Goal: Transaction & Acquisition: Purchase product/service

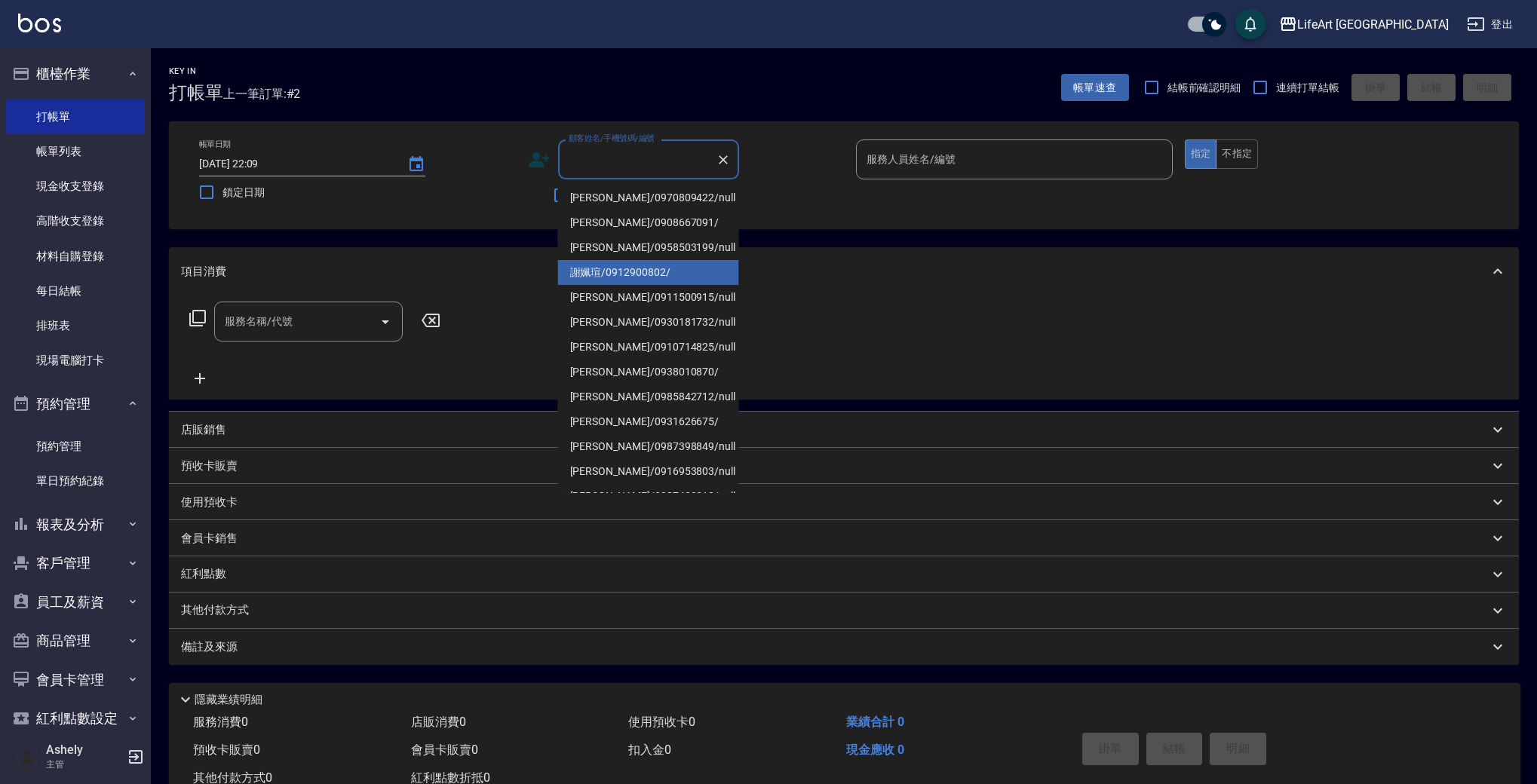
type input "j"
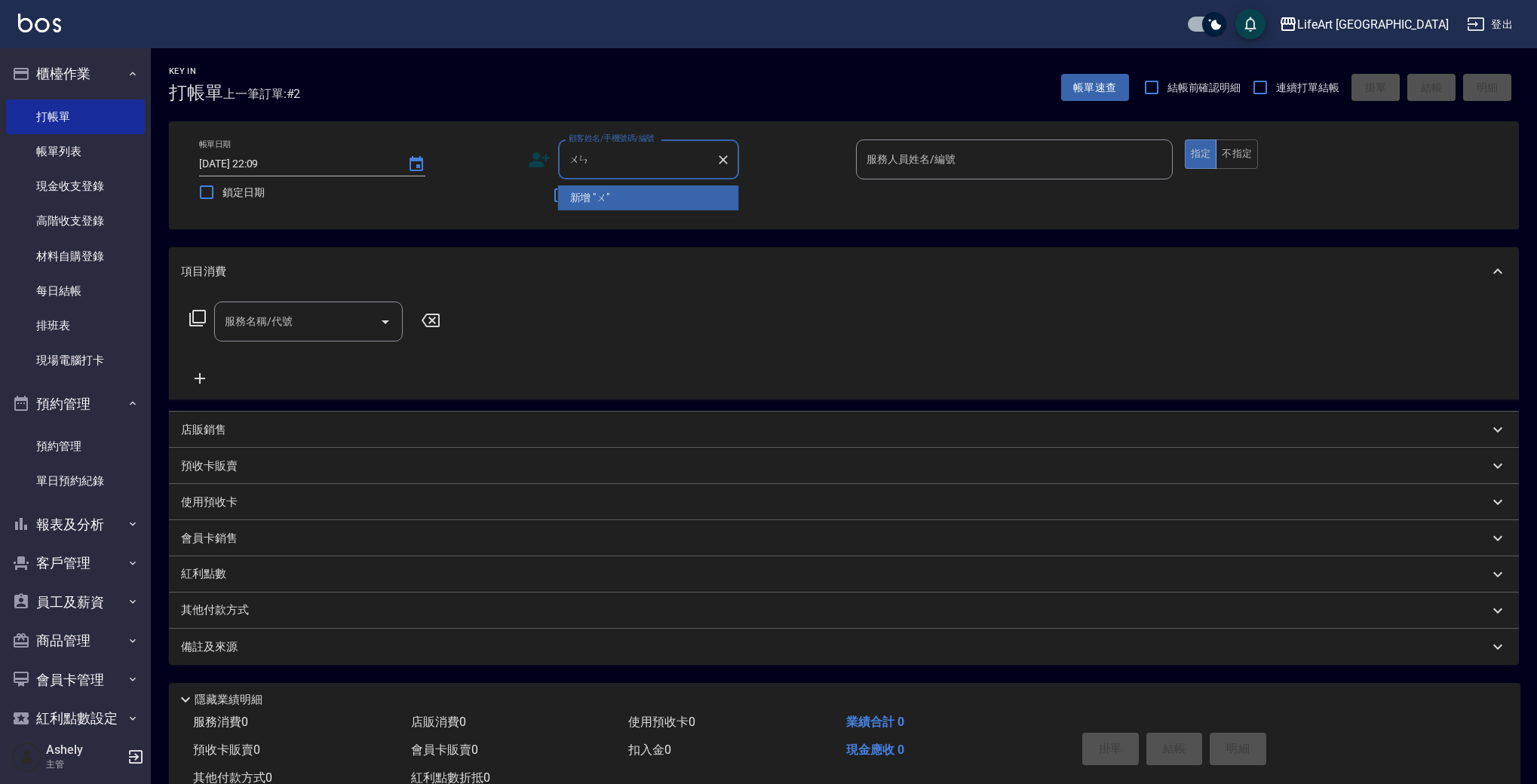
type input "汶"
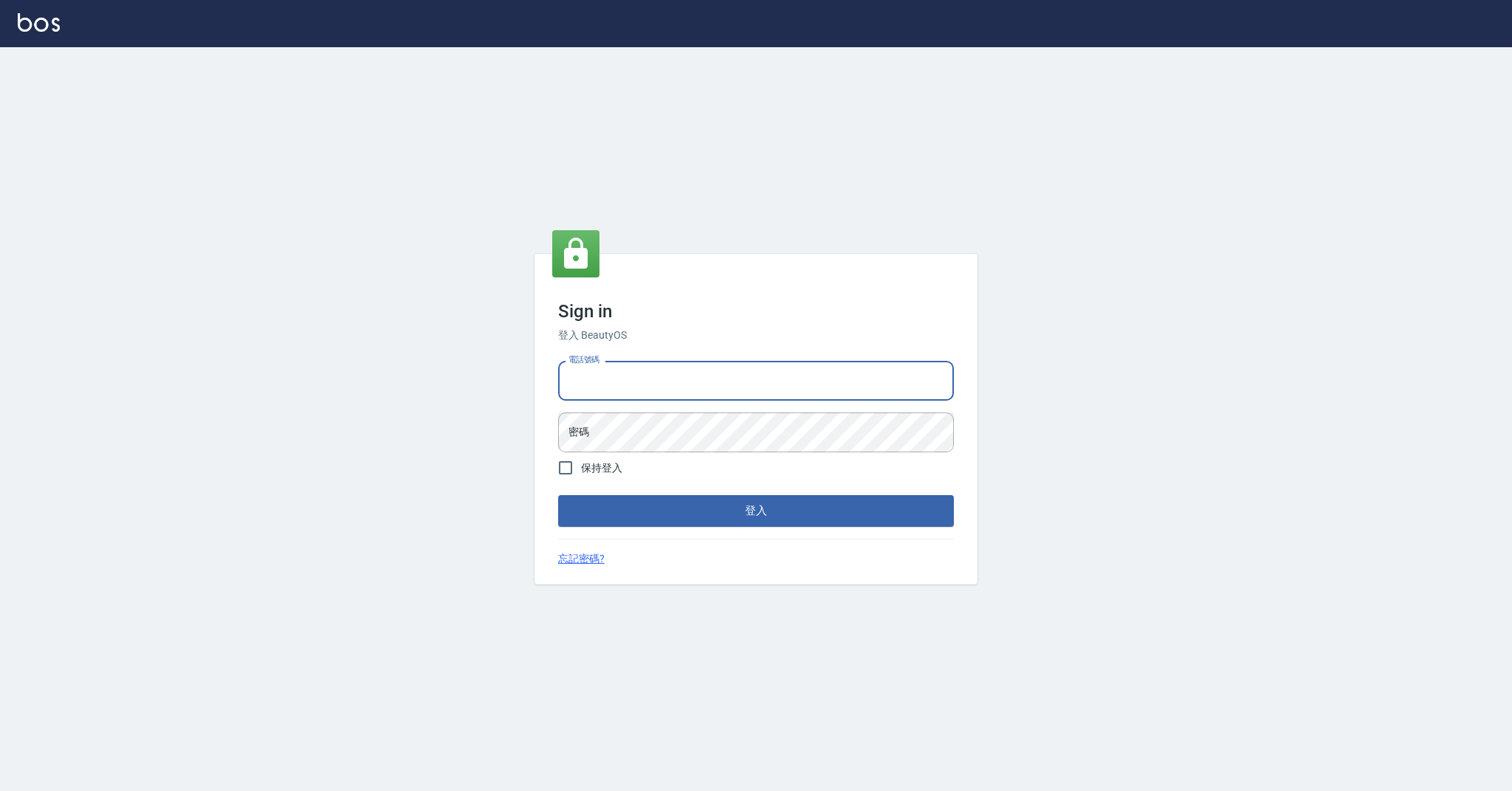
type input "0985018343"
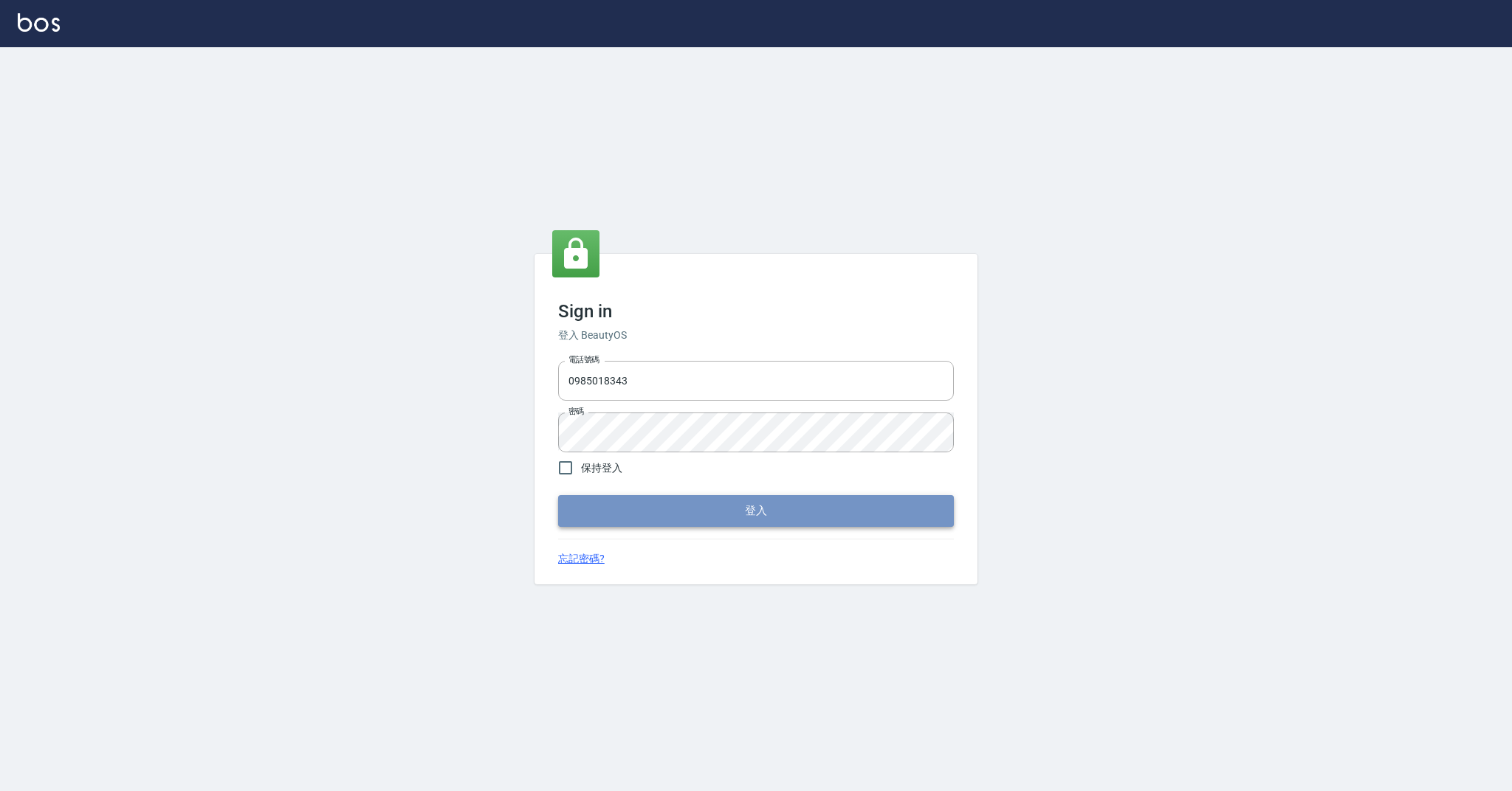
click at [731, 501] on button "登入" at bounding box center [756, 510] width 396 height 31
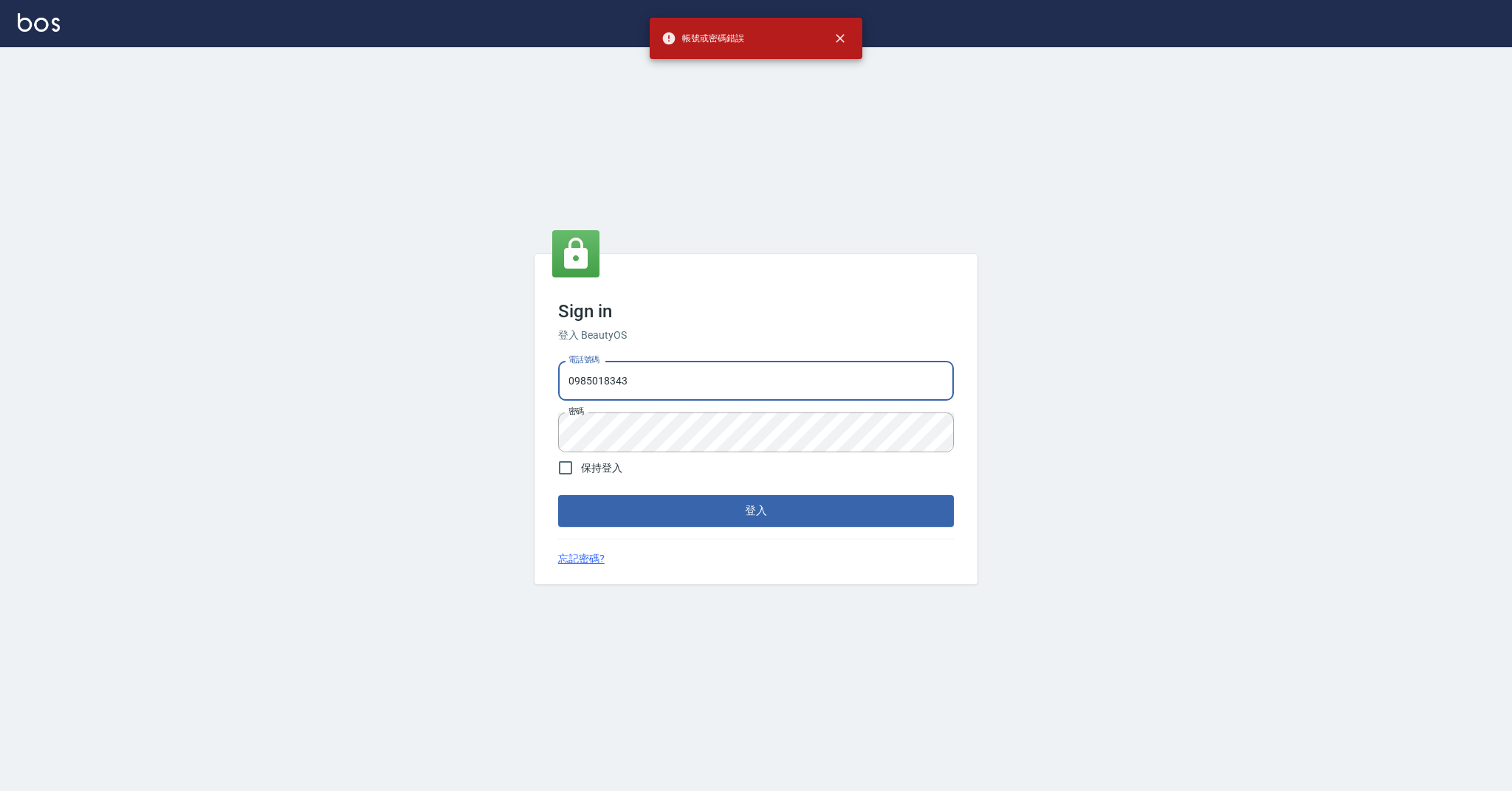
drag, startPoint x: 650, startPoint y: 376, endPoint x: 471, endPoint y: 400, distance: 180.6
click at [471, 400] on div "Sign in 登入 BeautyOS 電話號碼 0985018343 電話號碼 密碼 密碼 保持登入 登入 忘記密碼?" at bounding box center [756, 419] width 1512 height 744
drag, startPoint x: 655, startPoint y: 378, endPoint x: 538, endPoint y: 383, distance: 117.1
click at [535, 379] on div "Sign in 登入 BeautyOS 電話號碼 0985018343 電話號碼 密碼 密碼 保持登入 登入 忘記密碼?" at bounding box center [756, 419] width 443 height 330
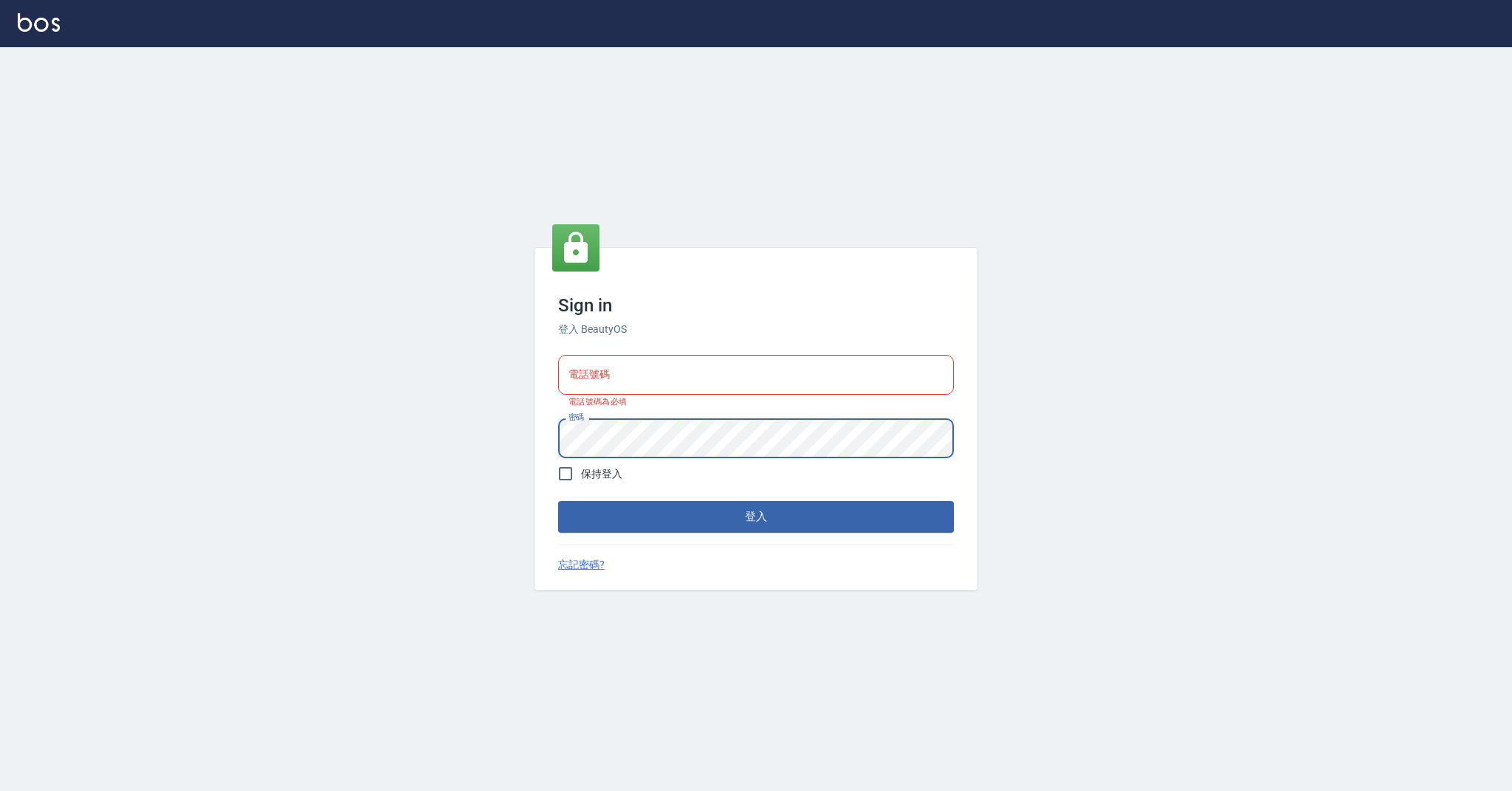
click at [539, 441] on div "Sign in 登入 BeautyOS 電話號碼 電話號碼 電話號碼為必填 密碼 密碼 保持登入 登入 忘記密碼?" at bounding box center [756, 419] width 443 height 341
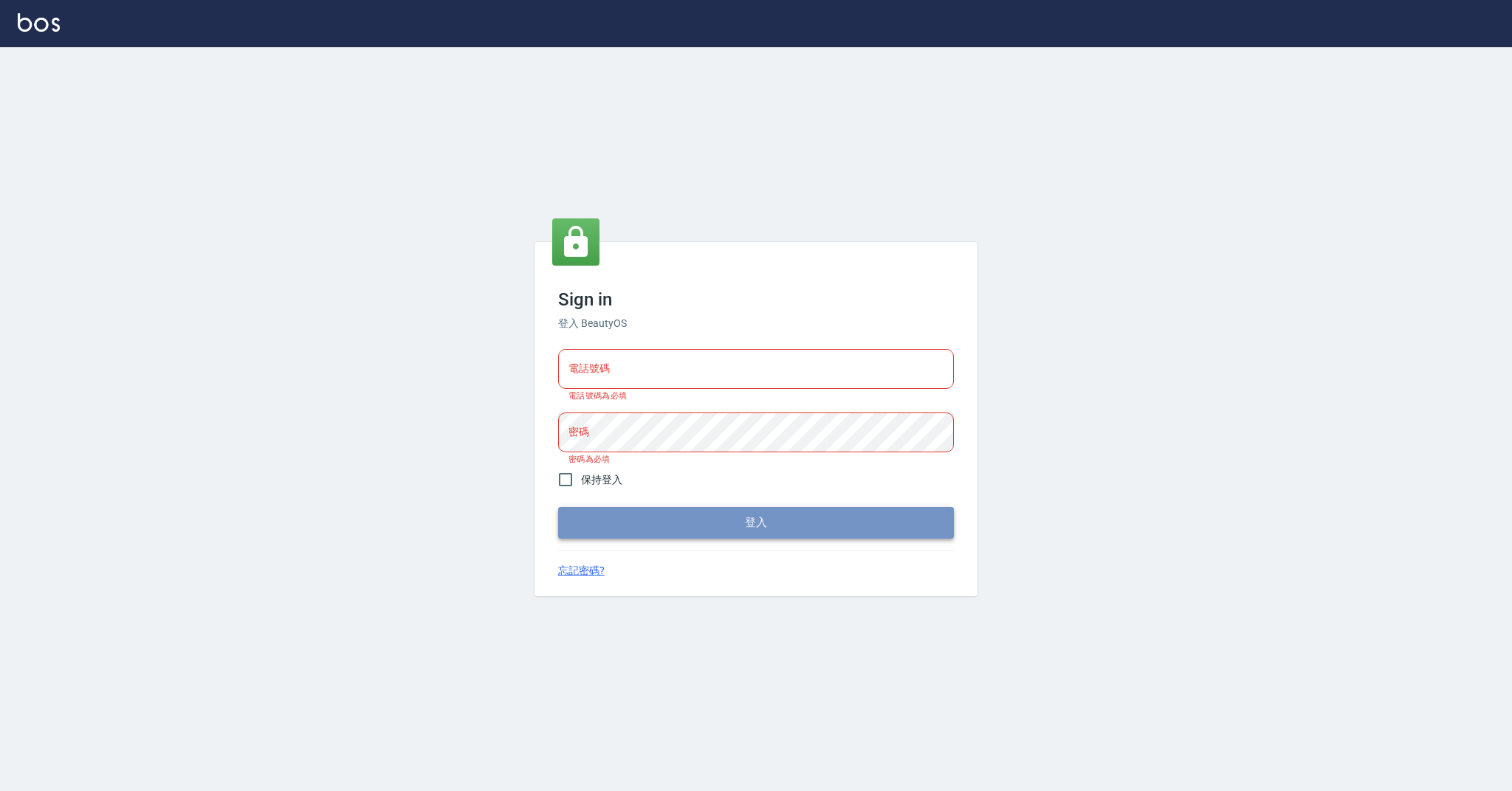
click at [593, 520] on button "登入" at bounding box center [756, 522] width 396 height 31
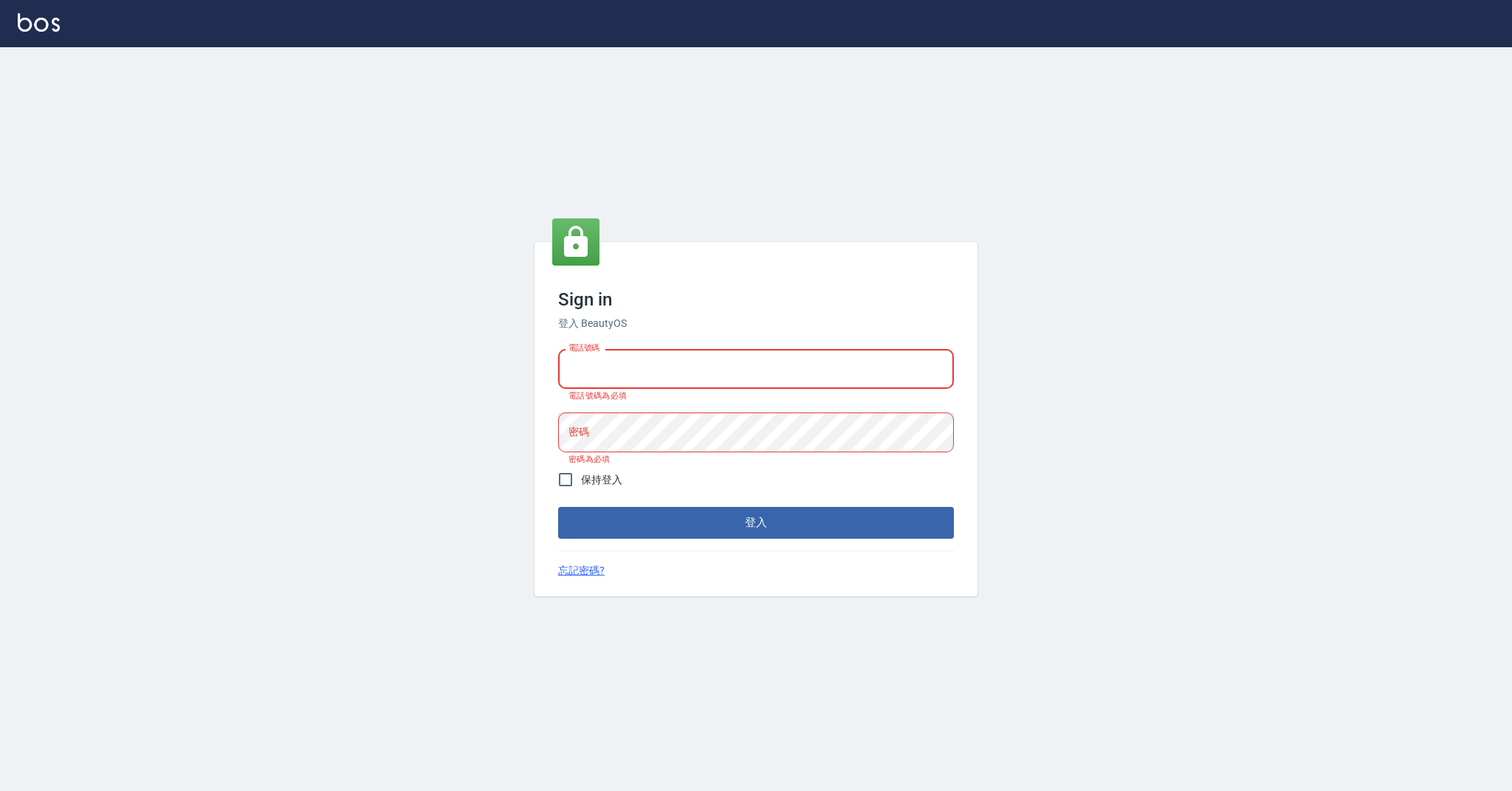
type input "0958051258"
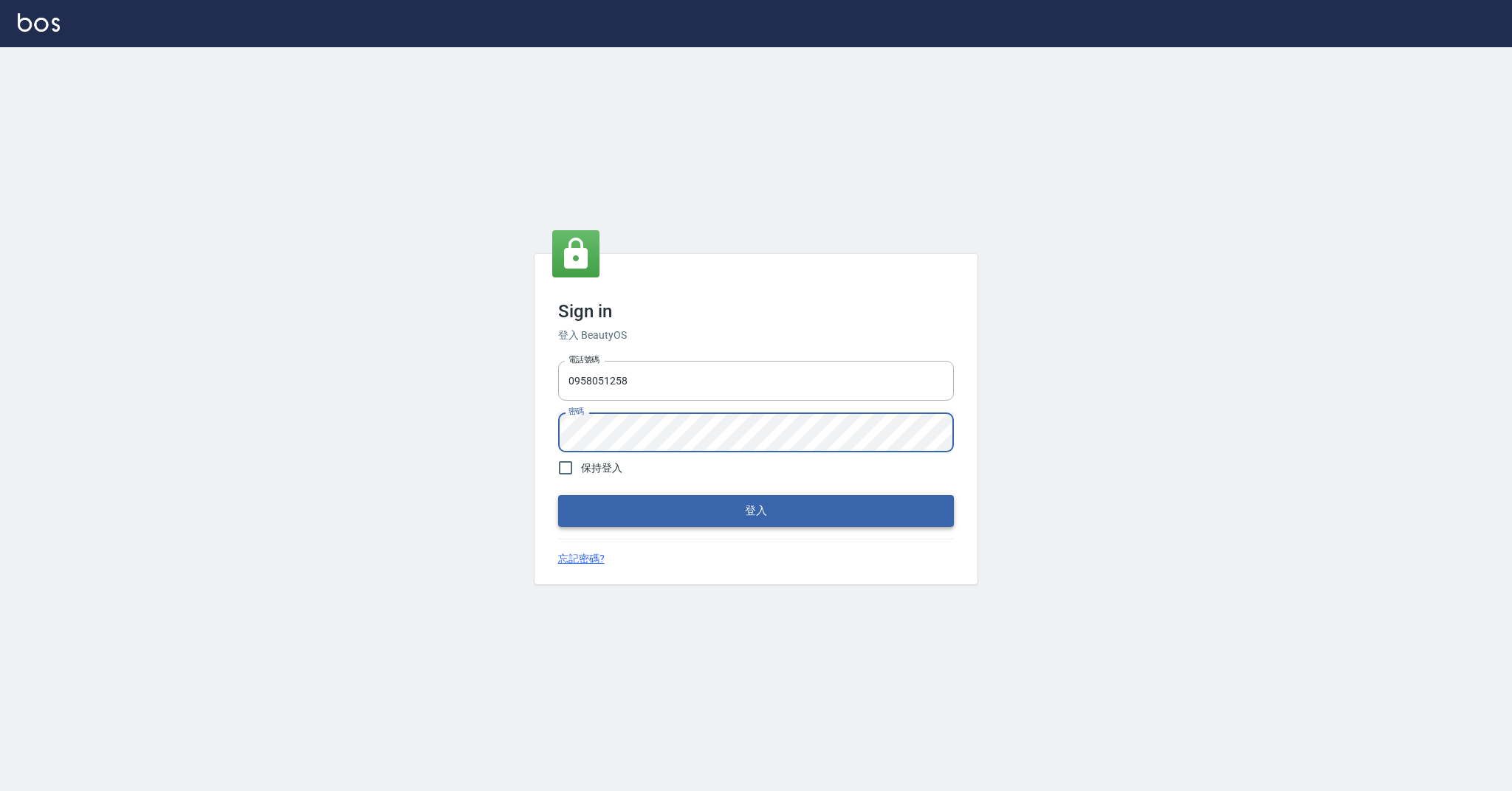
click at [635, 519] on button "登入" at bounding box center [756, 510] width 396 height 31
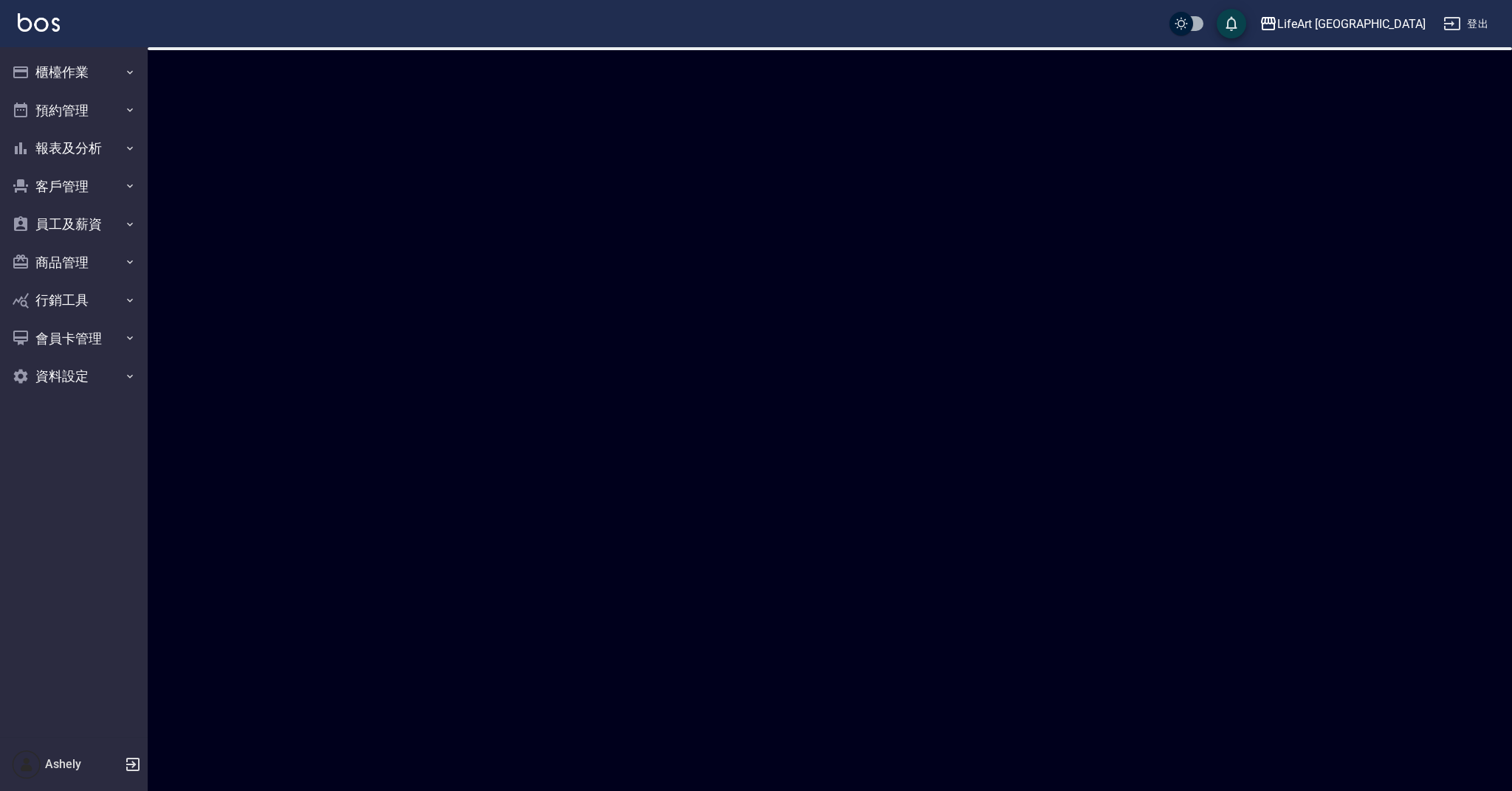
checkbox input "true"
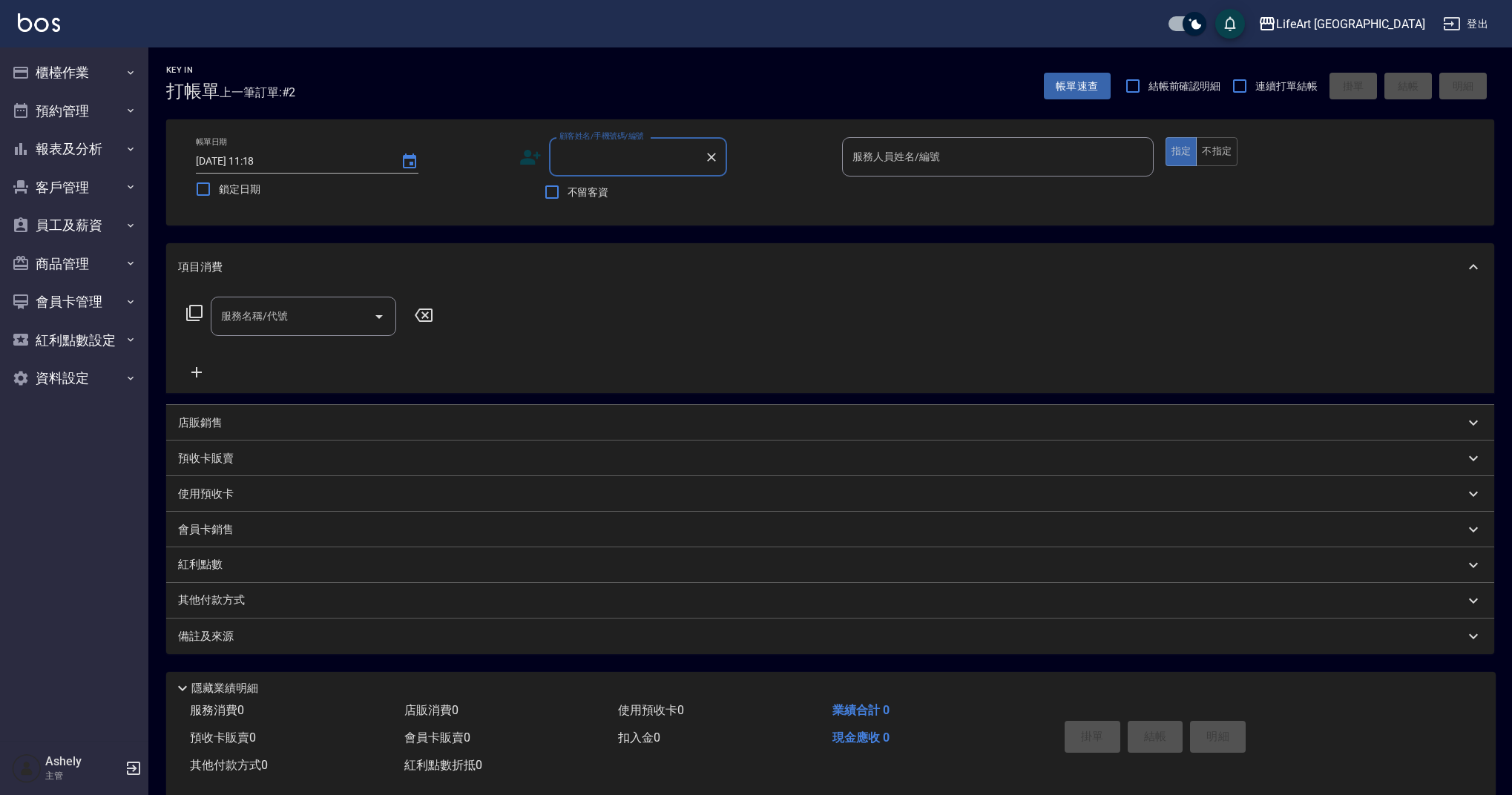
click at [606, 159] on input "顧客姓名/手機號碼/編號" at bounding box center [626, 157] width 142 height 26
type input "j"
click at [634, 199] on li "廖汶琪/0975182038/null" at bounding box center [638, 195] width 178 height 24
type input "廖汶琪/0975182038/null"
type input "Ashely-A"
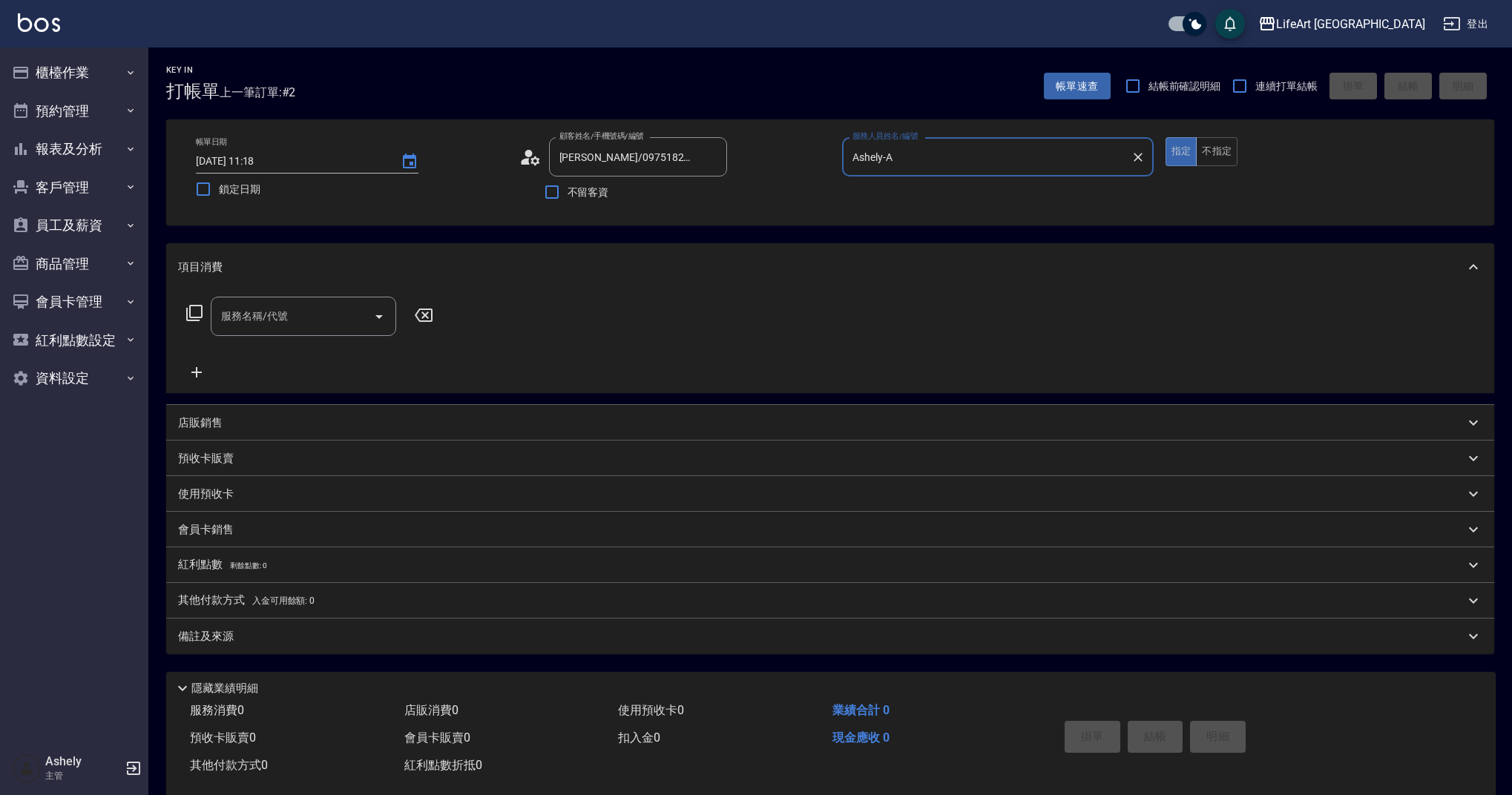
click at [530, 162] on icon at bounding box center [530, 157] width 22 height 22
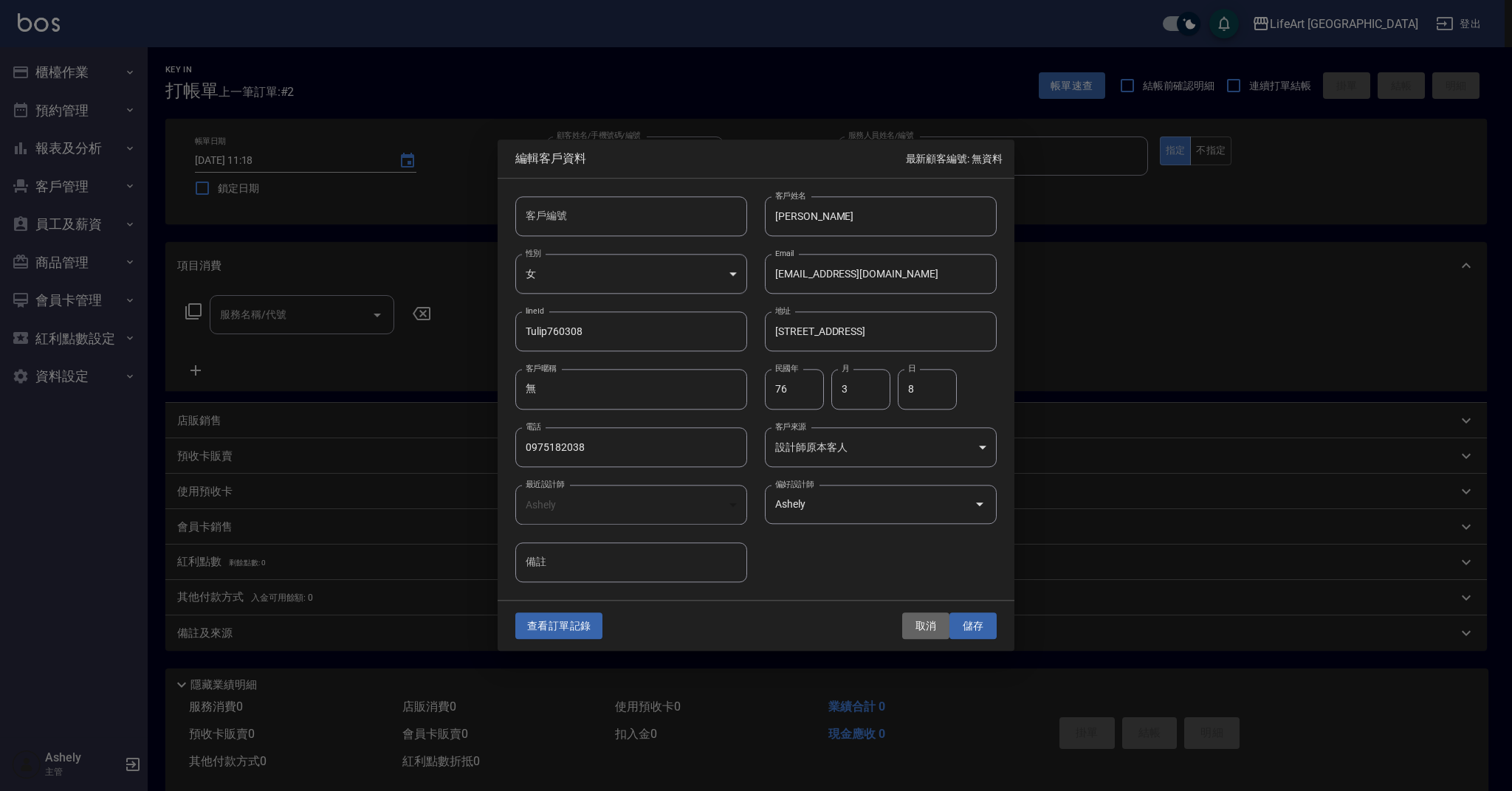
click at [921, 629] on button "取消" at bounding box center [926, 626] width 47 height 27
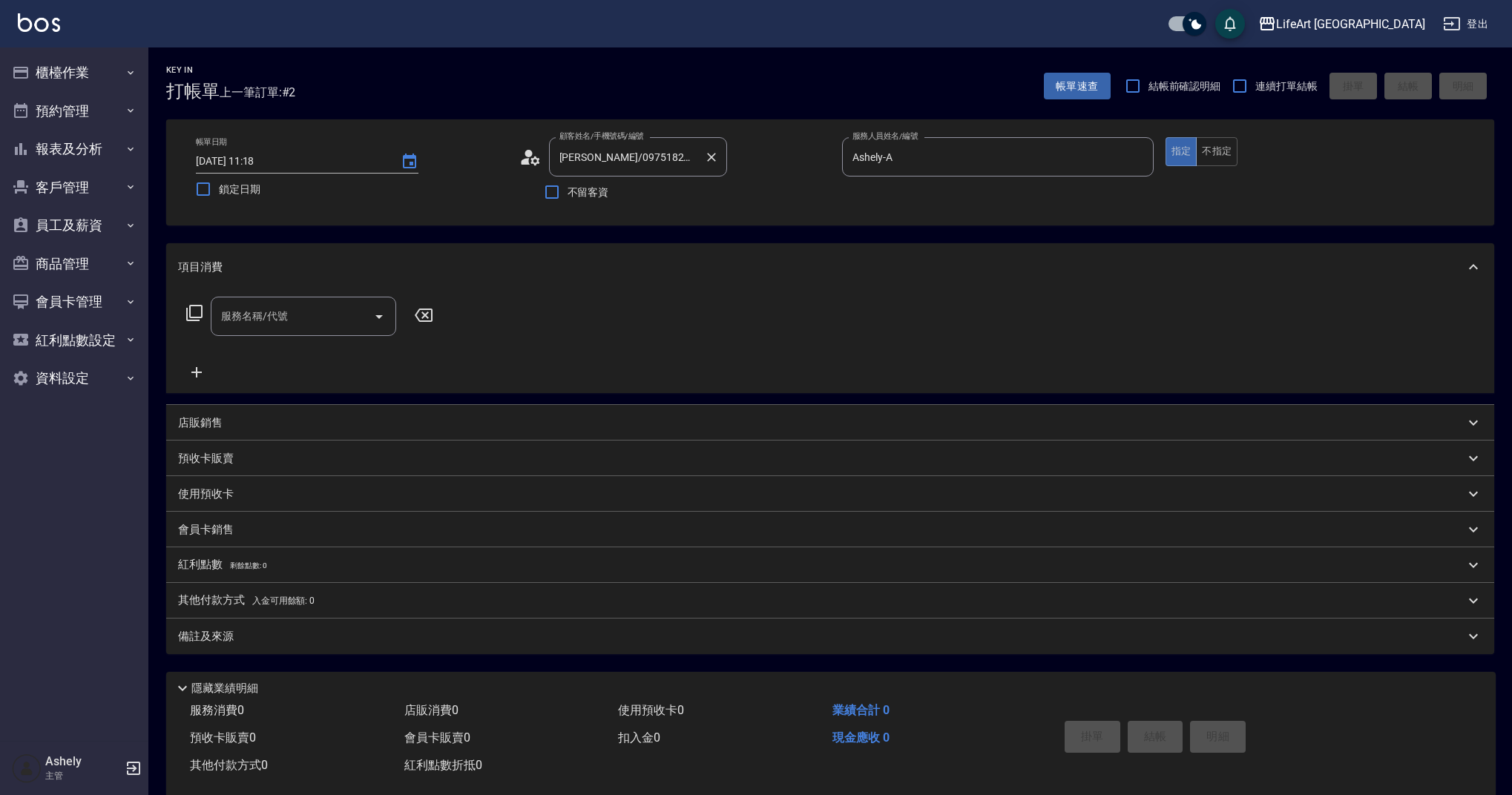
click at [594, 159] on input "廖汶琪/0975182038/null" at bounding box center [626, 157] width 142 height 26
drag, startPoint x: 567, startPoint y: 159, endPoint x: 555, endPoint y: 159, distance: 12.0
click at [555, 159] on input "廖汶琪/0975182038/null" at bounding box center [626, 157] width 142 height 26
type input "蕭汶琪/0975182038/null"
click at [527, 164] on icon at bounding box center [530, 157] width 21 height 15
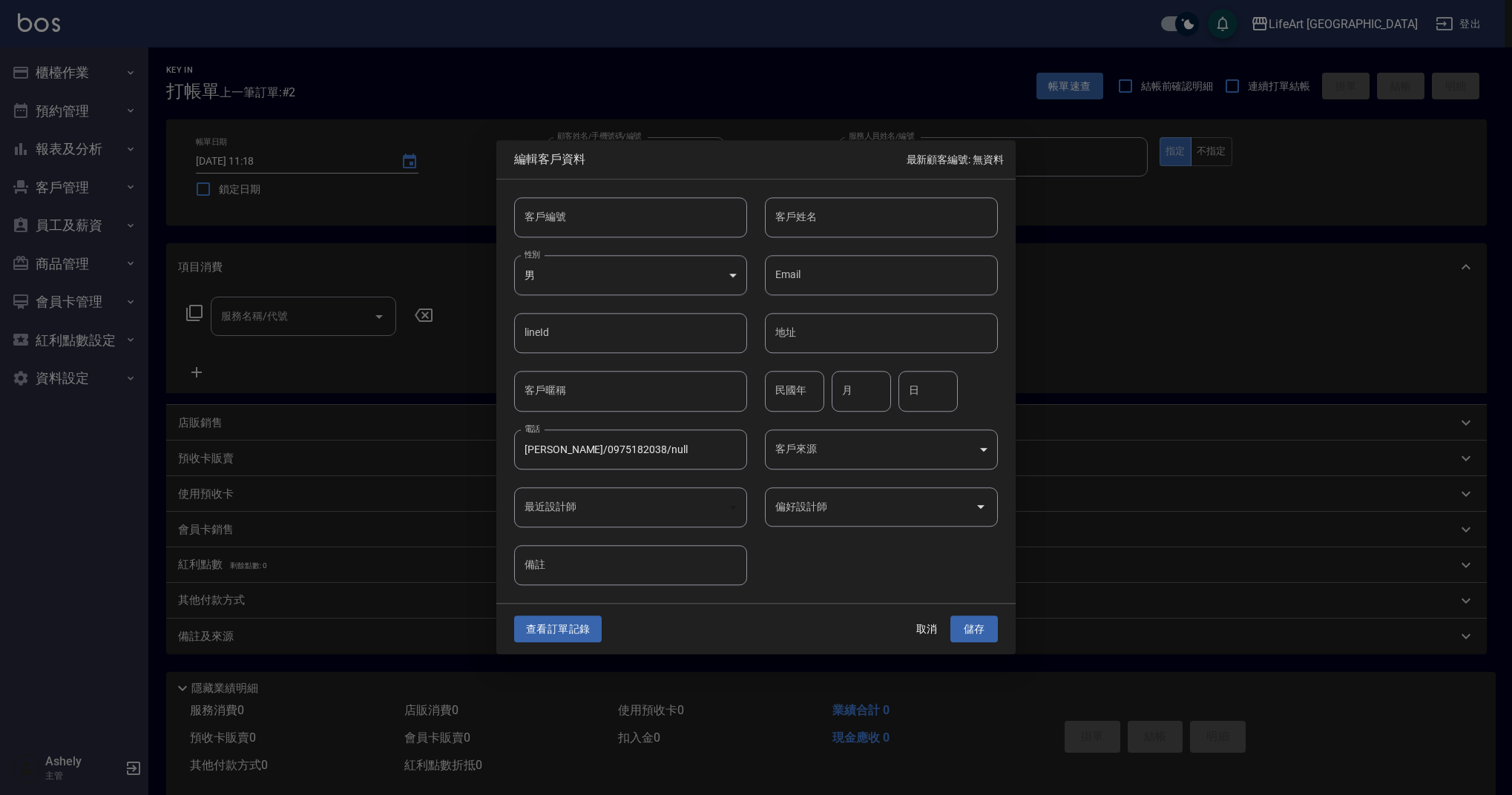
type input "蕭汶琪/0975182038/null"
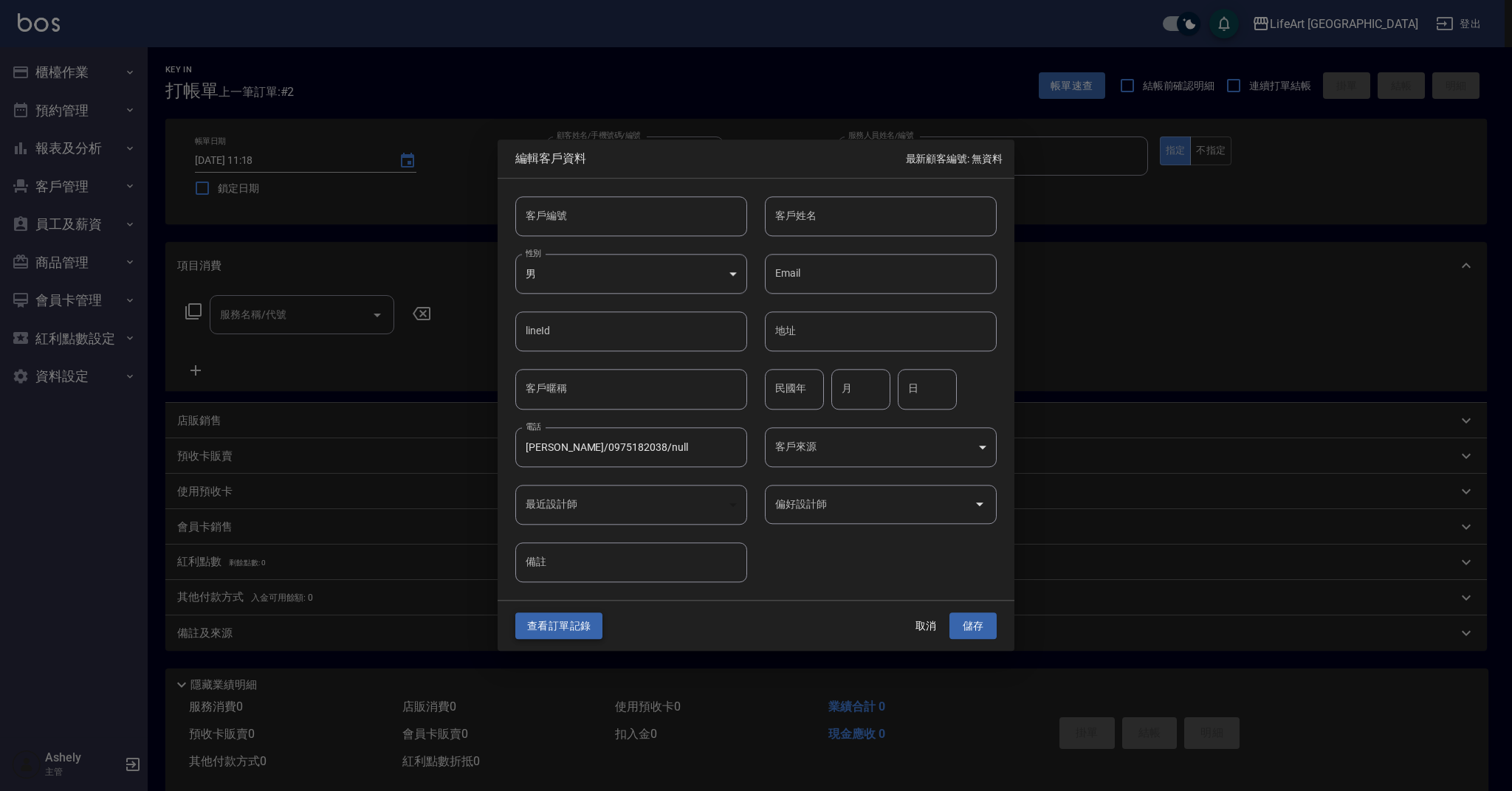
click at [547, 629] on button "查看訂單記錄" at bounding box center [559, 626] width 87 height 27
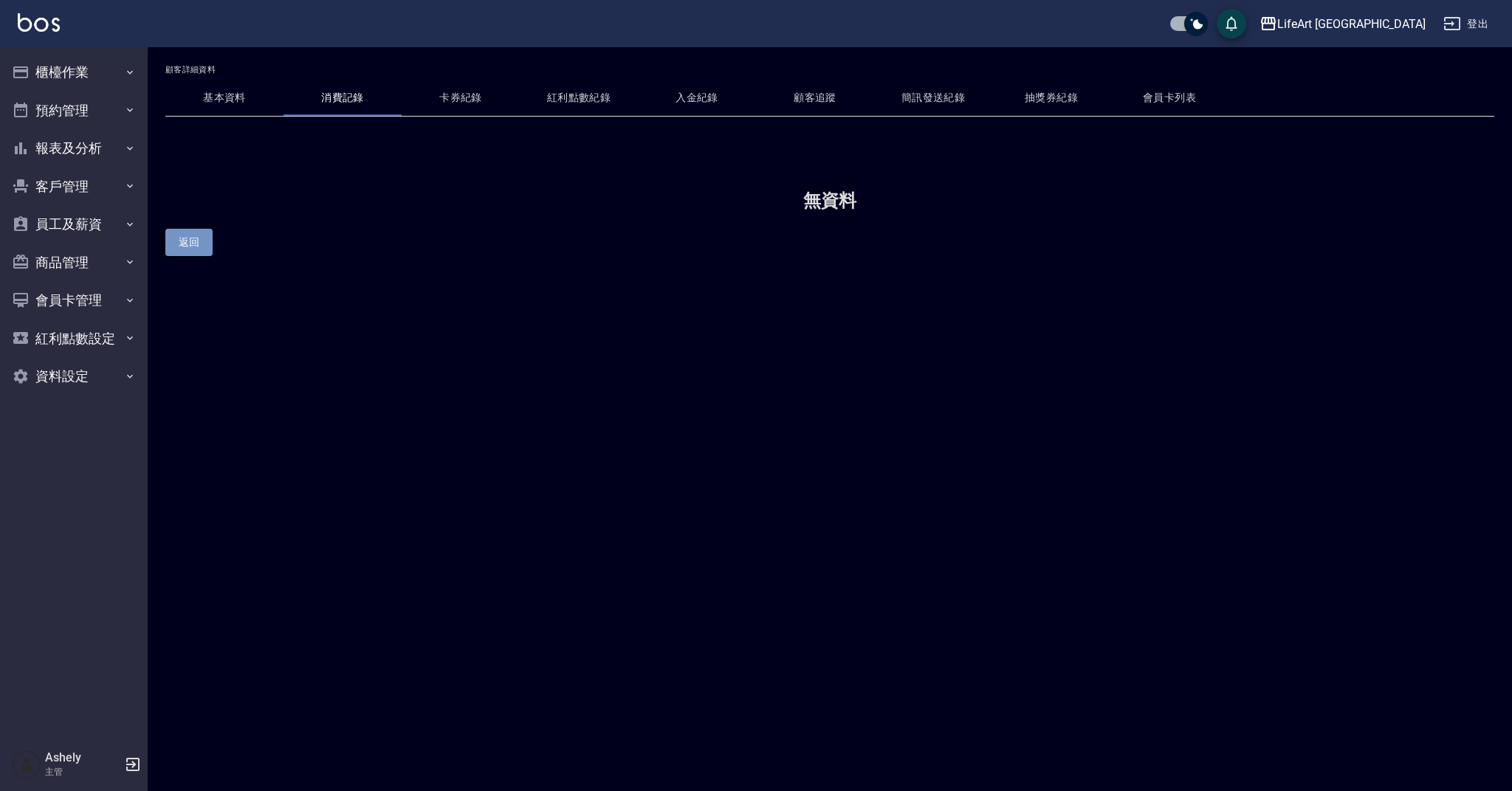
click at [192, 244] on button "返回" at bounding box center [189, 242] width 47 height 27
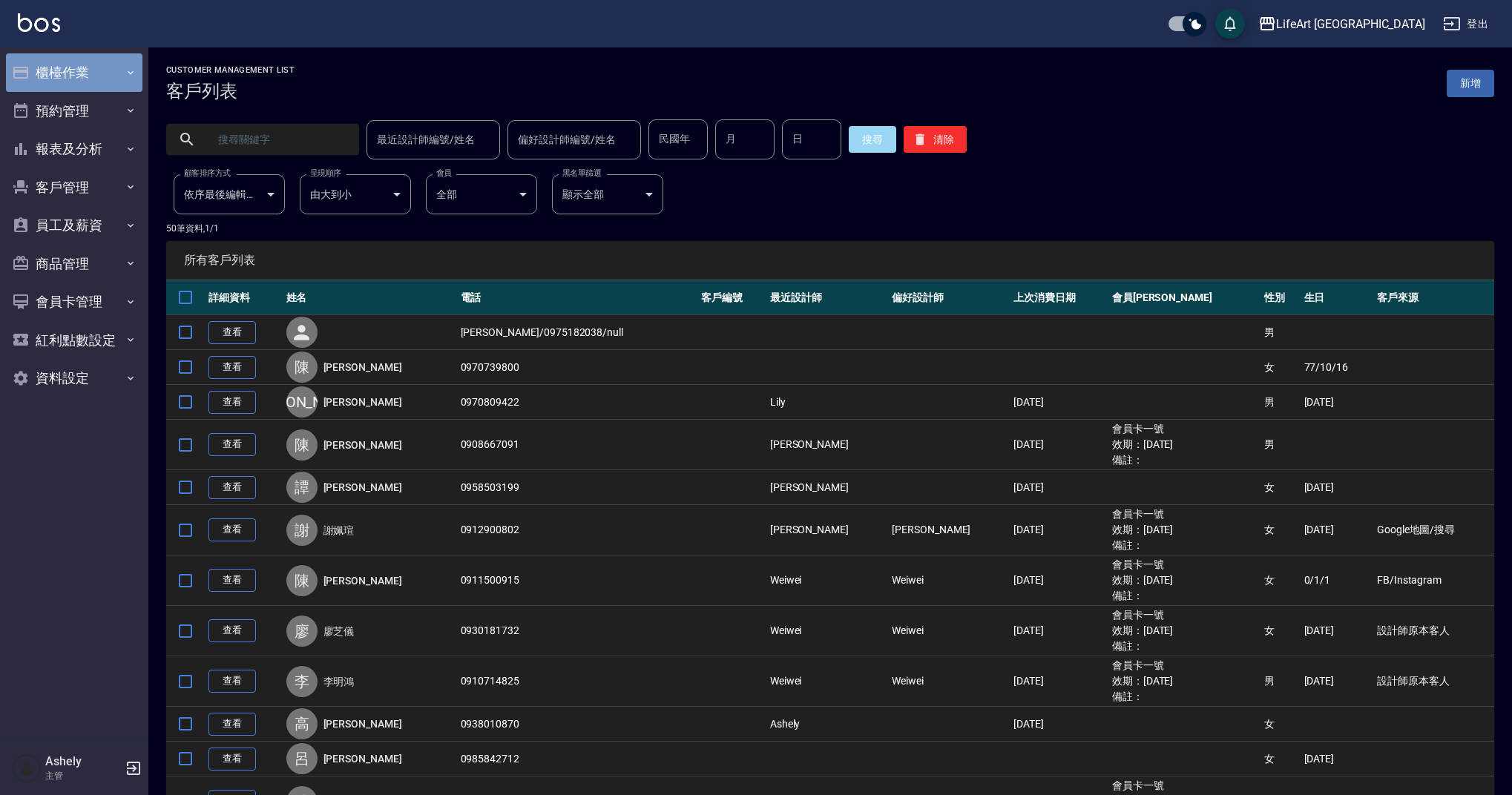
click at [100, 72] on button "櫃檯作業" at bounding box center [74, 72] width 136 height 39
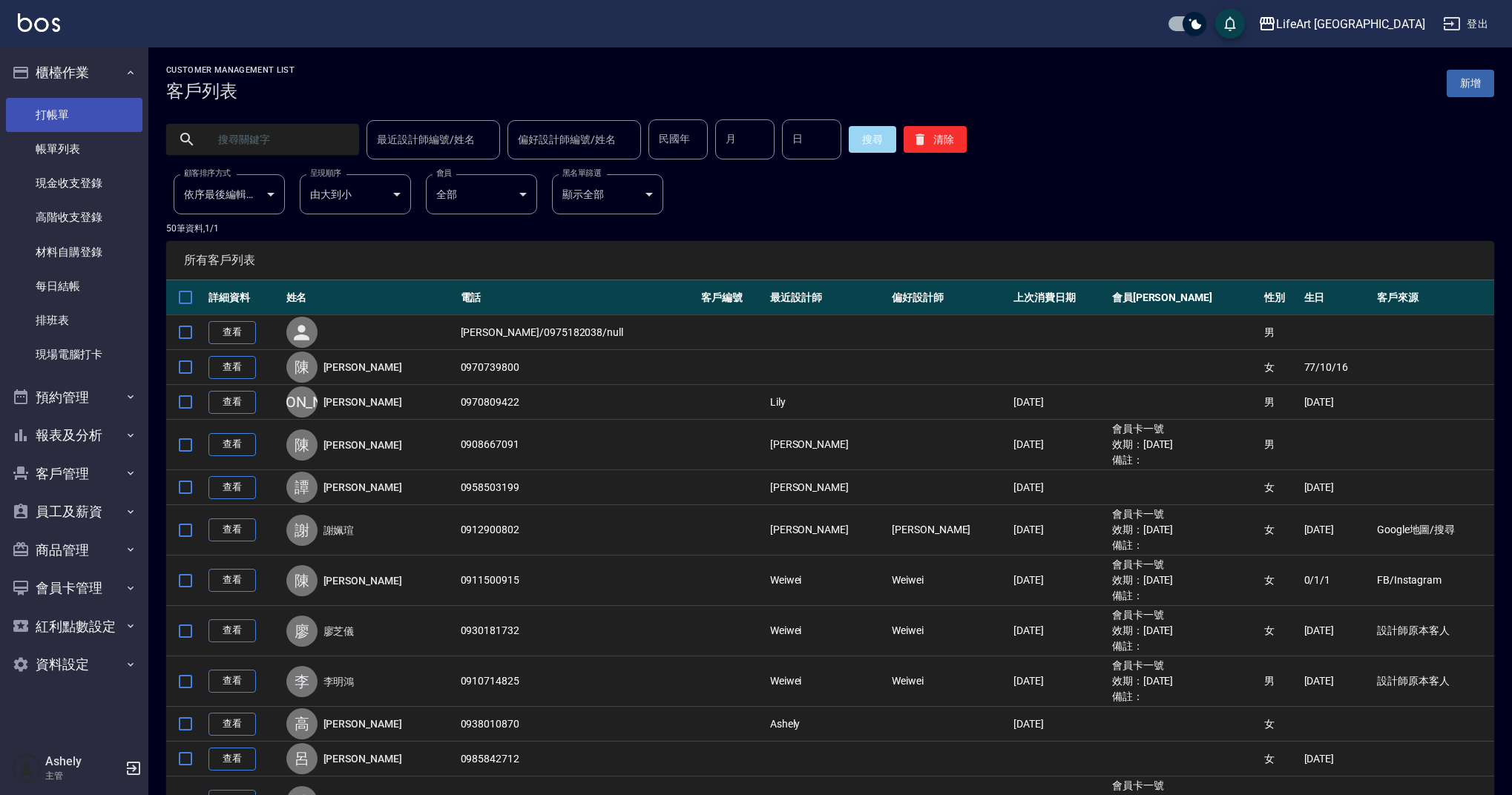
click at [83, 119] on link "打帳單" at bounding box center [74, 115] width 136 height 34
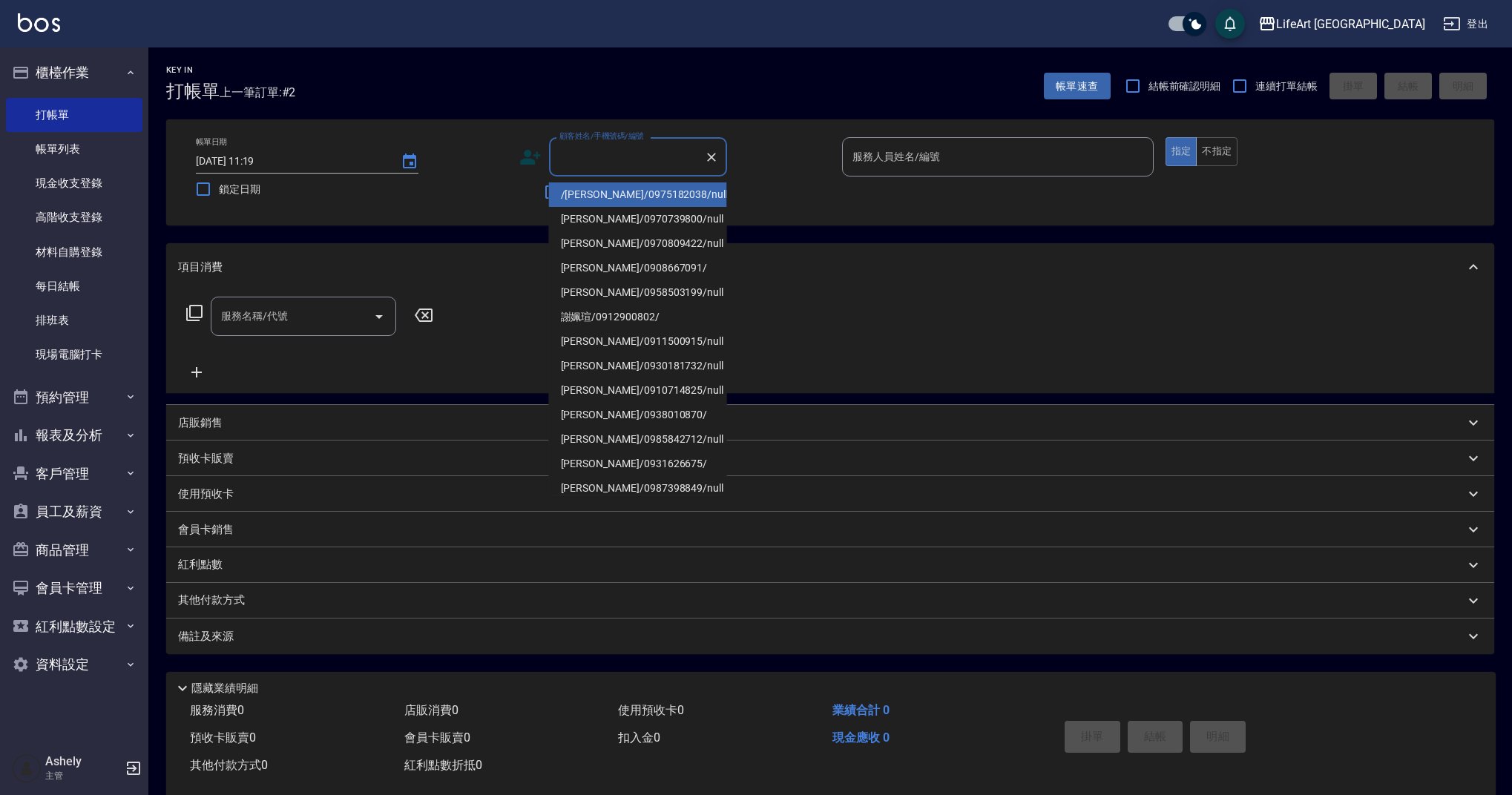
click at [578, 161] on input "顧客姓名/手機號碼/編號" at bounding box center [626, 157] width 142 height 26
click at [659, 193] on li "/蕭汶琪/0975182038/null/null" at bounding box center [638, 195] width 178 height 24
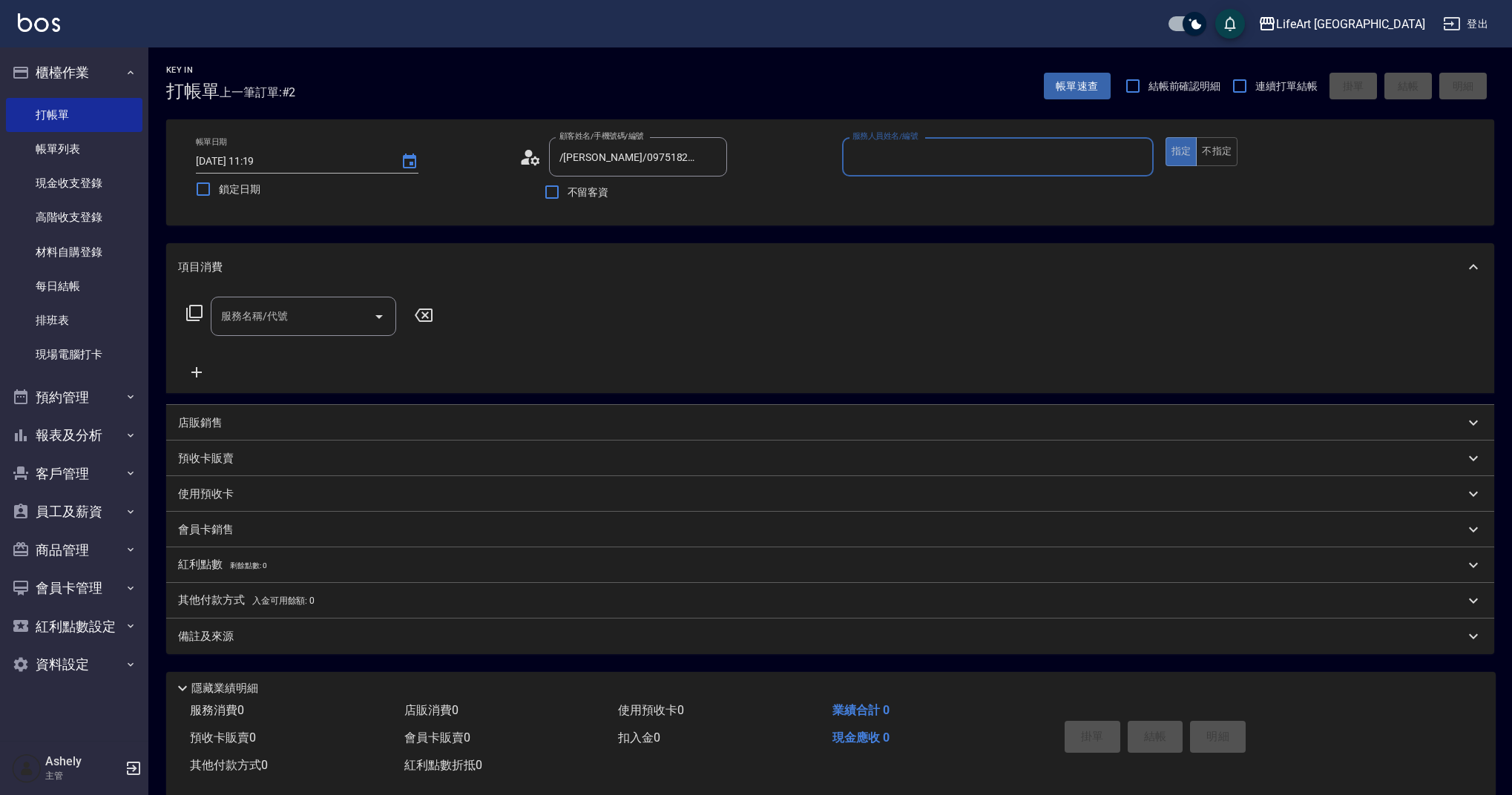
type input "/蕭汶琪/0975182038/null/null"
click at [564, 157] on input "/蕭汶琪/0975182038/null/null" at bounding box center [626, 157] width 142 height 26
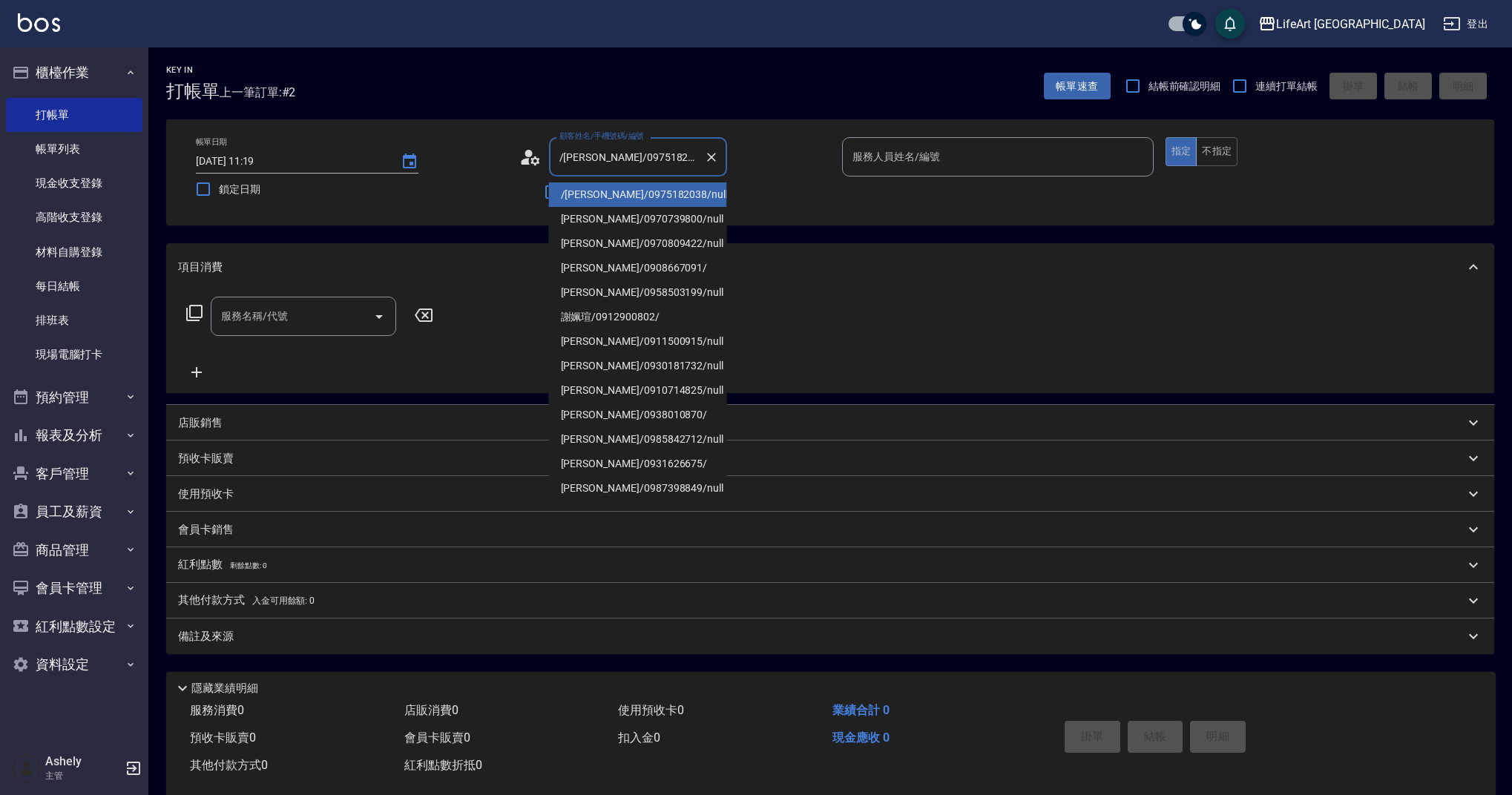
click at [603, 154] on input "/蕭汶琪/0975182038/null/null" at bounding box center [626, 157] width 142 height 26
click at [603, 154] on input "/蕭汶琪/0975182038/null/null" at bounding box center [626, 157] width 142 height 26
click at [610, 161] on input "/蕭汶琪/0975182038/null/null" at bounding box center [626, 157] width 142 height 26
drag, startPoint x: 654, startPoint y: 161, endPoint x: 600, endPoint y: 159, distance: 54.0
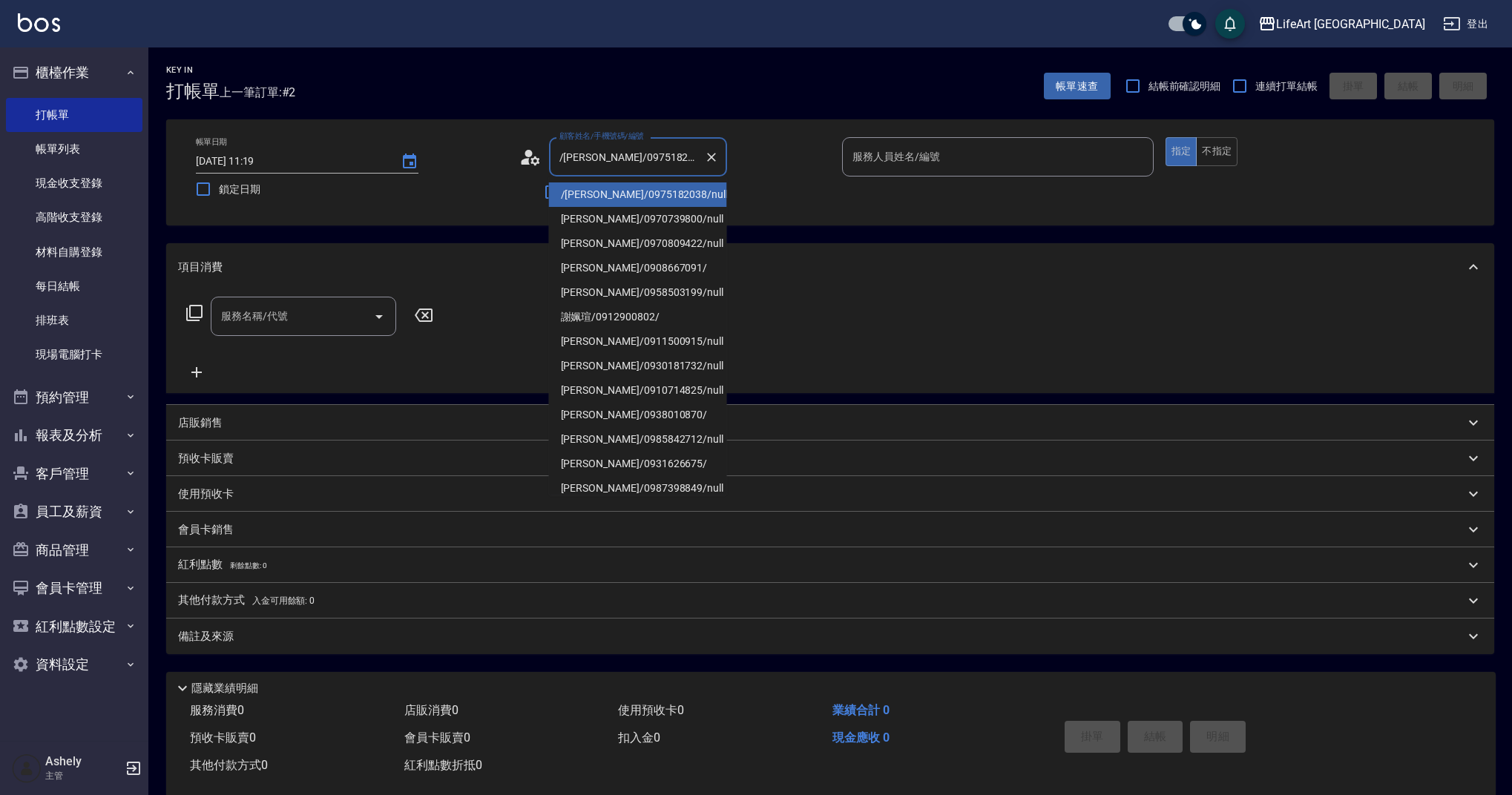
click at [600, 159] on input "/蕭汶琪/0975182038/null/null" at bounding box center [626, 157] width 142 height 26
click at [709, 163] on icon "Clear" at bounding box center [711, 157] width 15 height 15
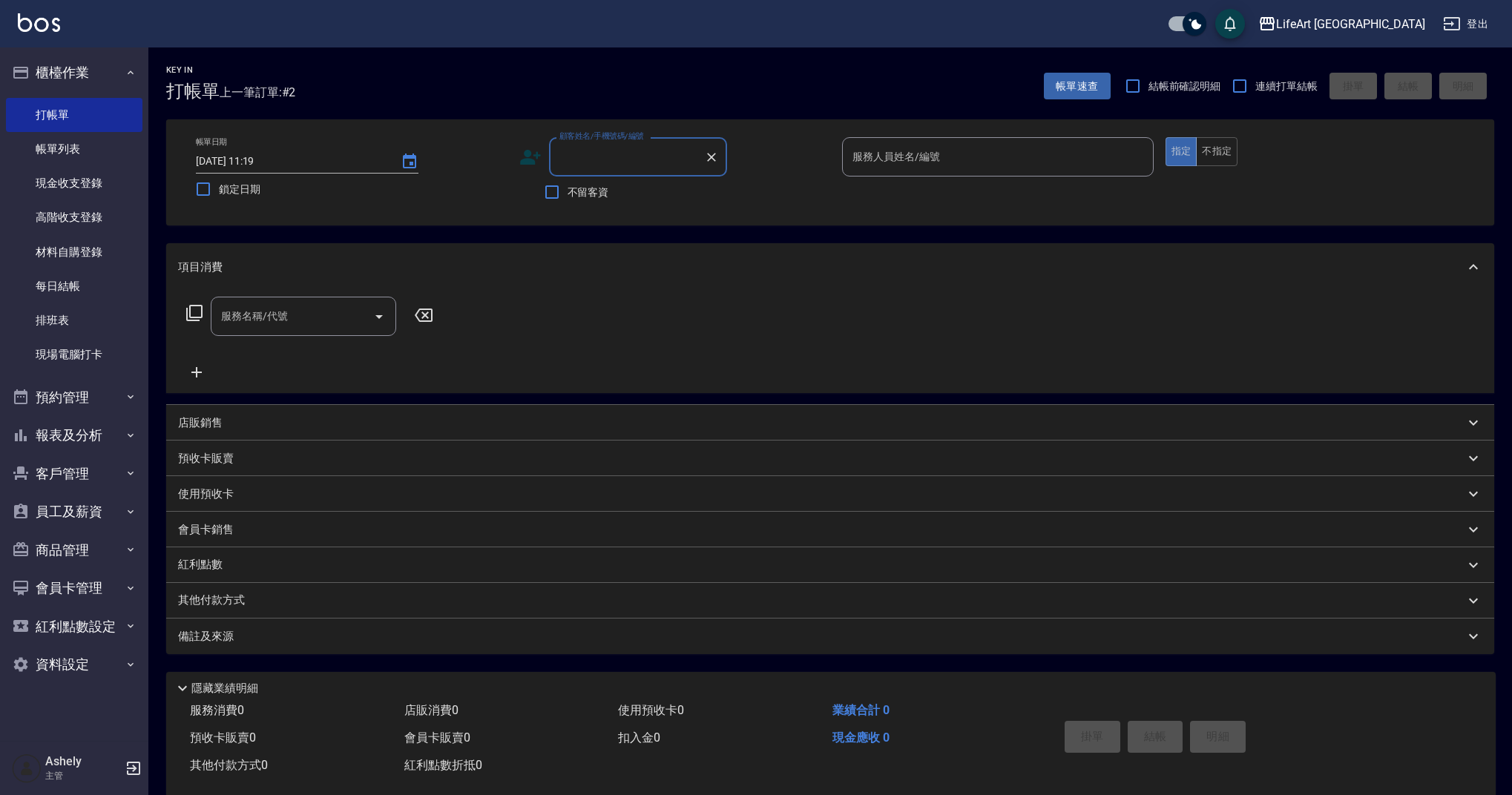
paste input "0975182038"
click at [625, 195] on li "/蕭汶琪/0975182038/null/null" at bounding box center [638, 195] width 178 height 24
type input "/蕭汶琪/0975182038/null/null"
click at [526, 155] on circle at bounding box center [528, 154] width 8 height 8
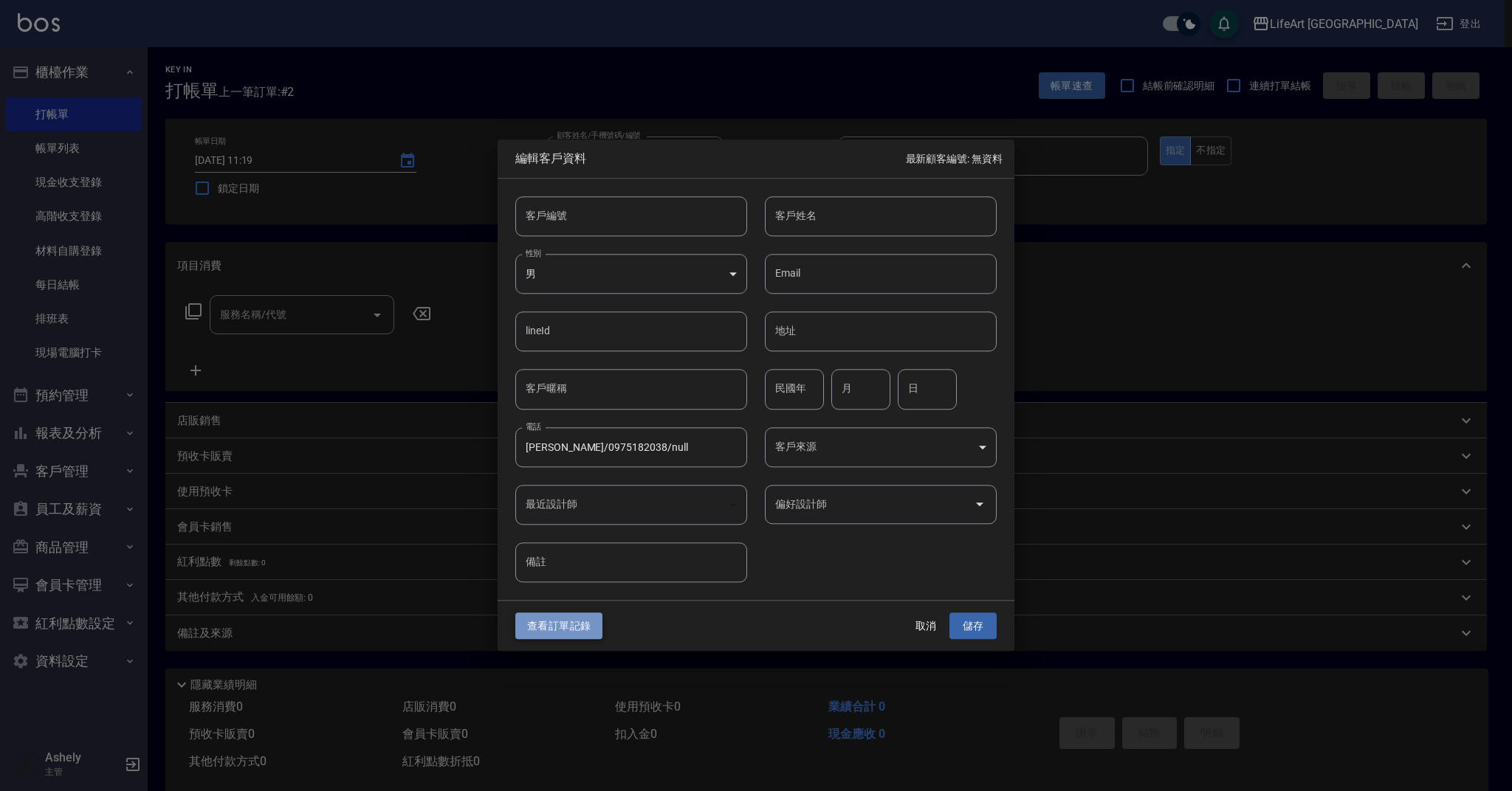
click at [563, 624] on button "查看訂單記錄" at bounding box center [559, 626] width 87 height 27
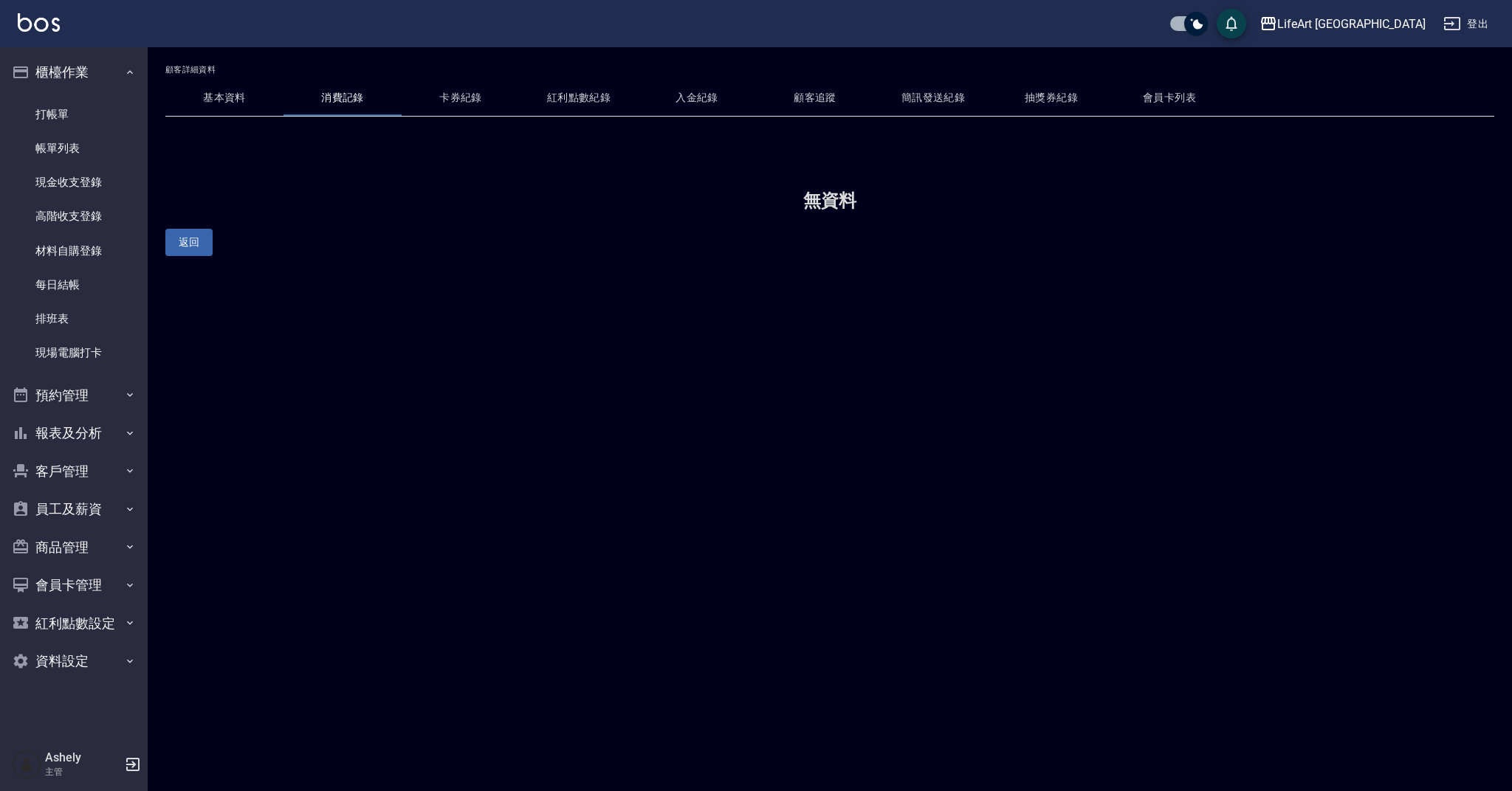
click at [229, 99] on button "基本資料" at bounding box center [224, 98] width 118 height 36
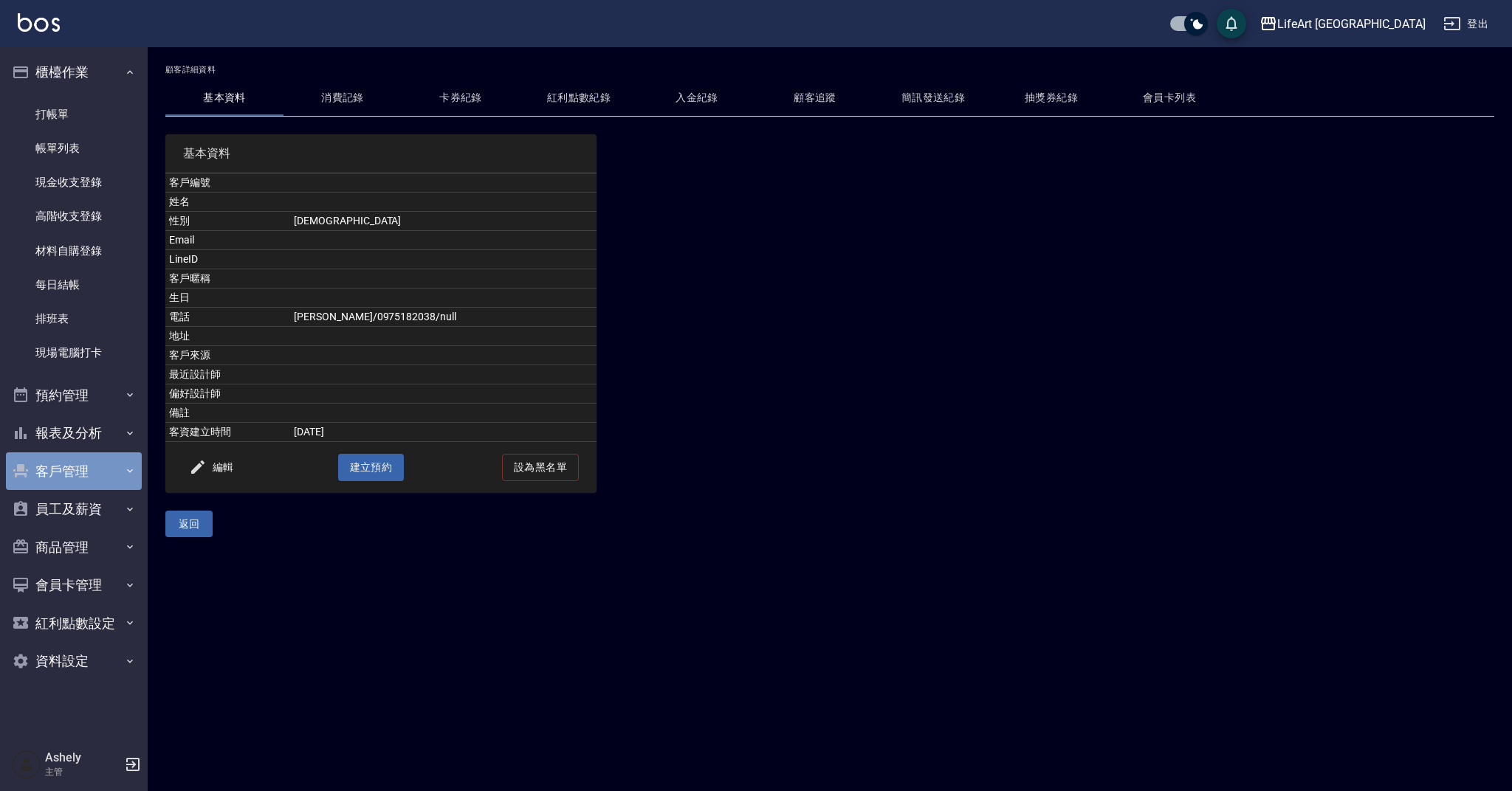
click at [71, 471] on button "客戶管理" at bounding box center [73, 472] width 136 height 39
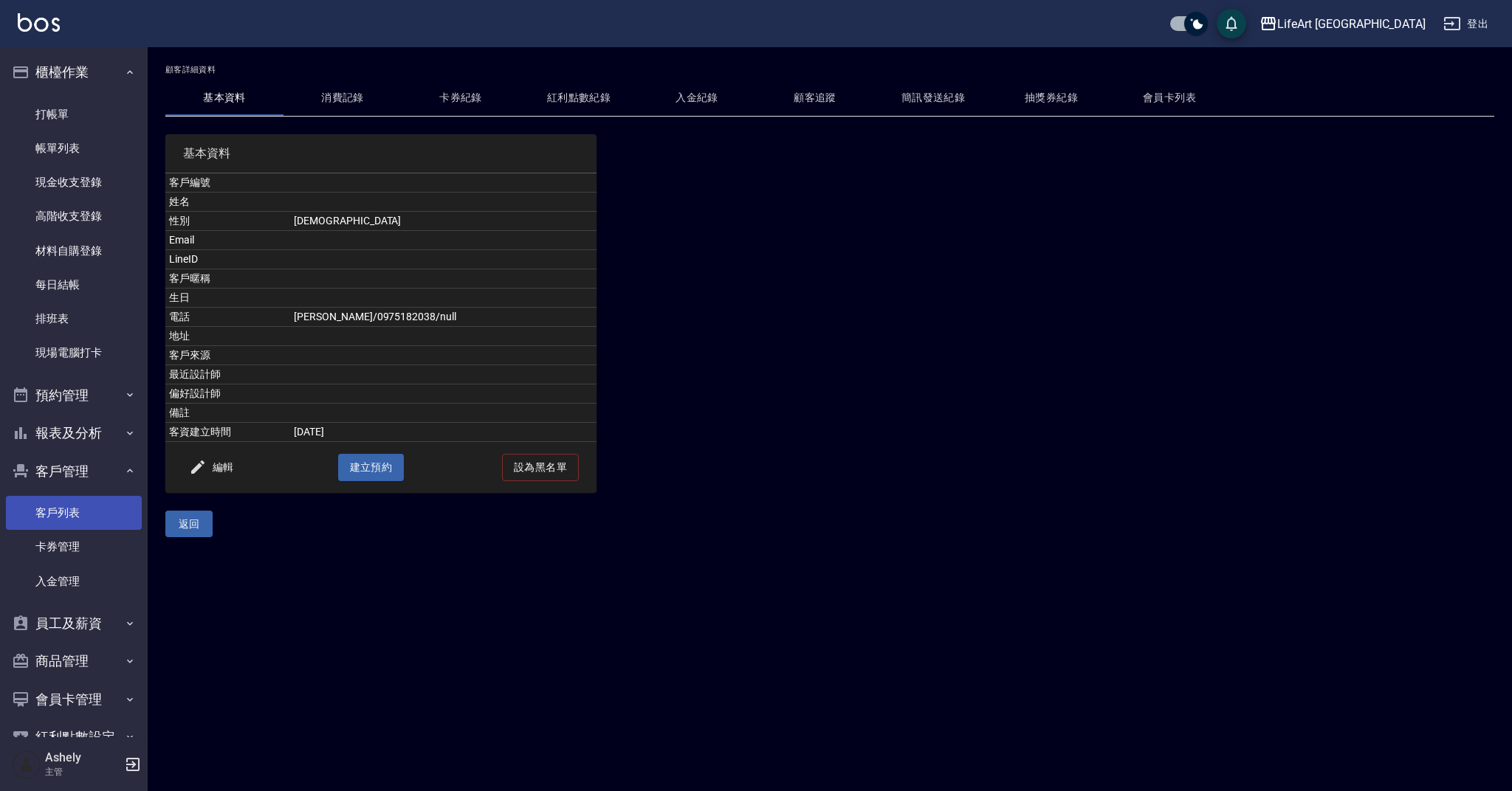
click at [83, 507] on link "客戶列表" at bounding box center [73, 512] width 136 height 34
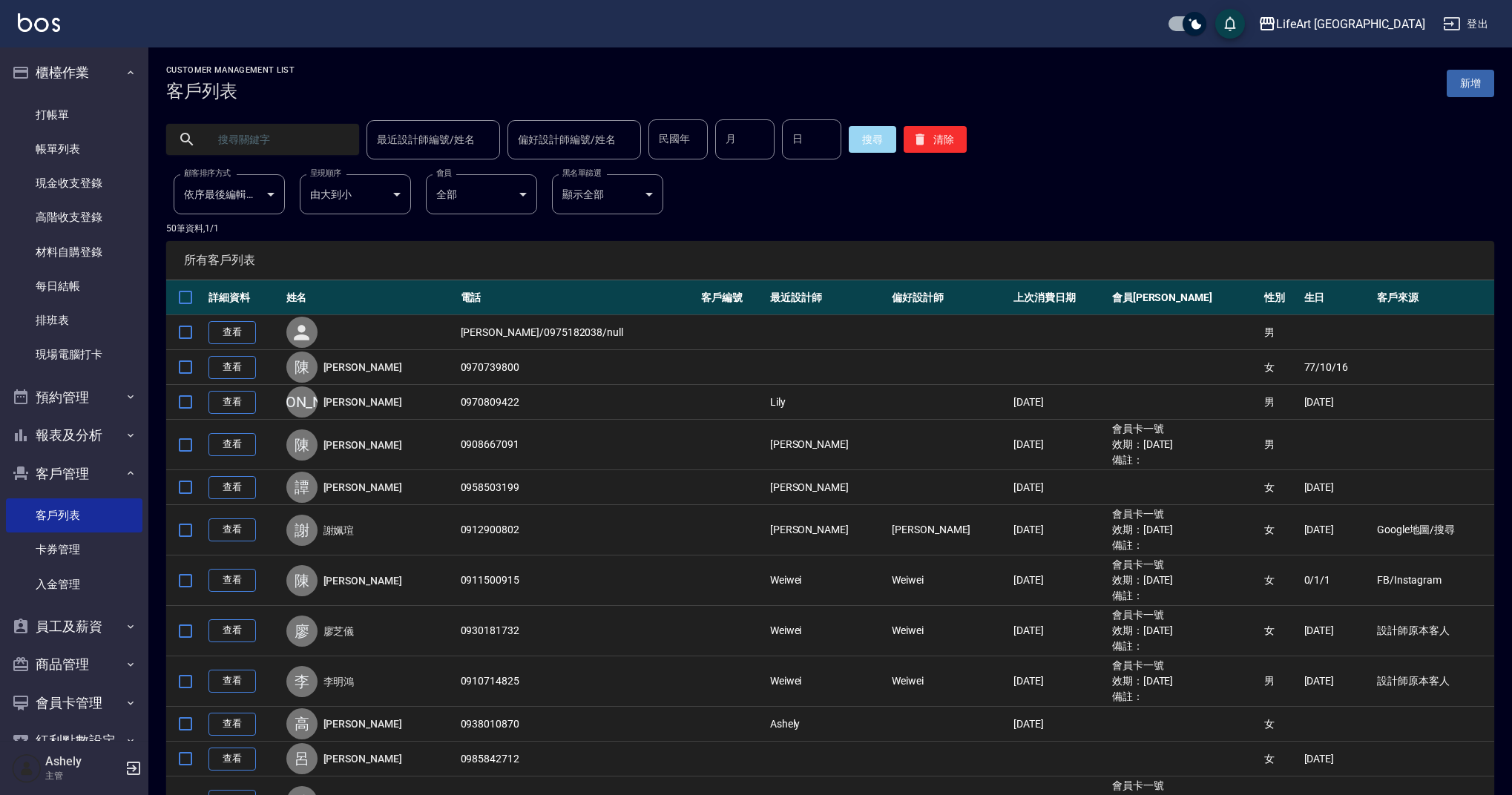
click at [254, 145] on input "text" at bounding box center [277, 139] width 139 height 40
click at [193, 331] on input "checkbox" at bounding box center [185, 332] width 31 height 31
checkbox input "true"
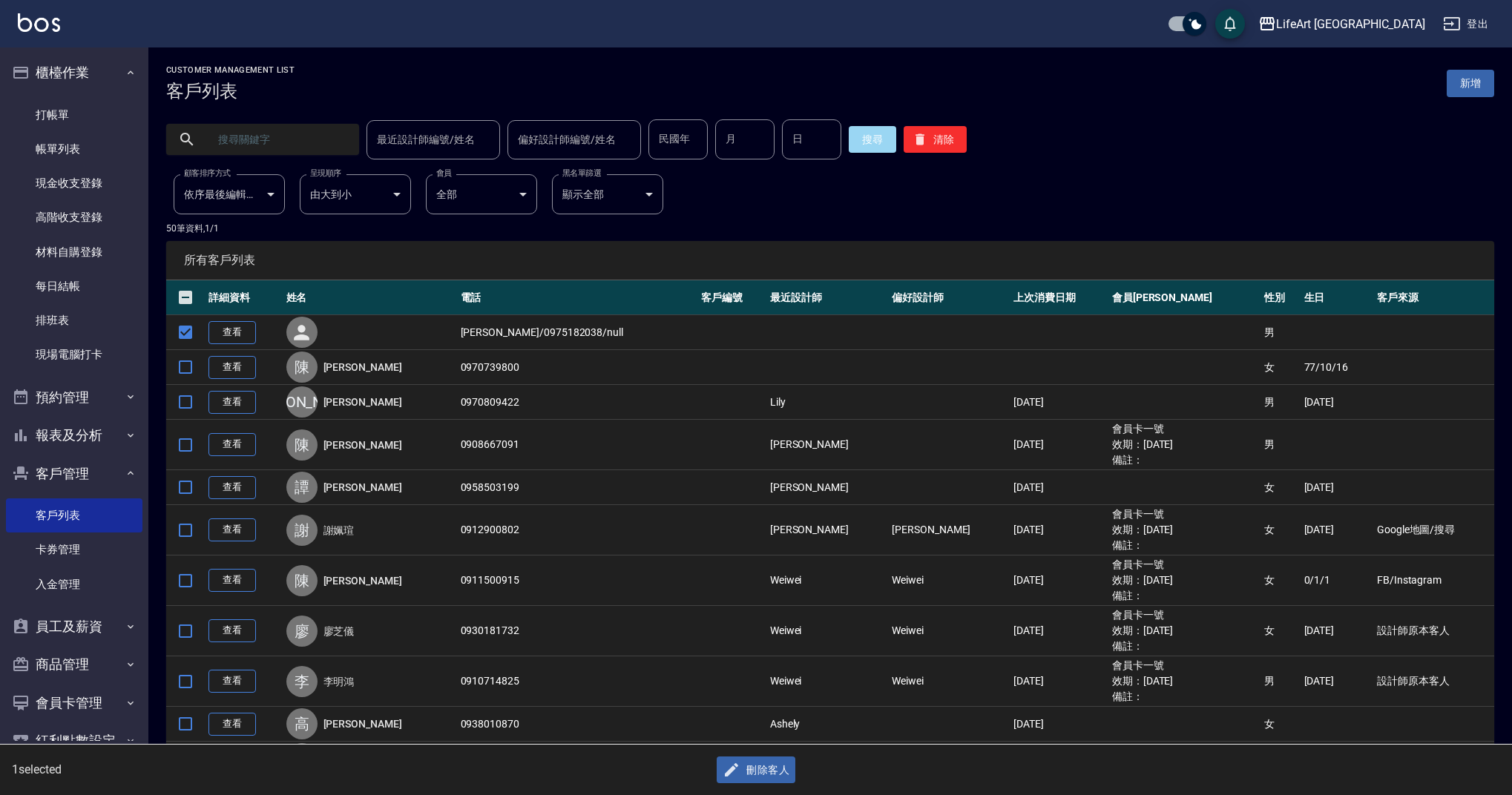
click at [753, 774] on button "刪除客人" at bounding box center [756, 771] width 78 height 27
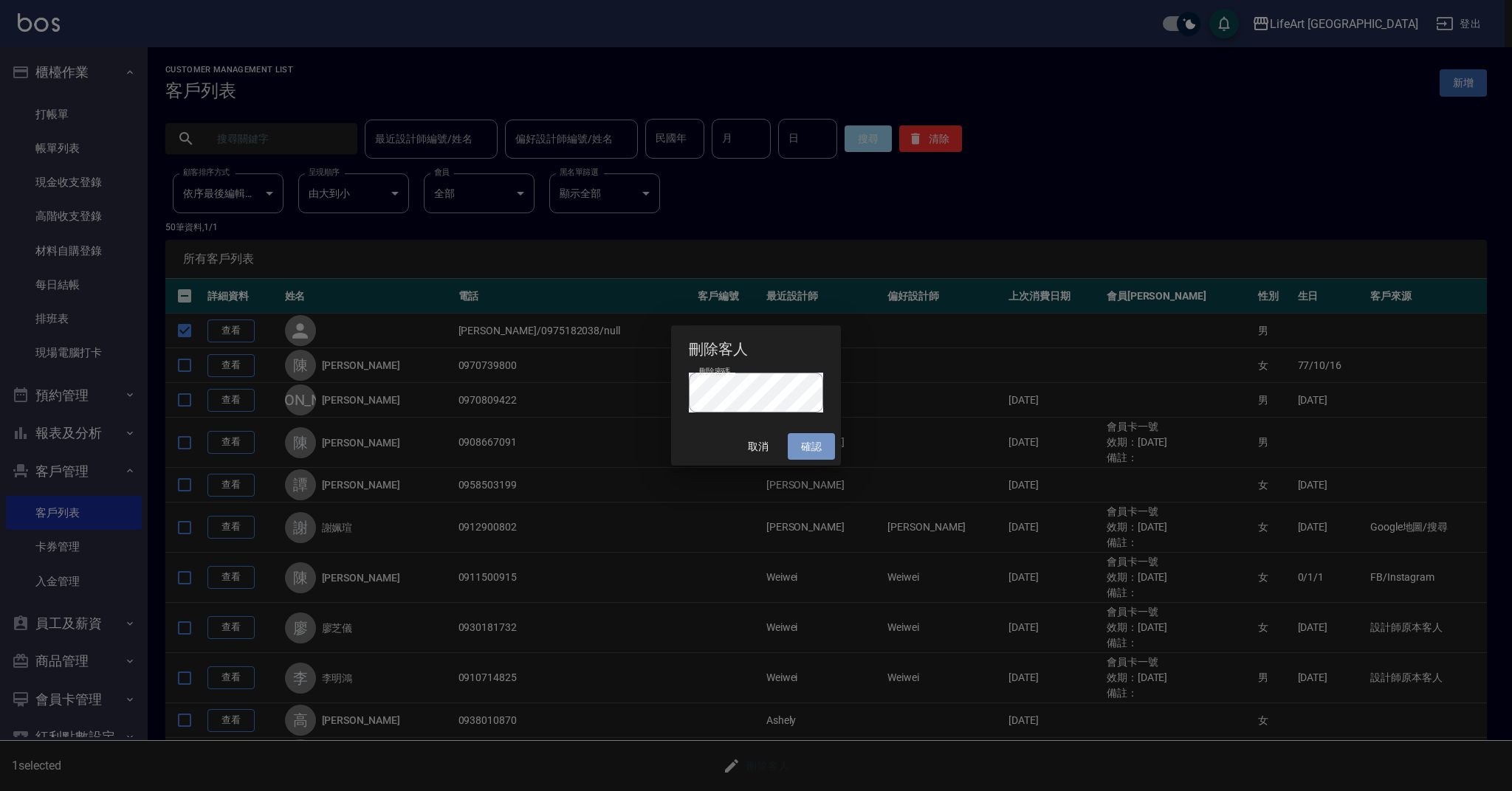
click at [806, 441] on button "確認" at bounding box center [811, 447] width 47 height 27
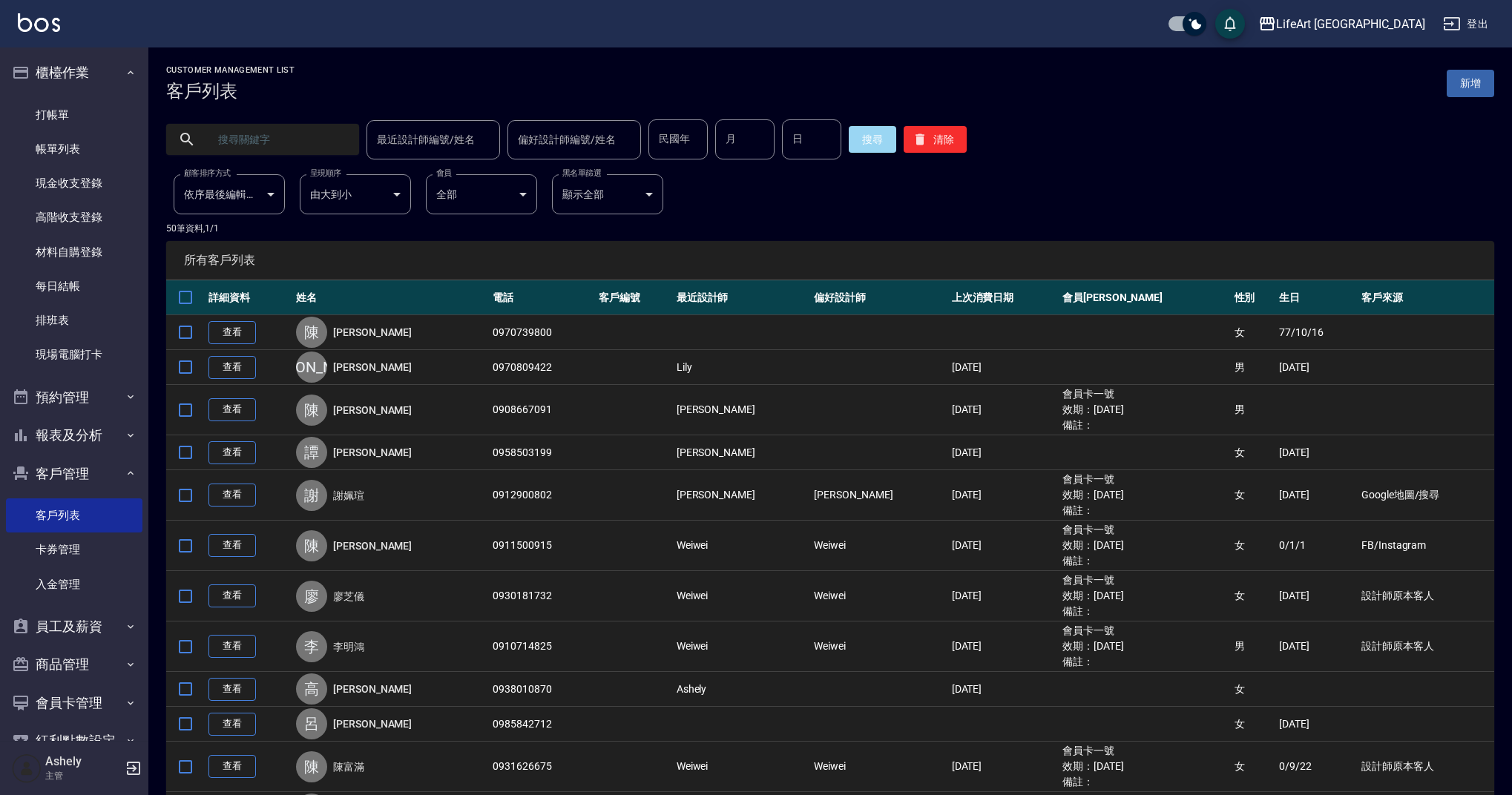
click at [238, 145] on input "text" at bounding box center [277, 139] width 139 height 40
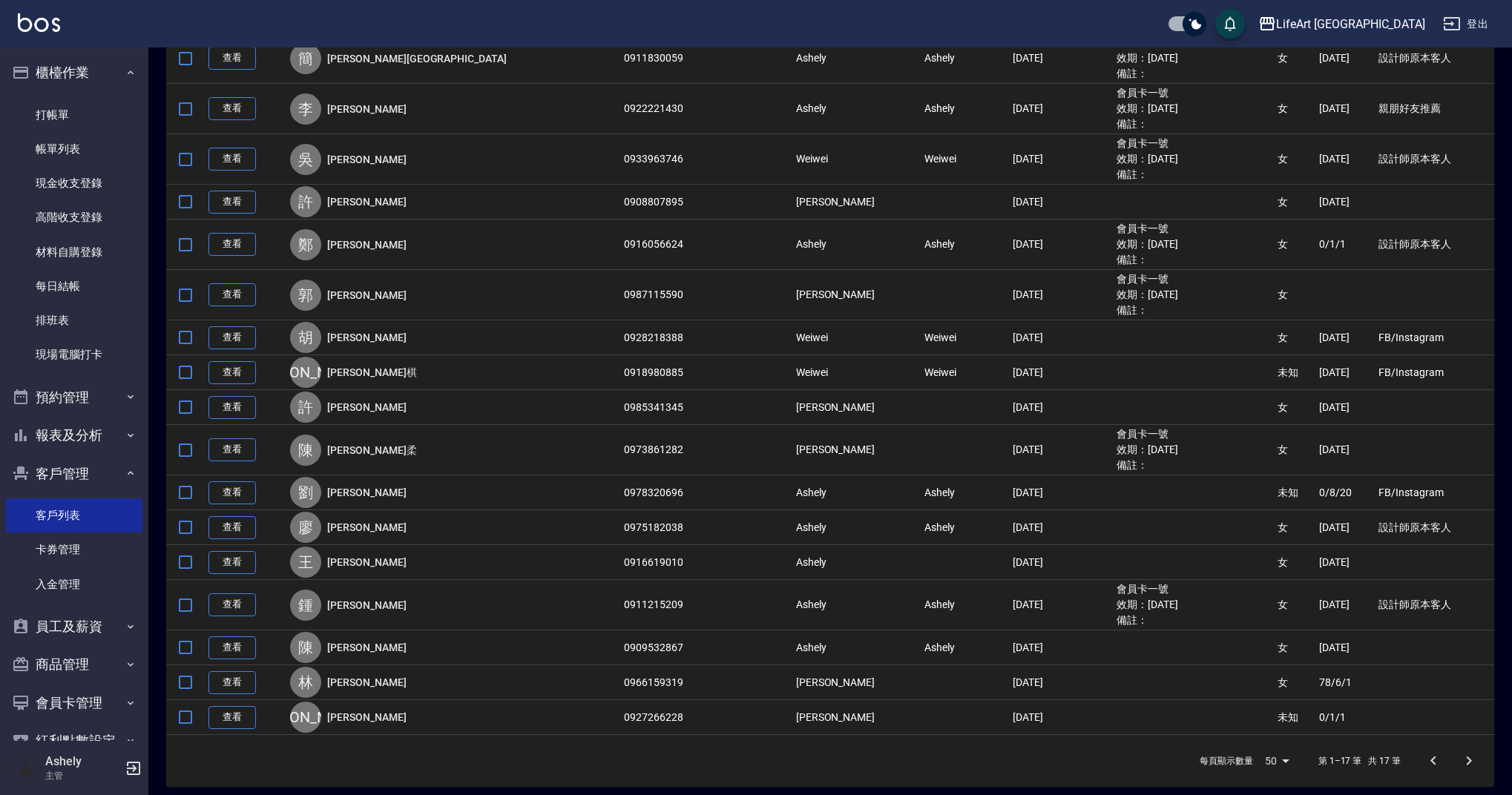
scroll to position [291, 0]
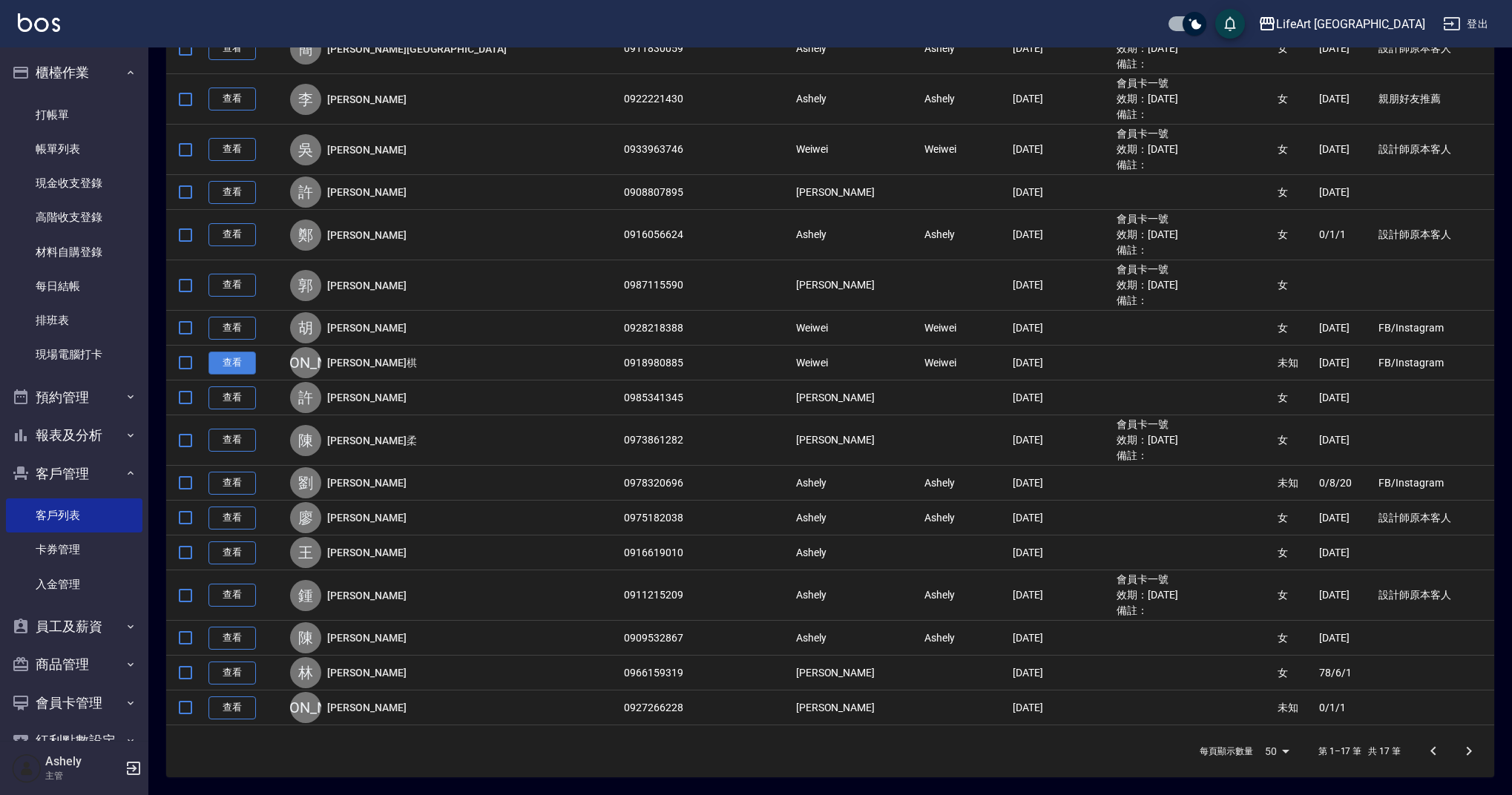
type input "汶"
click at [228, 361] on link "查看" at bounding box center [232, 363] width 47 height 23
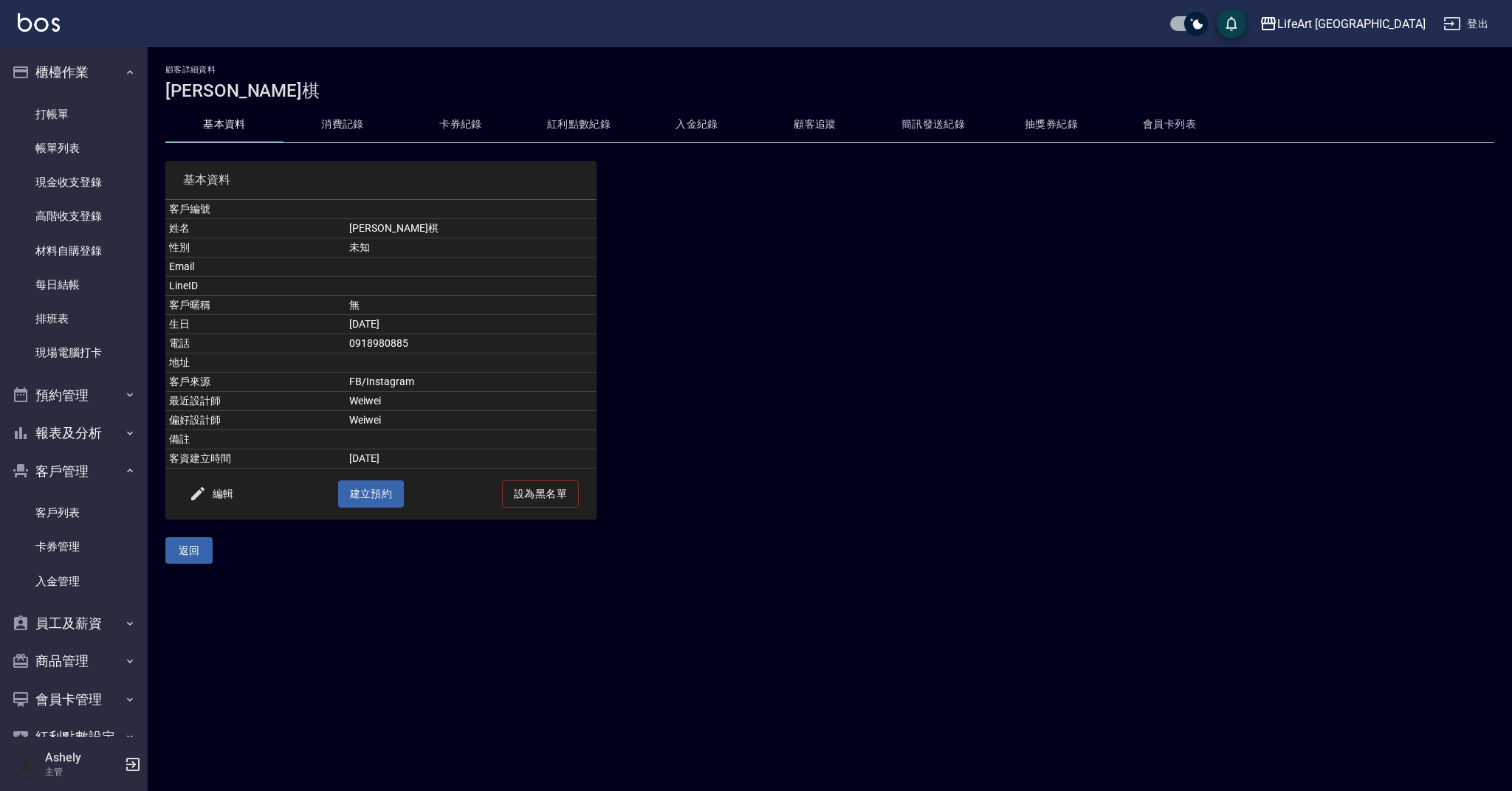
click at [353, 126] on button "消費記錄" at bounding box center [342, 124] width 118 height 36
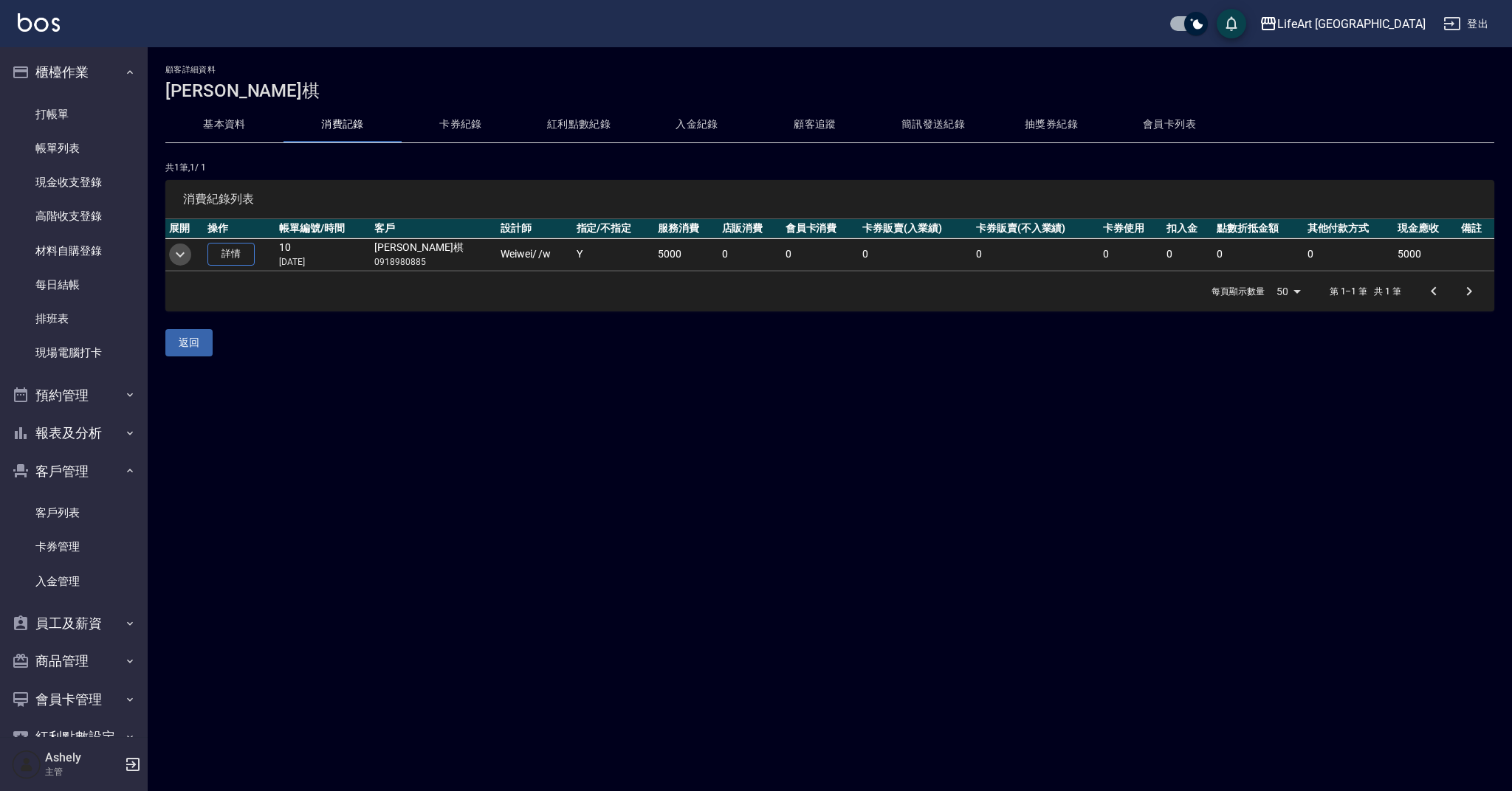
click at [185, 253] on icon "expand row" at bounding box center [179, 254] width 17 height 17
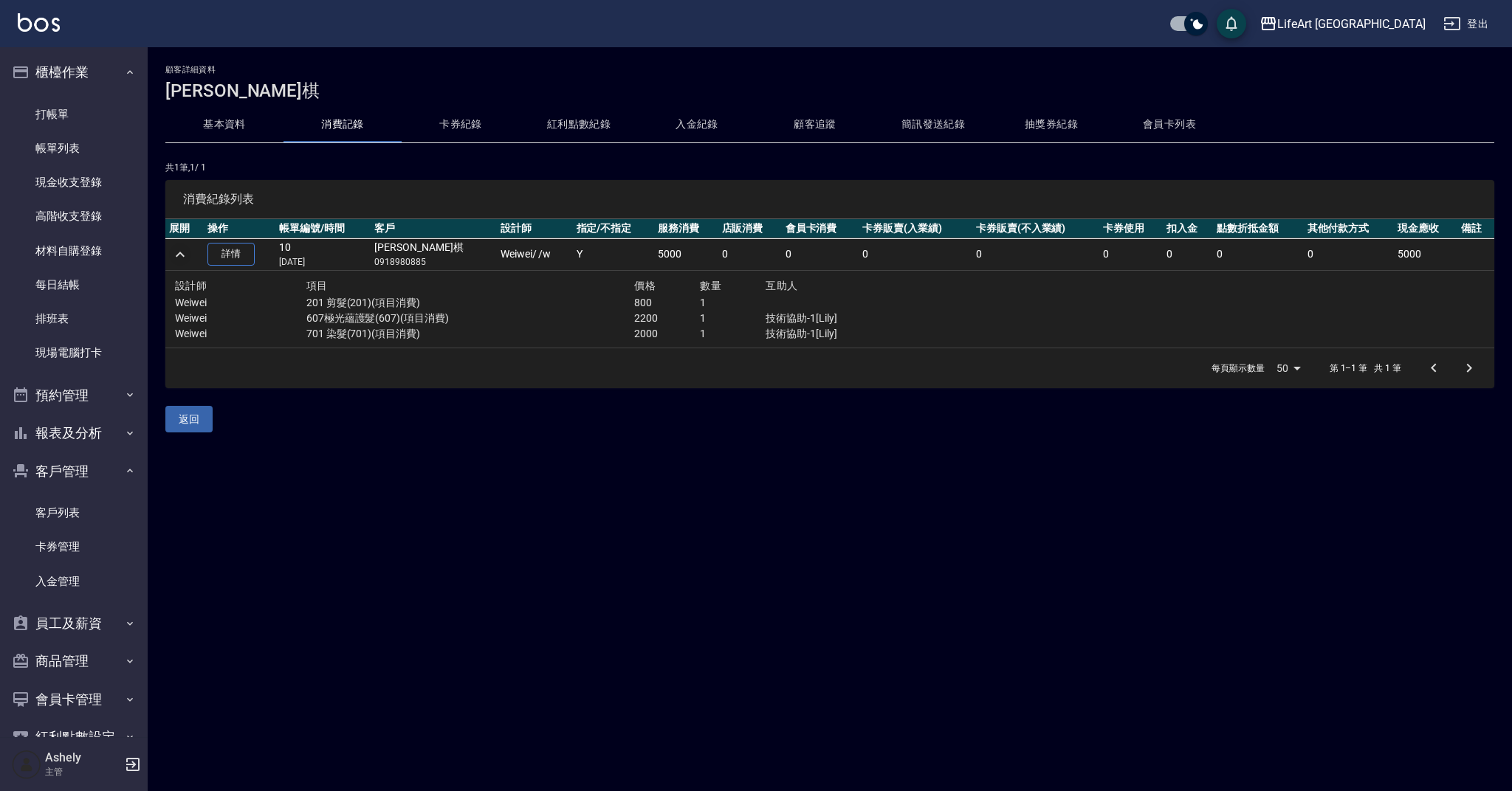
click at [123, 768] on div "Ashely 主管" at bounding box center [73, 765] width 148 height 53
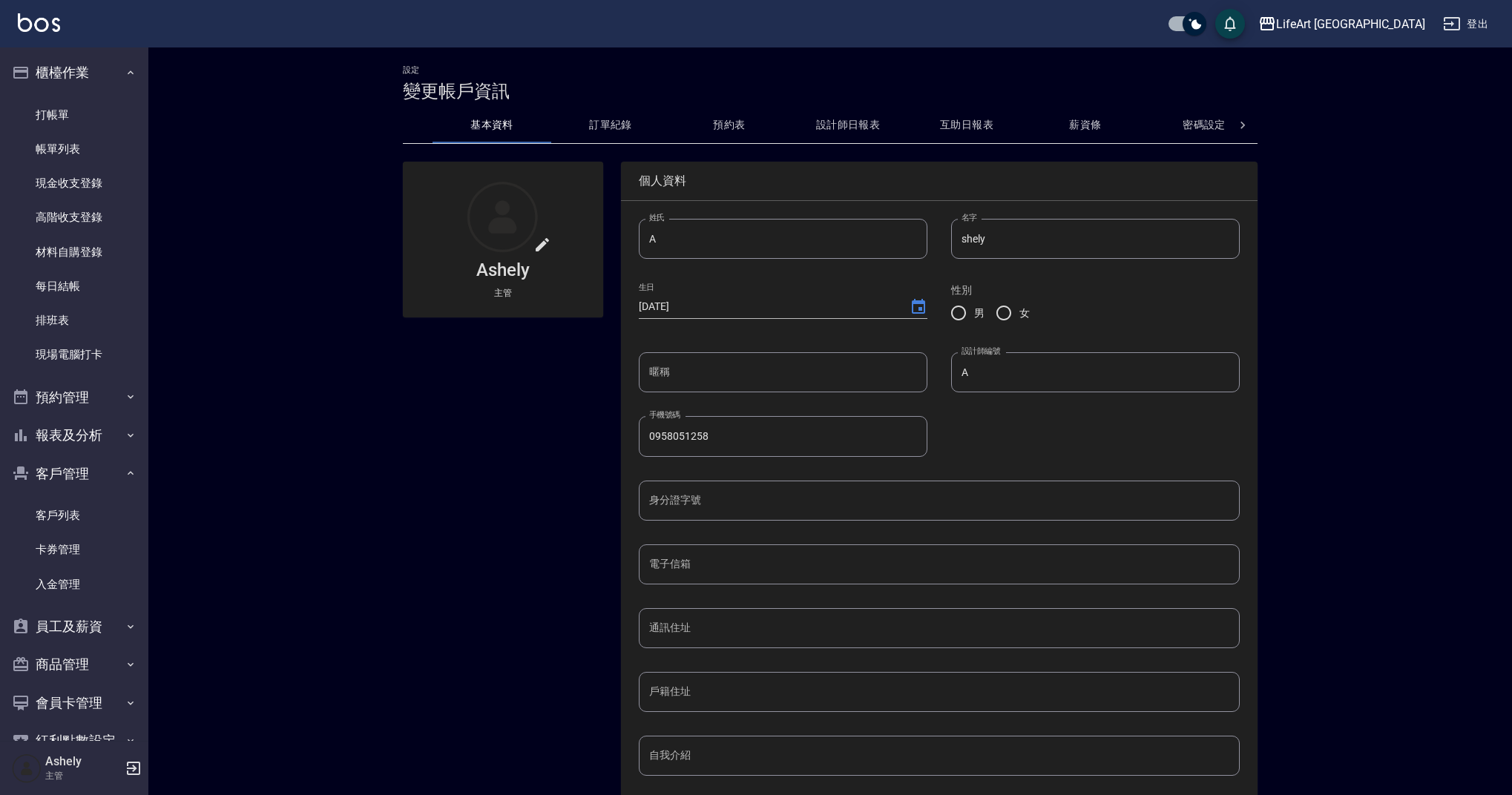
click at [131, 768] on icon "button" at bounding box center [134, 768] width 14 height 14
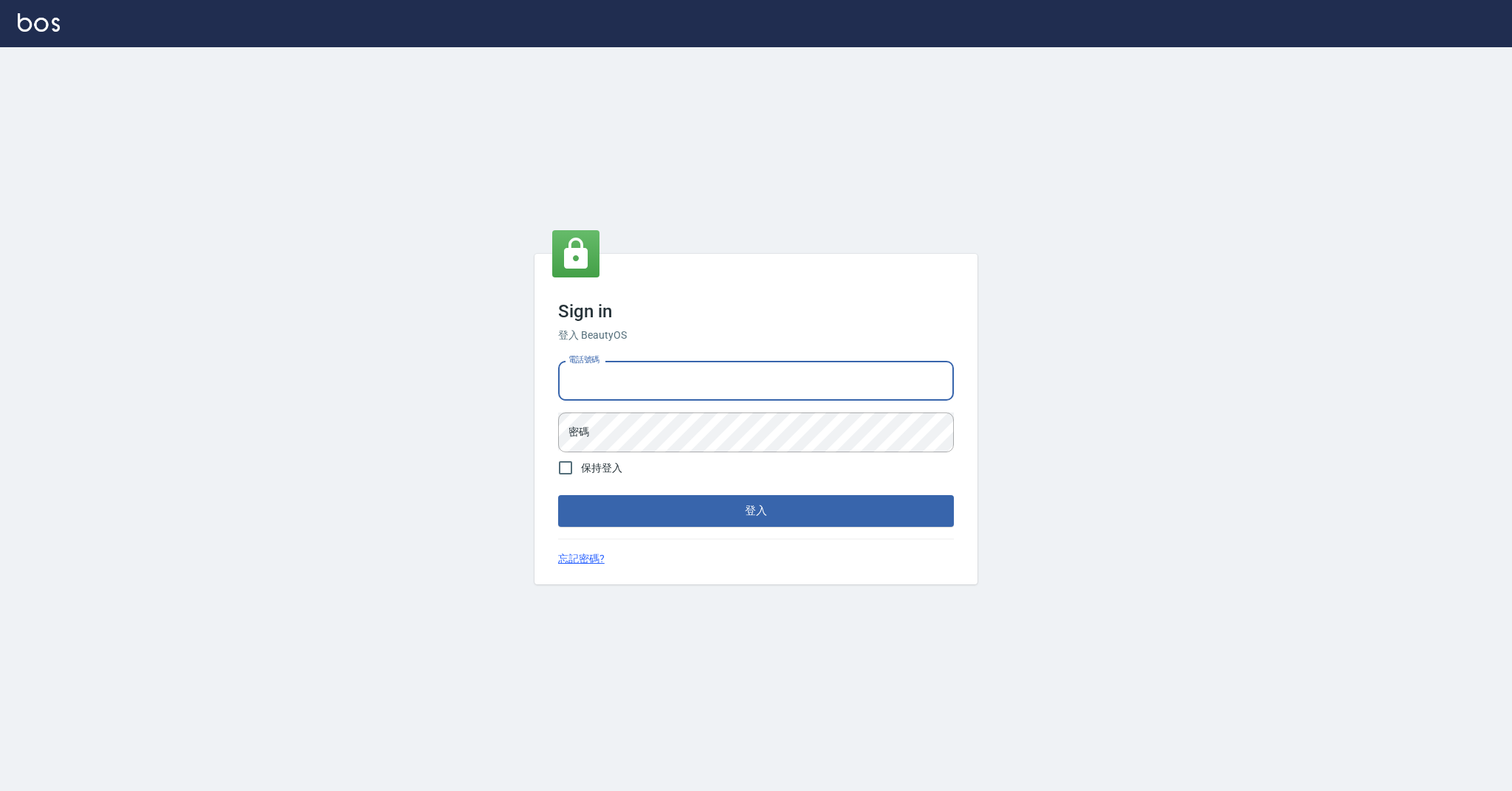
type input "0989368139"
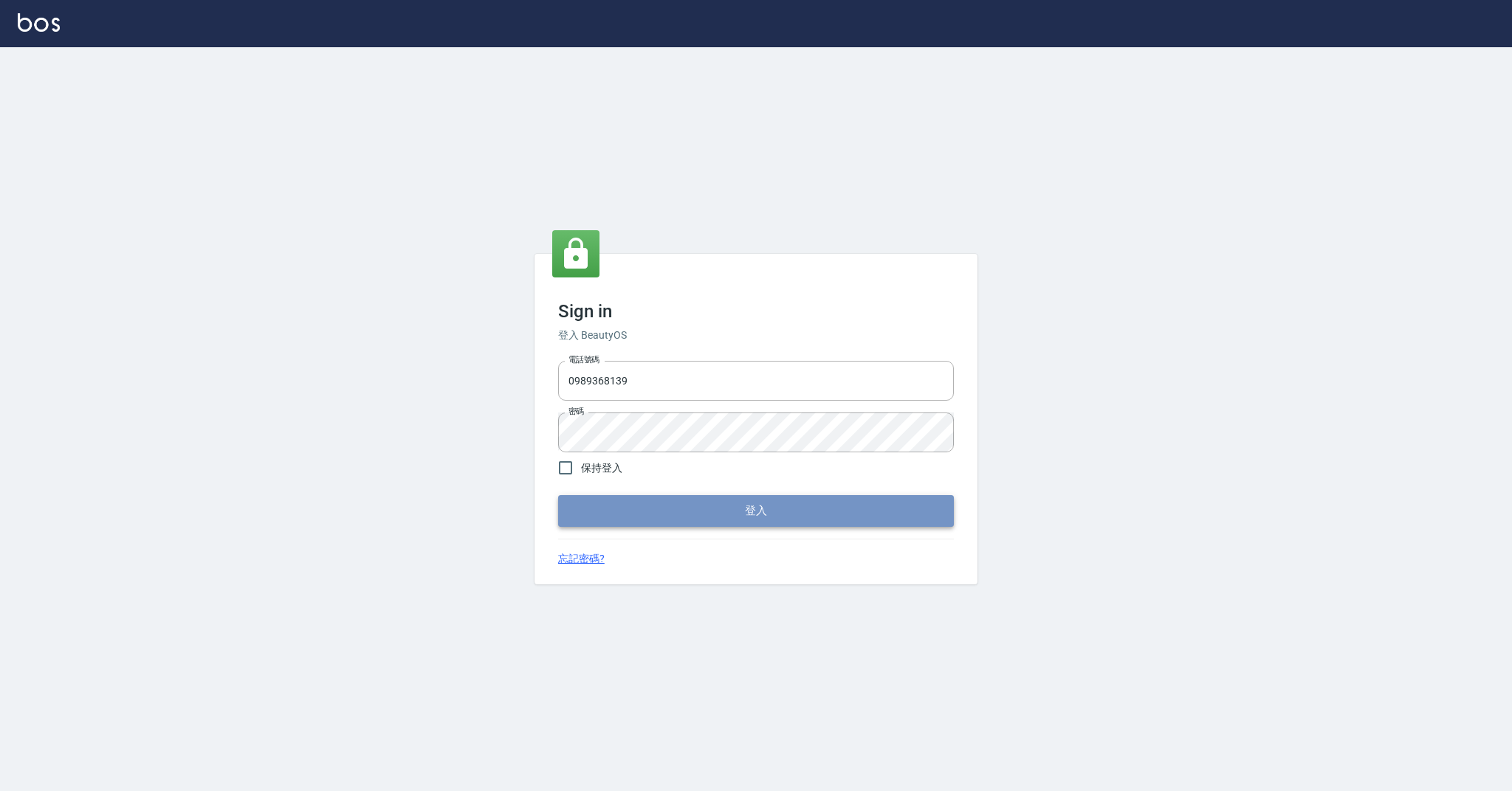
click at [765, 519] on button "登入" at bounding box center [756, 510] width 396 height 31
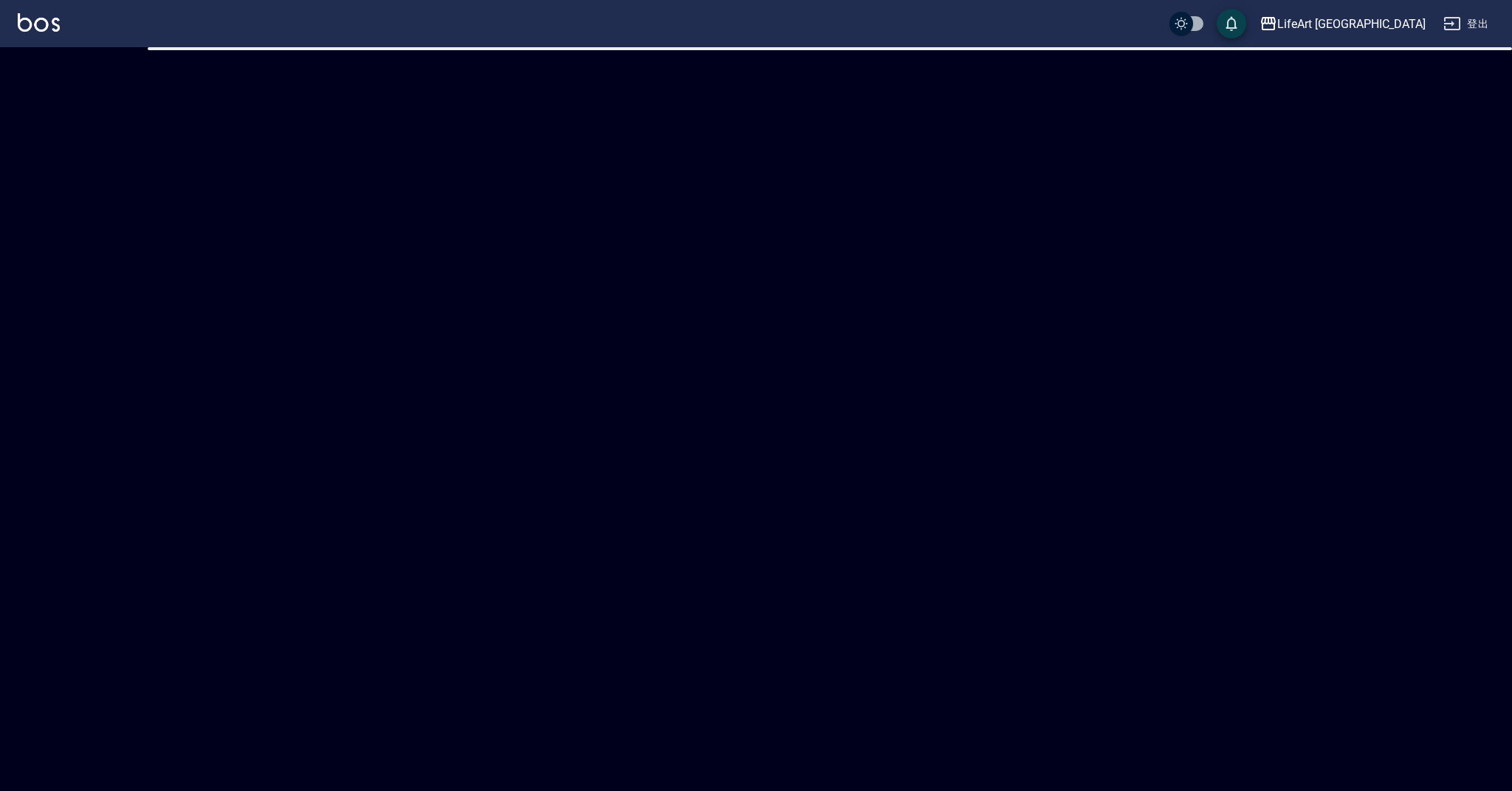
checkbox input "true"
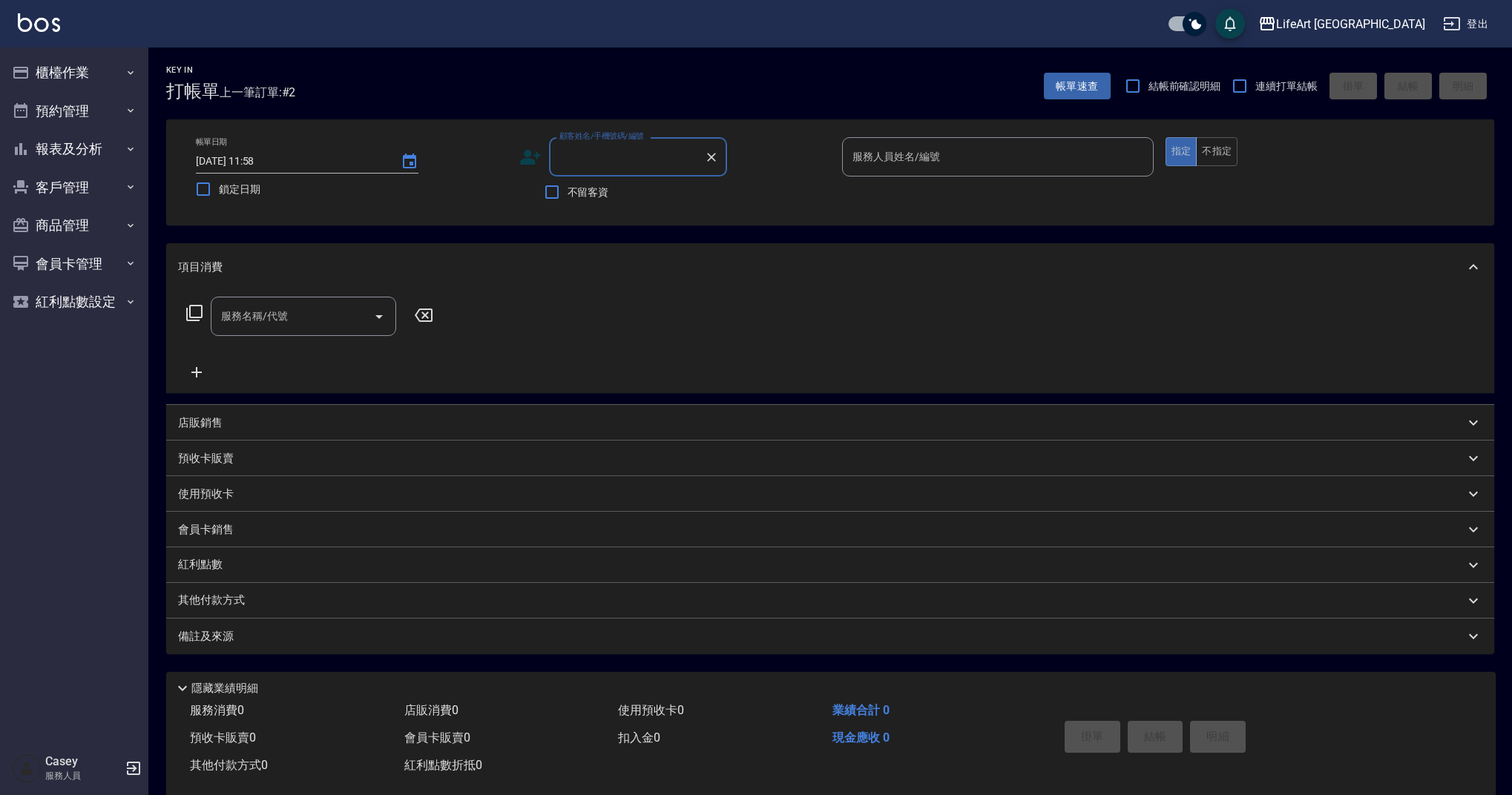
click at [668, 154] on input "顧客姓名/手機號碼/編號" at bounding box center [626, 157] width 142 height 26
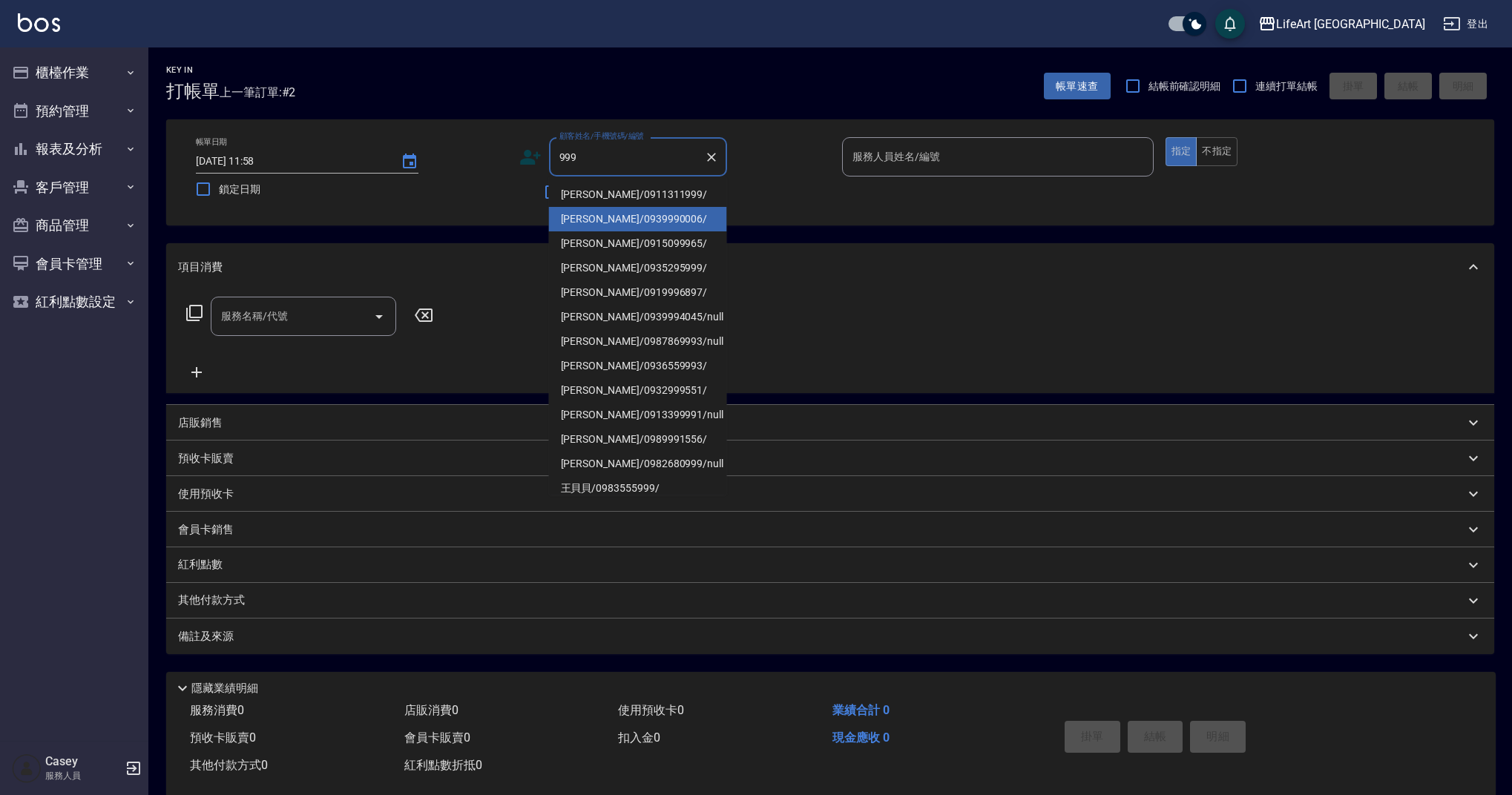
click at [645, 224] on li "柳秀美/0939990006/" at bounding box center [638, 219] width 178 height 24
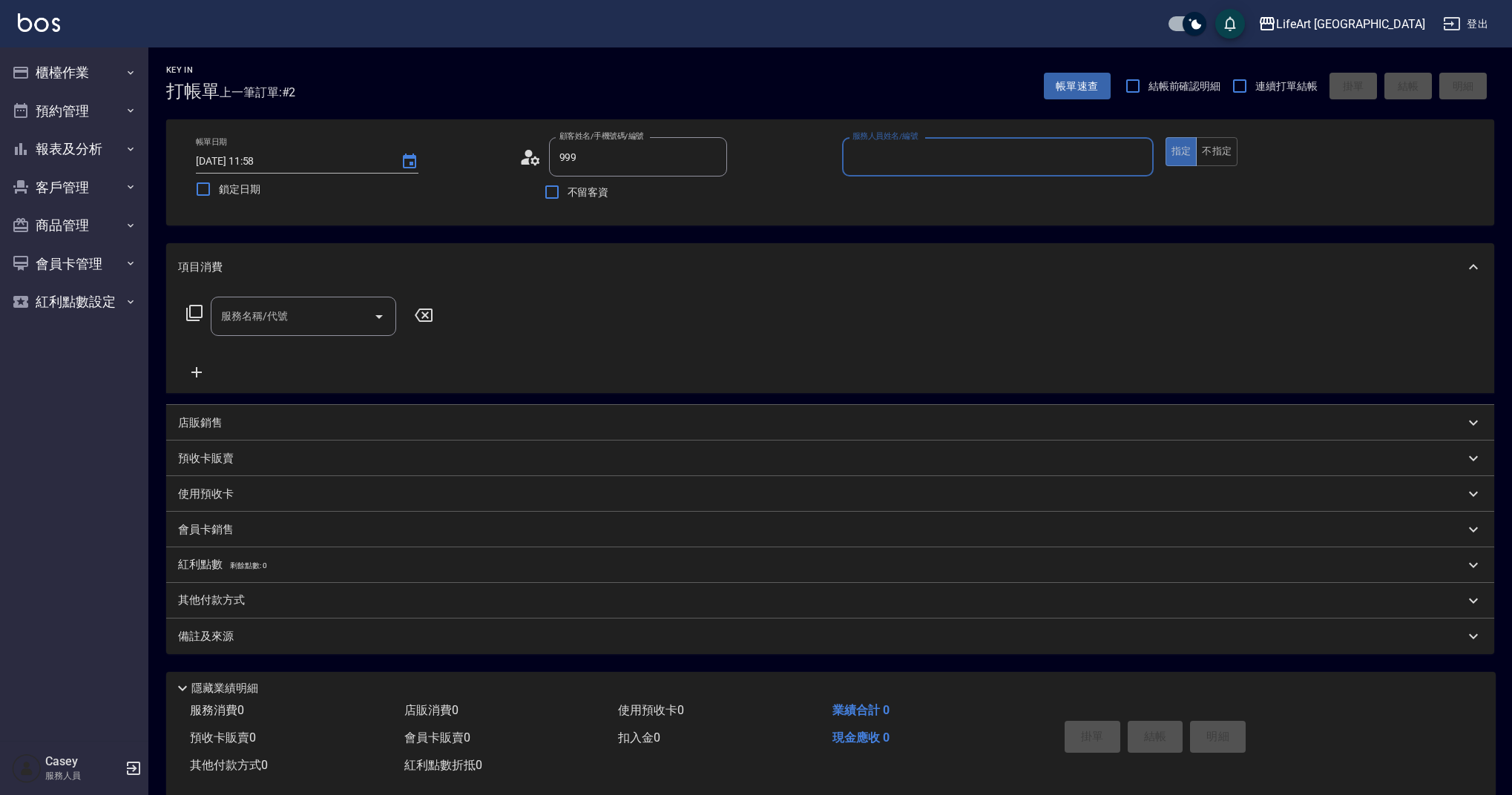
type input "柳秀美/0939990006/"
click at [912, 152] on input "Finney-f" at bounding box center [987, 157] width 276 height 26
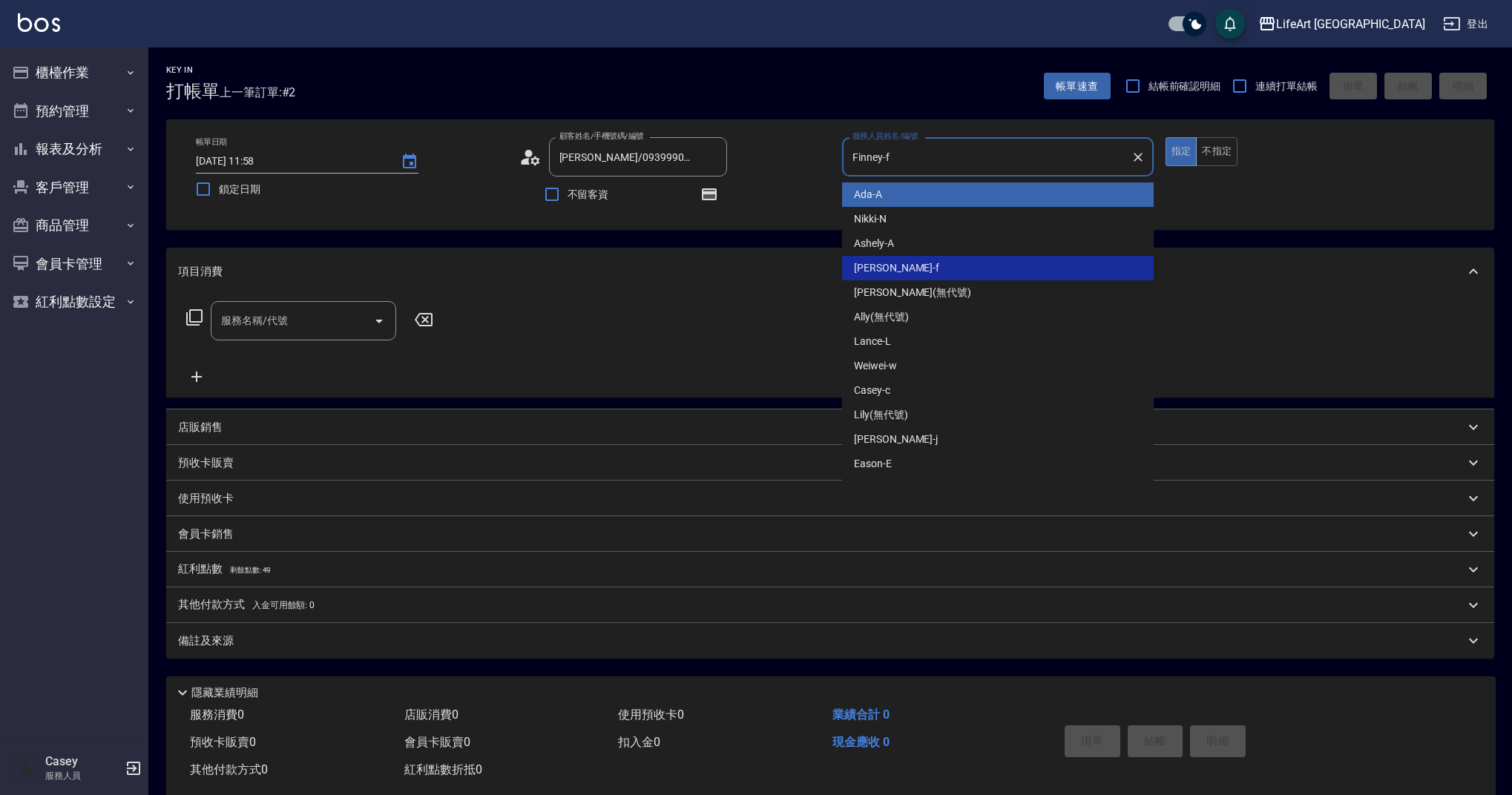
click at [910, 192] on div "Ada -A" at bounding box center [998, 195] width 312 height 24
type input "Ada-A"
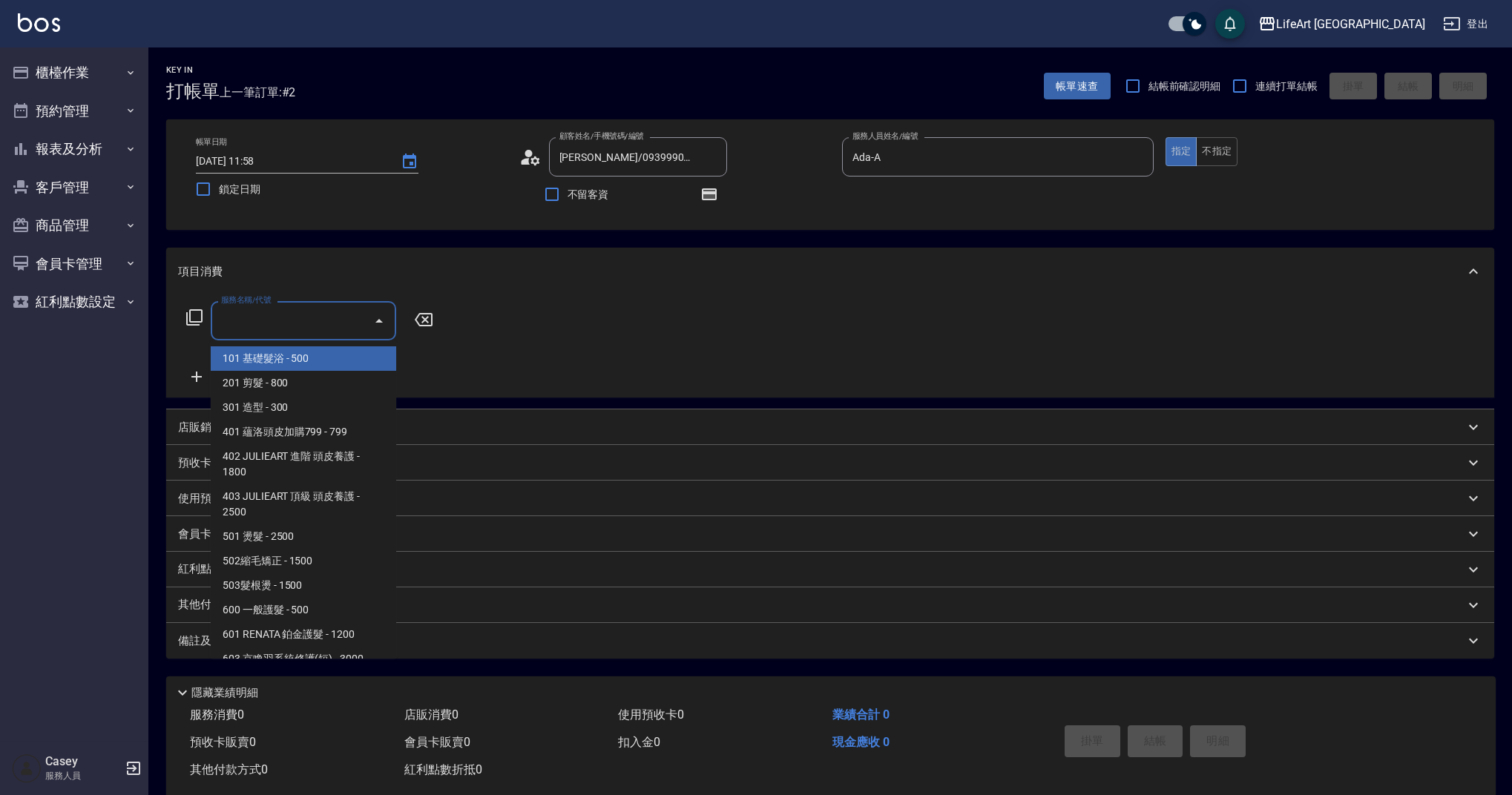
click at [310, 318] on input "服務名稱/代號" at bounding box center [292, 321] width 150 height 26
click at [308, 365] on span "101 基礎髮浴 - 500" at bounding box center [304, 358] width 186 height 24
type input "101 基礎髮浴 (101)"
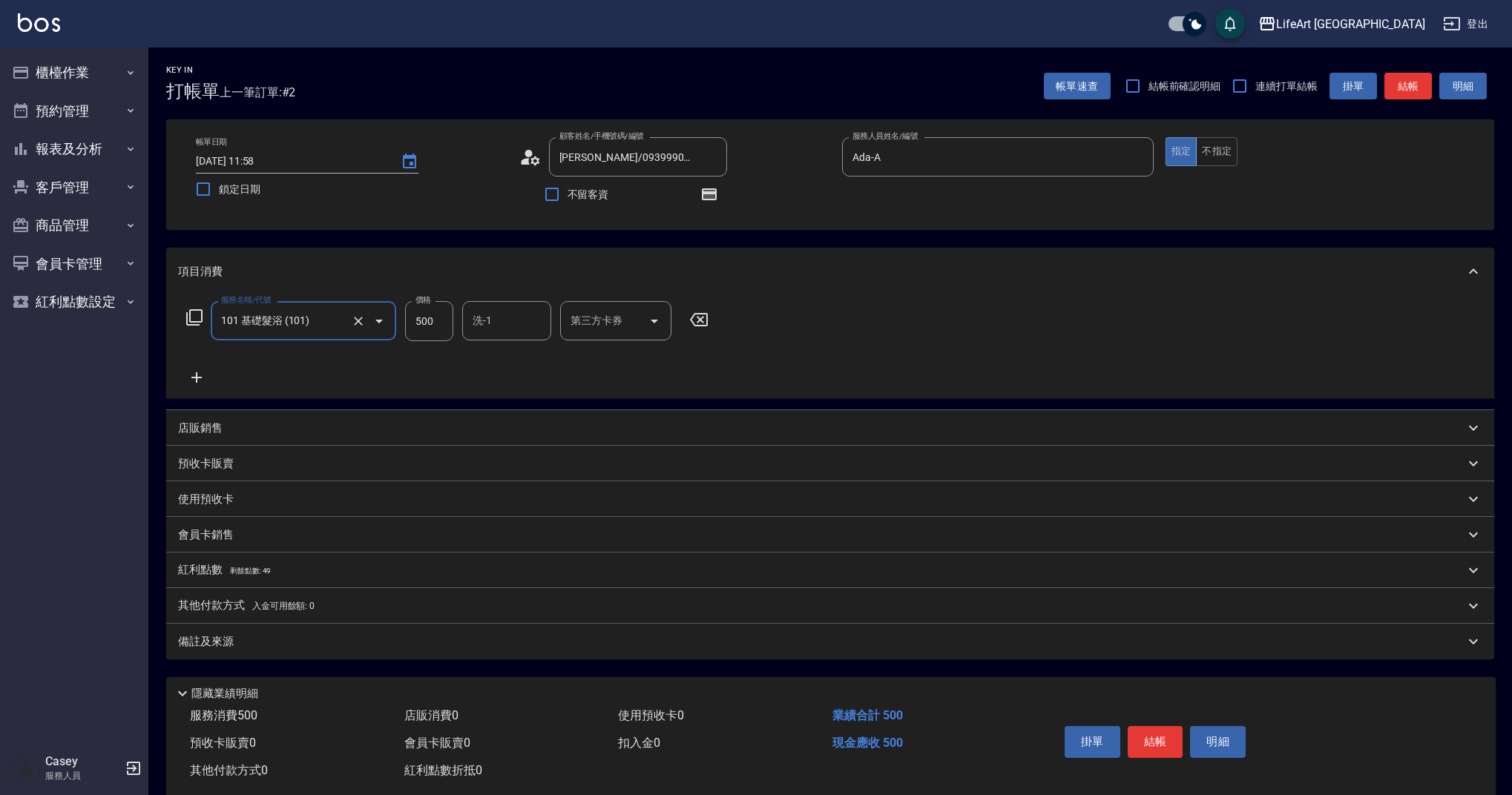
click at [436, 323] on input "500" at bounding box center [428, 321] width 48 height 40
type input "350"
click at [390, 641] on div "備註及來源" at bounding box center [821, 642] width 1287 height 15
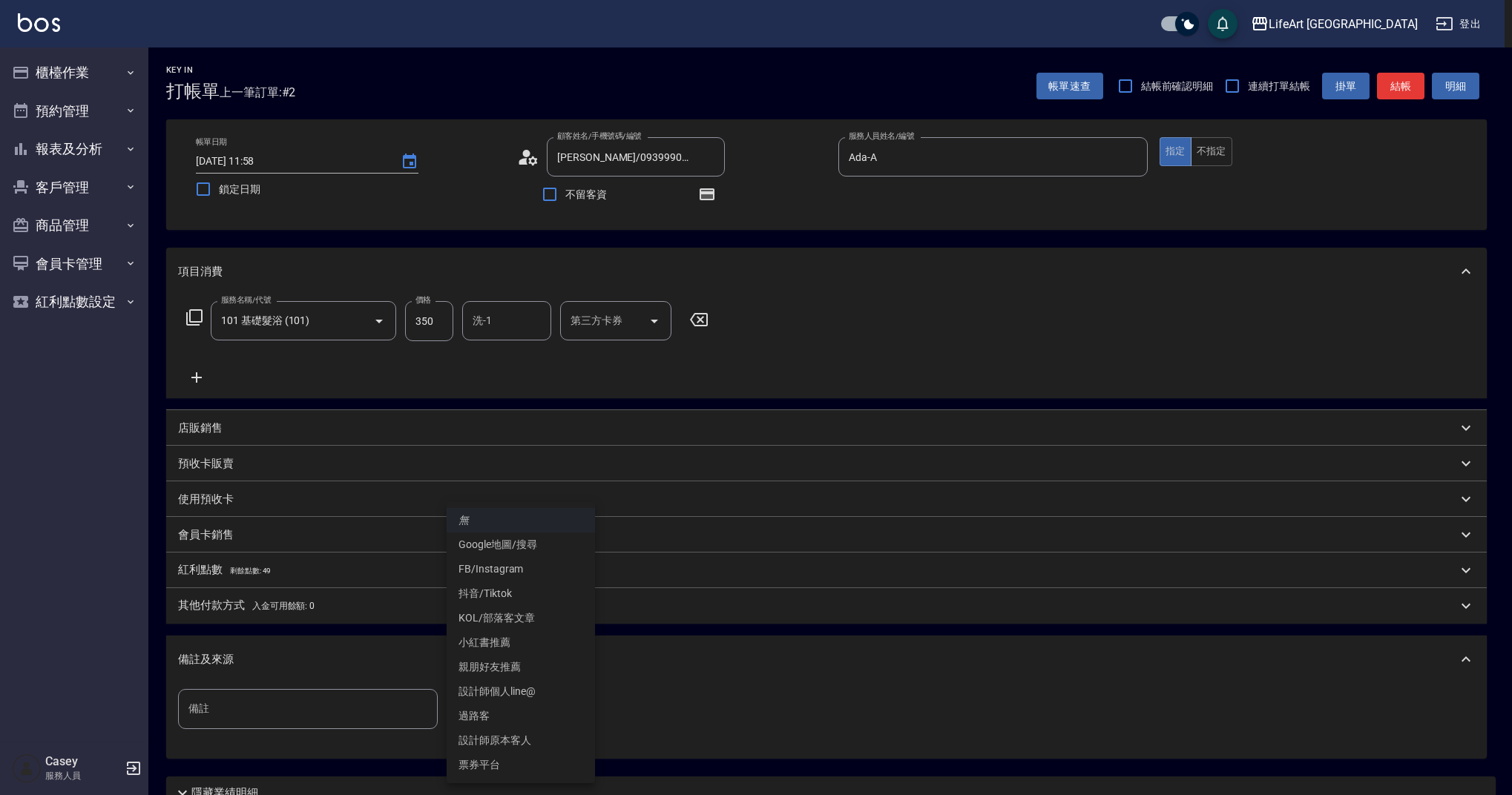
click at [516, 694] on body "LifeArt 蘆洲 登出 櫃檯作業 打帳單 帳單列表 現金收支登錄 高階收支登錄 材料自購登錄 每日結帳 排班表 現場電腦打卡 預約管理 預約管理 單日預約…" at bounding box center [756, 460] width 1512 height 920
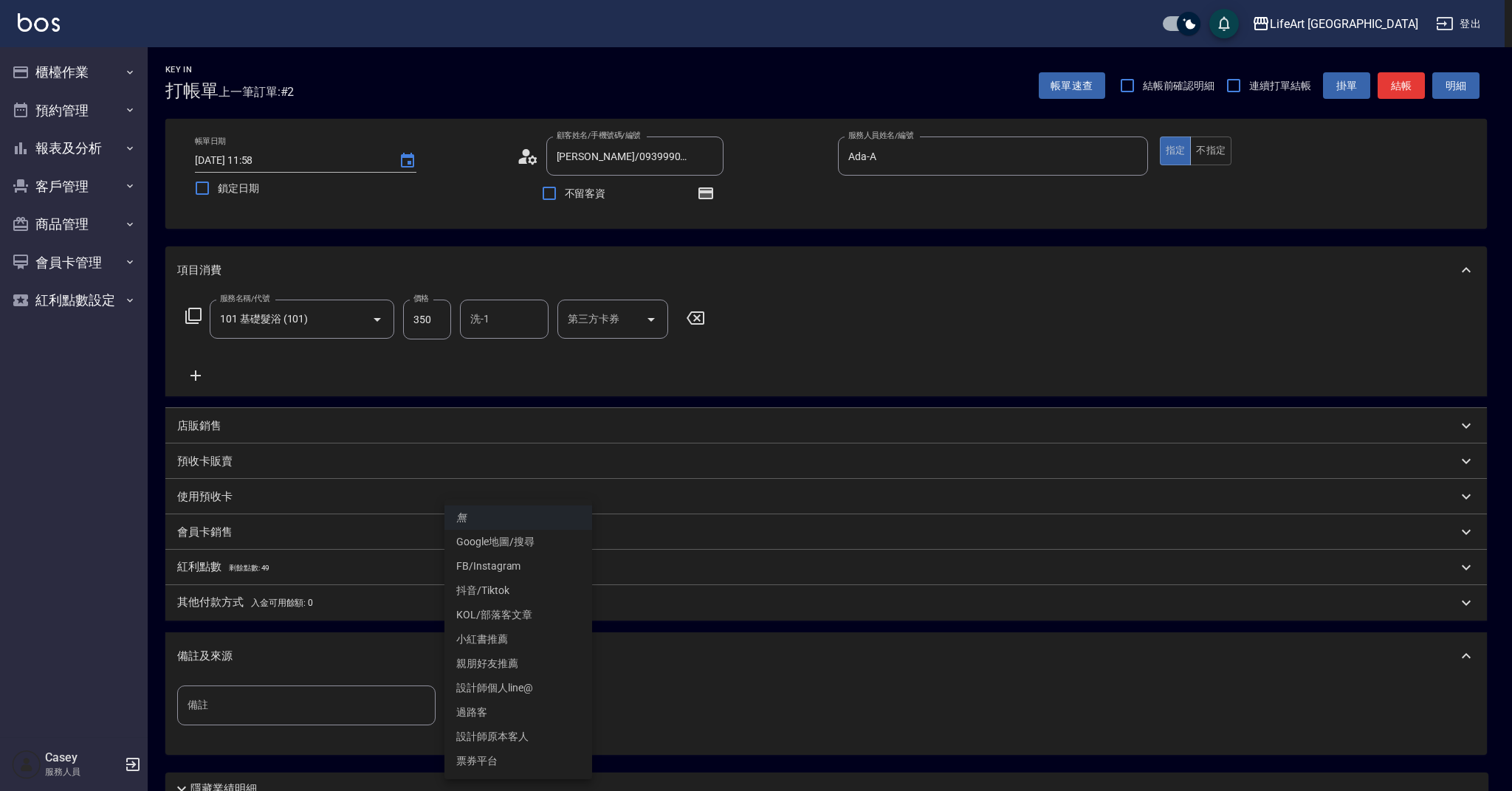
click at [744, 687] on div at bounding box center [756, 395] width 1512 height 791
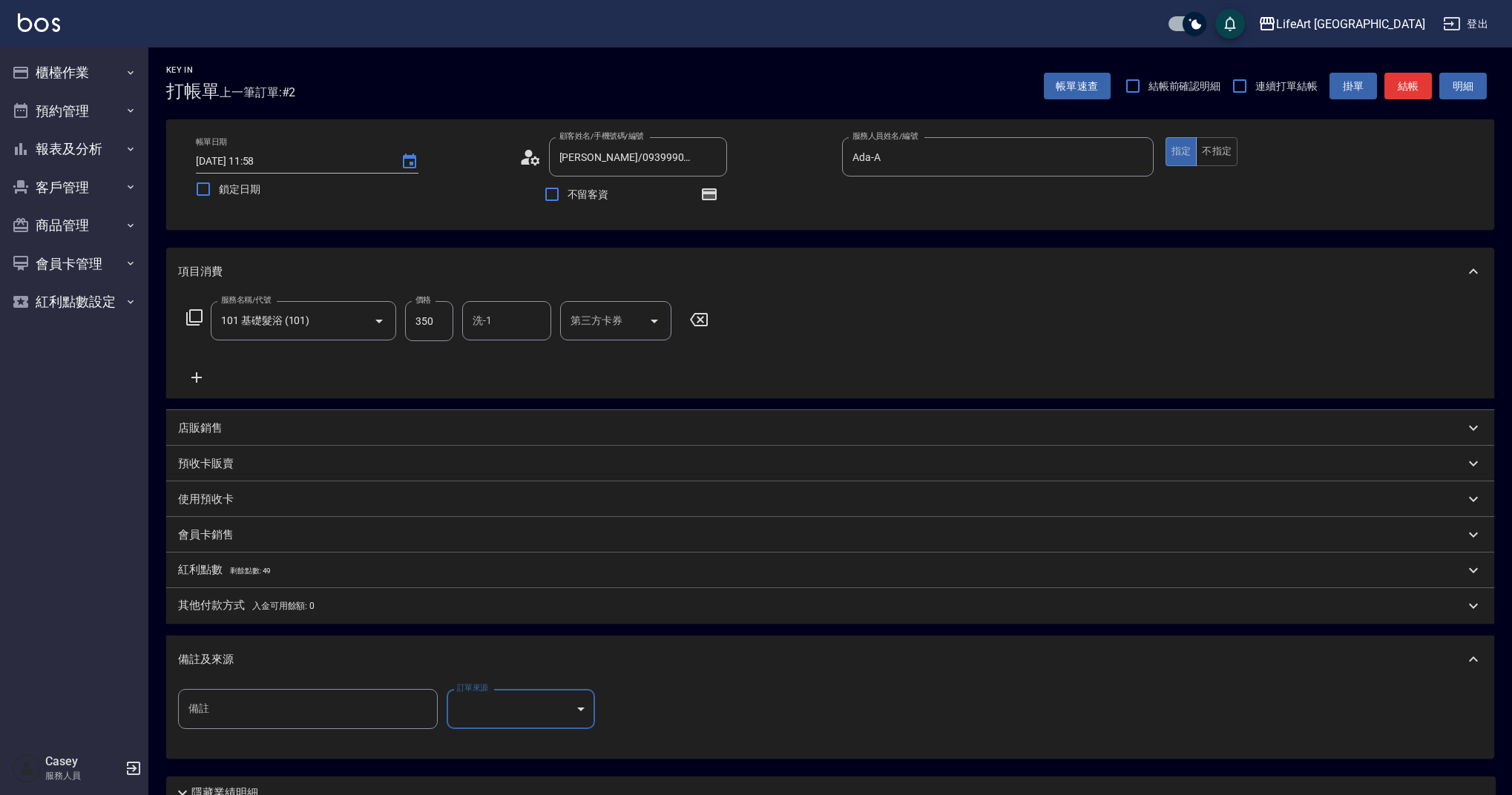
click at [543, 157] on div "顧客姓名/手機號碼/編號 柳秀美/0939990006/ 顧客姓名/手機號碼/編號" at bounding box center [676, 157] width 312 height 40
click at [529, 160] on icon at bounding box center [530, 157] width 22 height 22
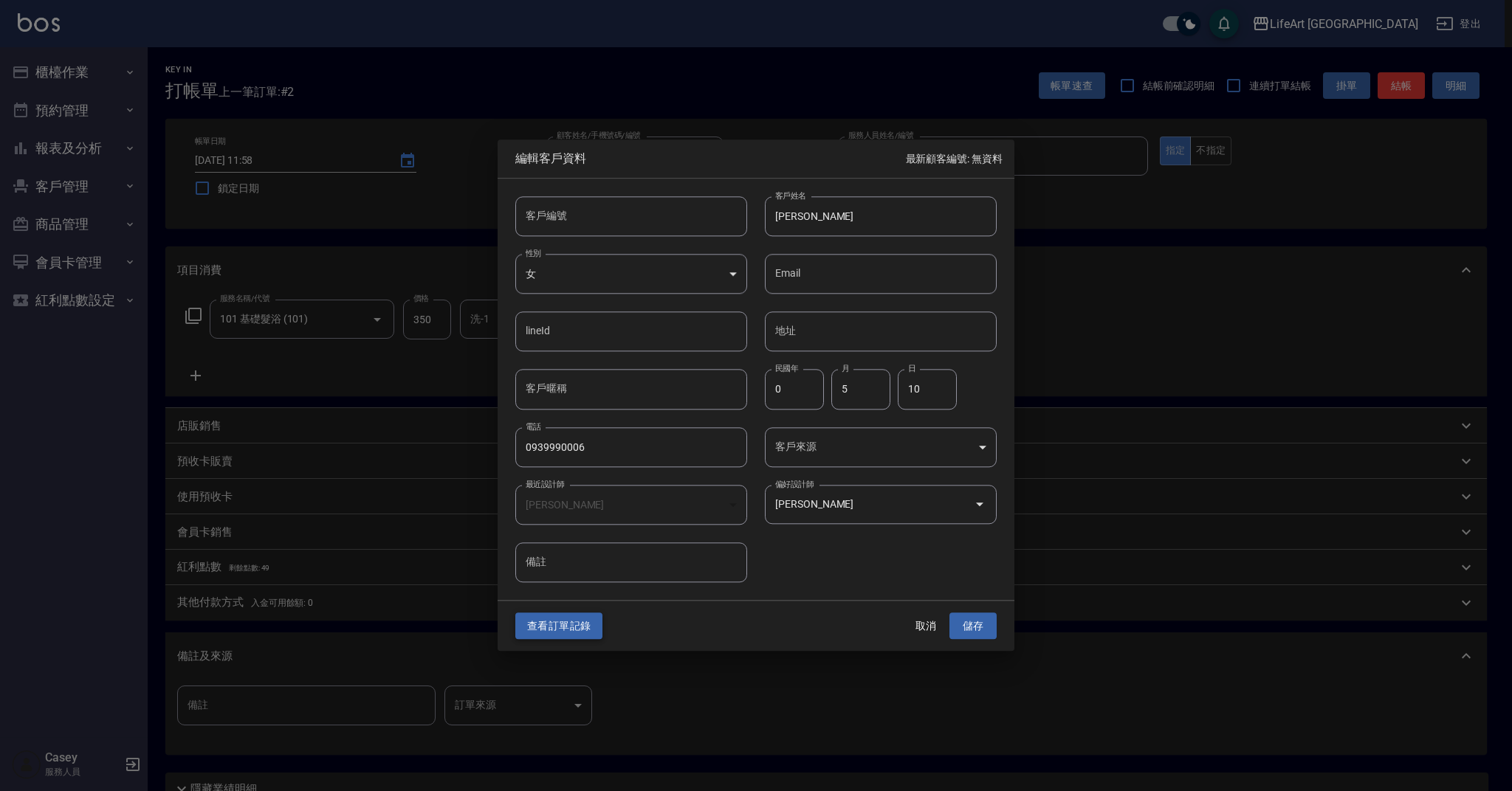
click at [574, 623] on button "查看訂單記錄" at bounding box center [559, 626] width 87 height 27
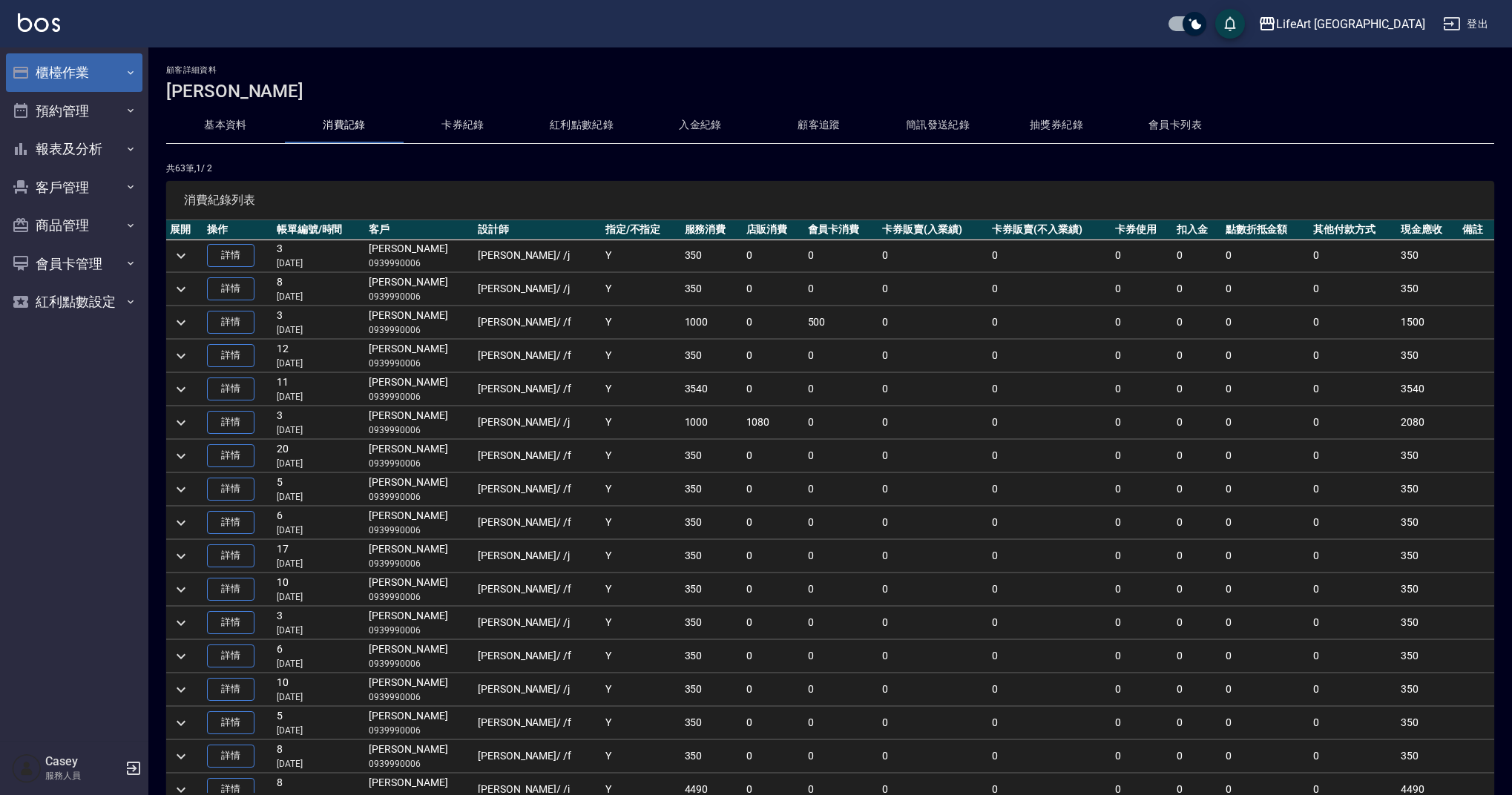
click at [114, 75] on button "櫃檯作業" at bounding box center [74, 72] width 136 height 39
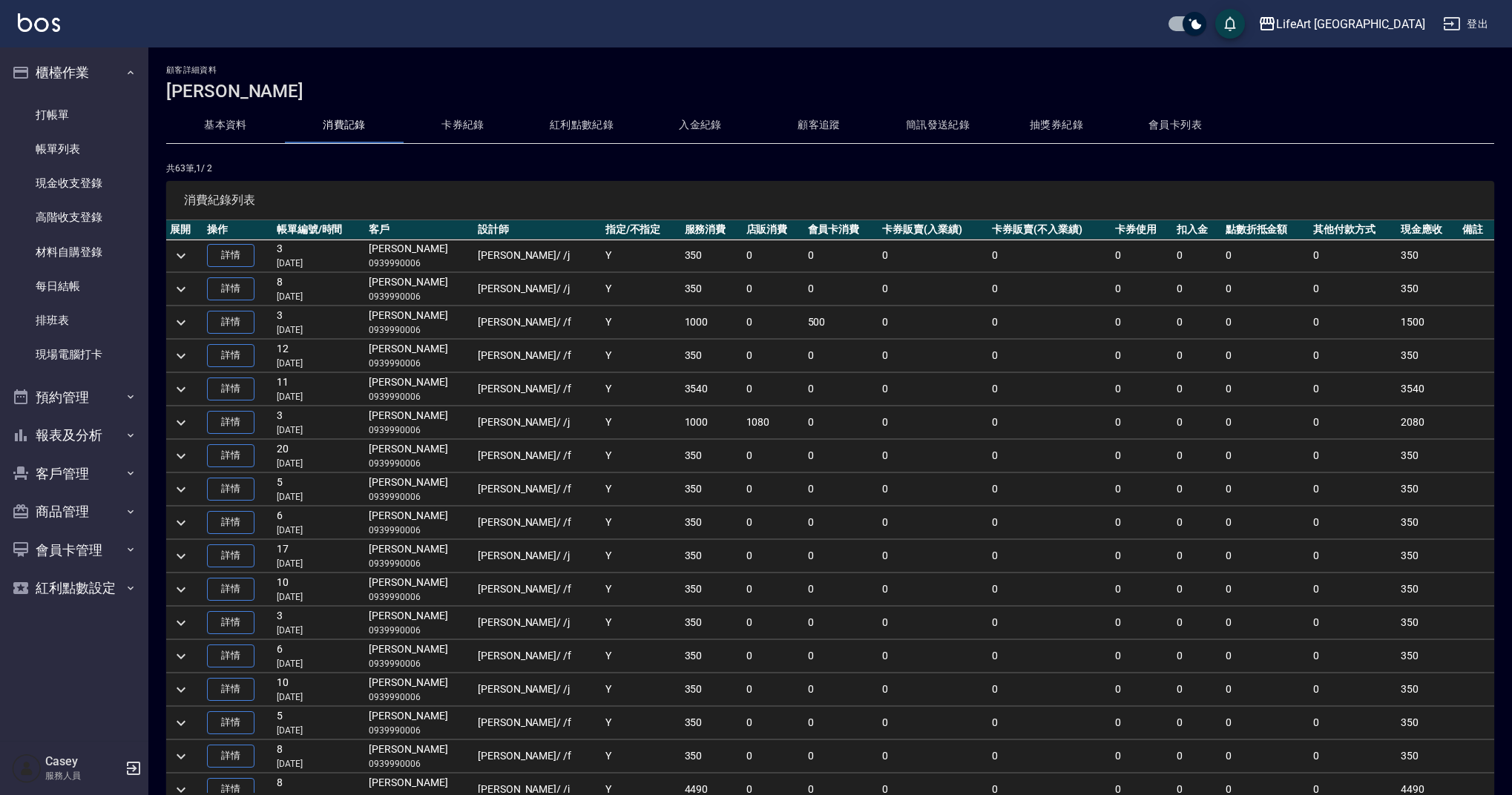
click at [415, 268] on p "0939990006" at bounding box center [420, 263] width 102 height 14
copy p "0939990006"
click at [66, 114] on link "打帳單" at bounding box center [74, 115] width 136 height 34
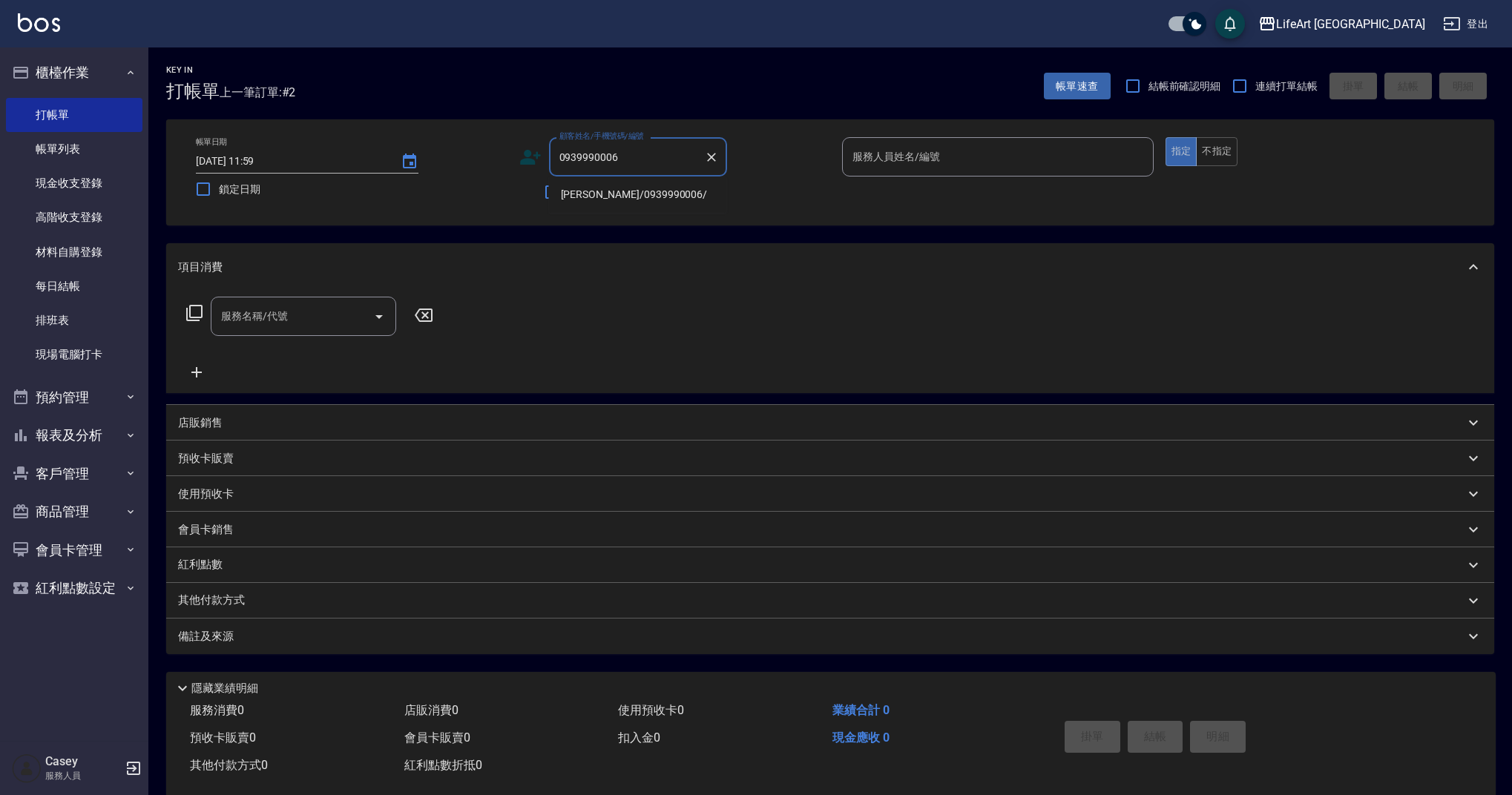
click at [667, 201] on li "[PERSON_NAME]/0939990006/" at bounding box center [638, 195] width 178 height 24
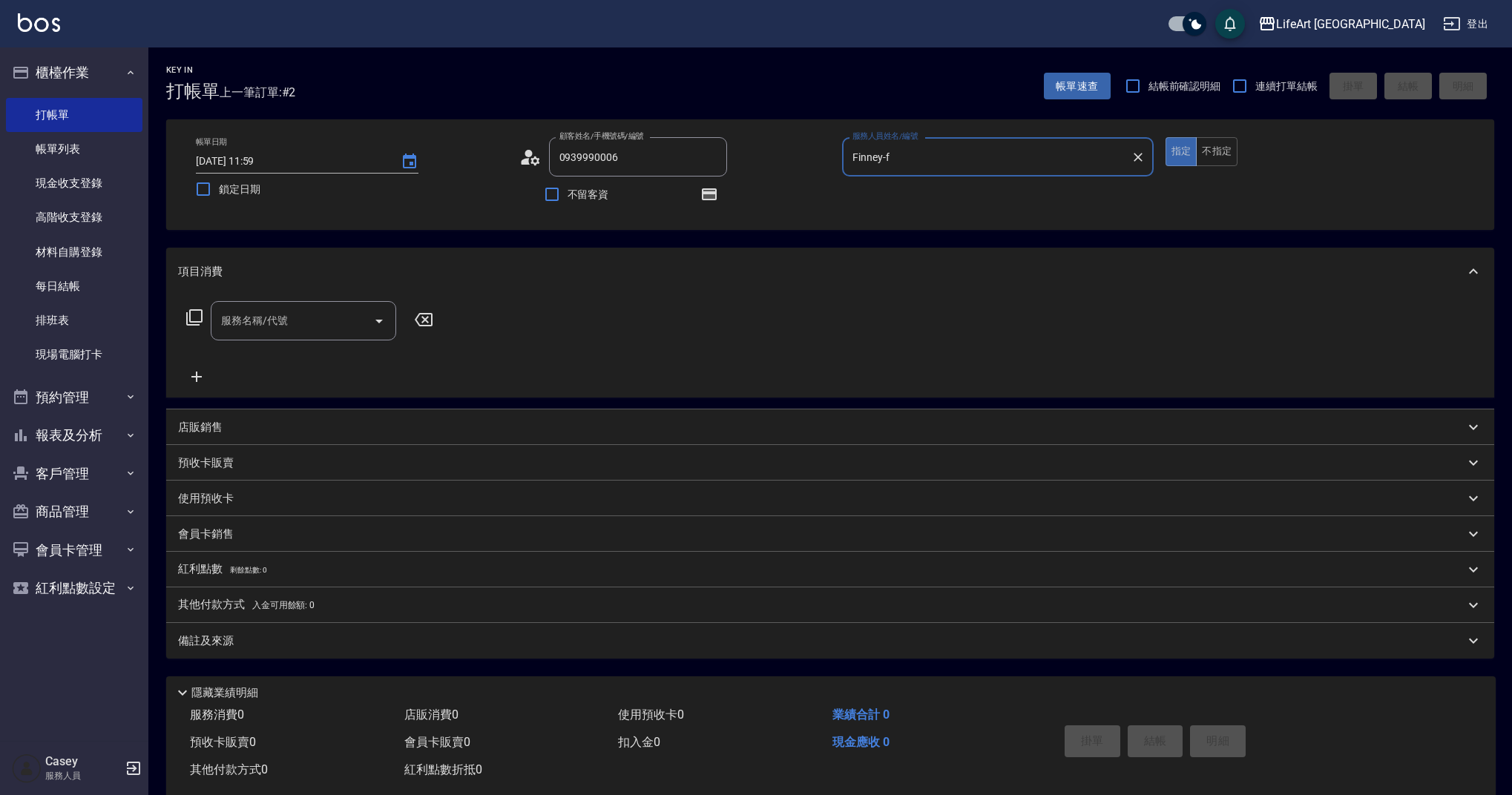
type input "[PERSON_NAME]/0939990006/"
type input "Finney-f"
click at [268, 336] on div "服務名稱/代號" at bounding box center [304, 321] width 186 height 40
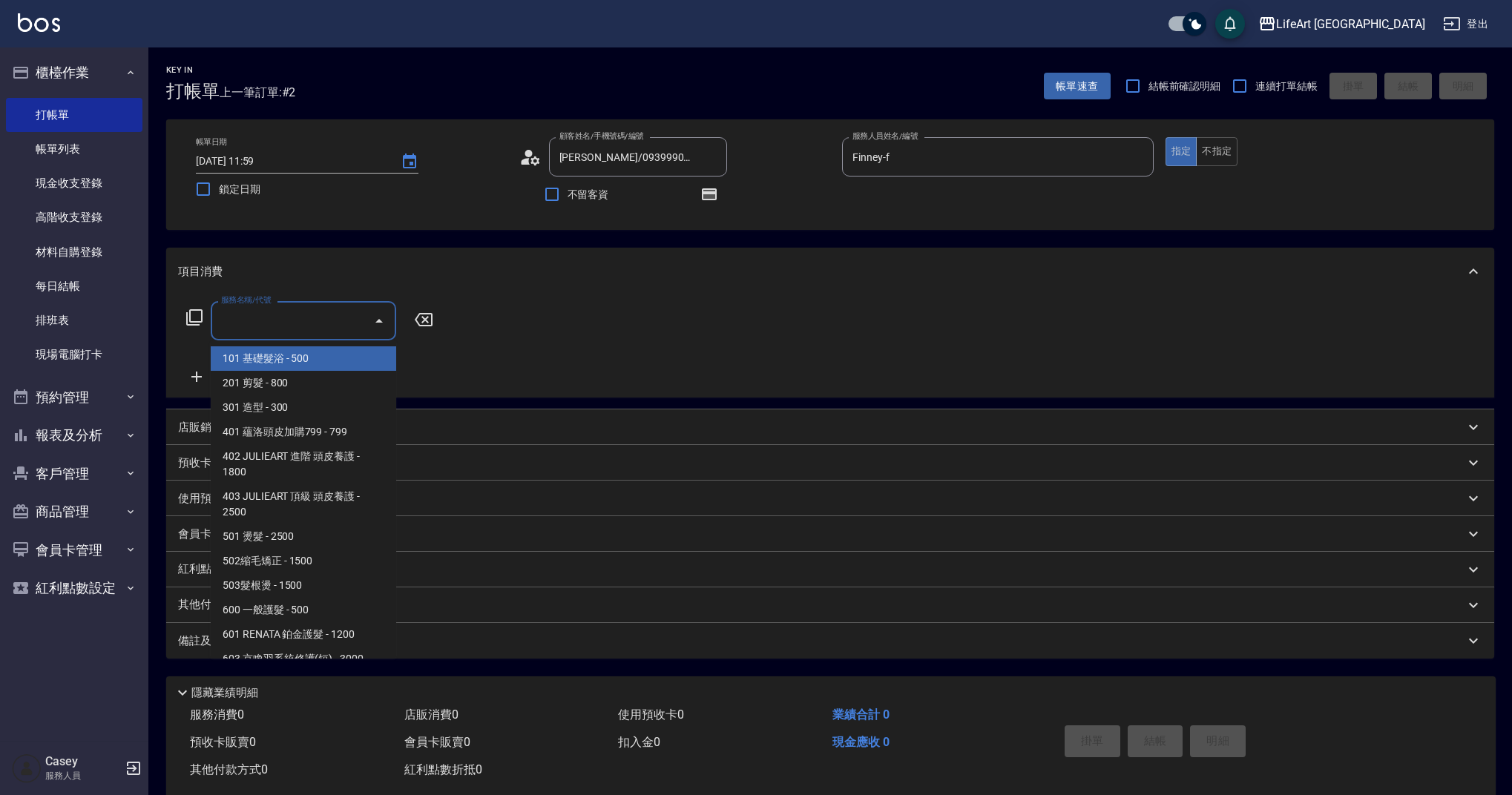
click at [285, 360] on span "101 基礎髮浴 - 500" at bounding box center [304, 358] width 186 height 24
type input "101 基礎髮浴 (101)"
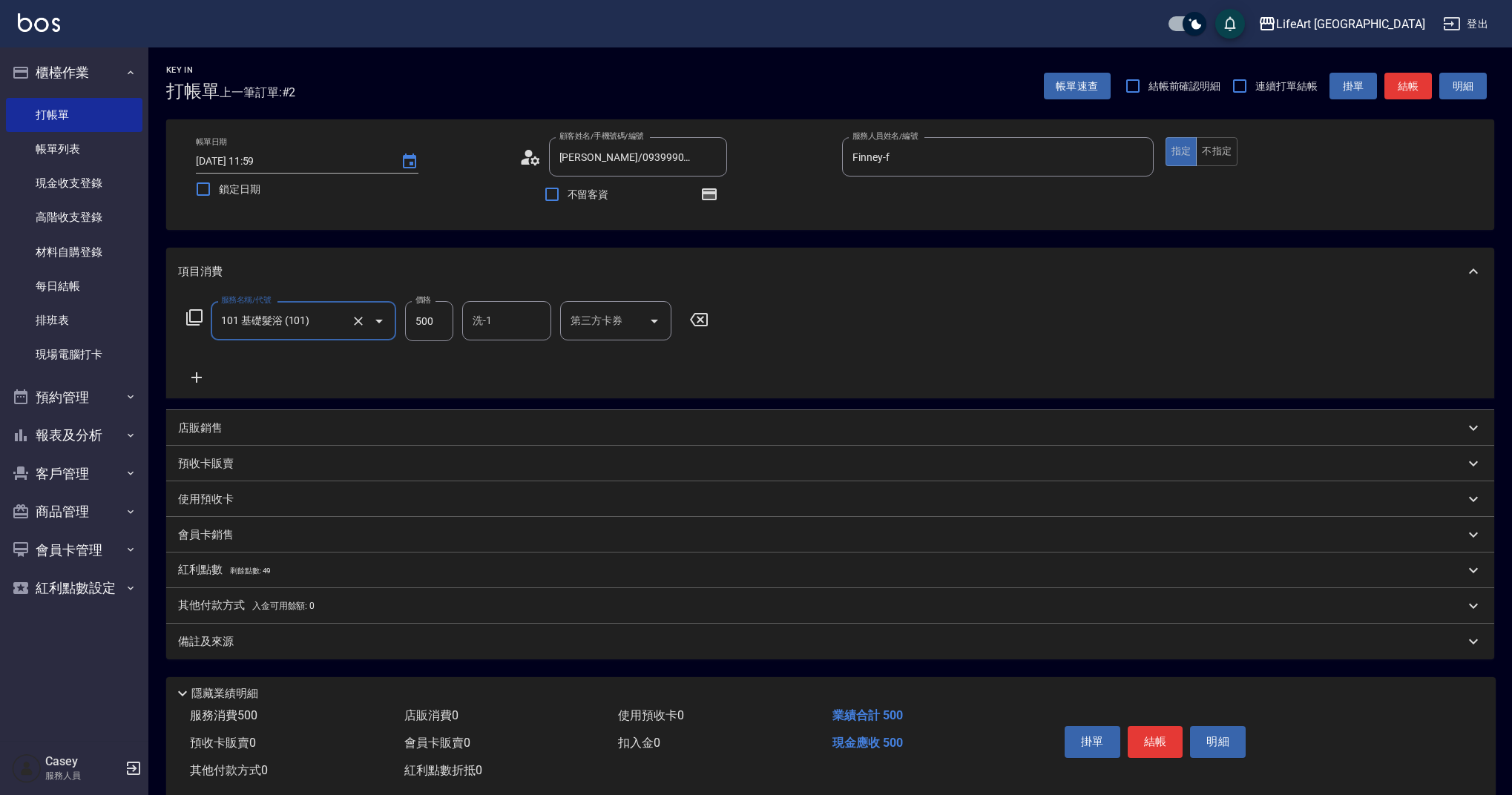
click at [435, 329] on input "500" at bounding box center [428, 321] width 48 height 40
type input "350"
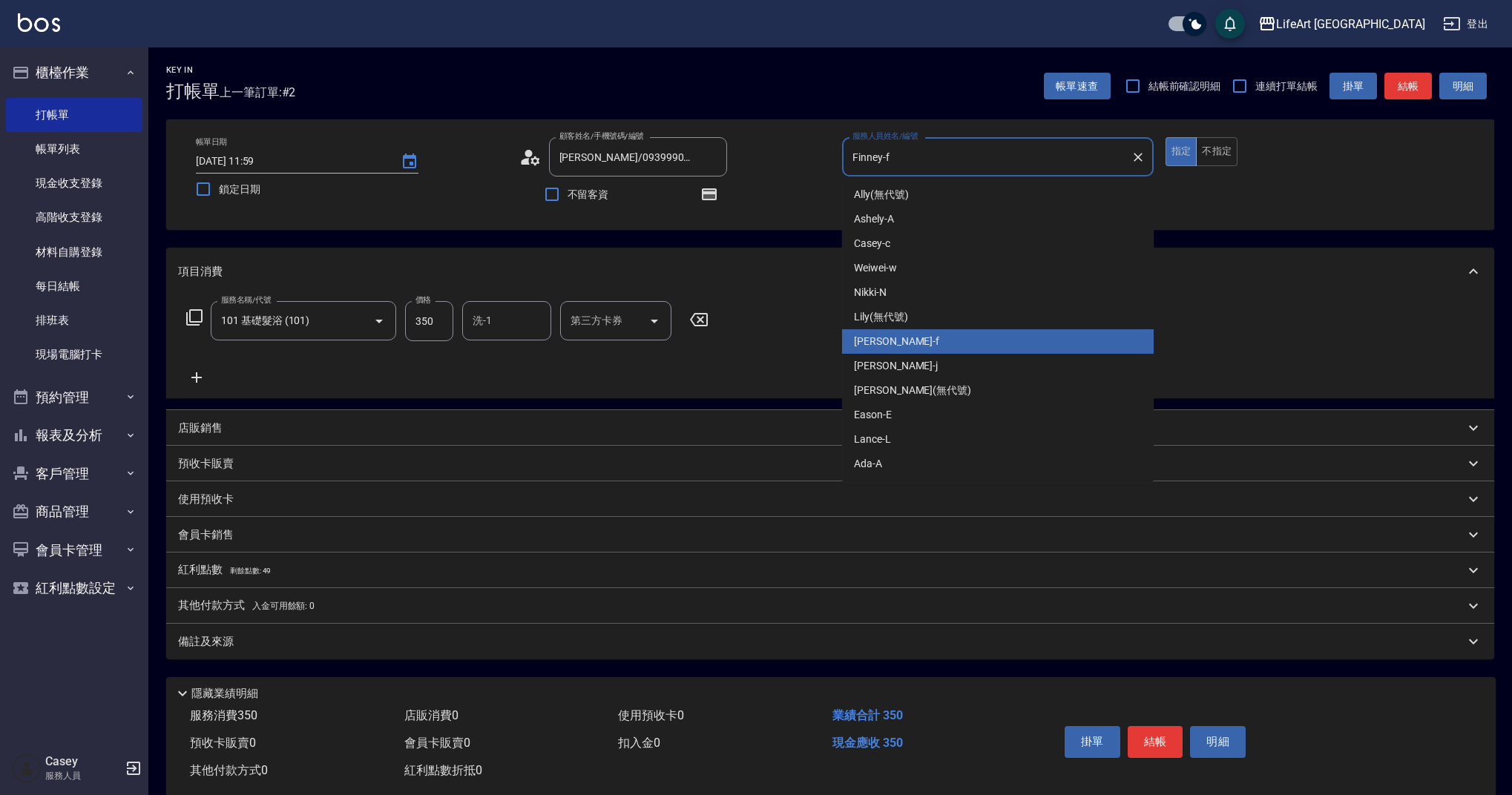
click at [986, 164] on input "Finney-f" at bounding box center [987, 157] width 276 height 26
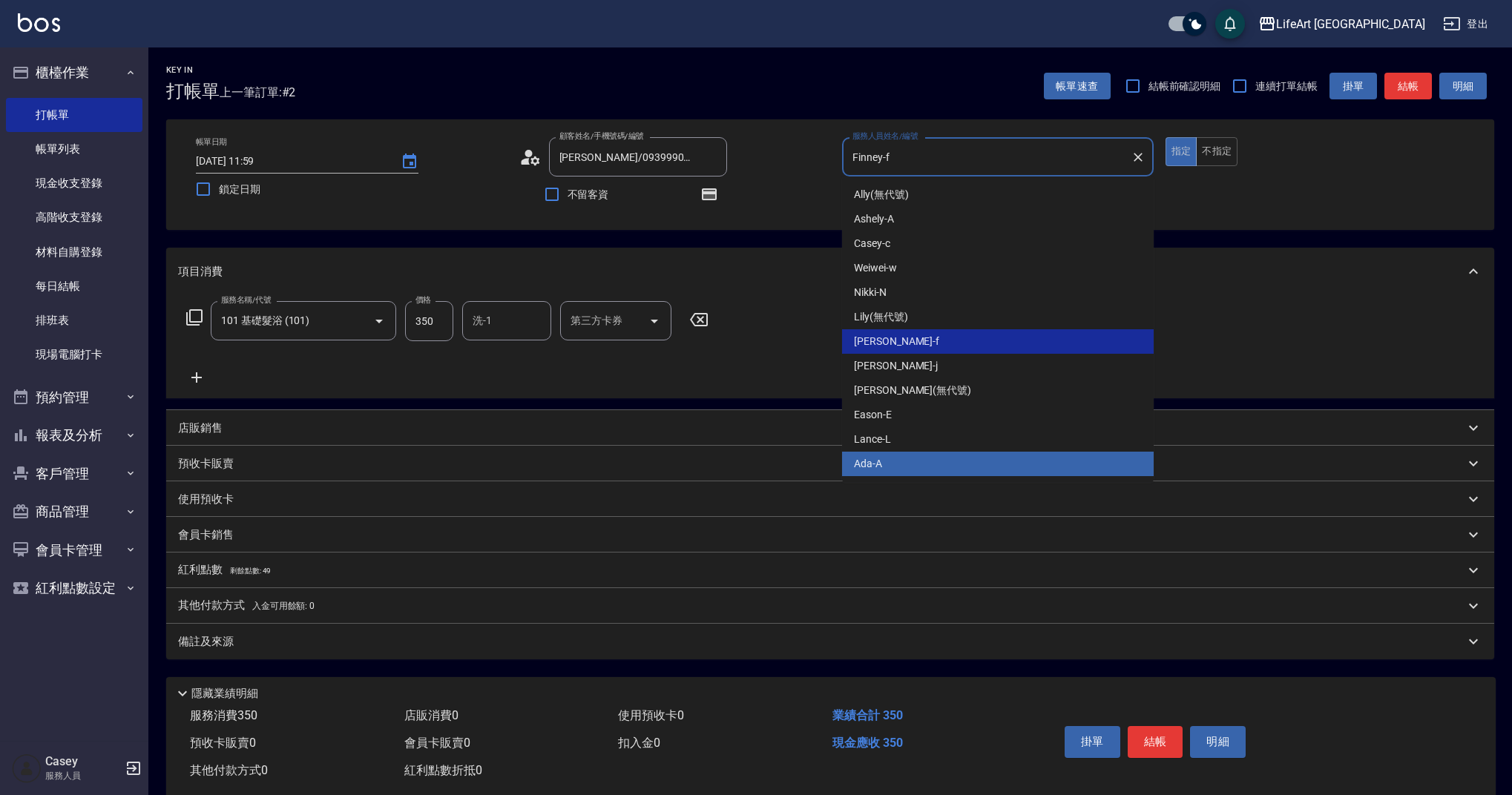
click at [947, 460] on div "Ada -A" at bounding box center [998, 464] width 312 height 24
type input "Ada-A"
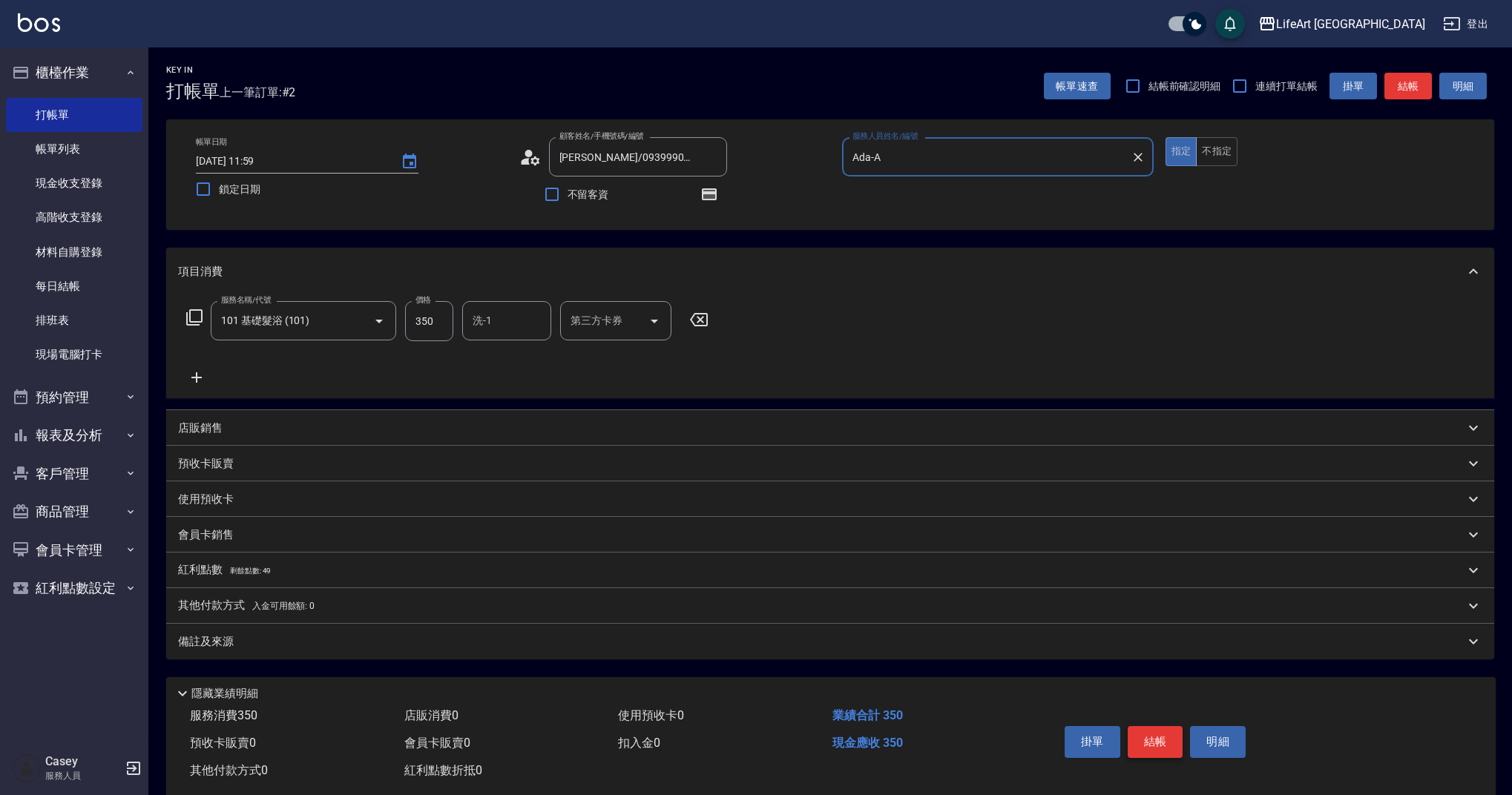
click at [1165, 748] on button "結帳" at bounding box center [1155, 742] width 56 height 31
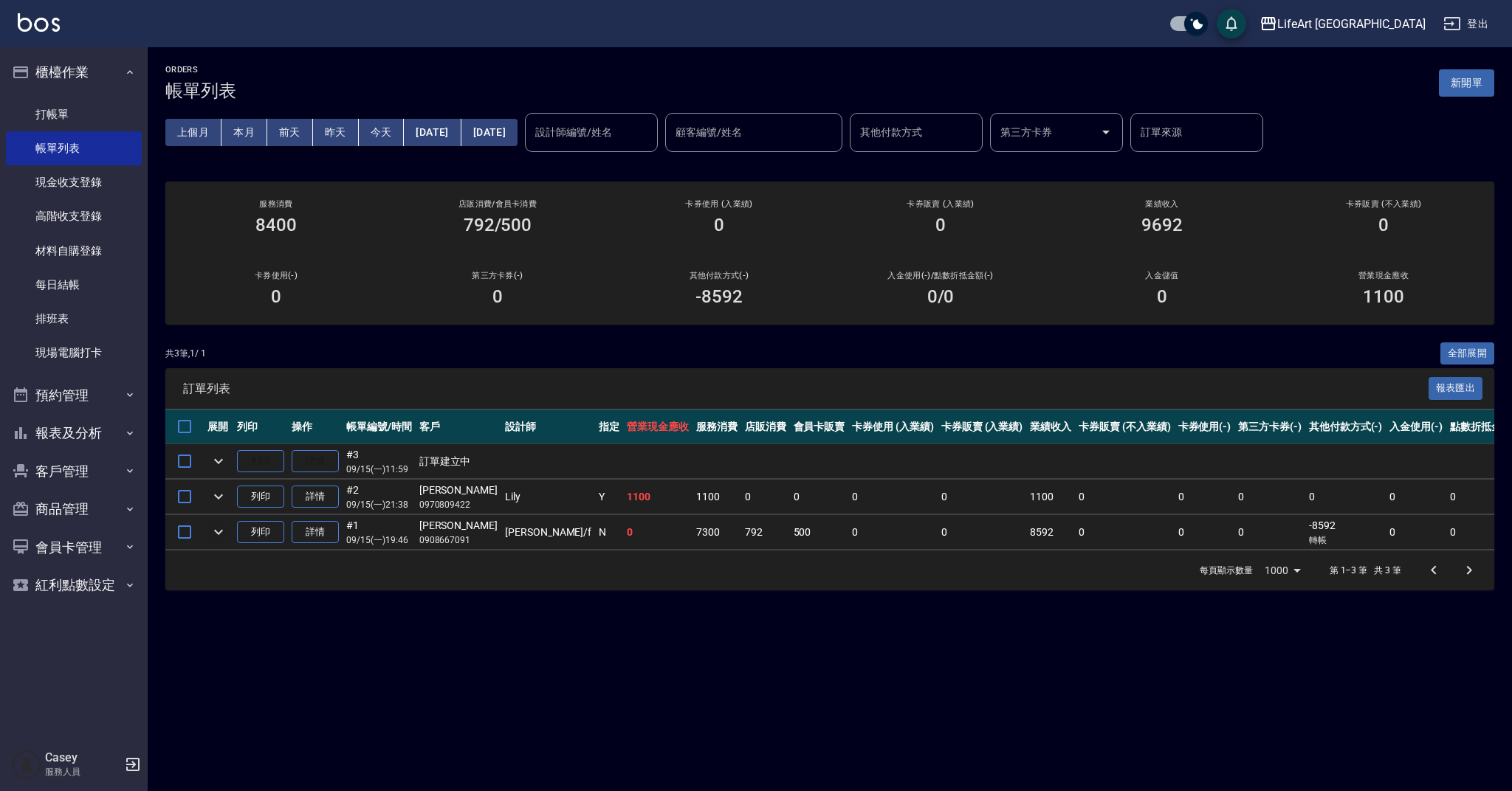
click at [223, 527] on icon "expand row" at bounding box center [218, 531] width 17 height 17
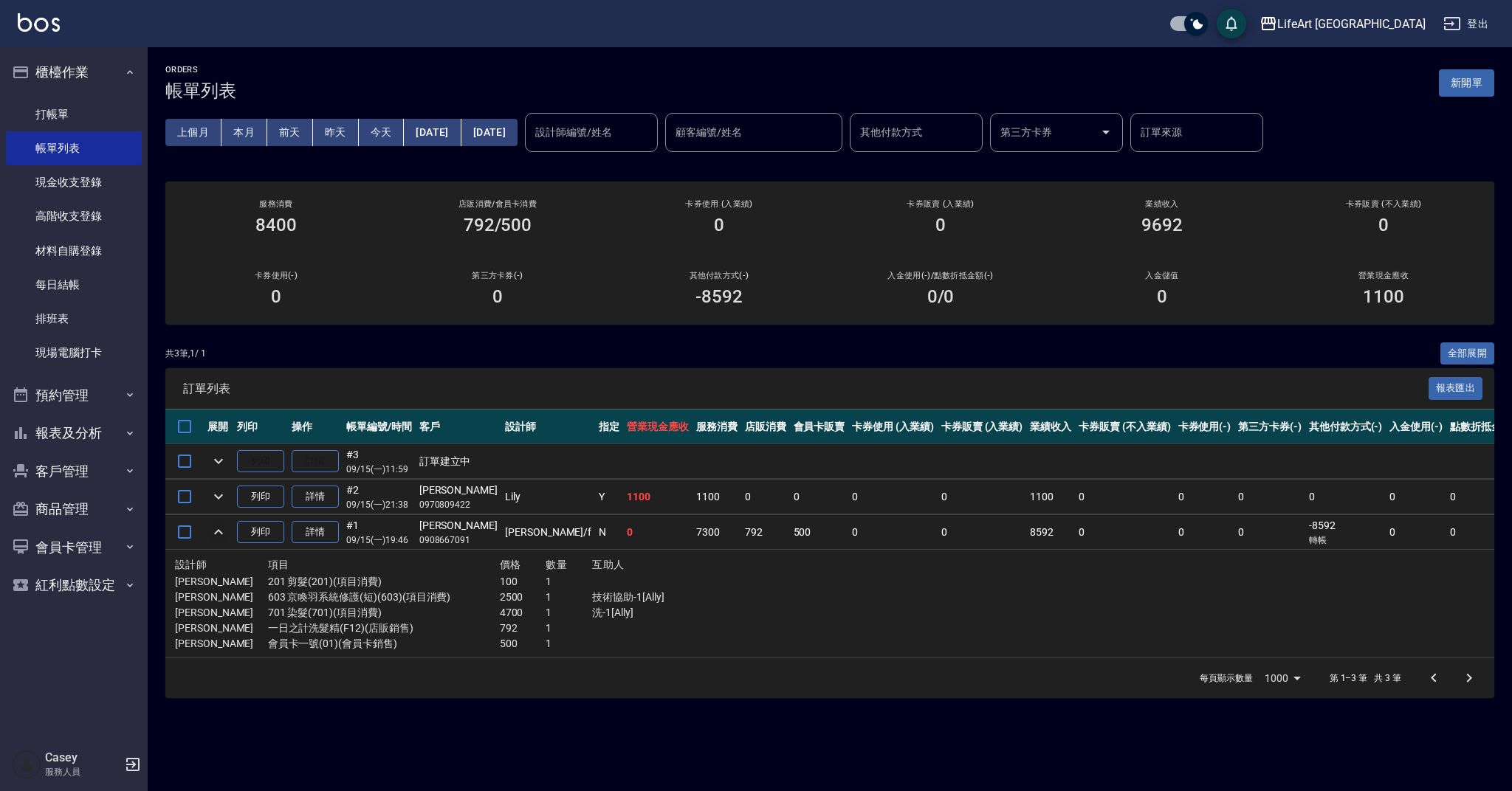
click at [223, 527] on icon "expand row" at bounding box center [218, 531] width 17 height 17
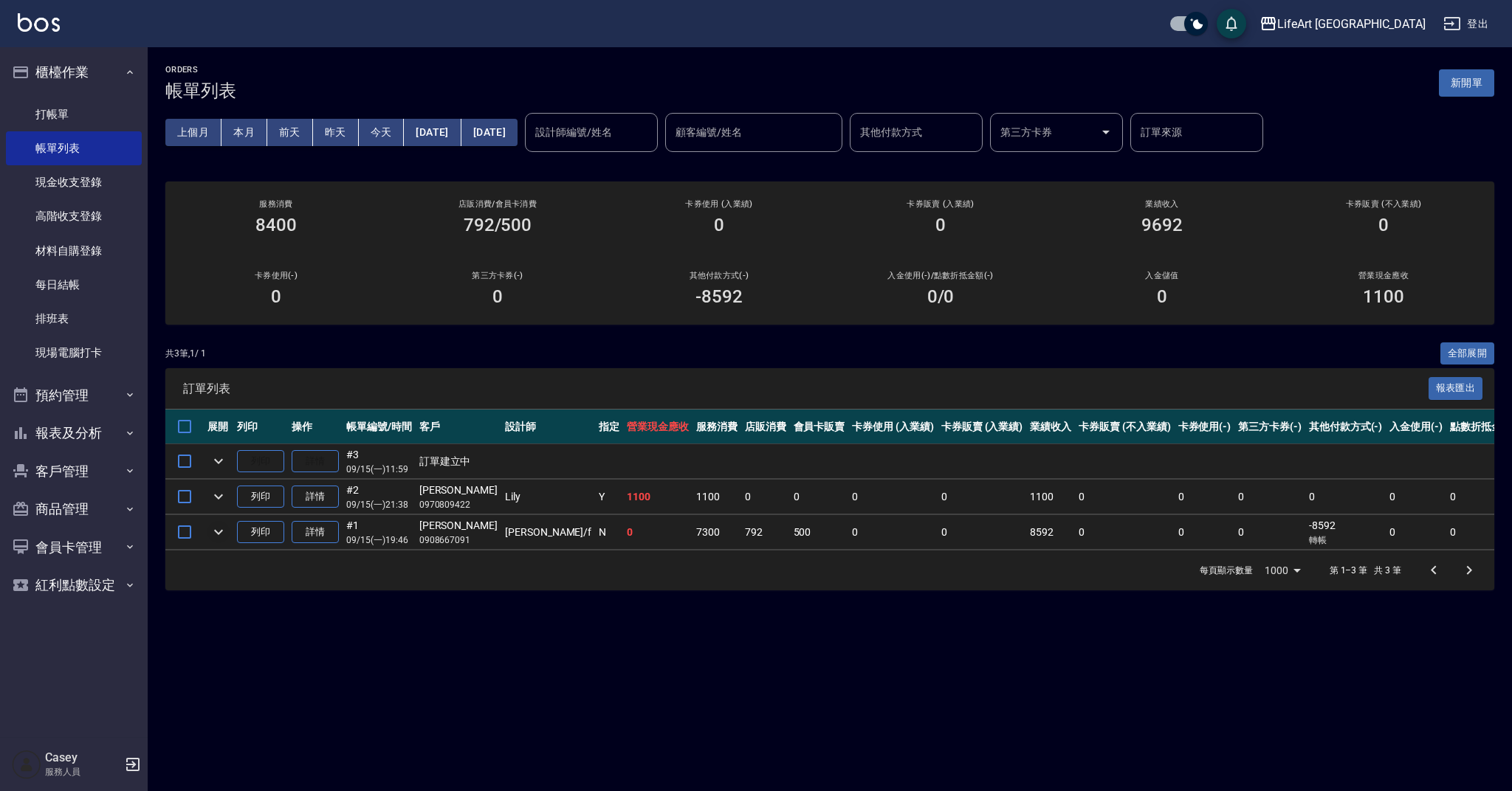
click at [219, 531] on icon "expand row" at bounding box center [218, 531] width 17 height 17
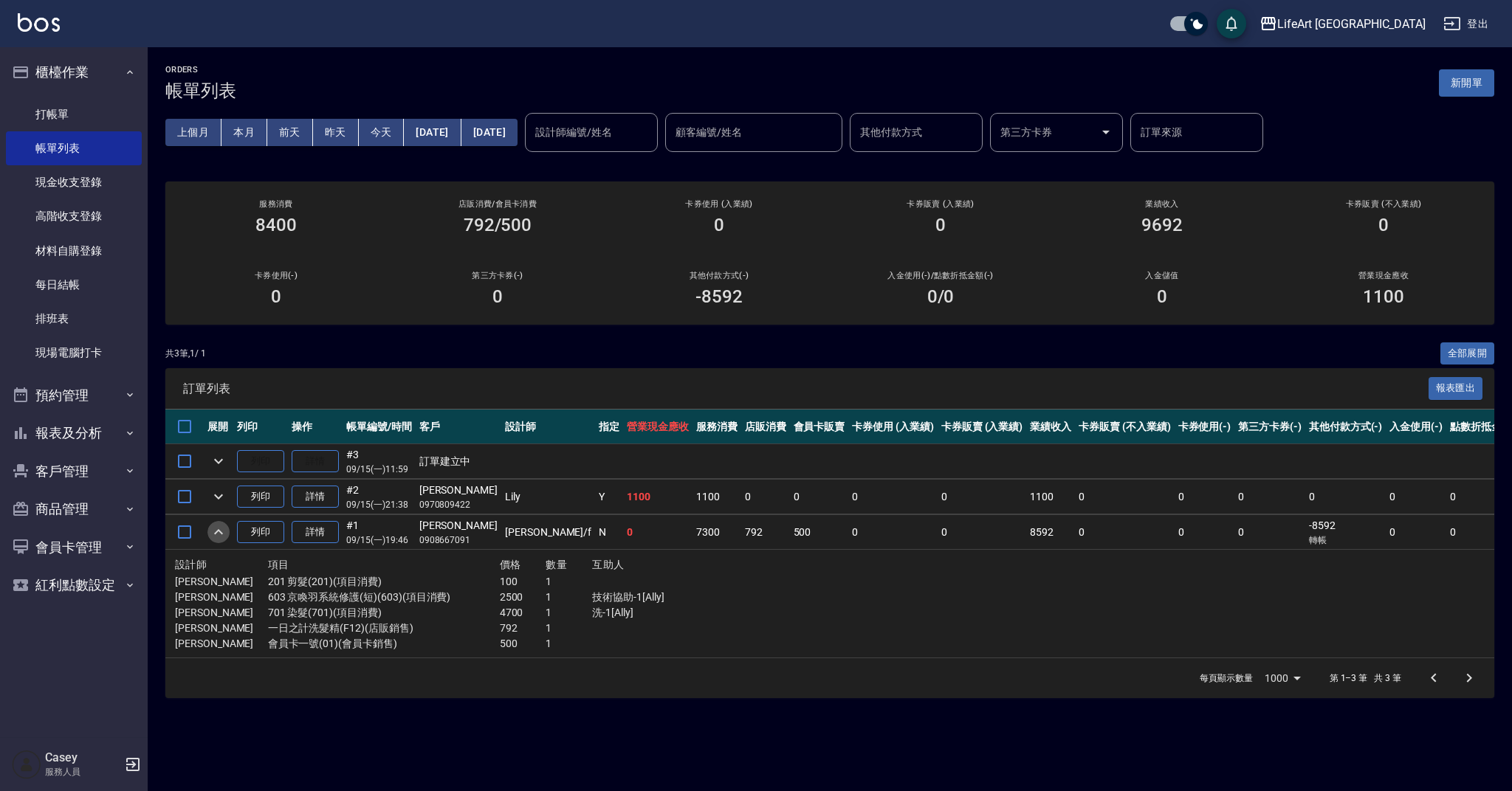
click at [219, 531] on icon "expand row" at bounding box center [218, 531] width 17 height 17
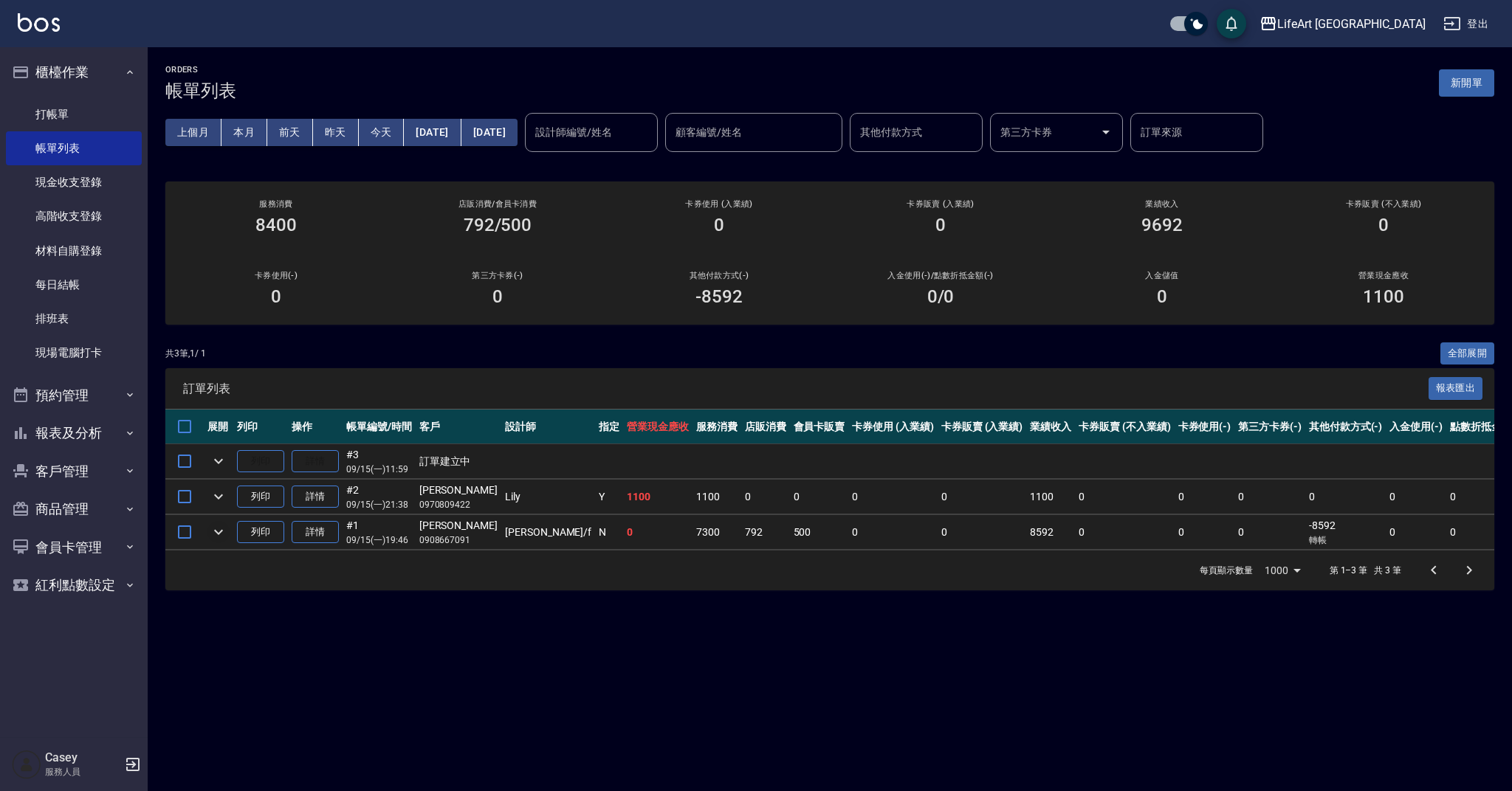
click at [406, 590] on div "每頁顯示數量 1000 1000 第 1–3 筆 共 3 筆" at bounding box center [829, 570] width 1329 height 40
click at [217, 459] on td at bounding box center [218, 462] width 30 height 35
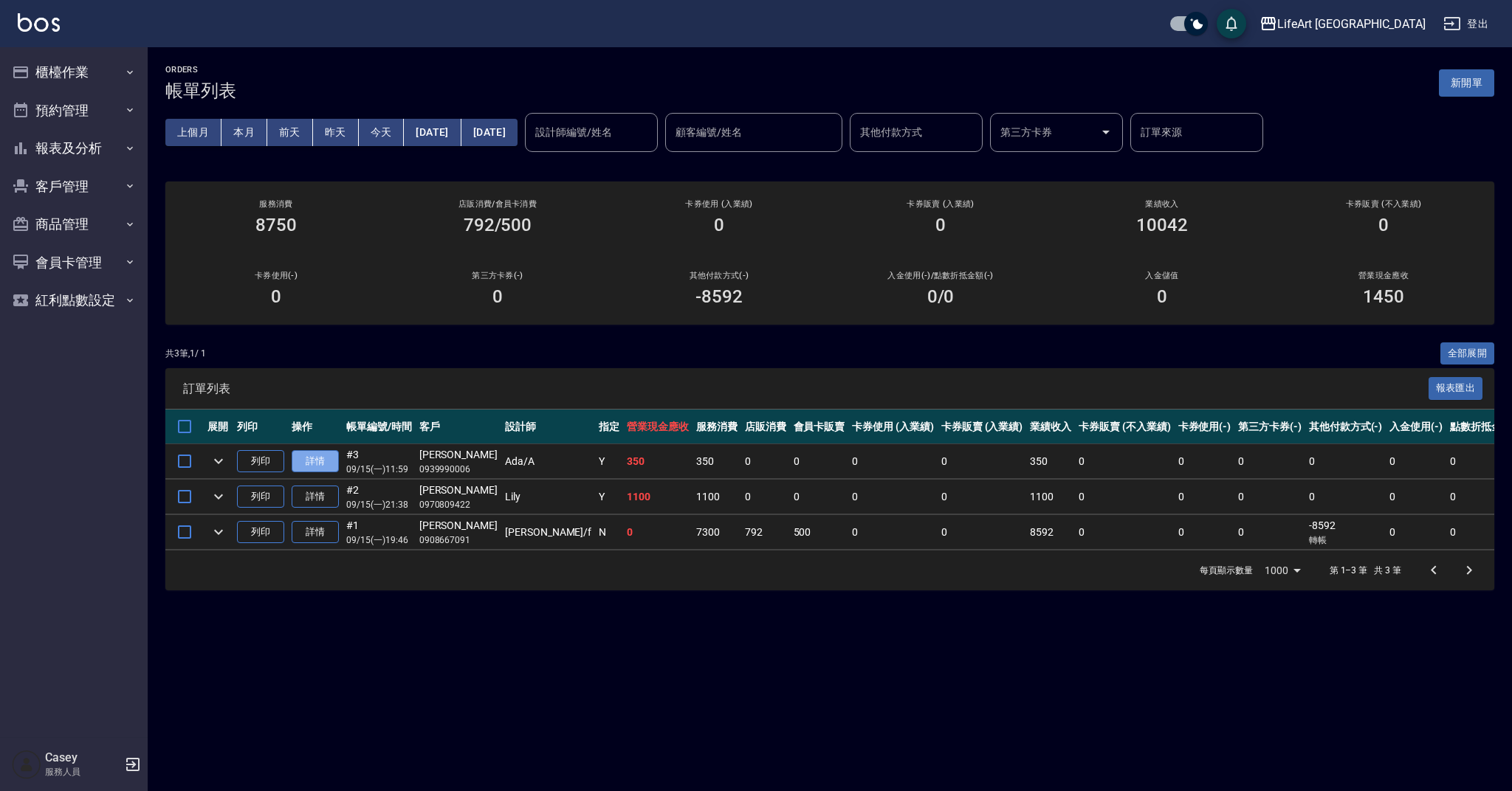
click at [323, 456] on link "詳情" at bounding box center [315, 462] width 47 height 23
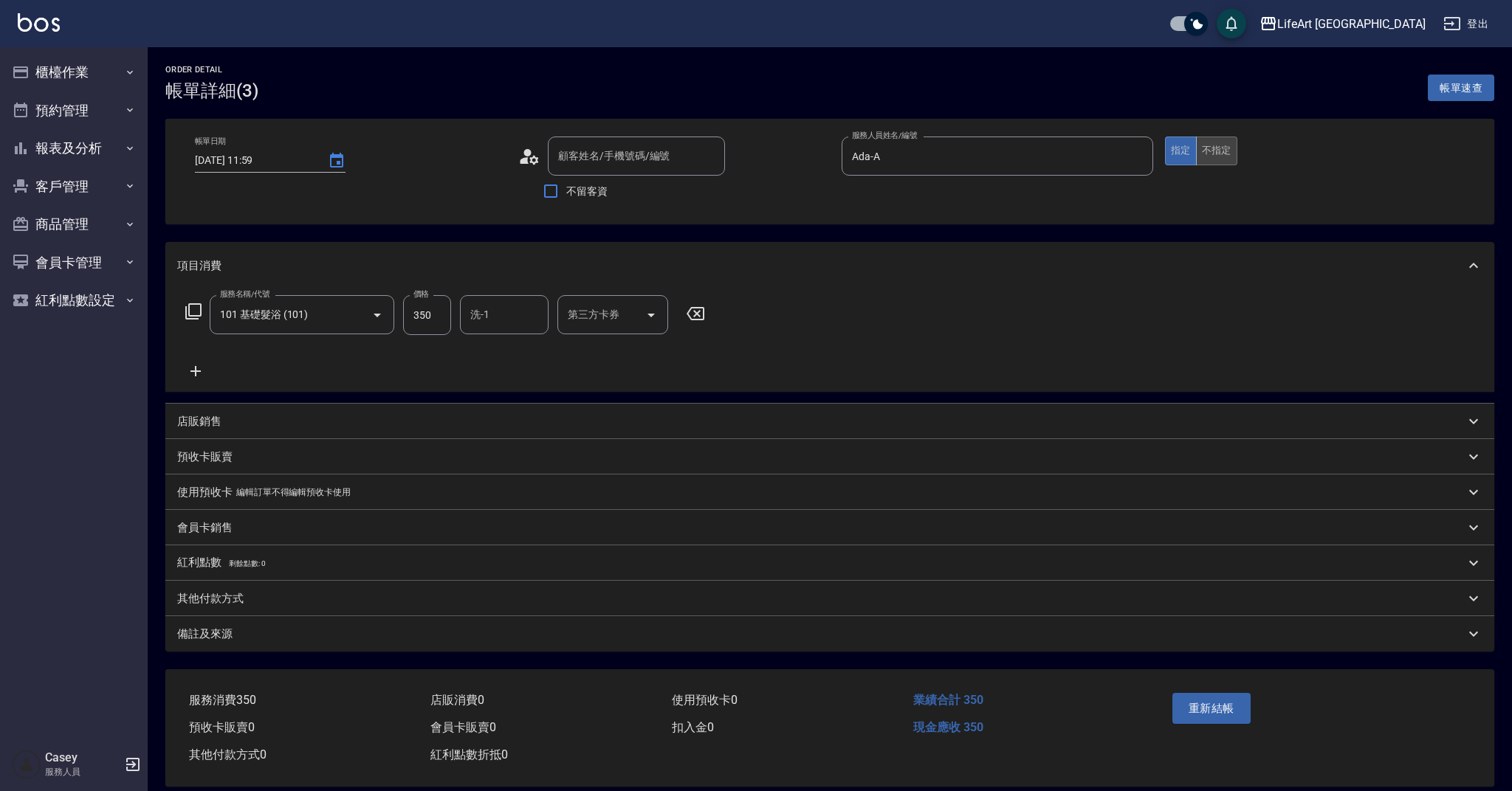
type input "2025/09/15 11:59"
type input "Ada-A"
type input "101 基礎髮浴 (101)"
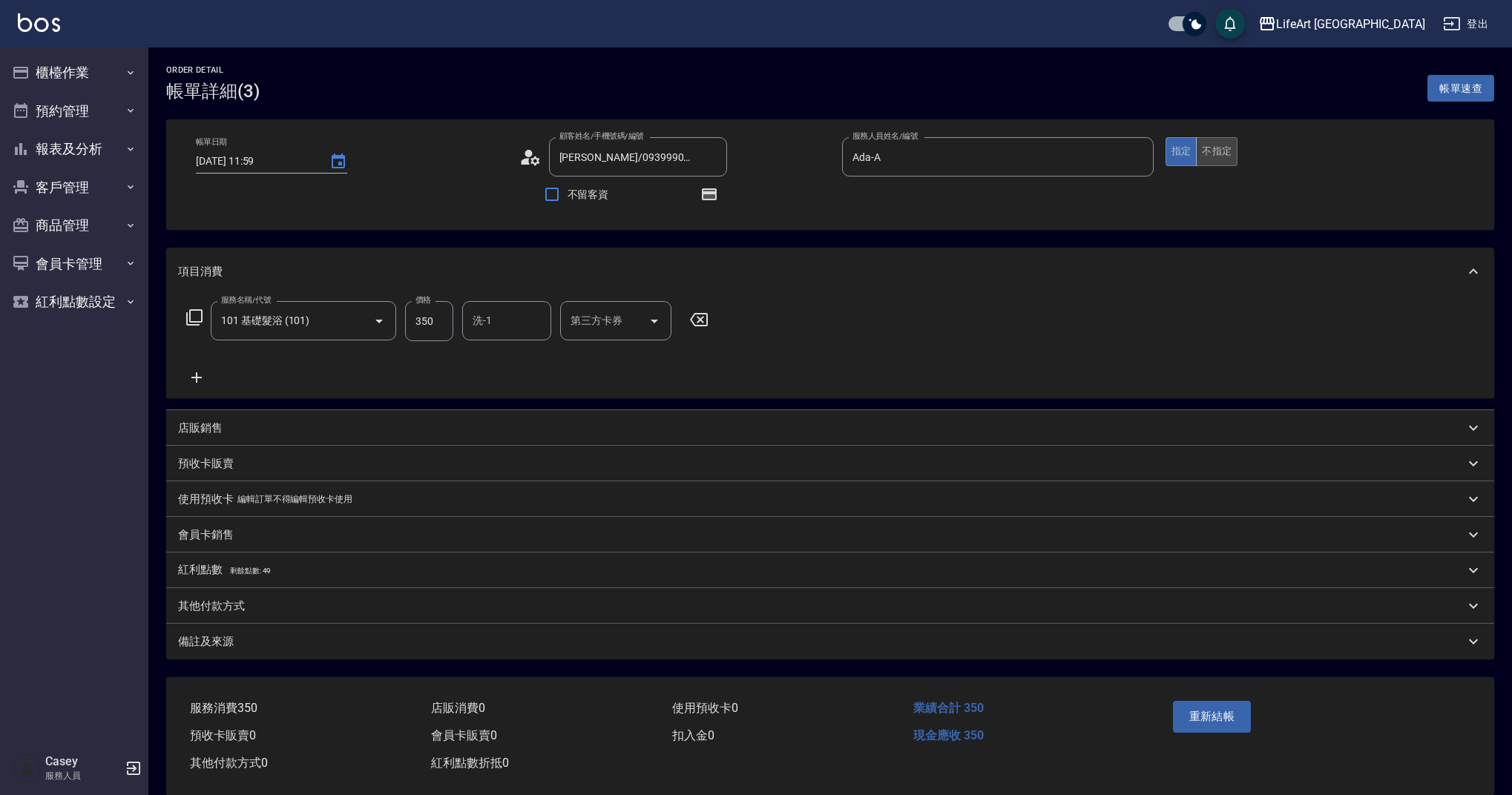
type input "[PERSON_NAME]/0939990006/"
click at [1223, 157] on button "不指定" at bounding box center [1217, 151] width 42 height 29
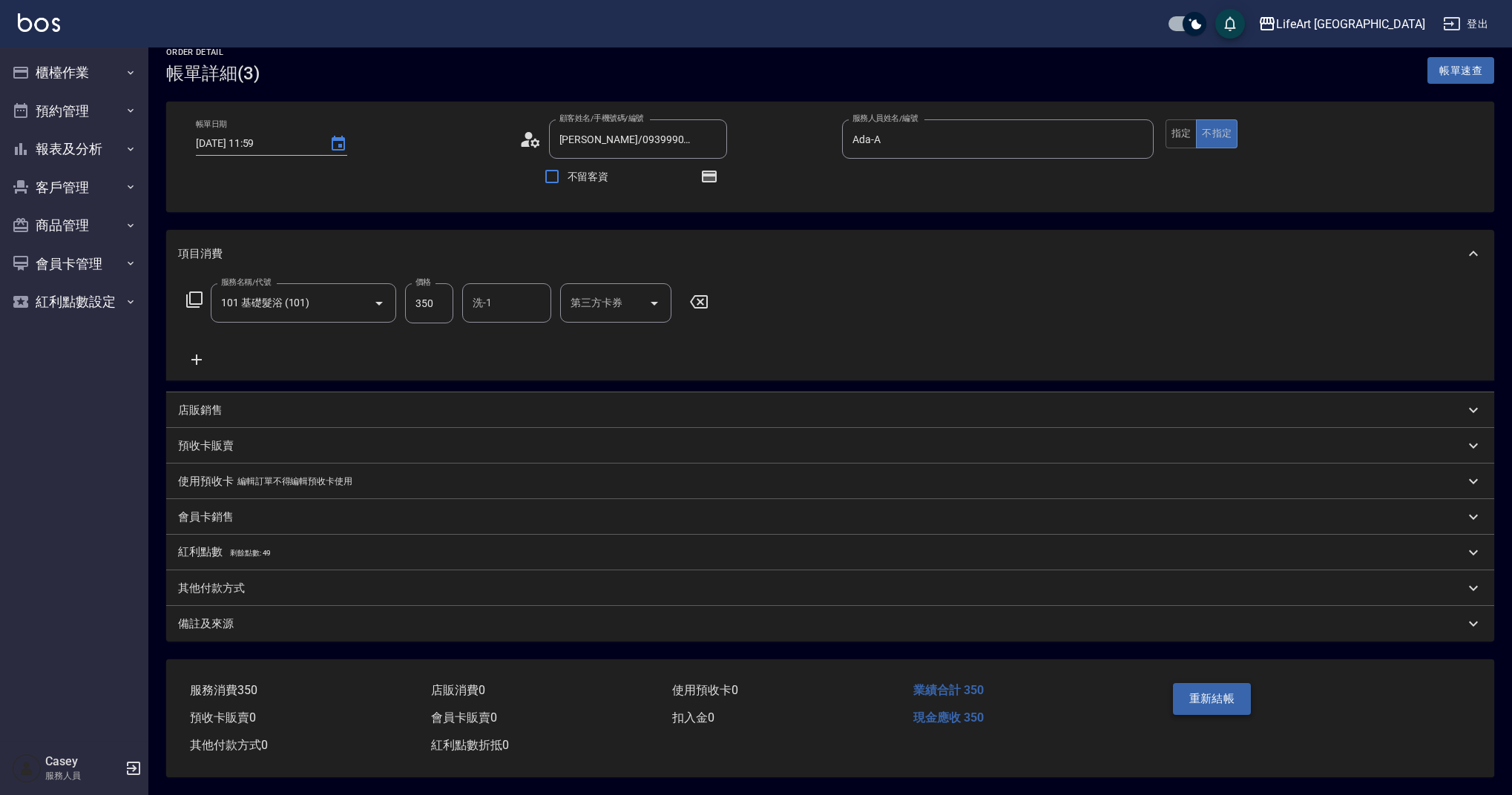
click at [1206, 702] on button "重新結帳" at bounding box center [1212, 698] width 78 height 31
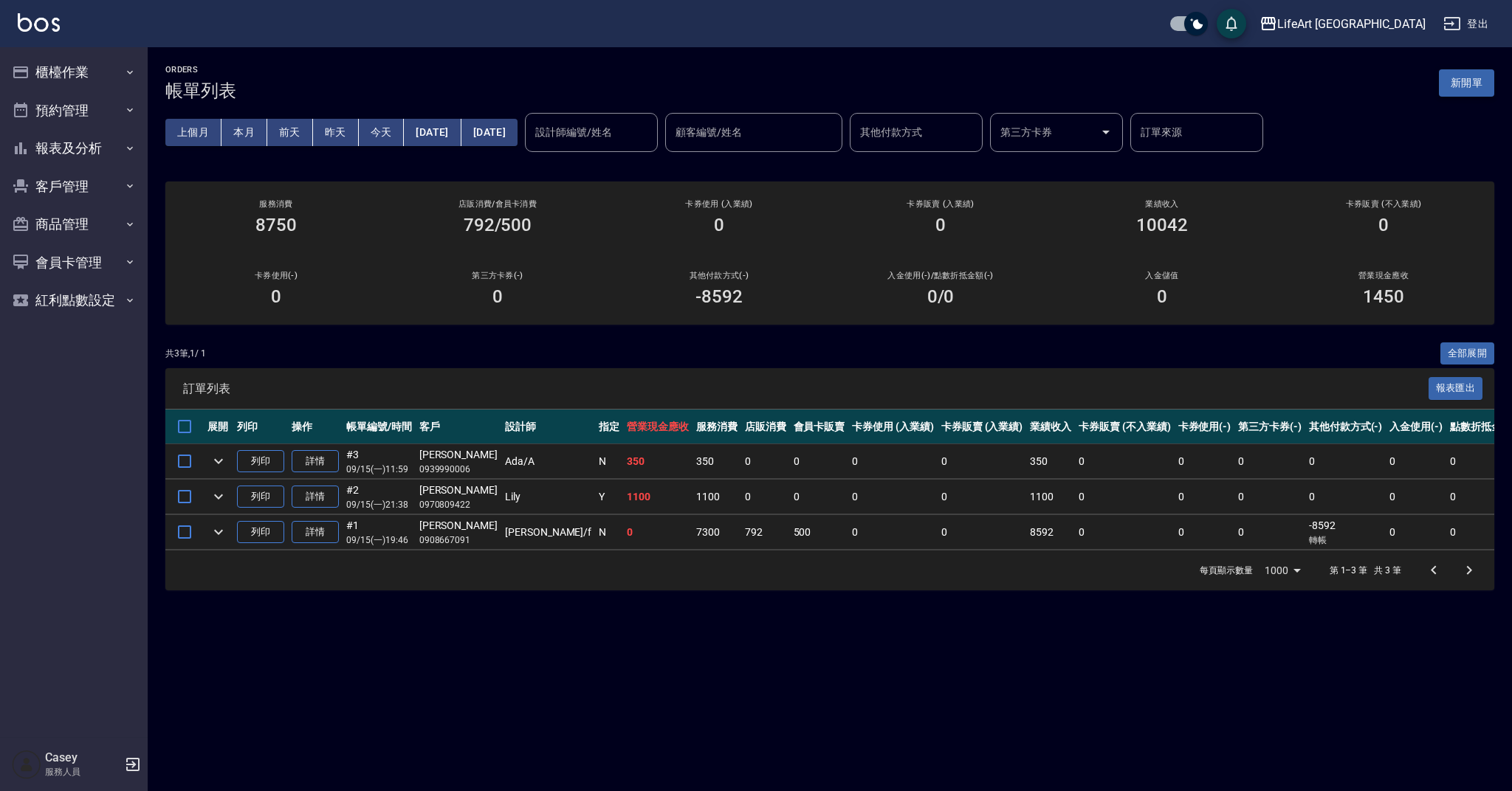
click at [1455, 85] on button "新開單" at bounding box center [1466, 83] width 55 height 27
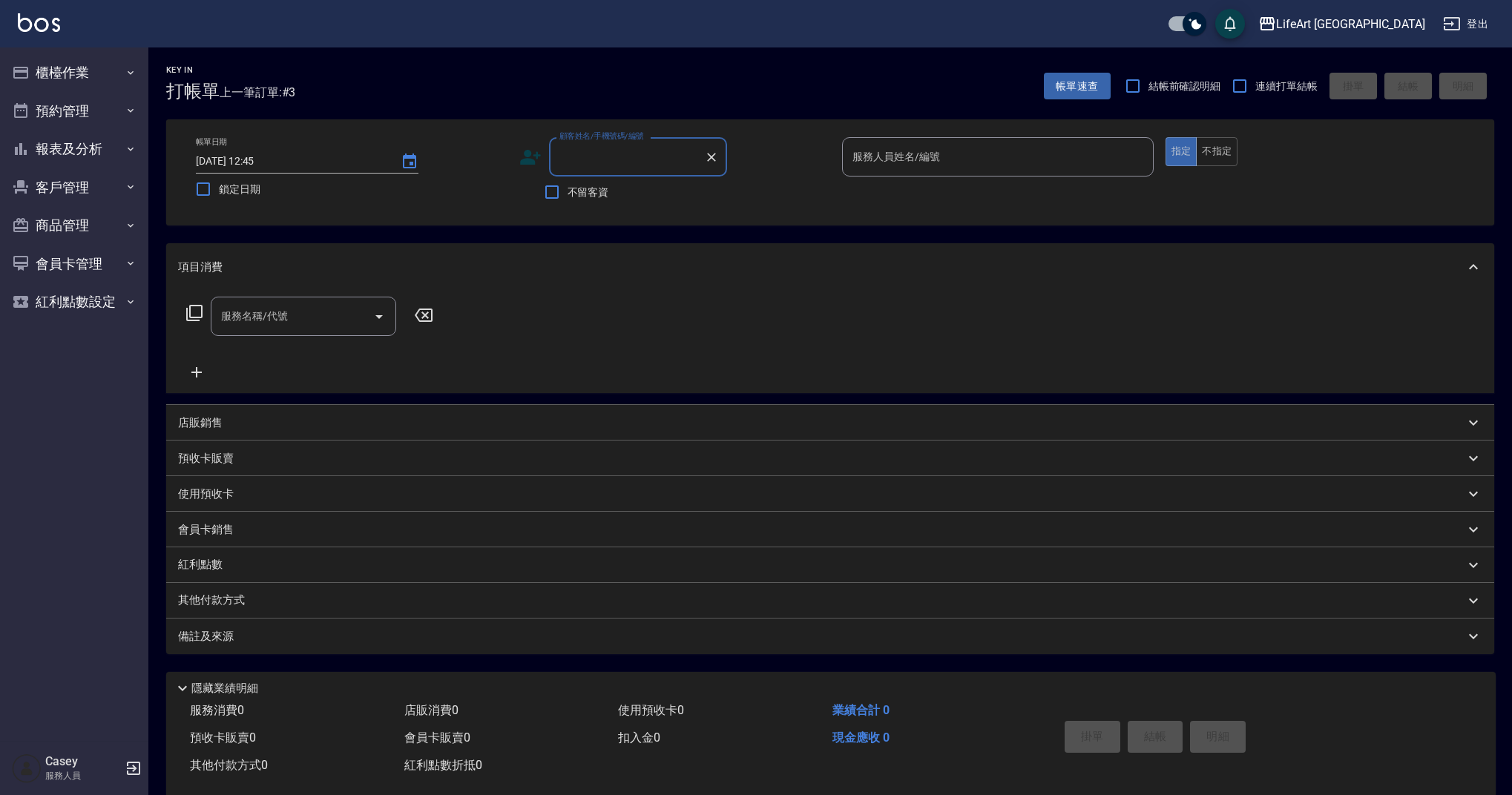
click at [618, 153] on input "顧客姓名/手機號碼/編號" at bounding box center [626, 157] width 142 height 26
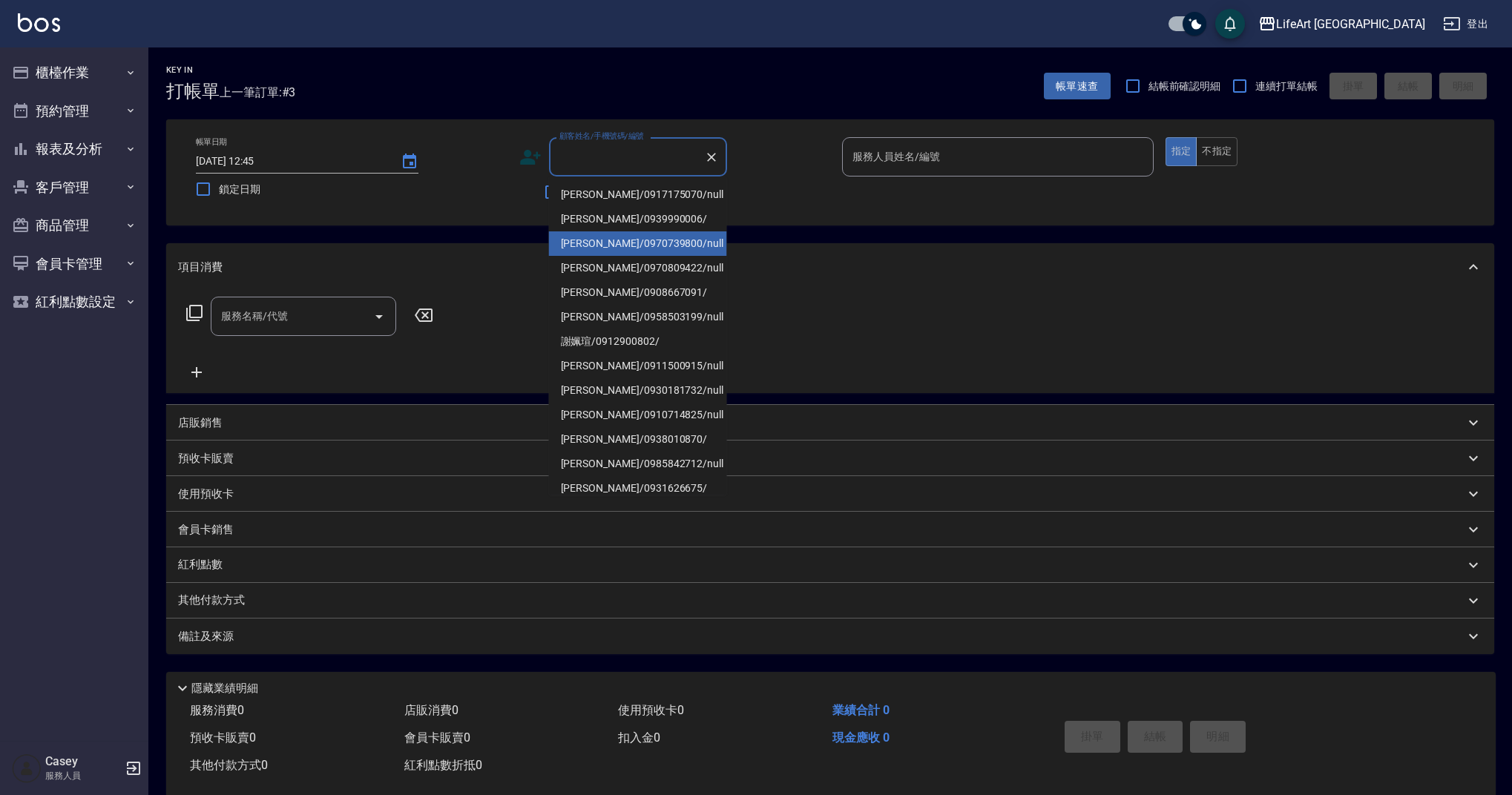
click at [612, 250] on li "[PERSON_NAME]/0970739800/null" at bounding box center [638, 243] width 178 height 24
type input "[PERSON_NAME]/0970739800/null"
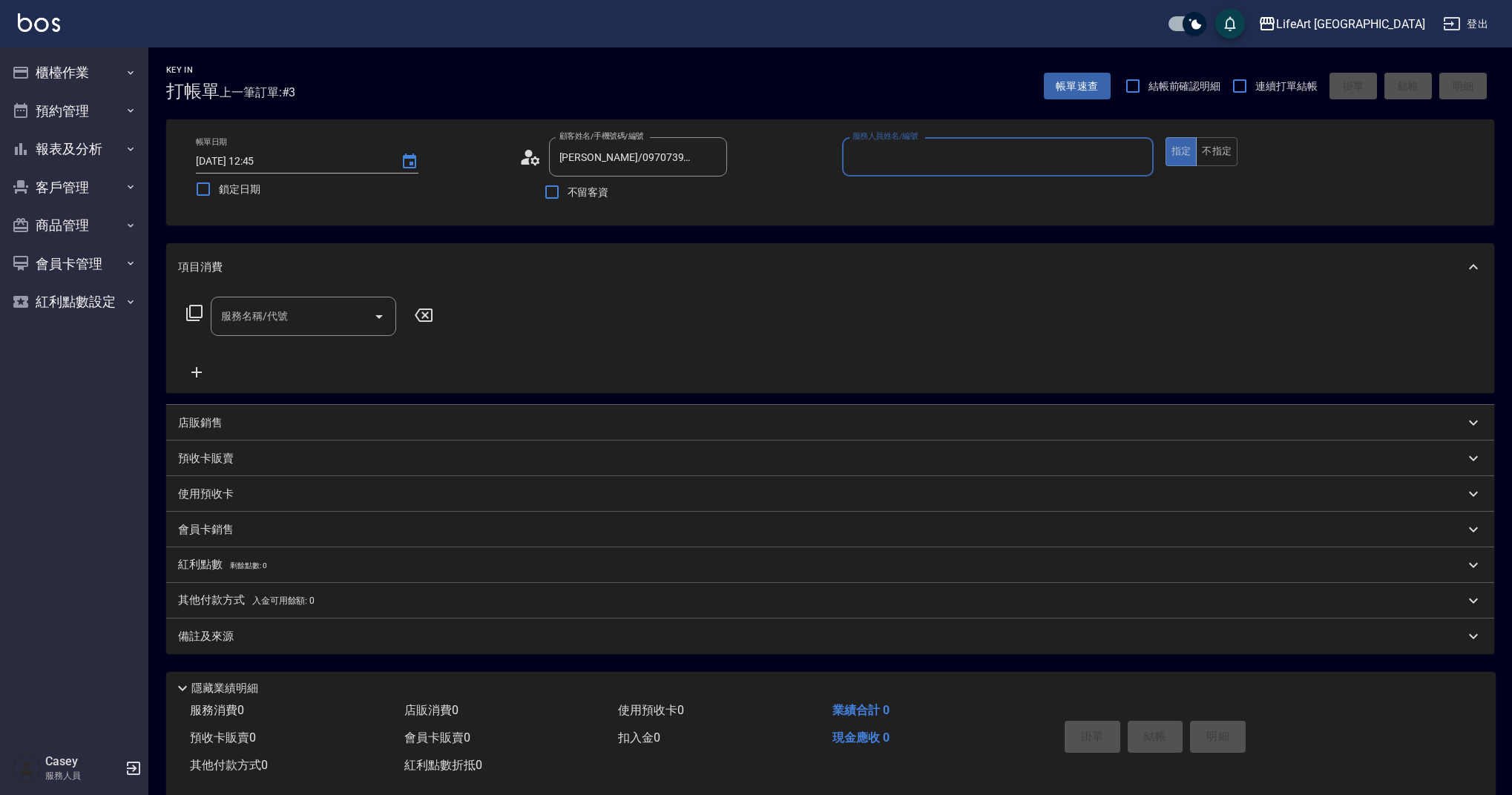
click at [533, 161] on icon at bounding box center [530, 157] width 22 height 22
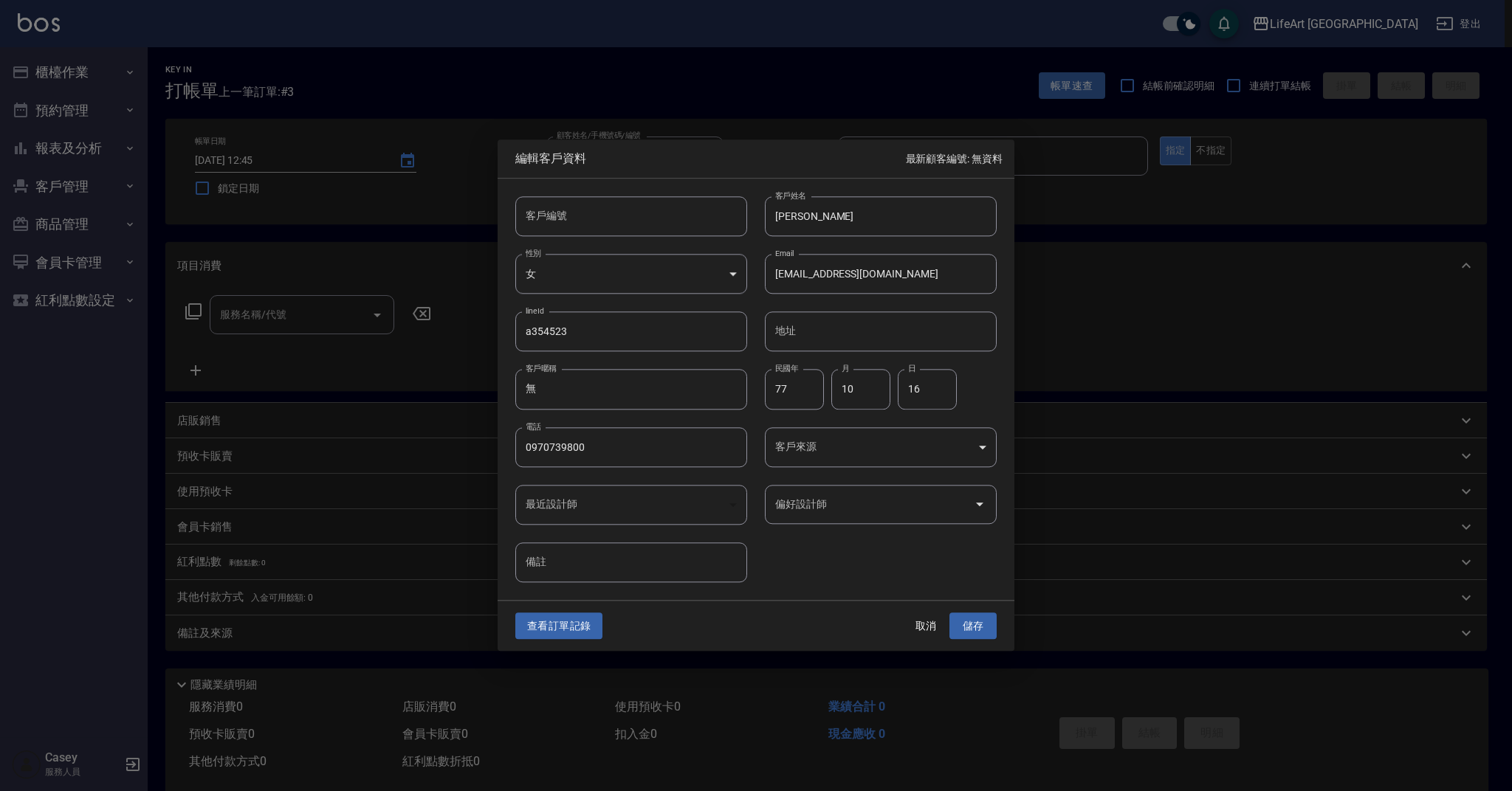
click at [821, 571] on div "客戶編號 客戶編號 客戶姓名 陳泳綺 客戶姓名 性別 女 FEMALE 性別 Email candy_doll771016@yahoo.com Email l…" at bounding box center [747, 380] width 499 height 403
click at [917, 635] on button "取消" at bounding box center [926, 626] width 47 height 27
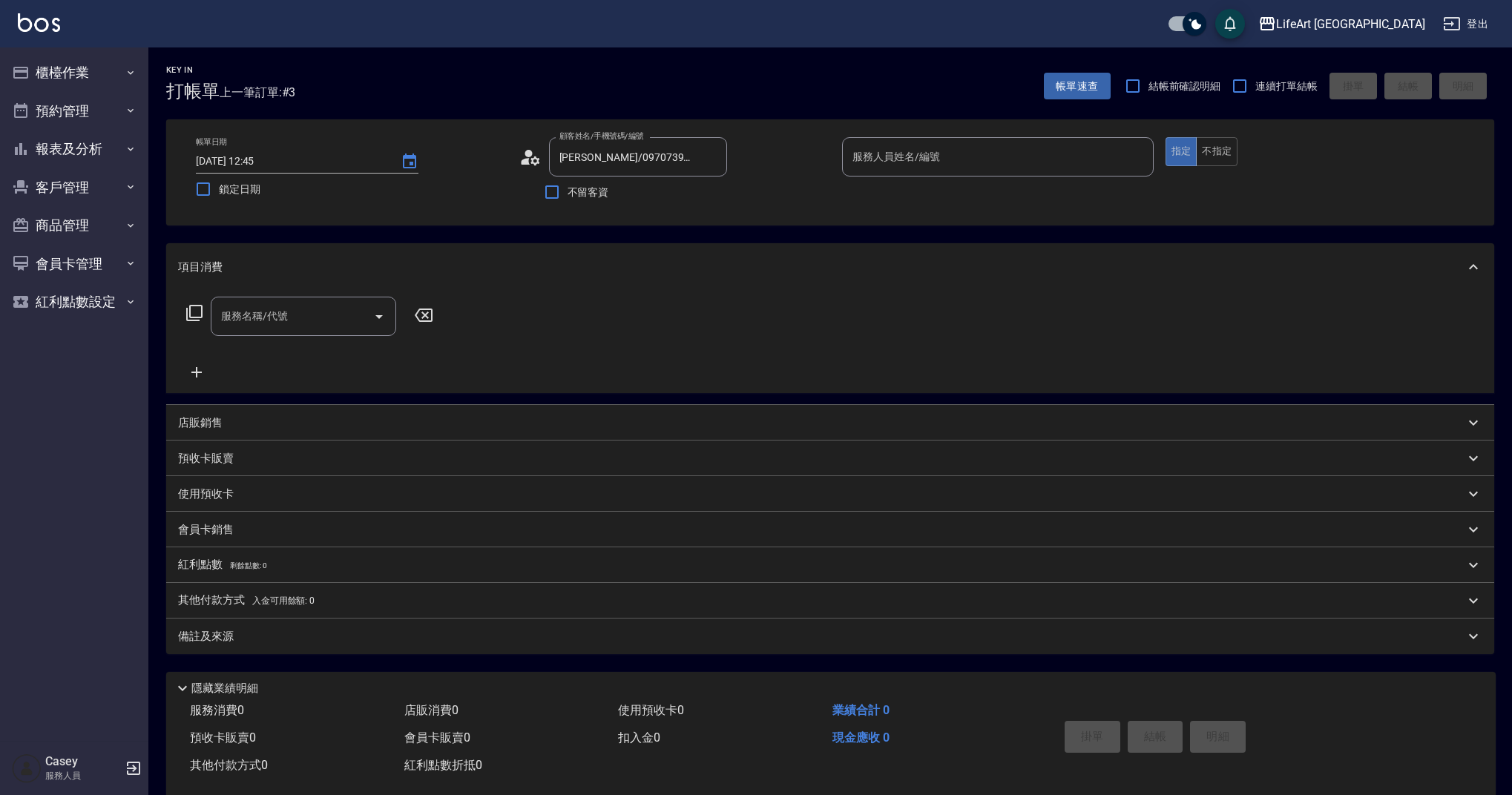
click at [584, 285] on div "項目消費" at bounding box center [829, 267] width 1328 height 47
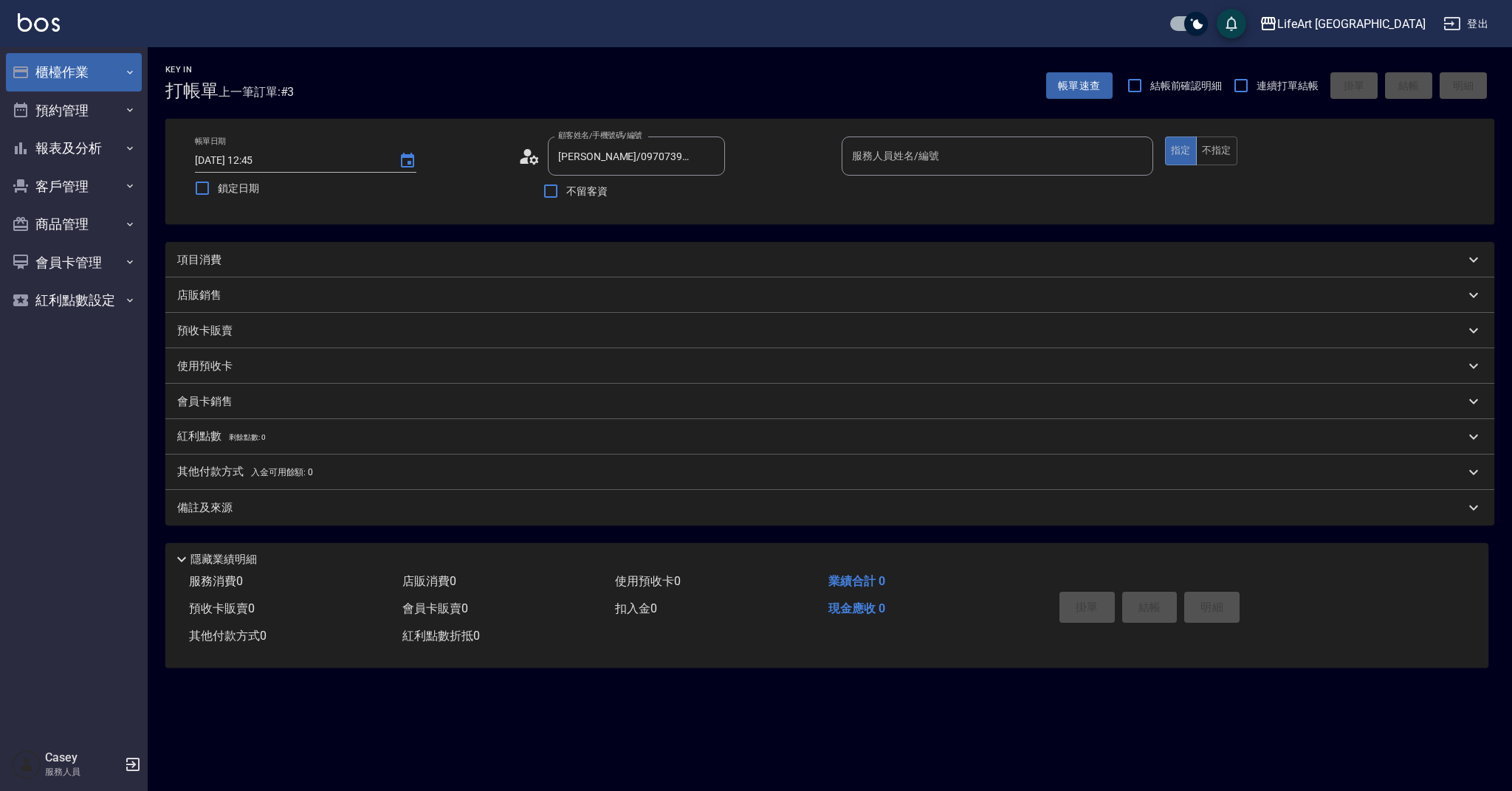
click at [112, 76] on button "櫃檯作業" at bounding box center [73, 72] width 136 height 39
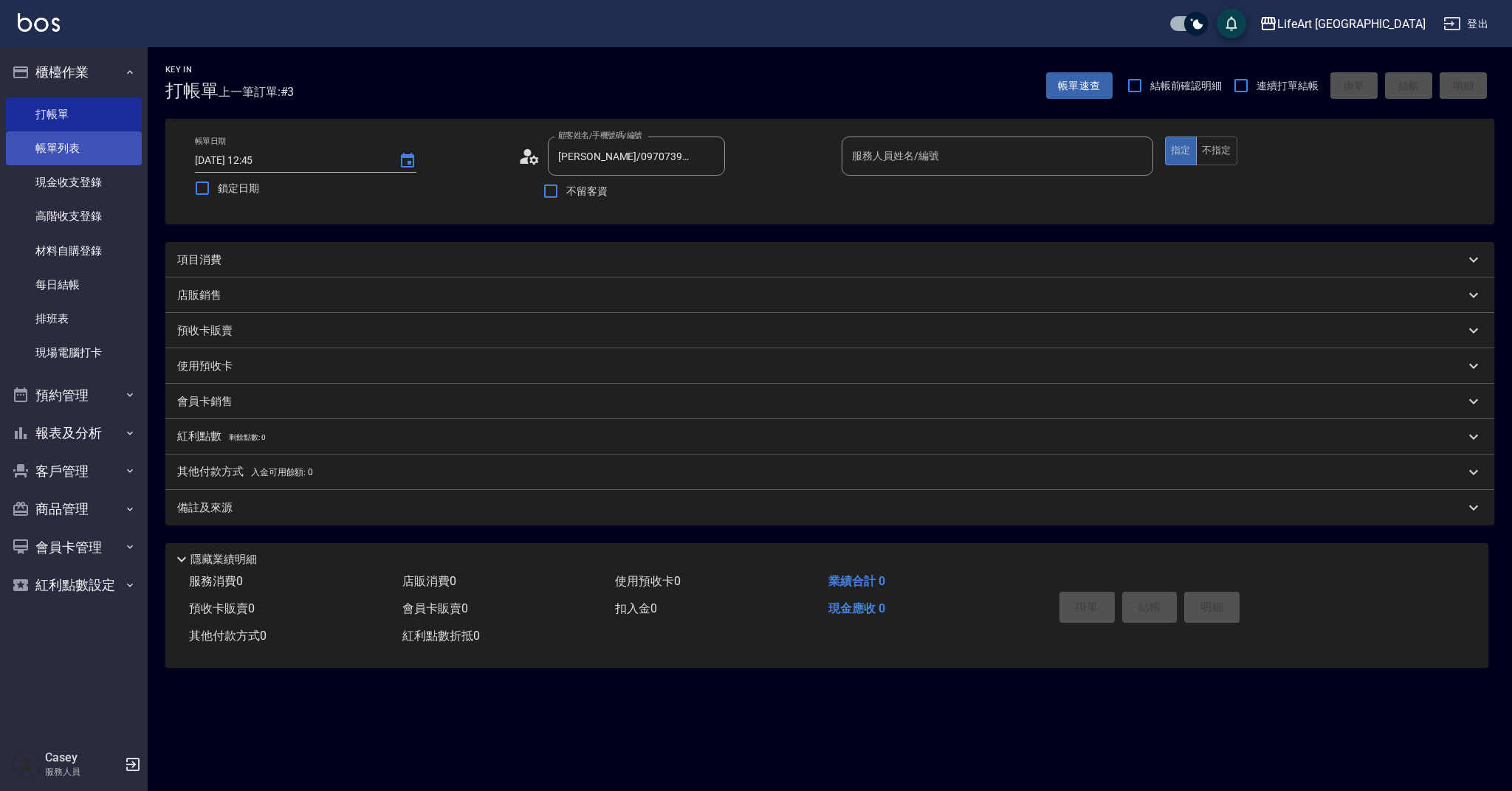
click at [109, 150] on link "帳單列表" at bounding box center [73, 148] width 136 height 34
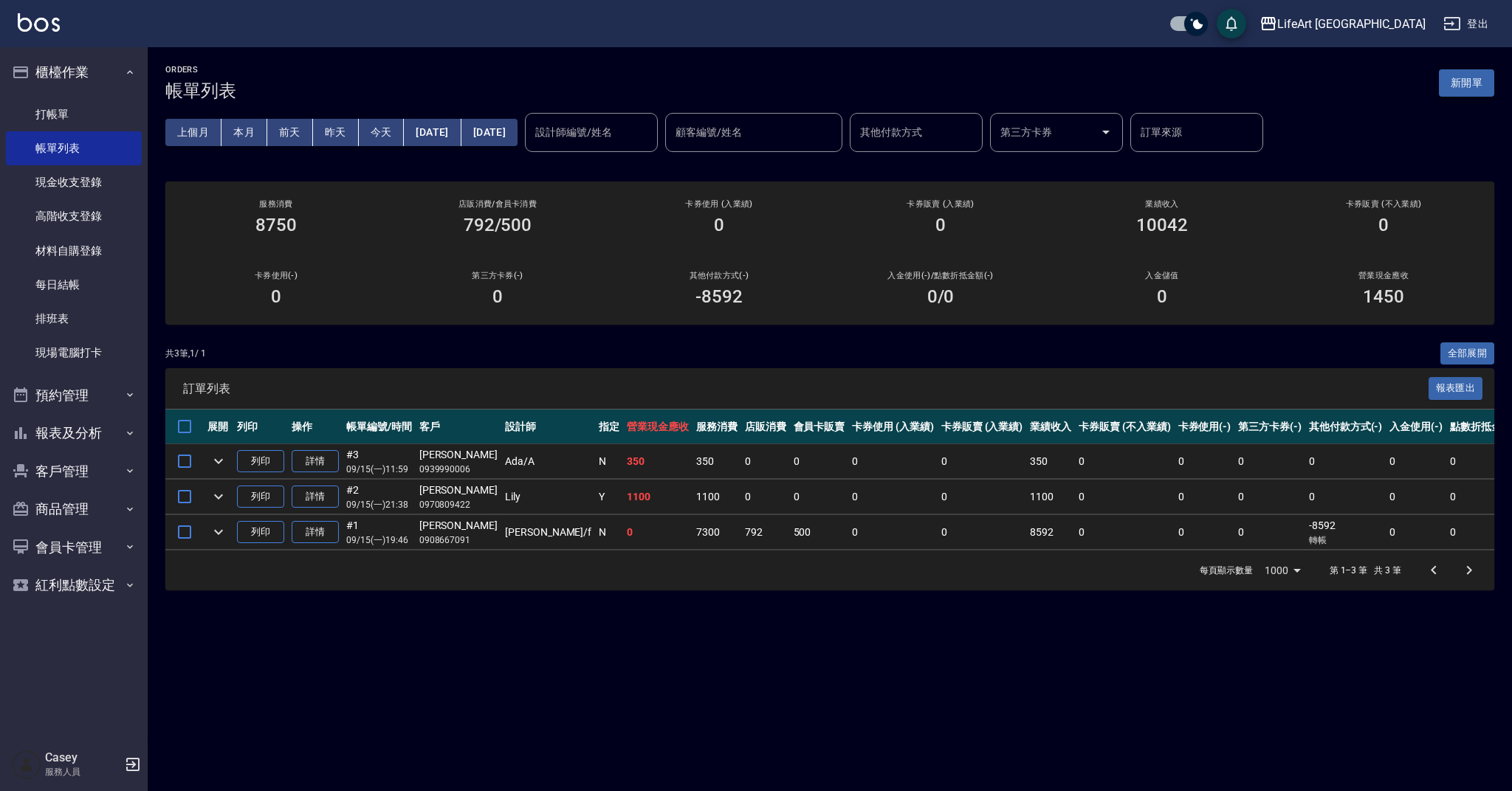
click at [1460, 92] on button "新開單" at bounding box center [1466, 83] width 55 height 27
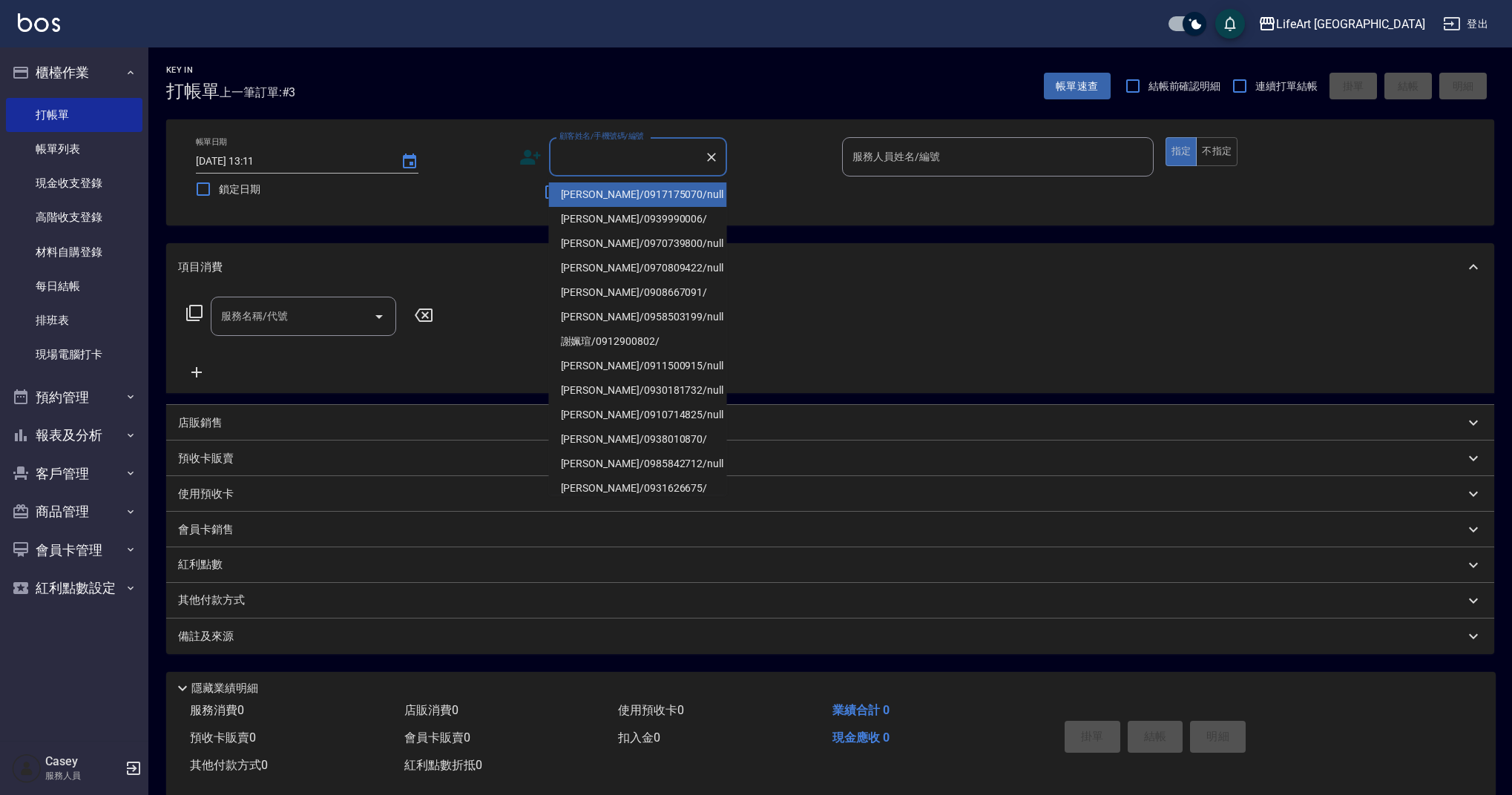
click at [615, 159] on input "顧客姓名/手機號碼/編號" at bounding box center [626, 157] width 142 height 26
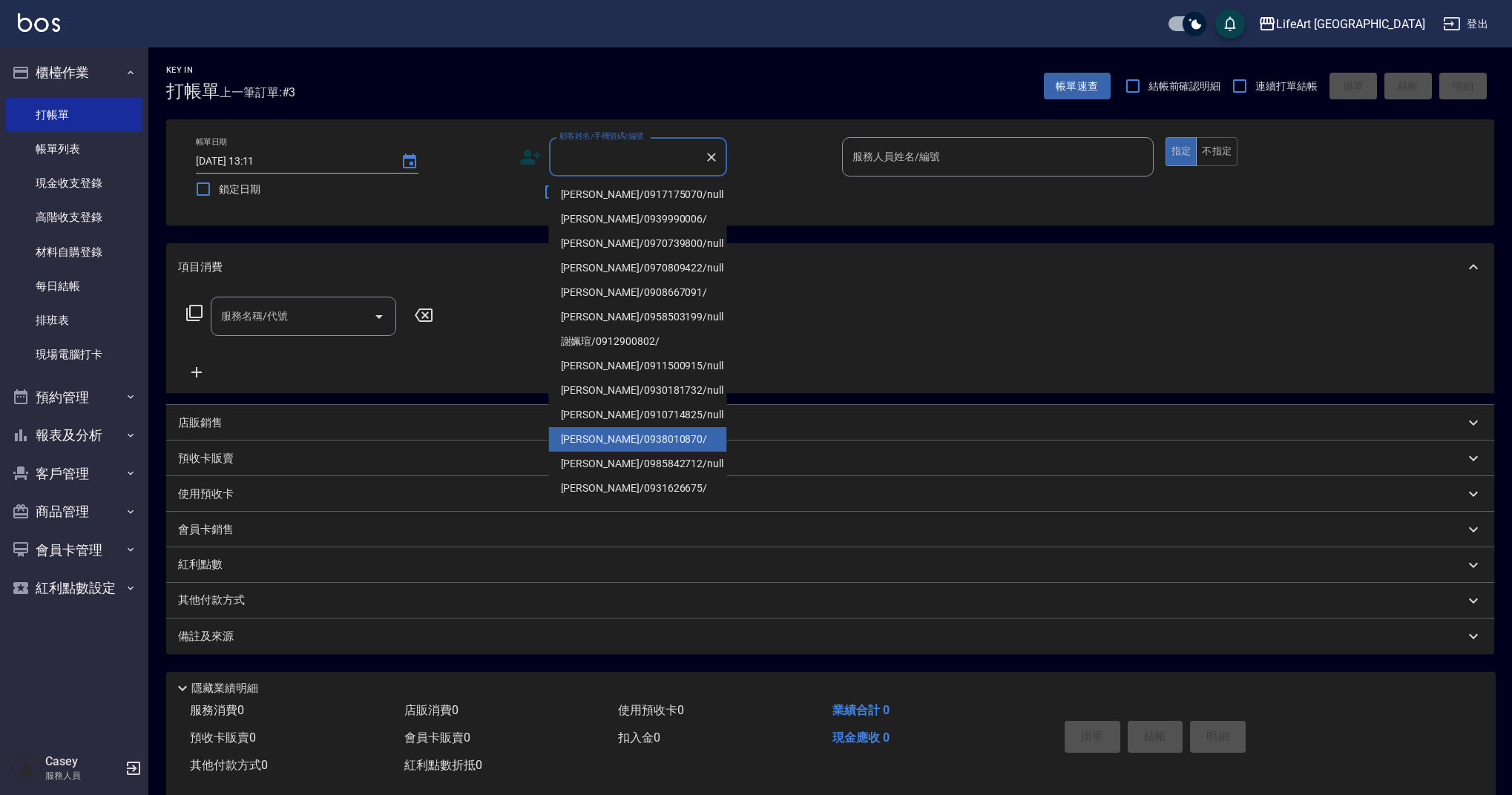
click at [627, 441] on li "[PERSON_NAME]/0938010870/" at bounding box center [638, 440] width 178 height 24
type input "[PERSON_NAME]/0938010870/"
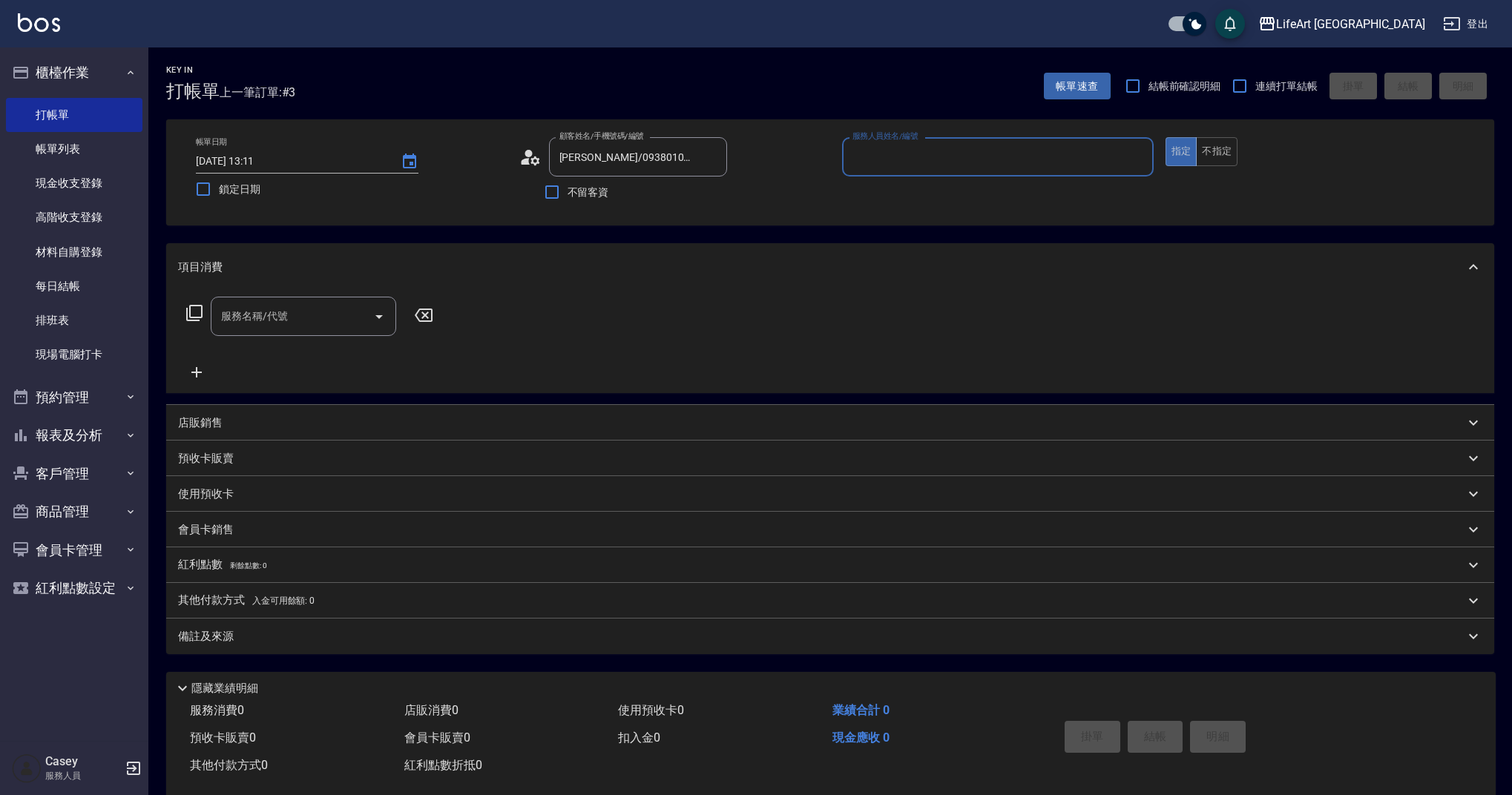
click at [535, 161] on icon at bounding box center [530, 157] width 22 height 22
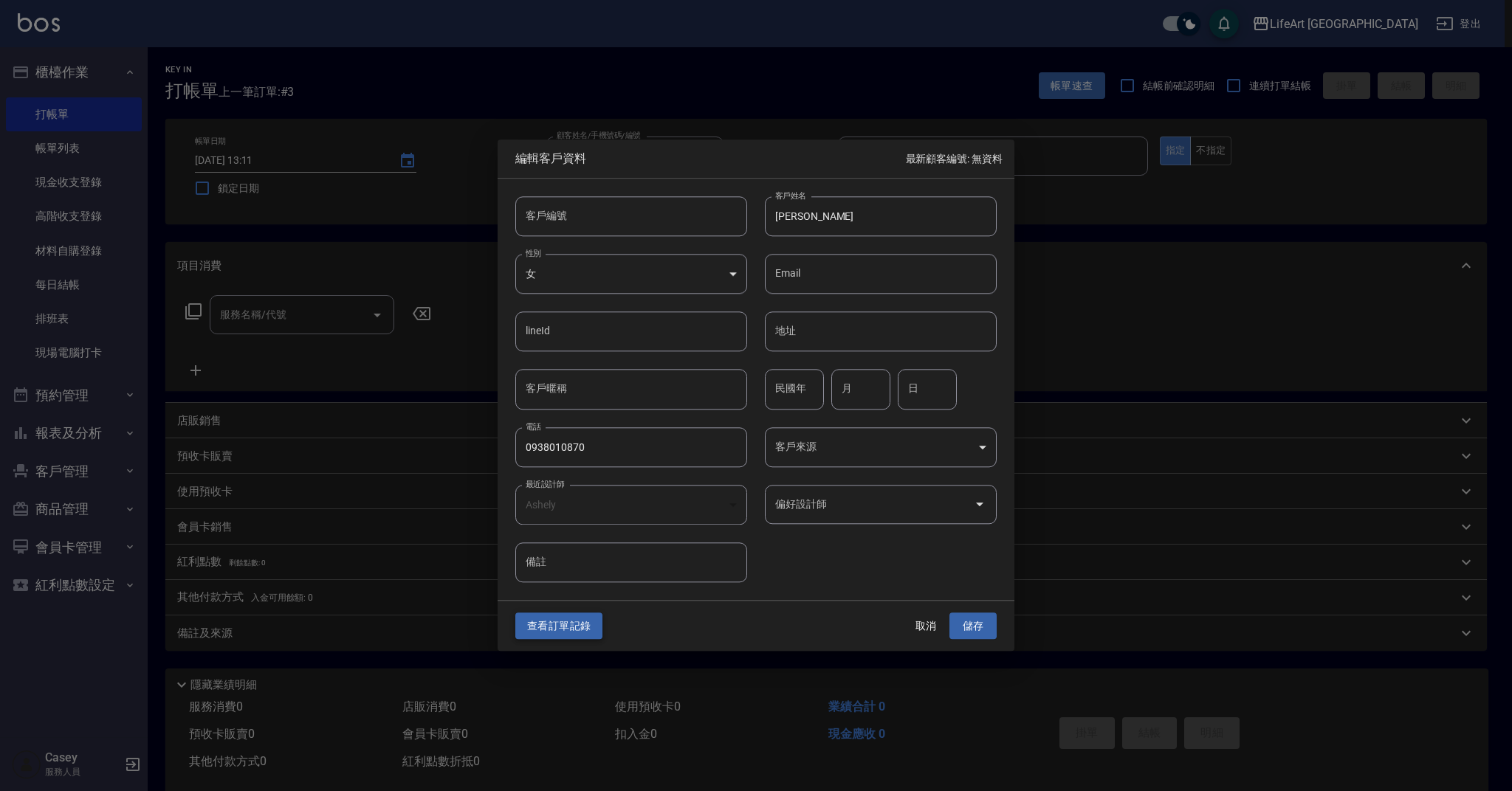
click at [578, 629] on button "查看訂單記錄" at bounding box center [559, 626] width 87 height 27
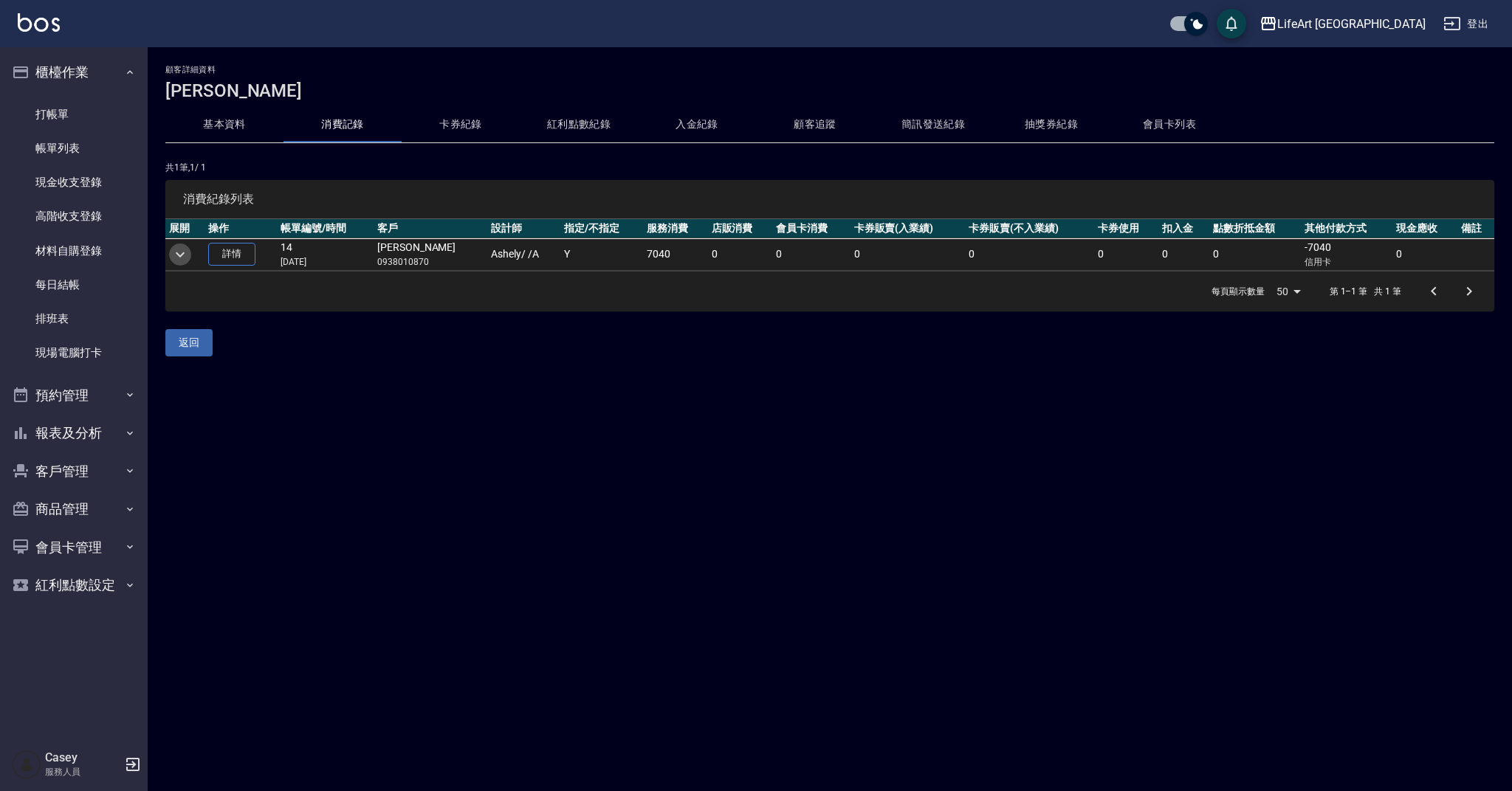
click at [183, 255] on icon "expand row" at bounding box center [179, 254] width 17 height 17
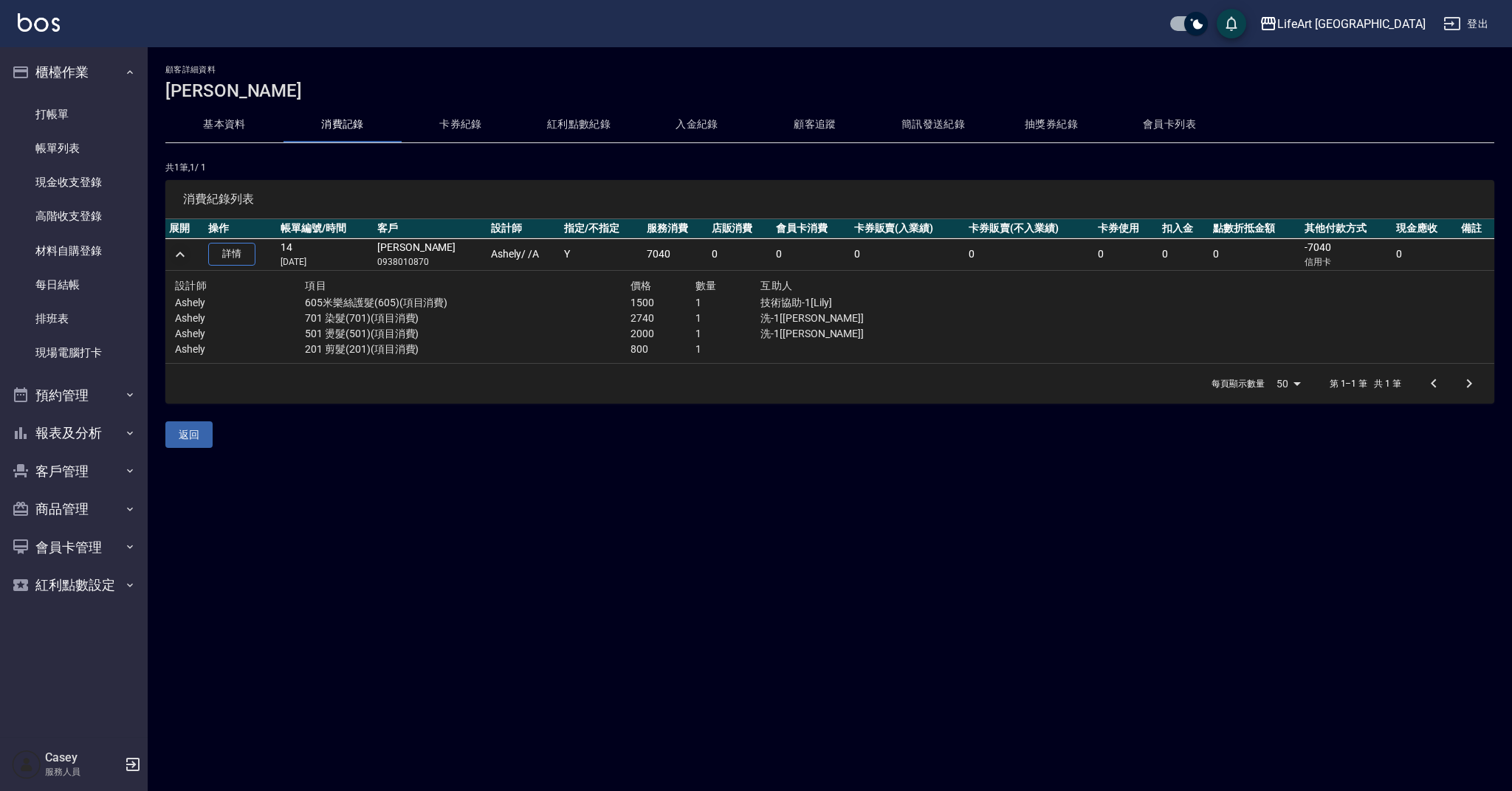
click at [183, 255] on icon "expand row" at bounding box center [180, 254] width 9 height 5
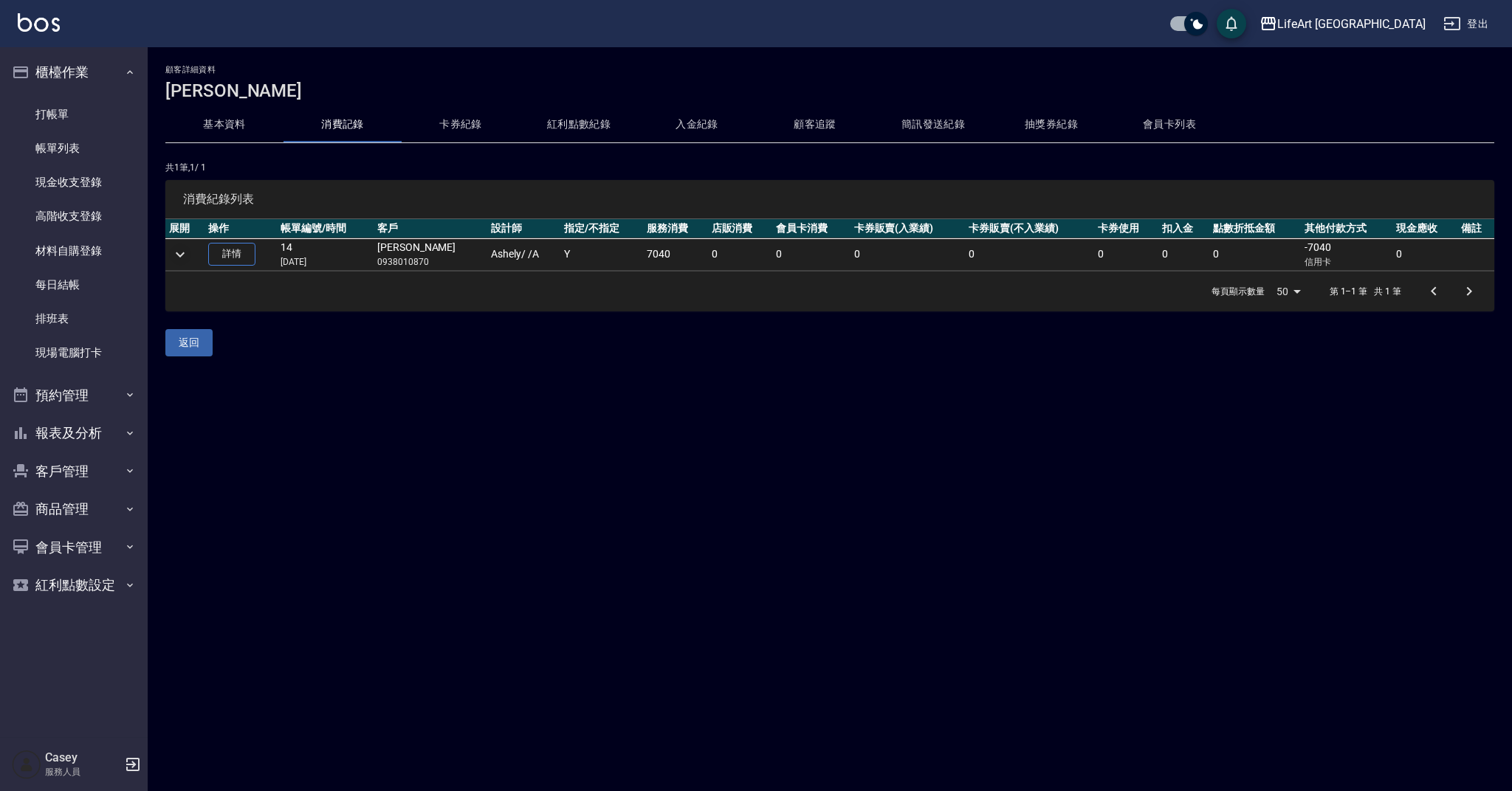
click at [404, 266] on p "0938010870" at bounding box center [430, 262] width 106 height 14
copy p "0938010870"
click at [97, 144] on link "帳單列表" at bounding box center [73, 148] width 136 height 34
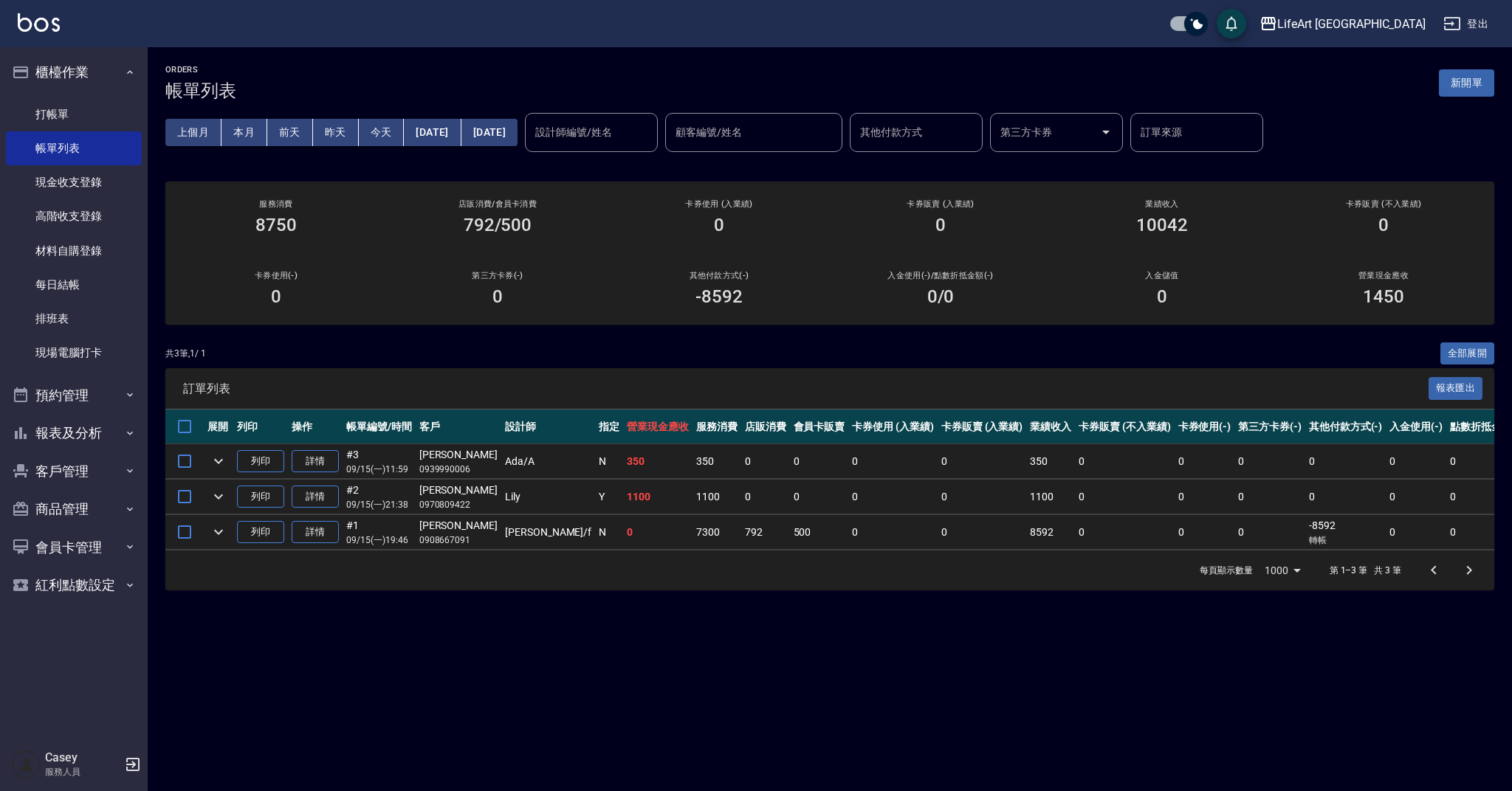
click at [293, 133] on button "前天" at bounding box center [290, 132] width 45 height 27
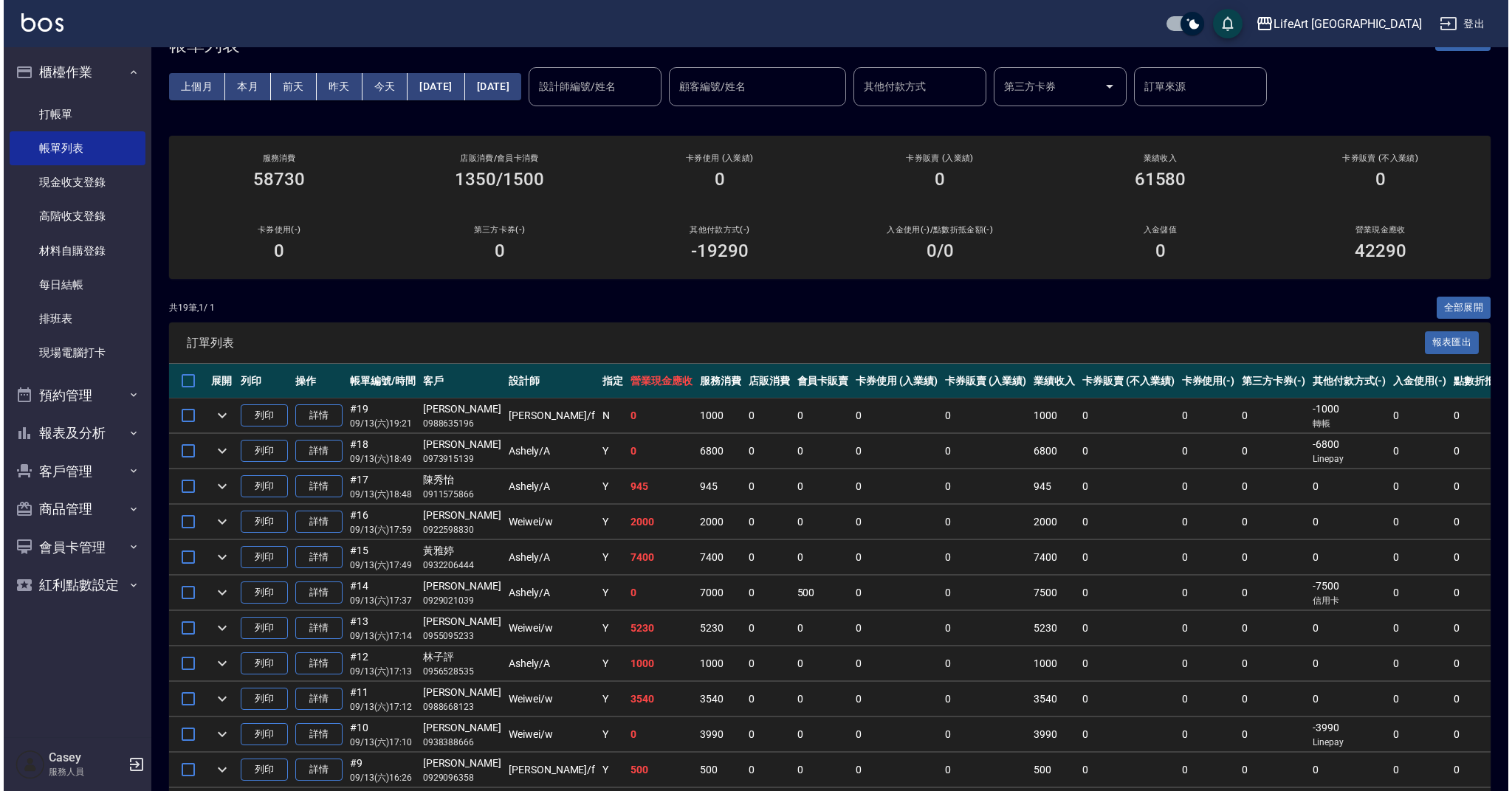
scroll to position [4, 0]
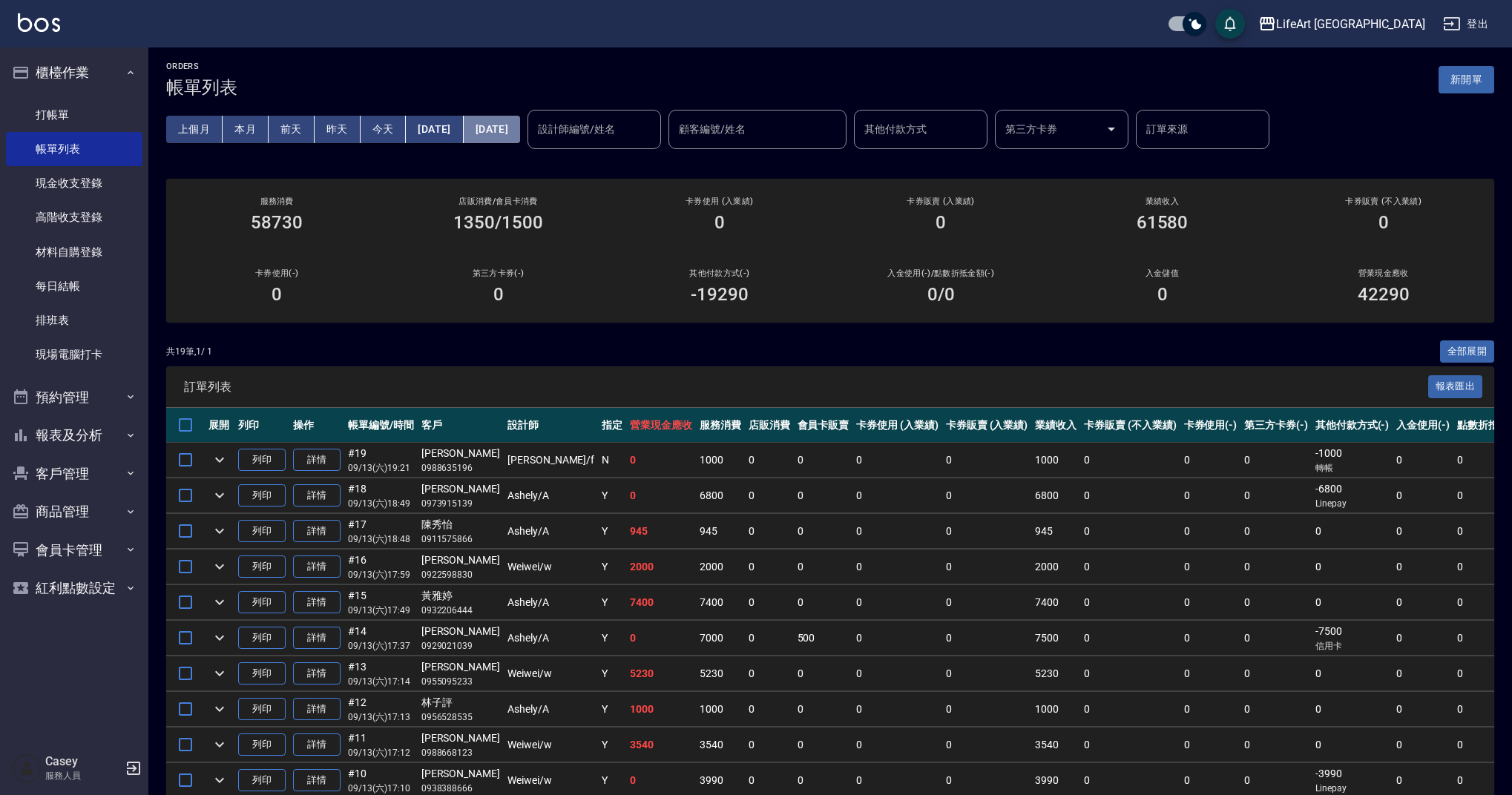
click at [503, 134] on button "2025/09/13" at bounding box center [492, 129] width 56 height 27
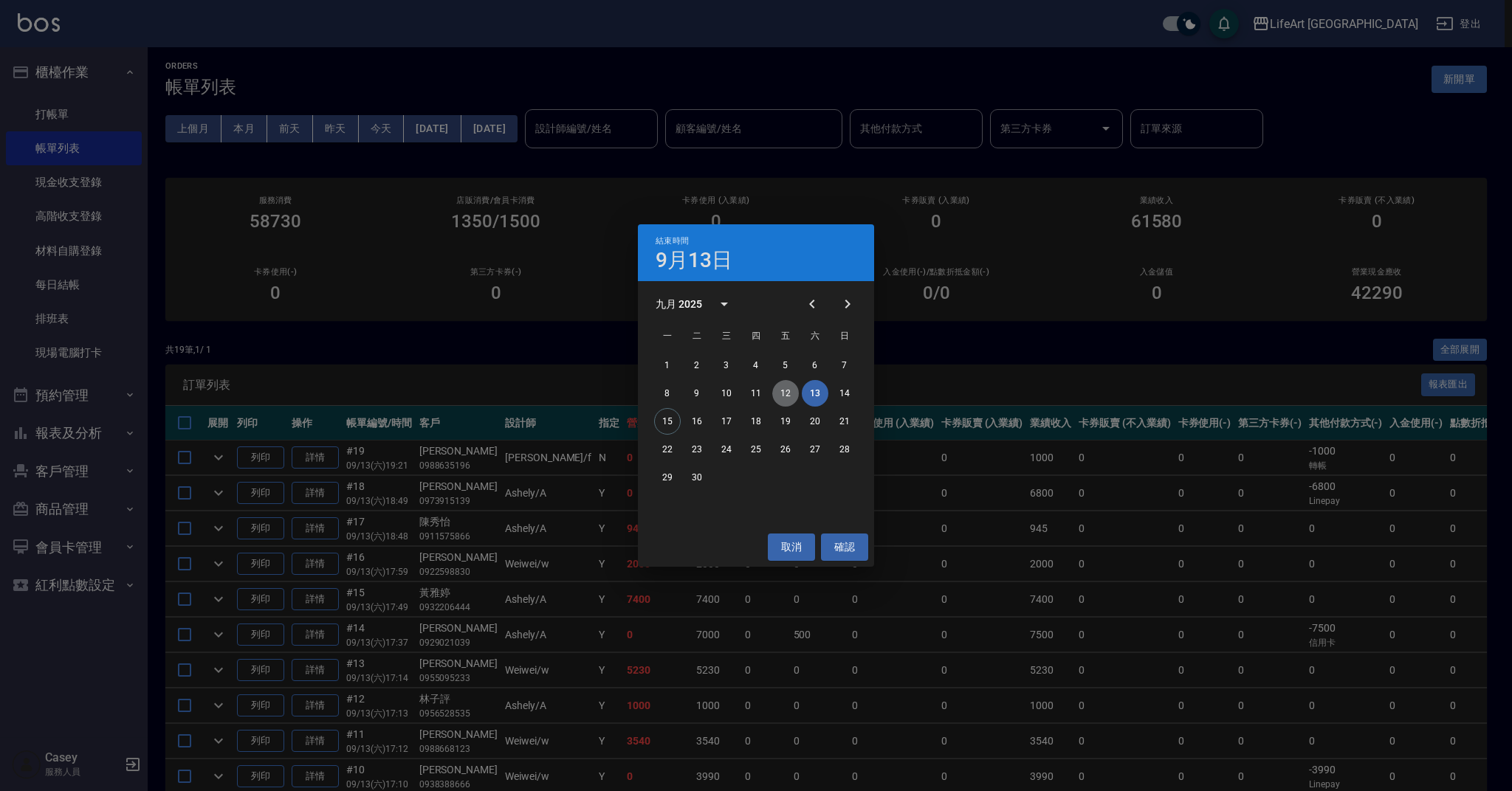
click at [787, 391] on button "12" at bounding box center [785, 393] width 26 height 26
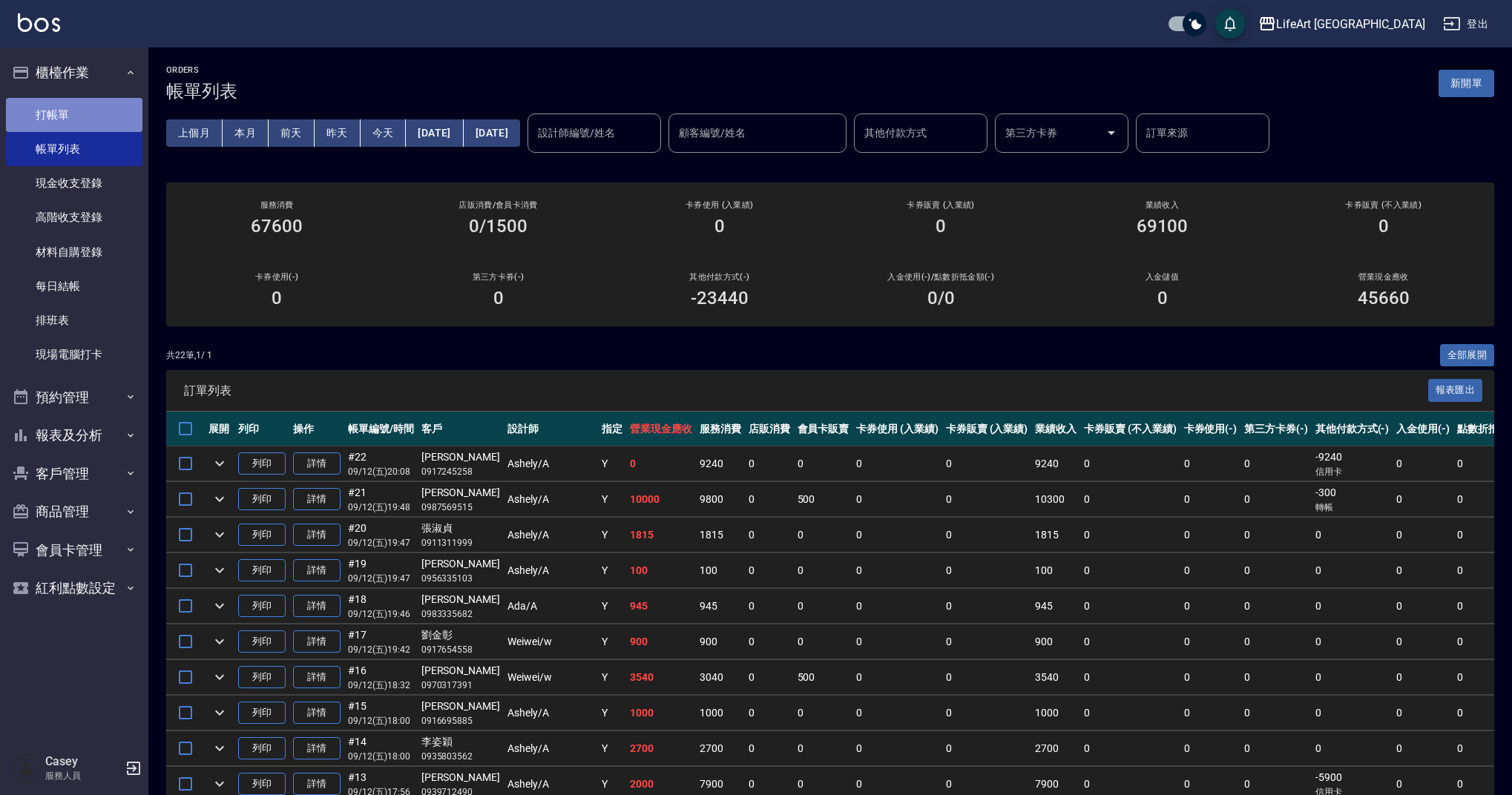
click at [65, 116] on link "打帳單" at bounding box center [74, 115] width 136 height 34
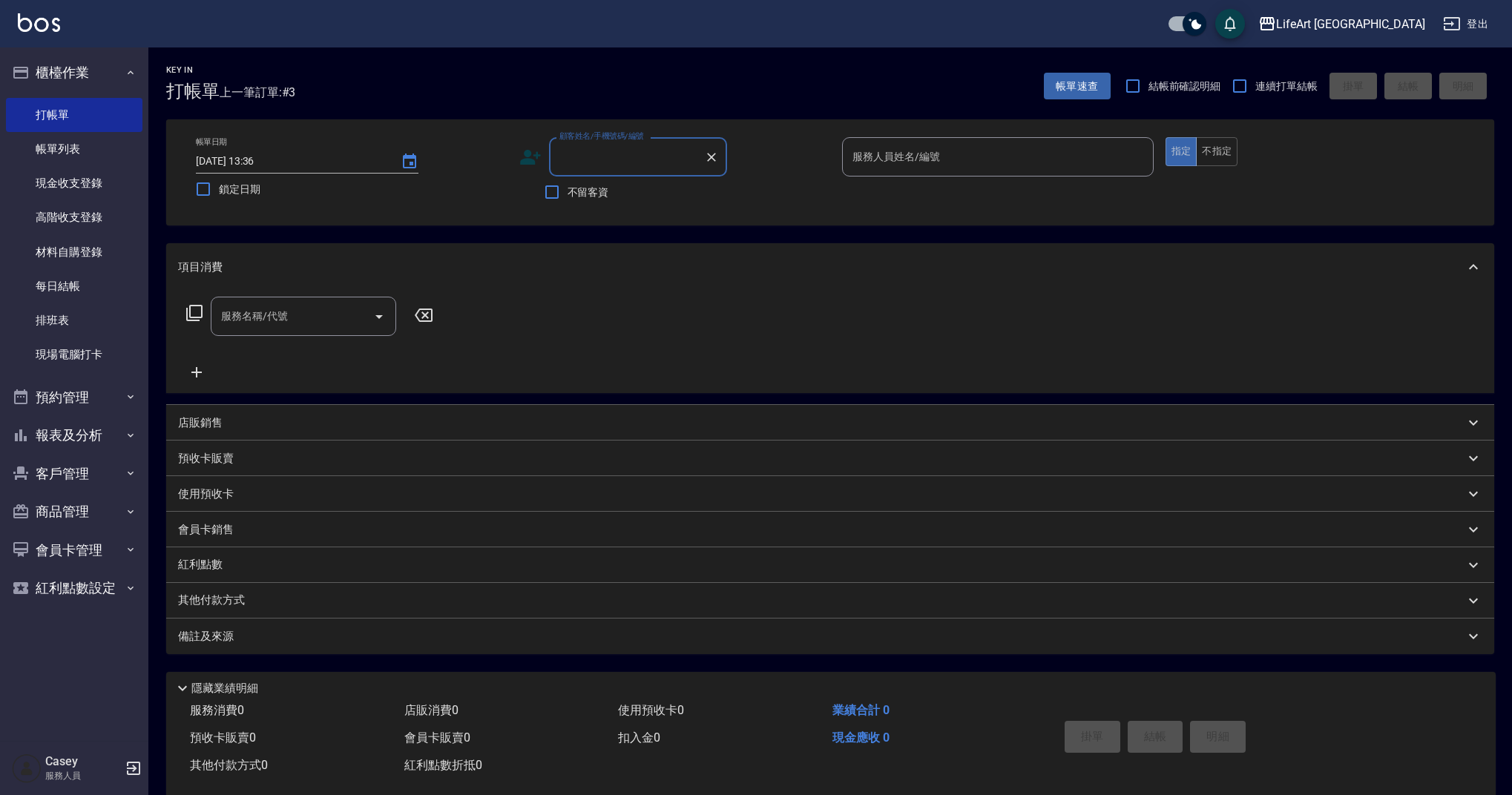
drag, startPoint x: 597, startPoint y: 142, endPoint x: 609, endPoint y: 170, distance: 30.5
click at [597, 142] on div "顧客姓名/手機號碼/編號" at bounding box center [638, 157] width 178 height 40
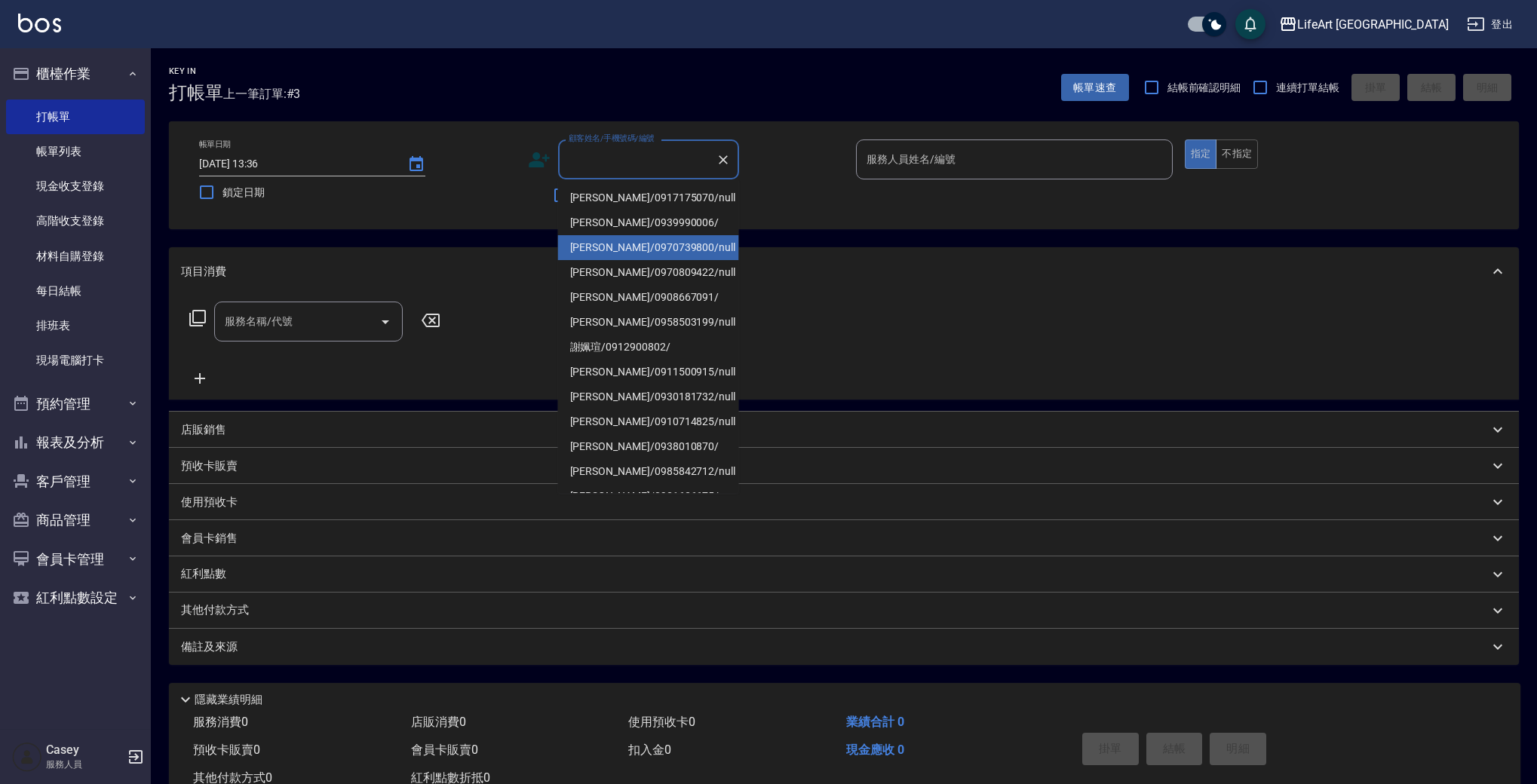
click at [627, 235] on li "[PERSON_NAME]/0970739800/null" at bounding box center [649, 247] width 181 height 25
type input "[PERSON_NAME]/0970739800/null"
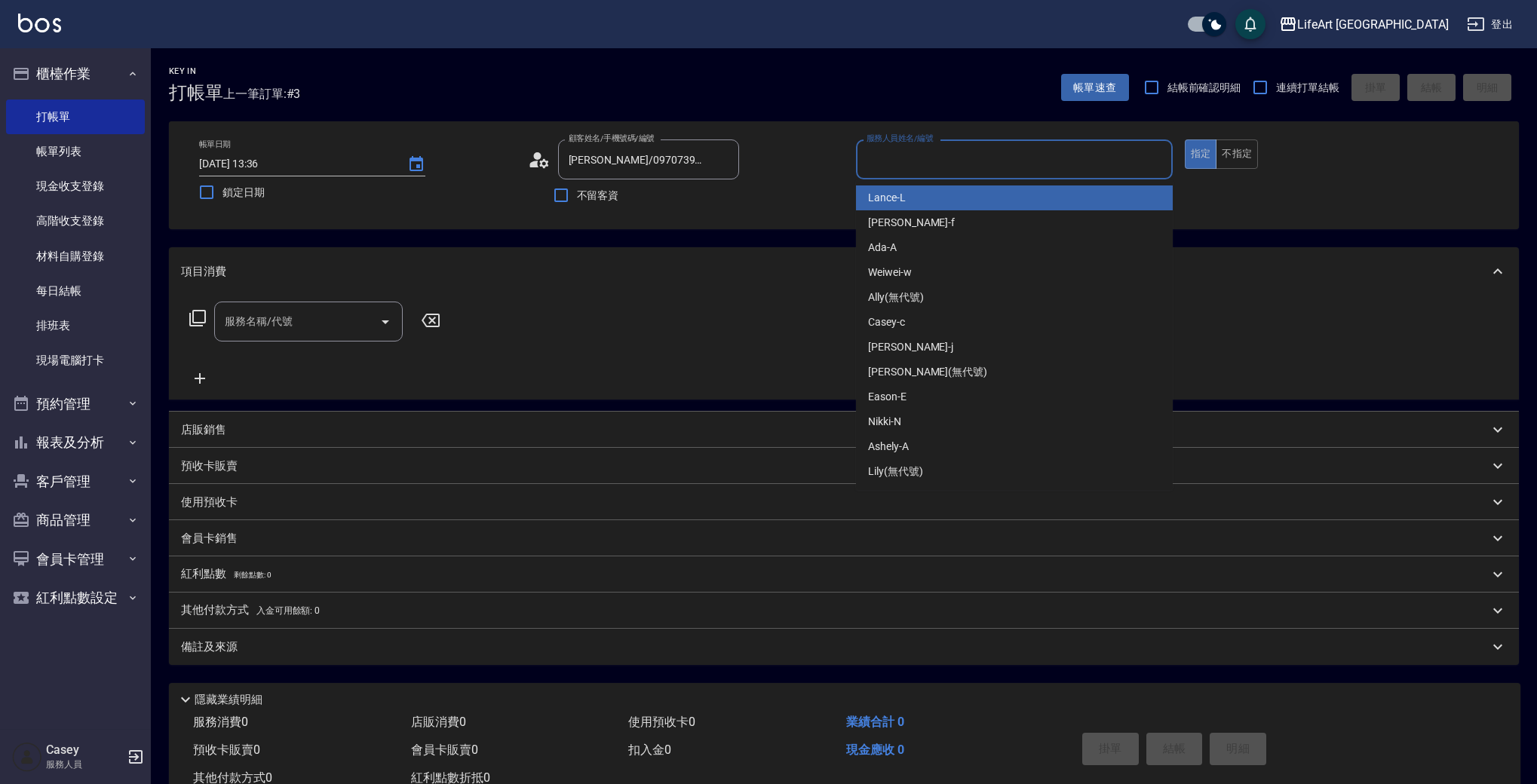
click at [944, 164] on input "服務人員姓名/編號" at bounding box center [1015, 159] width 303 height 26
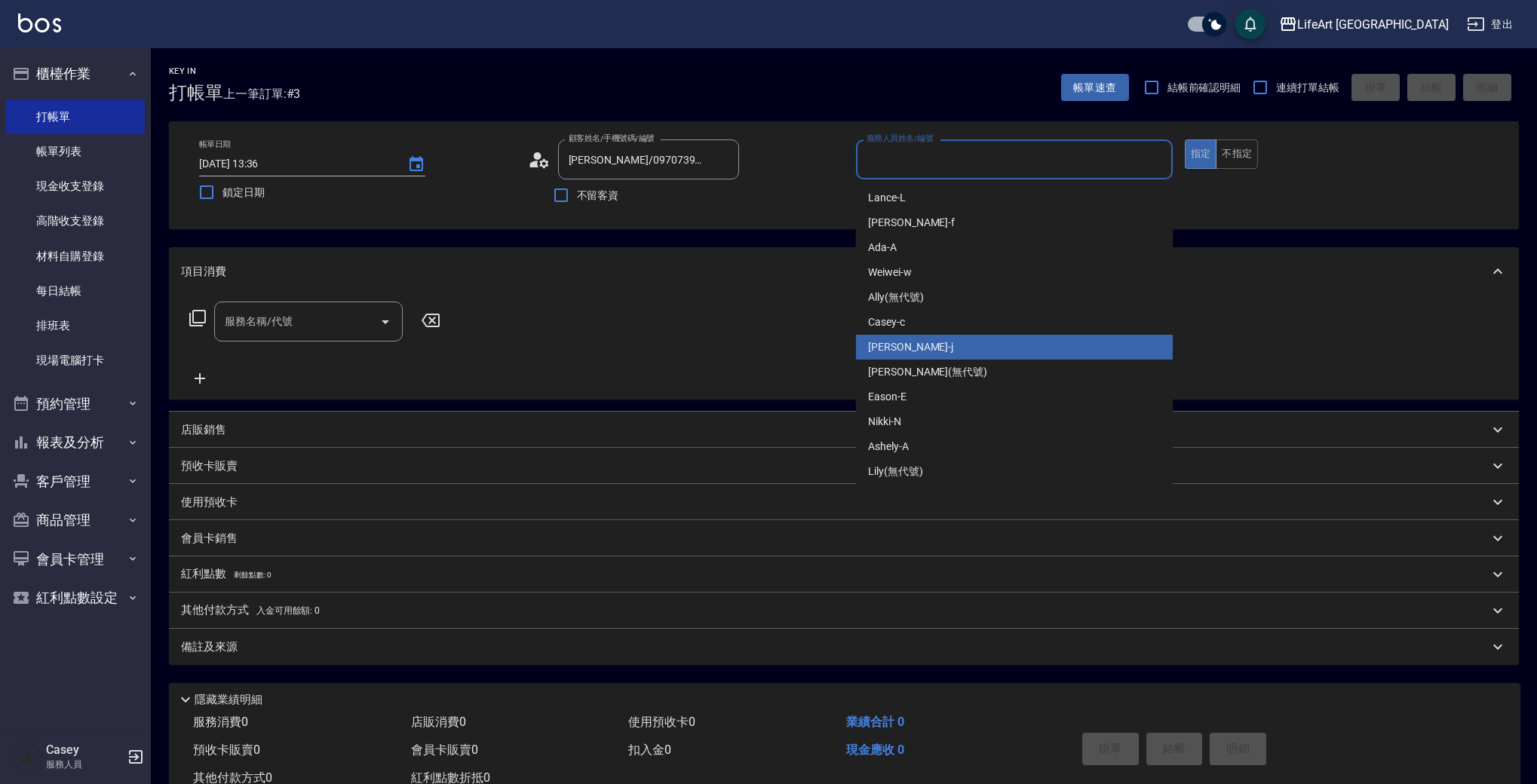
click at [919, 336] on div "Jessica -j" at bounding box center [1015, 347] width 317 height 25
type input "Jessica-j"
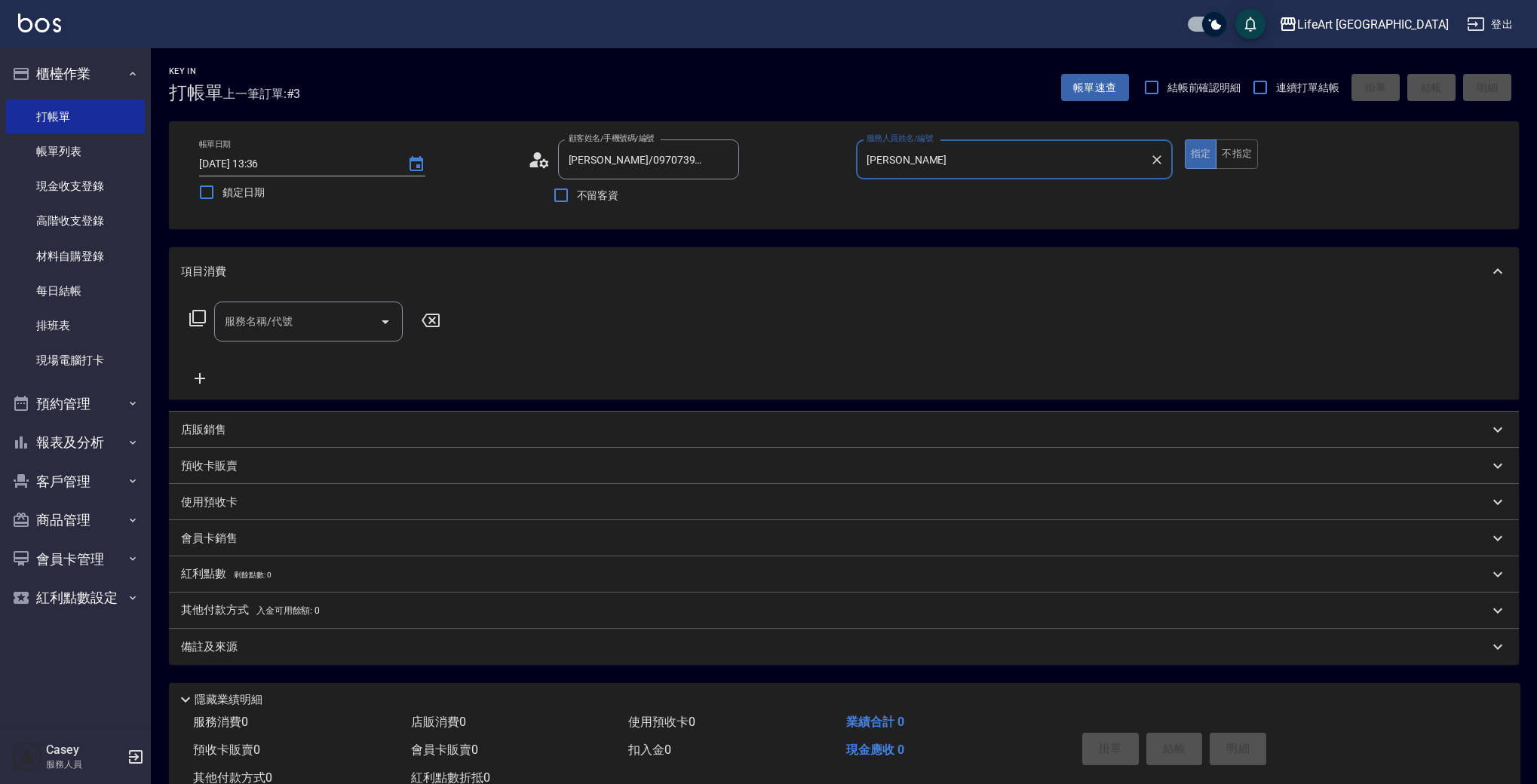
click at [227, 328] on input "服務名稱/代號" at bounding box center [297, 322] width 152 height 26
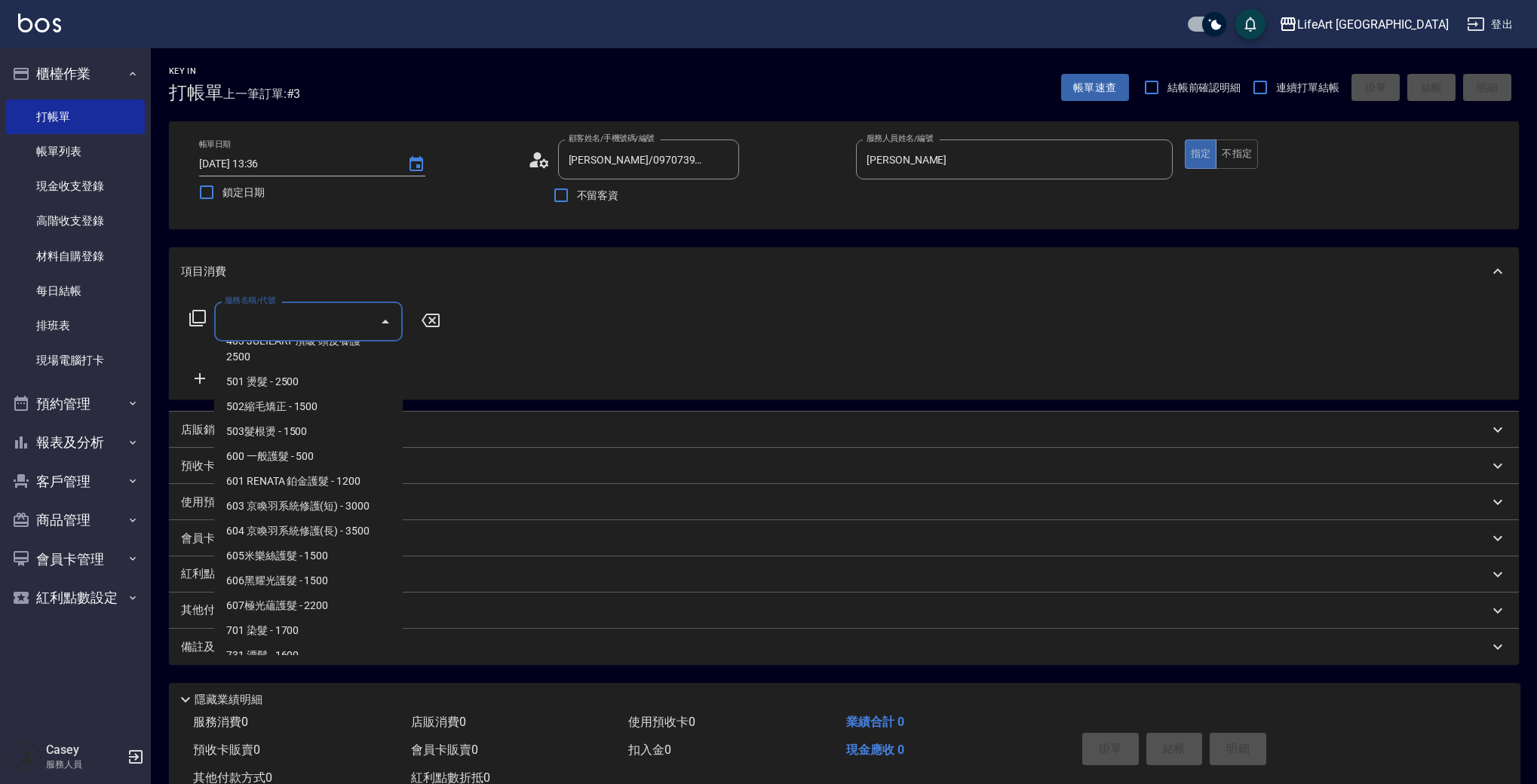
scroll to position [203, 0]
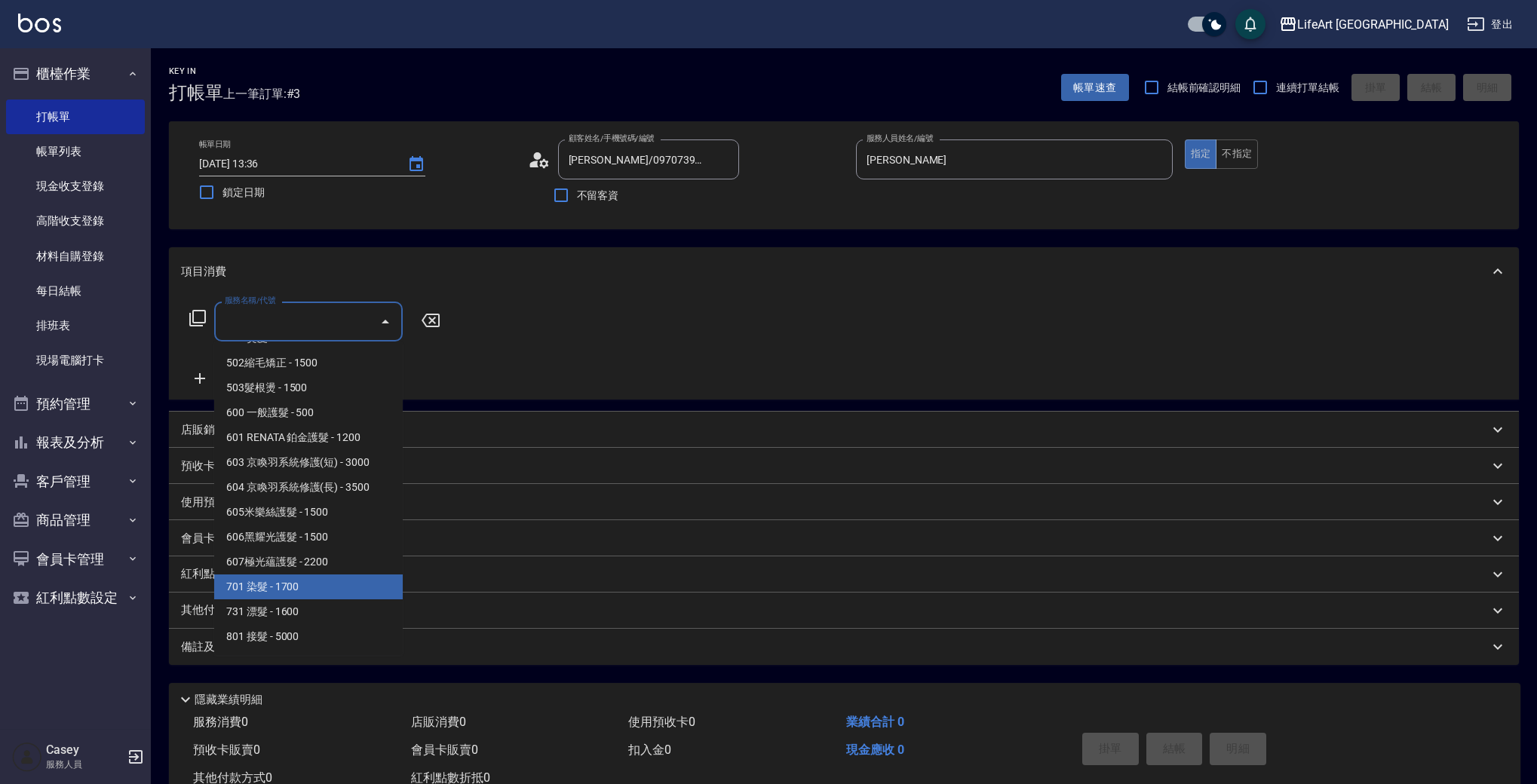
click at [313, 585] on span "701 染髮 - 1700" at bounding box center [309, 587] width 189 height 25
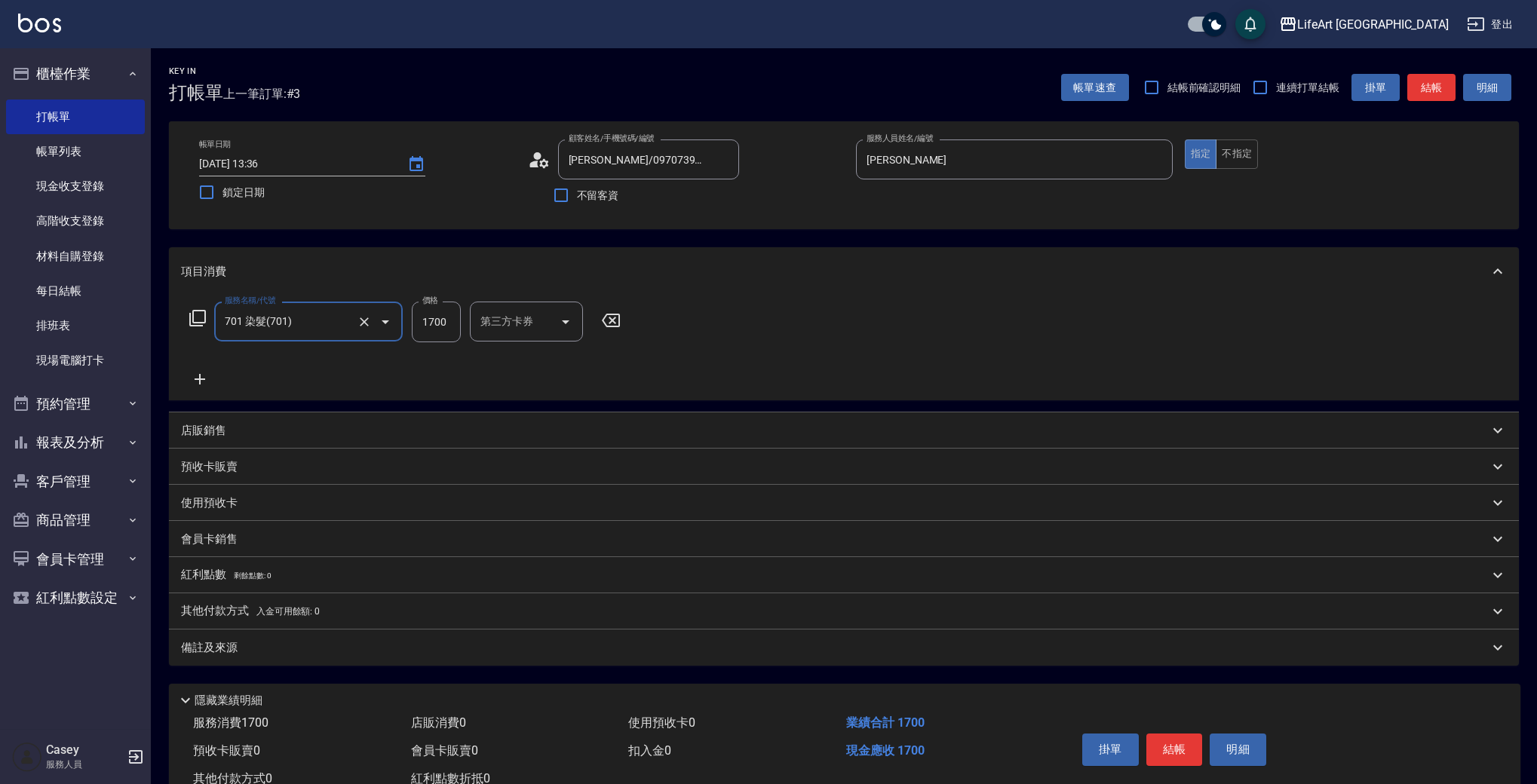
type input "701 染髮(701)"
drag, startPoint x: 449, startPoint y: 321, endPoint x: 401, endPoint y: 323, distance: 48.0
click at [401, 323] on div "服務名稱/代號 701 染髮(701) 服務名稱/代號 價格 1700 價格 洗-1 洗-1 技術協助-1 技術協助-1 技術協助-2 技術協助-2 技術協助…" at bounding box center [604, 322] width 847 height 41
type input "2600"
click at [285, 661] on div "備註及來源" at bounding box center [843, 647] width 1350 height 36
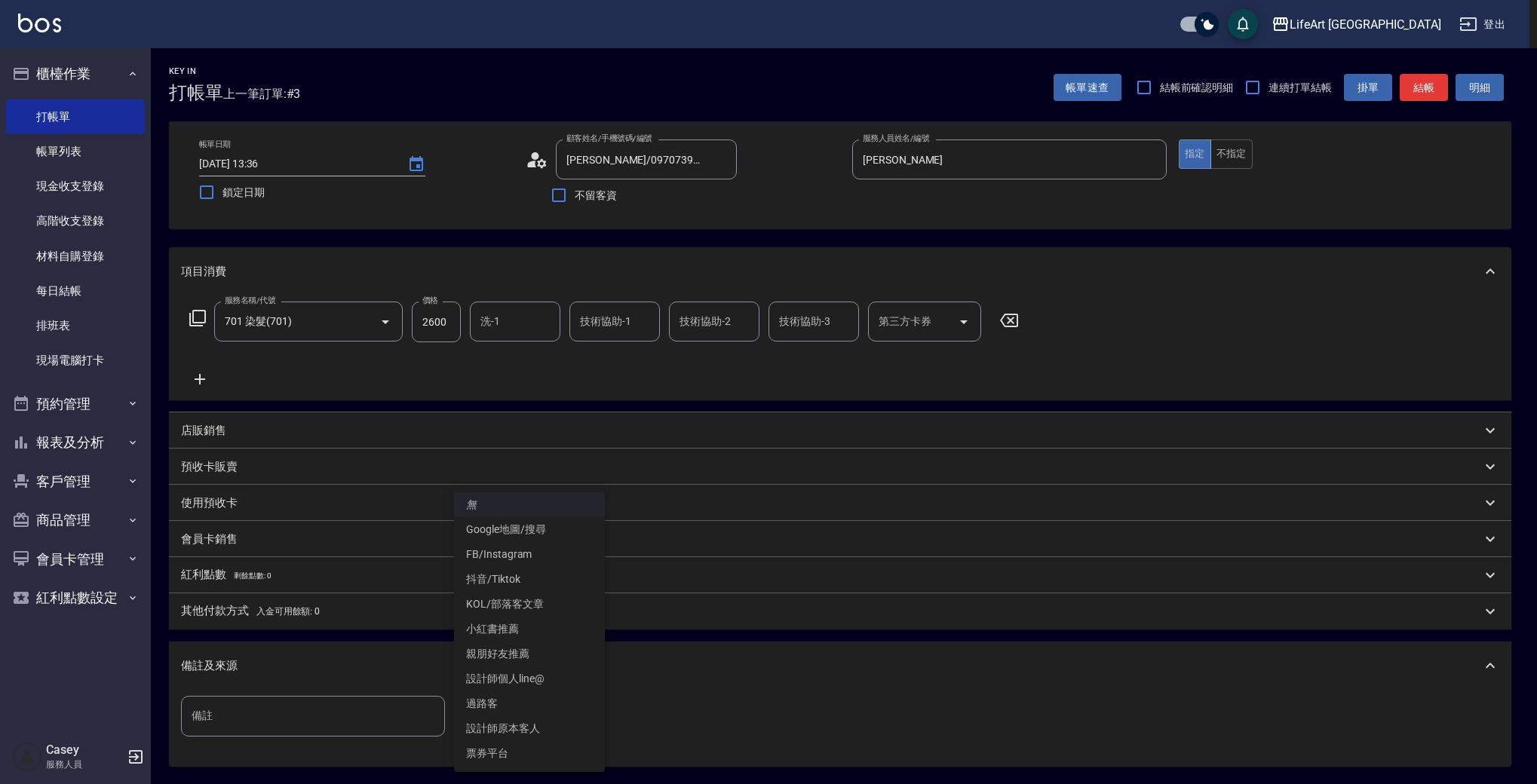
click at [525, 726] on body "LifeArt 蘆洲 登出 櫃檯作業 打帳單 帳單列表 現金收支登錄 高階收支登錄 材料自購登錄 每日結帳 排班表 現場電腦打卡 預約管理 預約管理 單日預約…" at bounding box center [768, 465] width 1537 height 930
click at [527, 737] on li "設計師原本客人" at bounding box center [529, 728] width 151 height 25
type input "設計師原本客人"
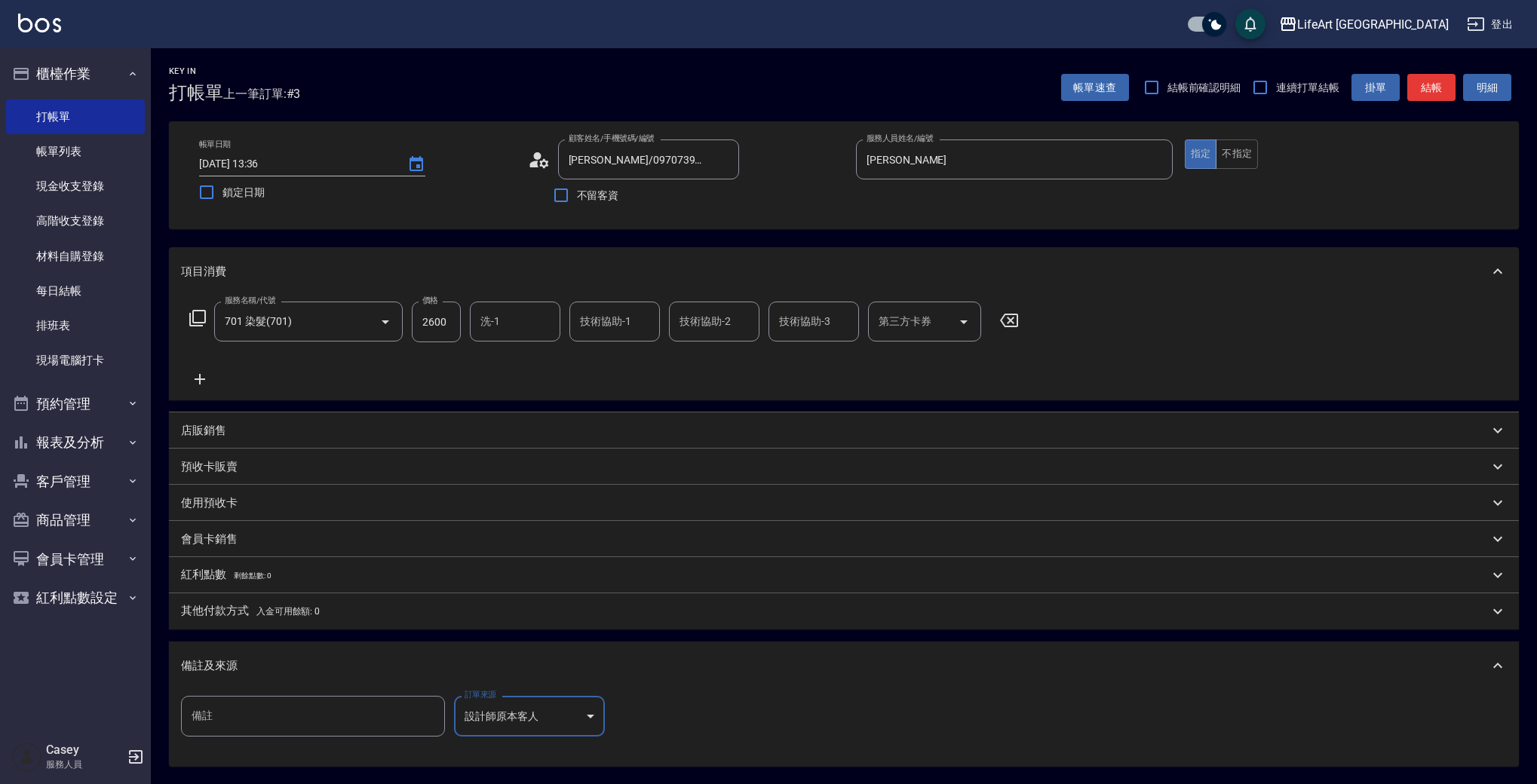
scroll to position [153, 0]
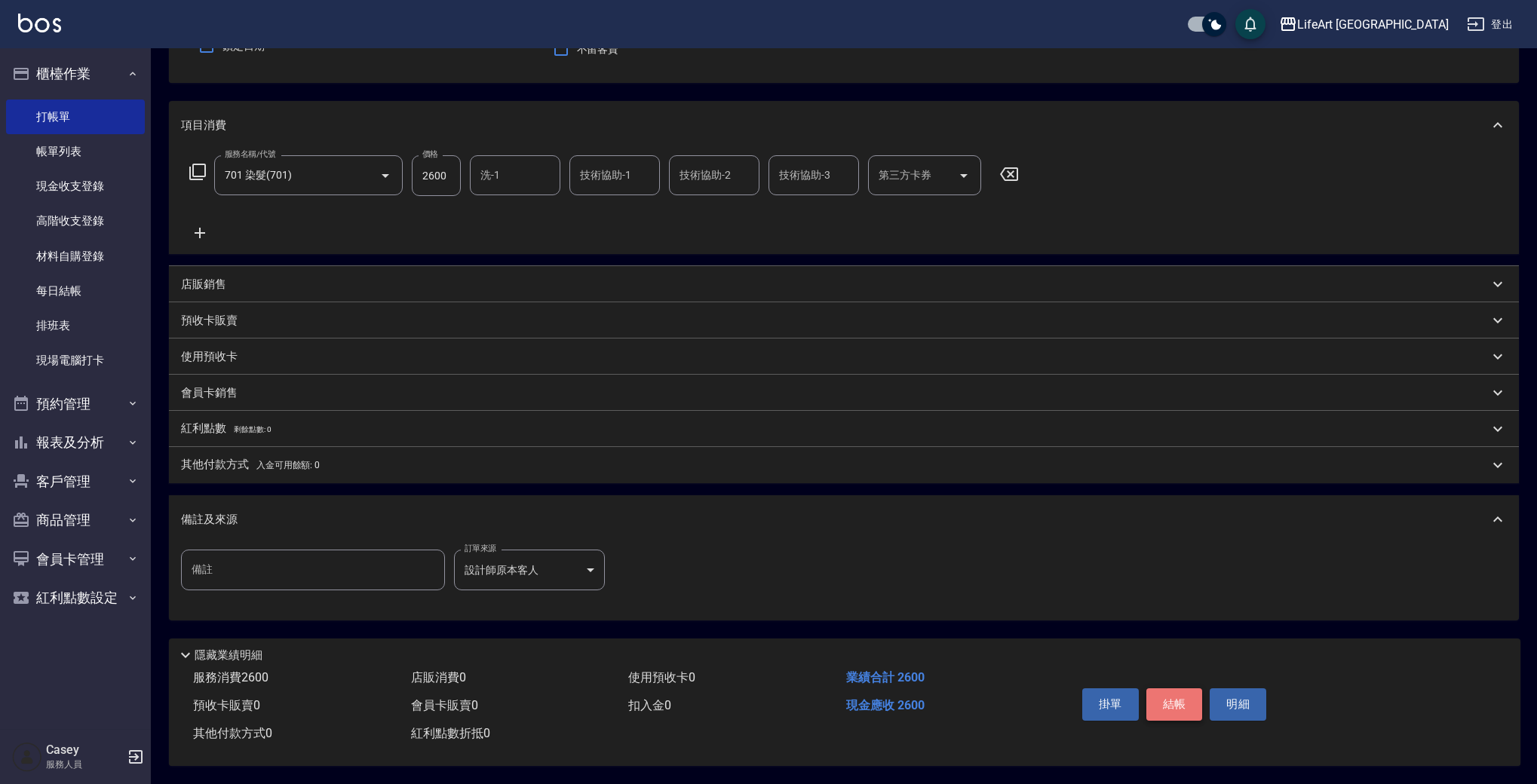
click at [1179, 709] on button "結帳" at bounding box center [1174, 704] width 56 height 32
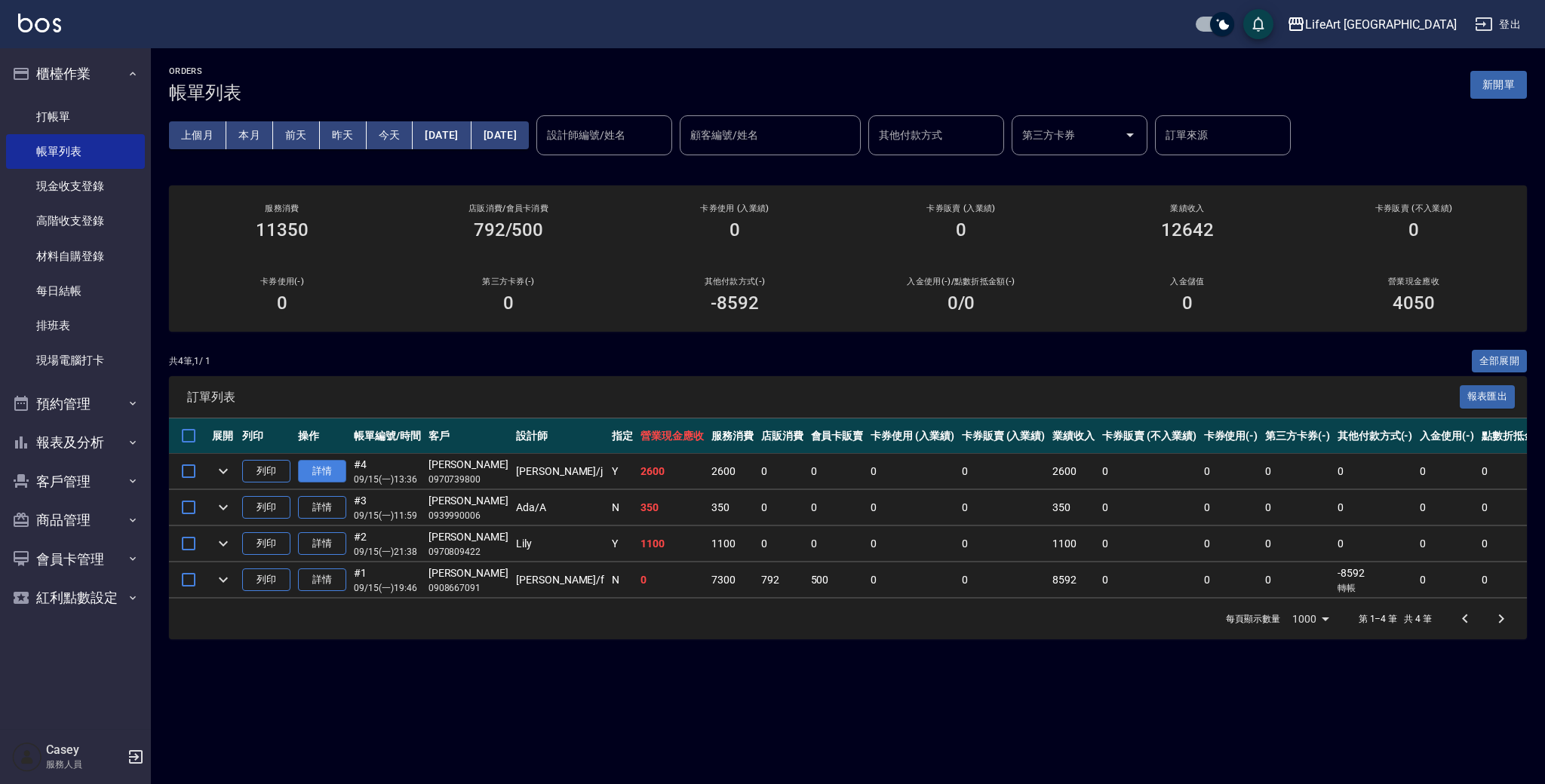
click at [322, 469] on link "詳情" at bounding box center [322, 472] width 48 height 23
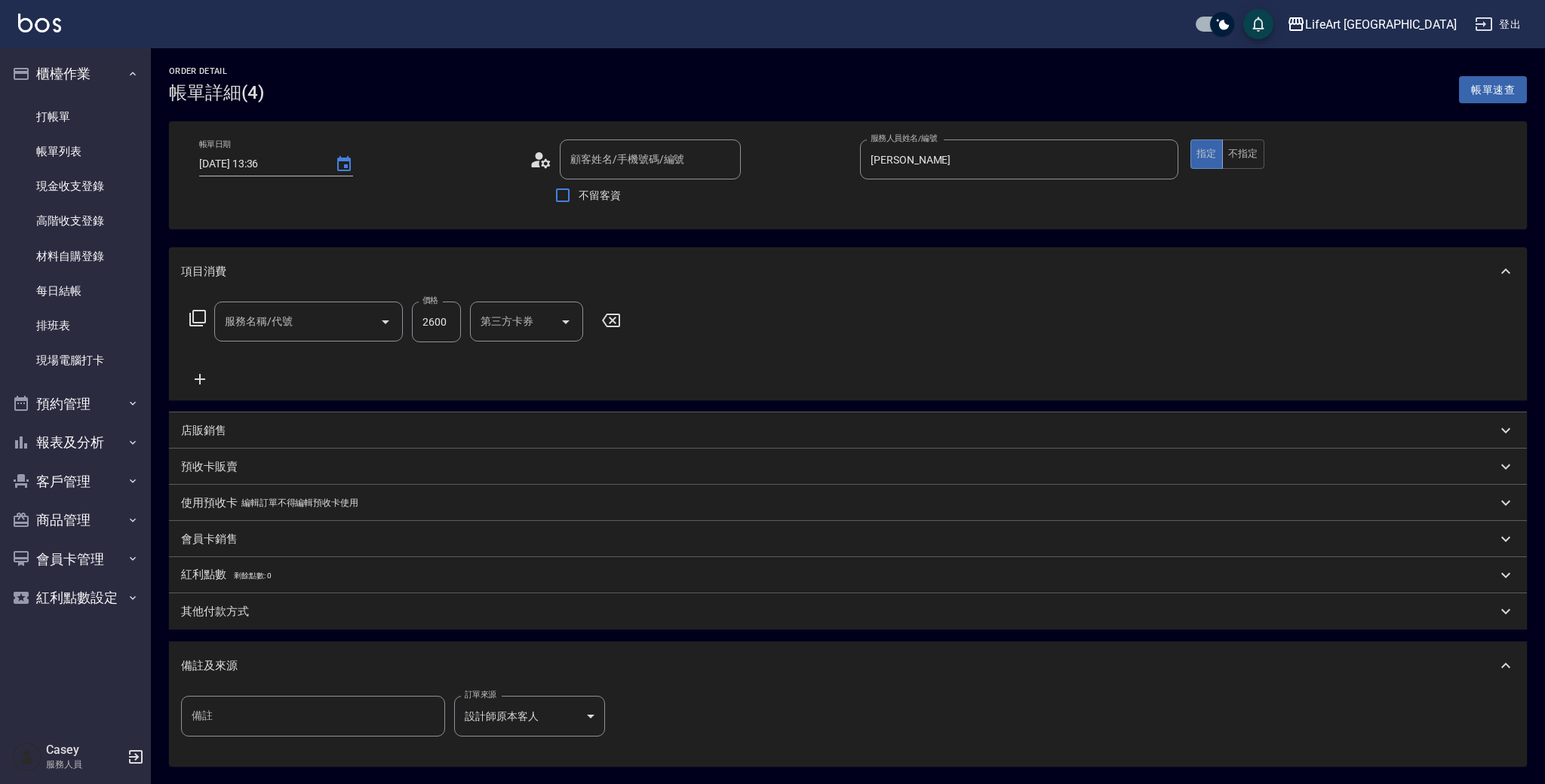
type input "2025/09/15 13:36"
type input "Jessica-j"
type input "[PERSON_NAME]/0970739800/null"
type input "701 染髮(701)"
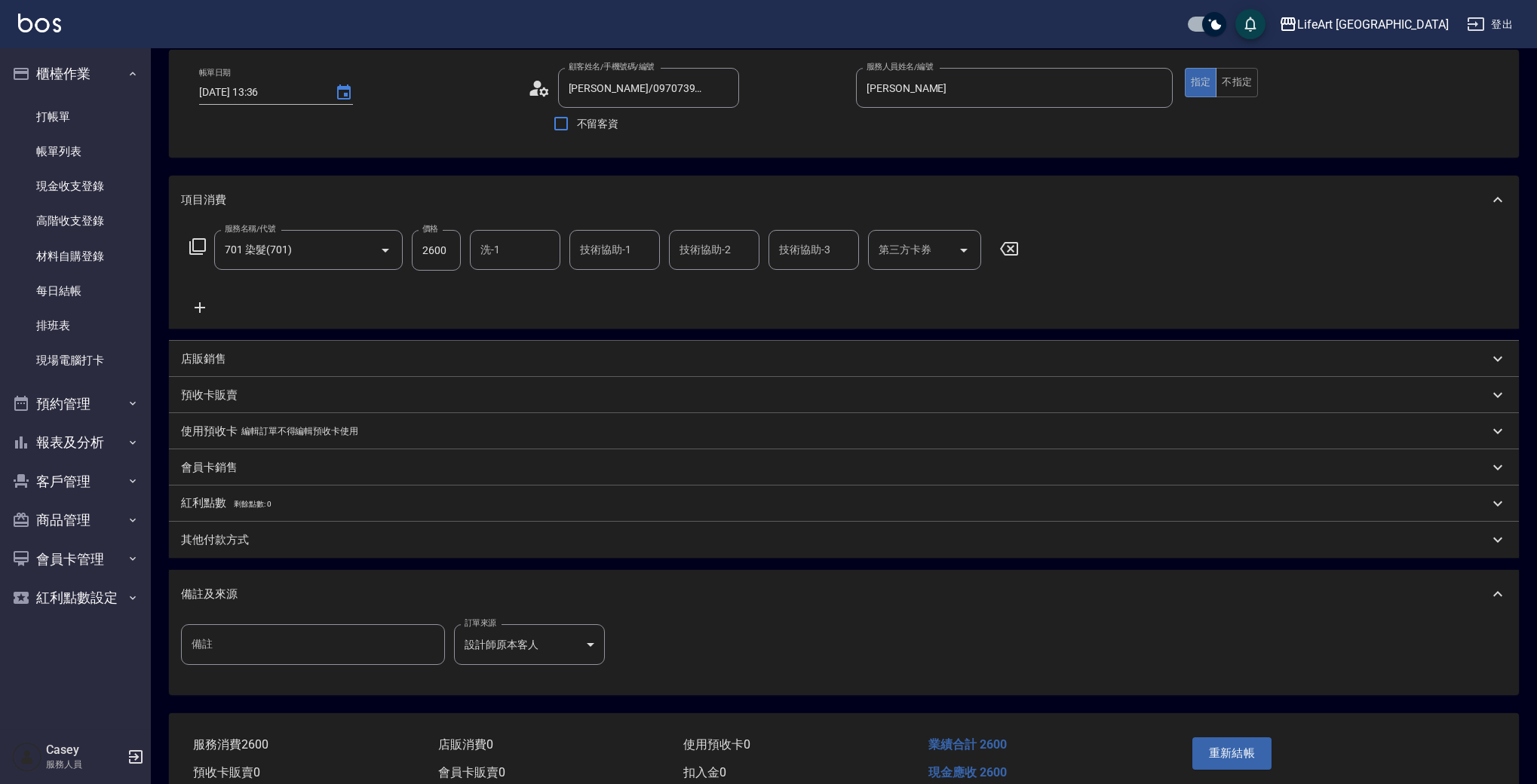
scroll to position [145, 0]
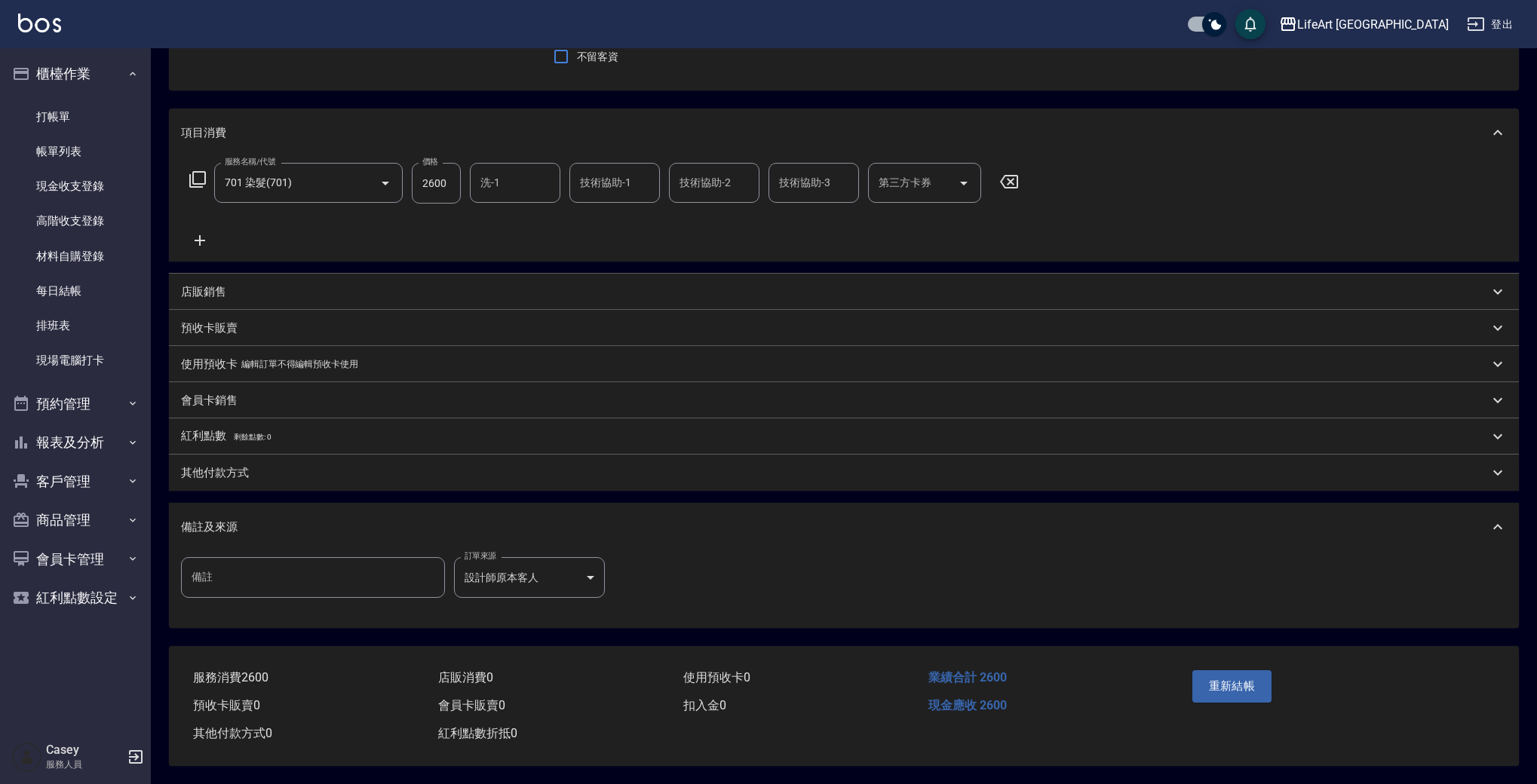
click at [289, 465] on div "其他付款方式" at bounding box center [835, 473] width 1308 height 15
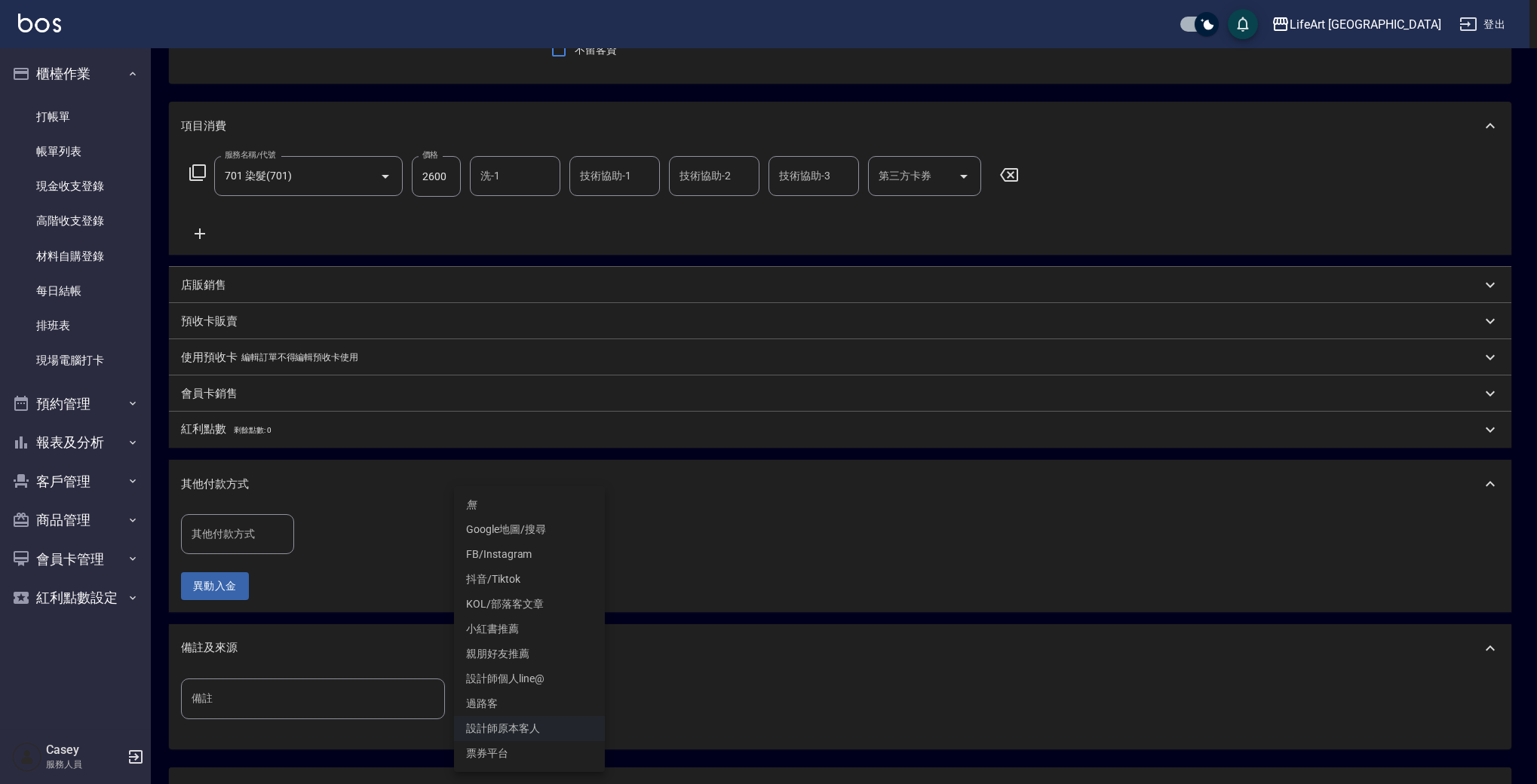
click at [558, 703] on body "LifeArt 蘆洲 登出 櫃檯作業 打帳單 帳單列表 現金收支登錄 高階收支登錄 材料自購登錄 每日結帳 排班表 現場電腦打卡 預約管理 預約管理 單日預約…" at bounding box center [768, 380] width 1537 height 1051
click at [511, 560] on li "FB/Instagram" at bounding box center [529, 554] width 151 height 25
type input "FB/Instagram"
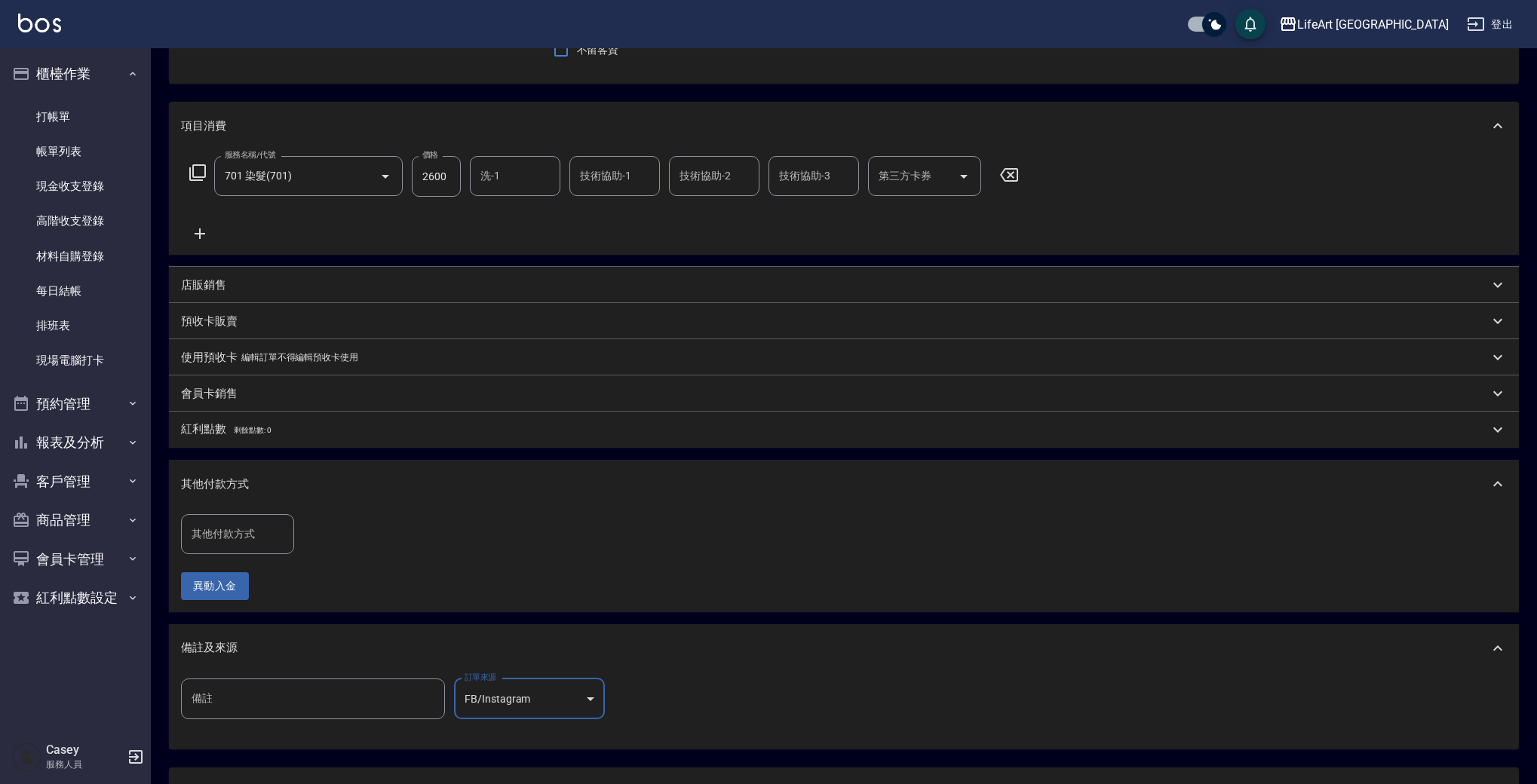
scroll to position [273, 0]
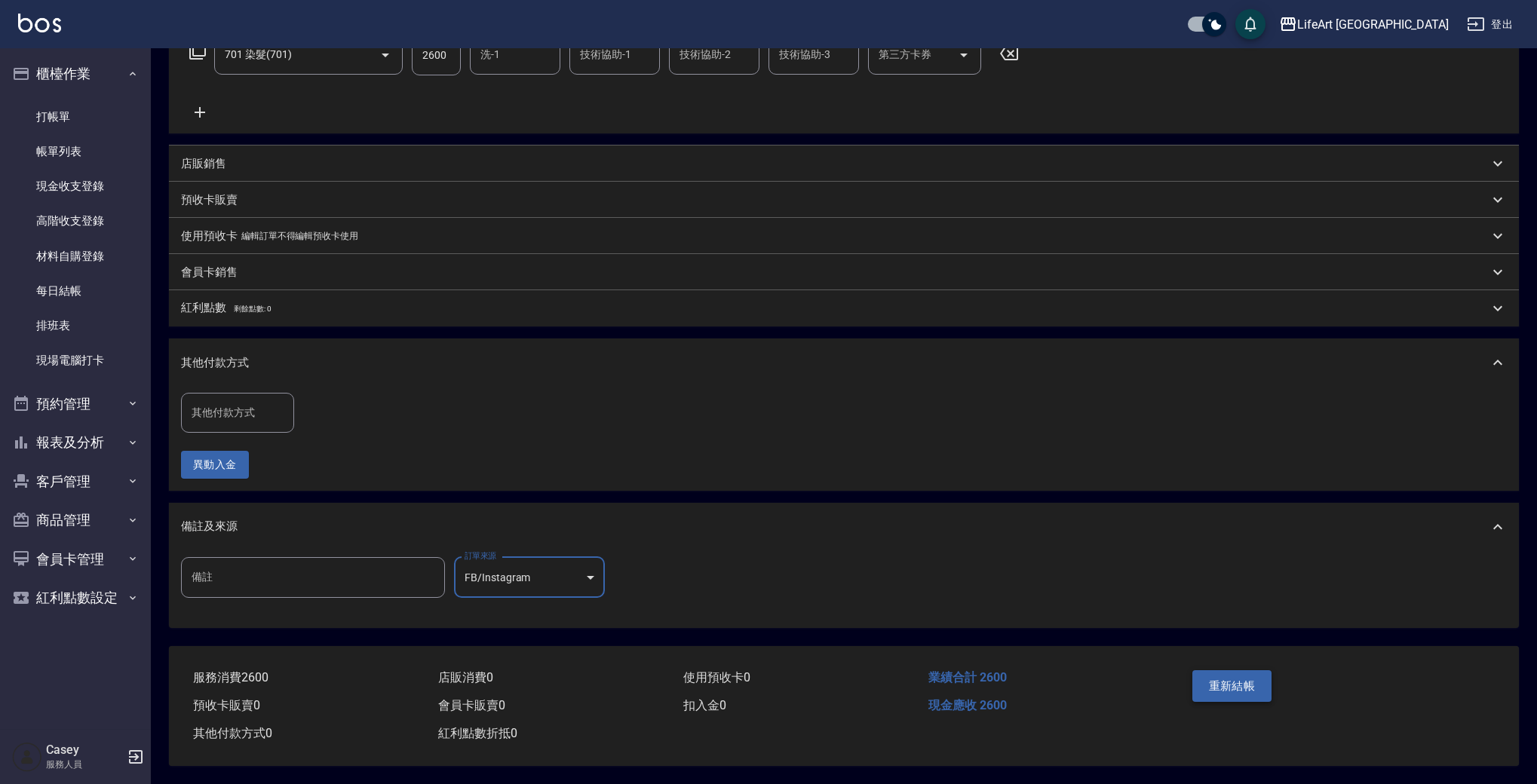
click at [1229, 670] on button "重新結帳" at bounding box center [1232, 686] width 80 height 32
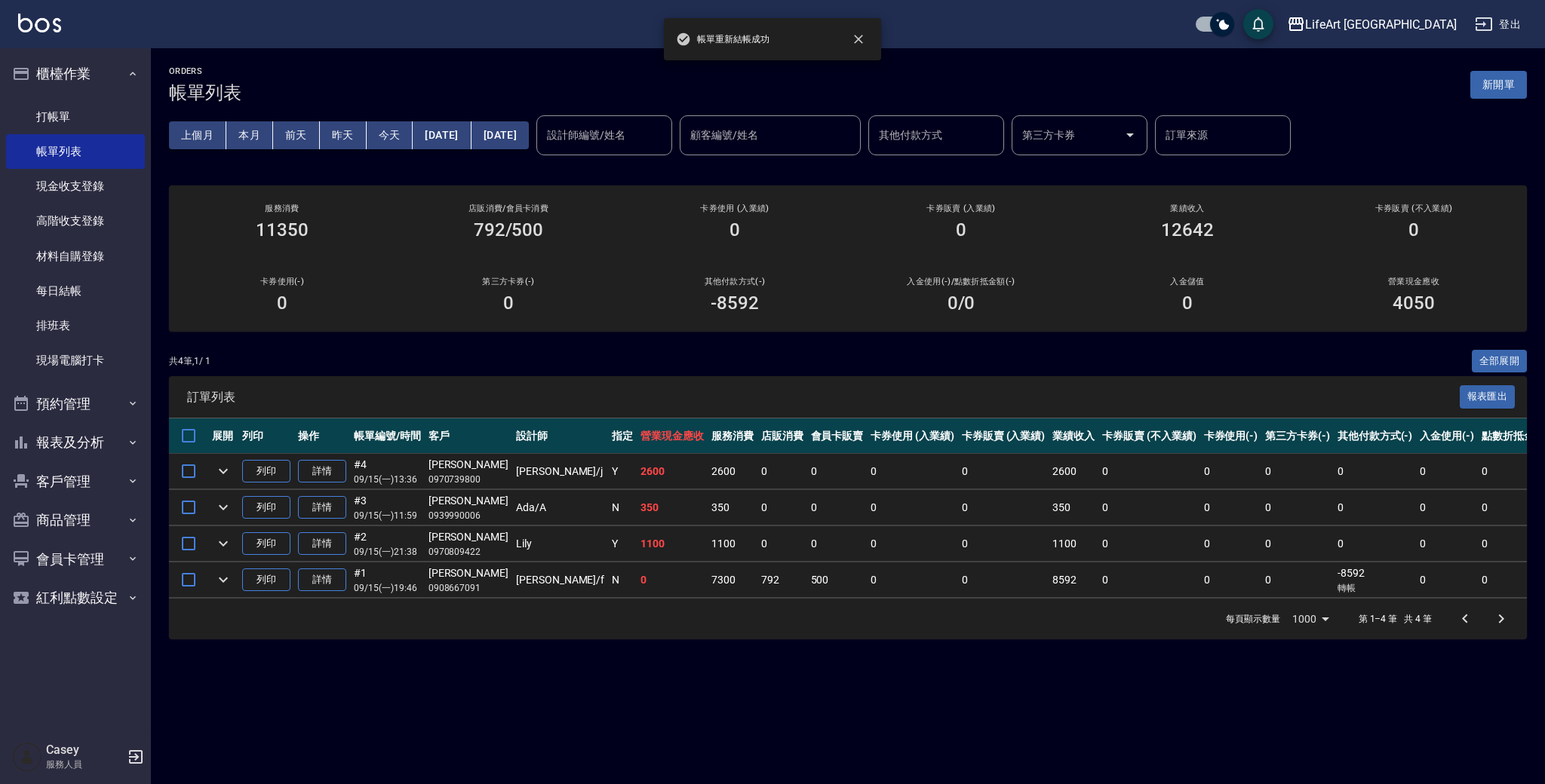
click at [1538, 148] on div "ORDERS 帳單列表 新開單 上個月 本月 前天 昨天 今天 2025/09/15 2025/09/15 設計師編號/姓名 設計師編號/姓名 顧客編號/姓名…" at bounding box center [848, 353] width 1394 height 609
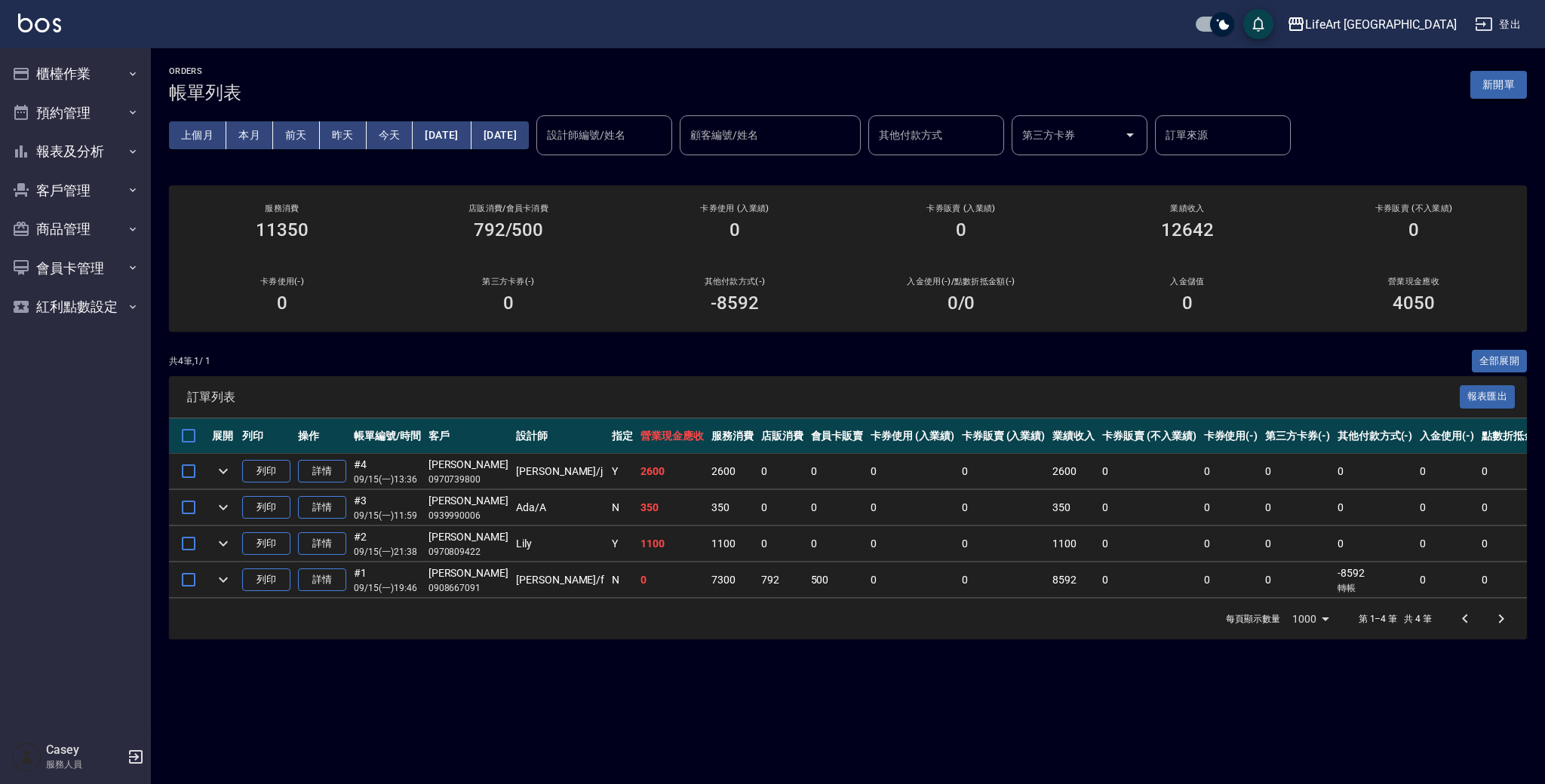
click at [1503, 84] on button "新開單" at bounding box center [1498, 85] width 56 height 28
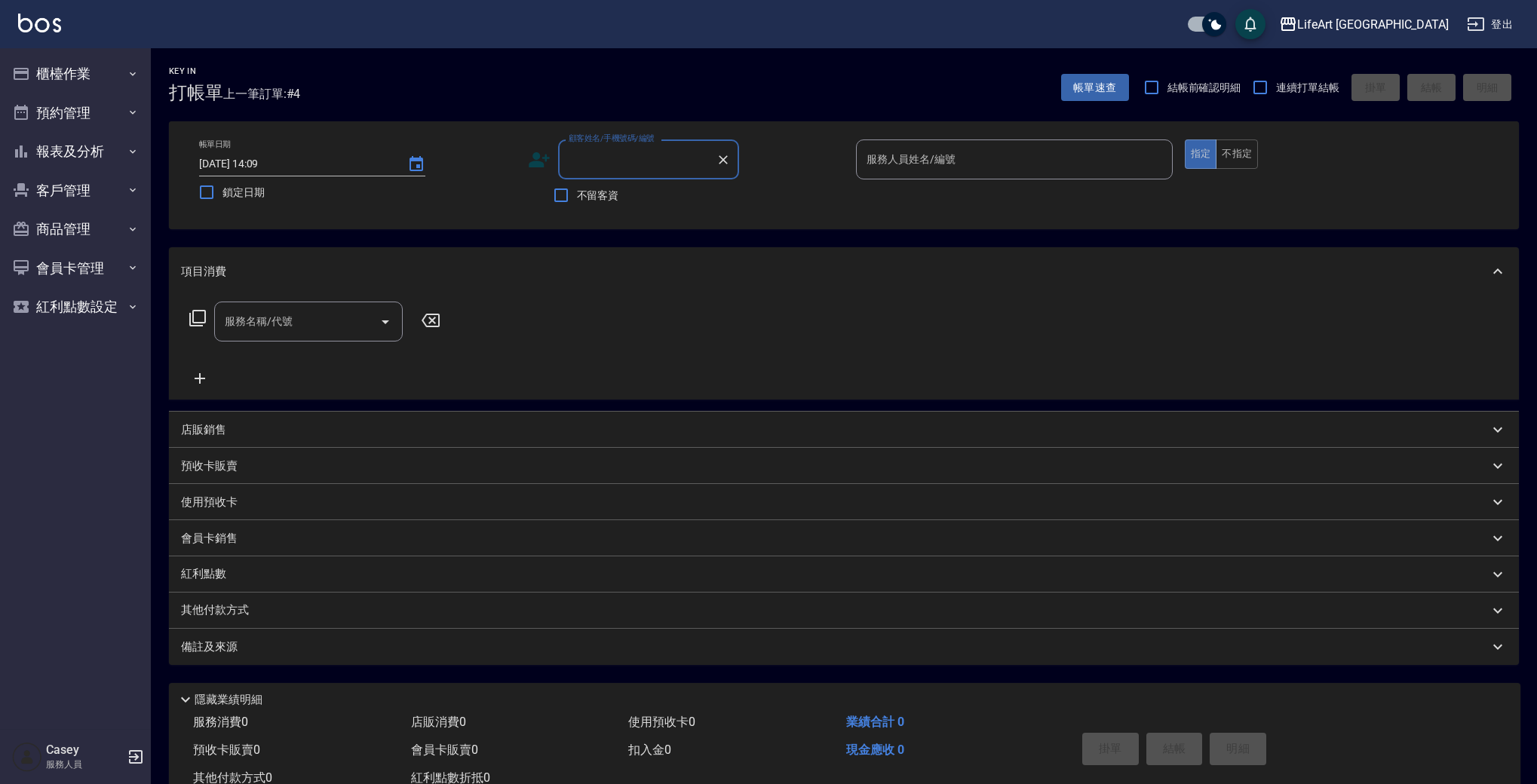
click at [590, 166] on input "顧客姓名/手機號碼/編號" at bounding box center [637, 159] width 145 height 26
click at [686, 199] on li "[PERSON_NAME]/0917175070/null" at bounding box center [649, 198] width 181 height 25
type input "[PERSON_NAME]/0917175070/null"
click at [980, 169] on input "服務人員姓名/編號" at bounding box center [1015, 159] width 303 height 26
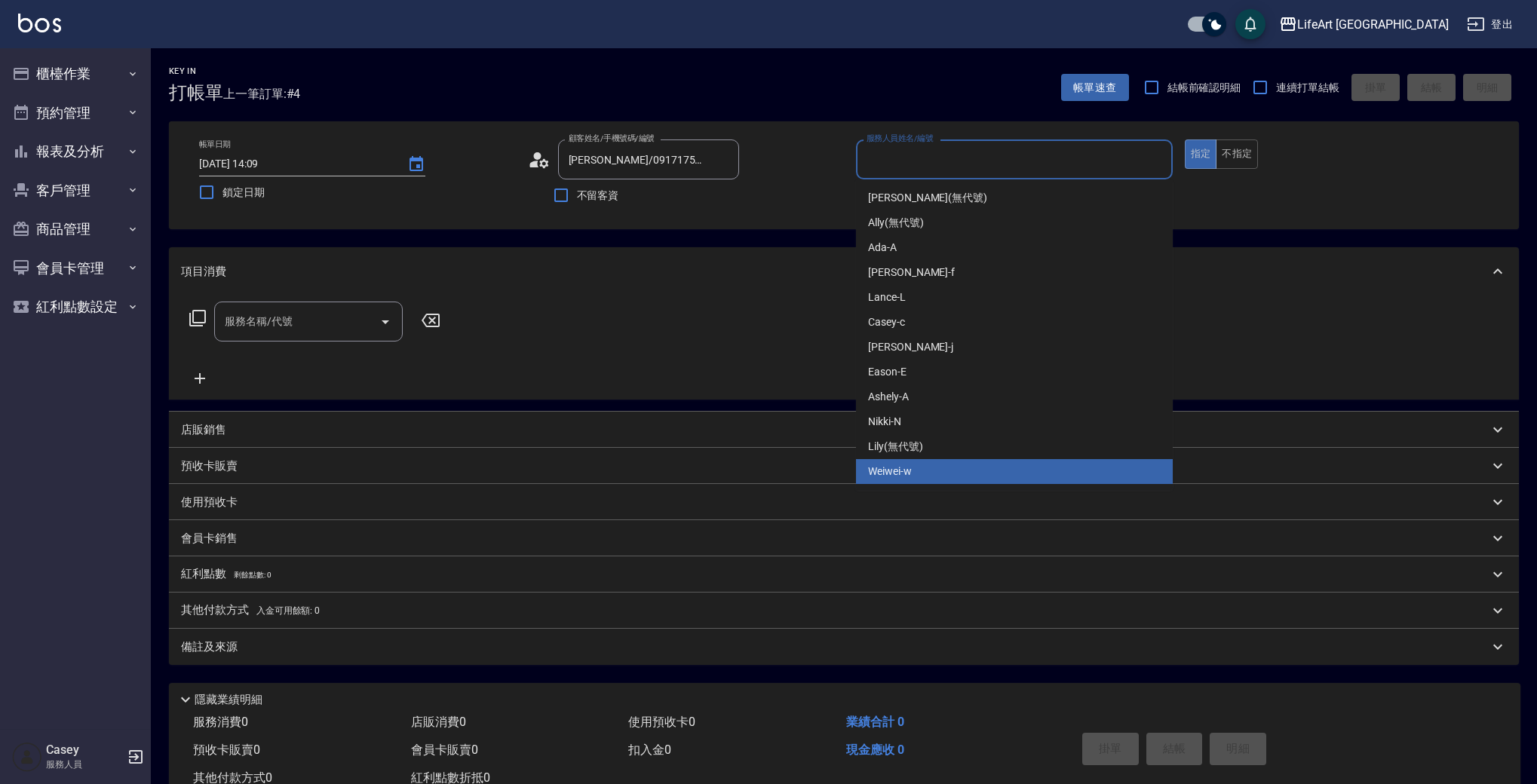
click at [963, 473] on div "Weiwei -w" at bounding box center [1015, 472] width 317 height 25
type input "Weiwei-w"
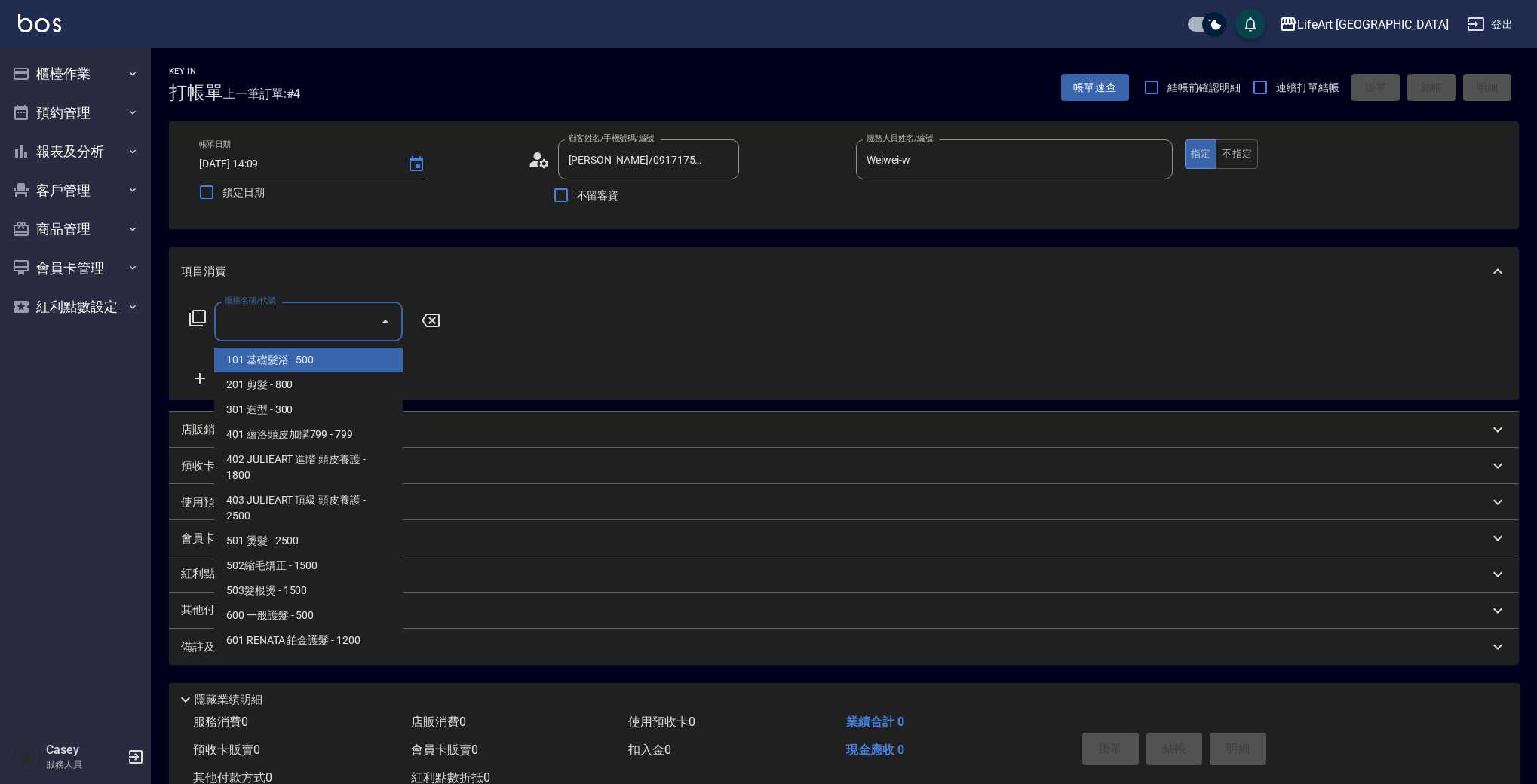
click at [304, 319] on input "服務名稱/代號" at bounding box center [297, 322] width 152 height 26
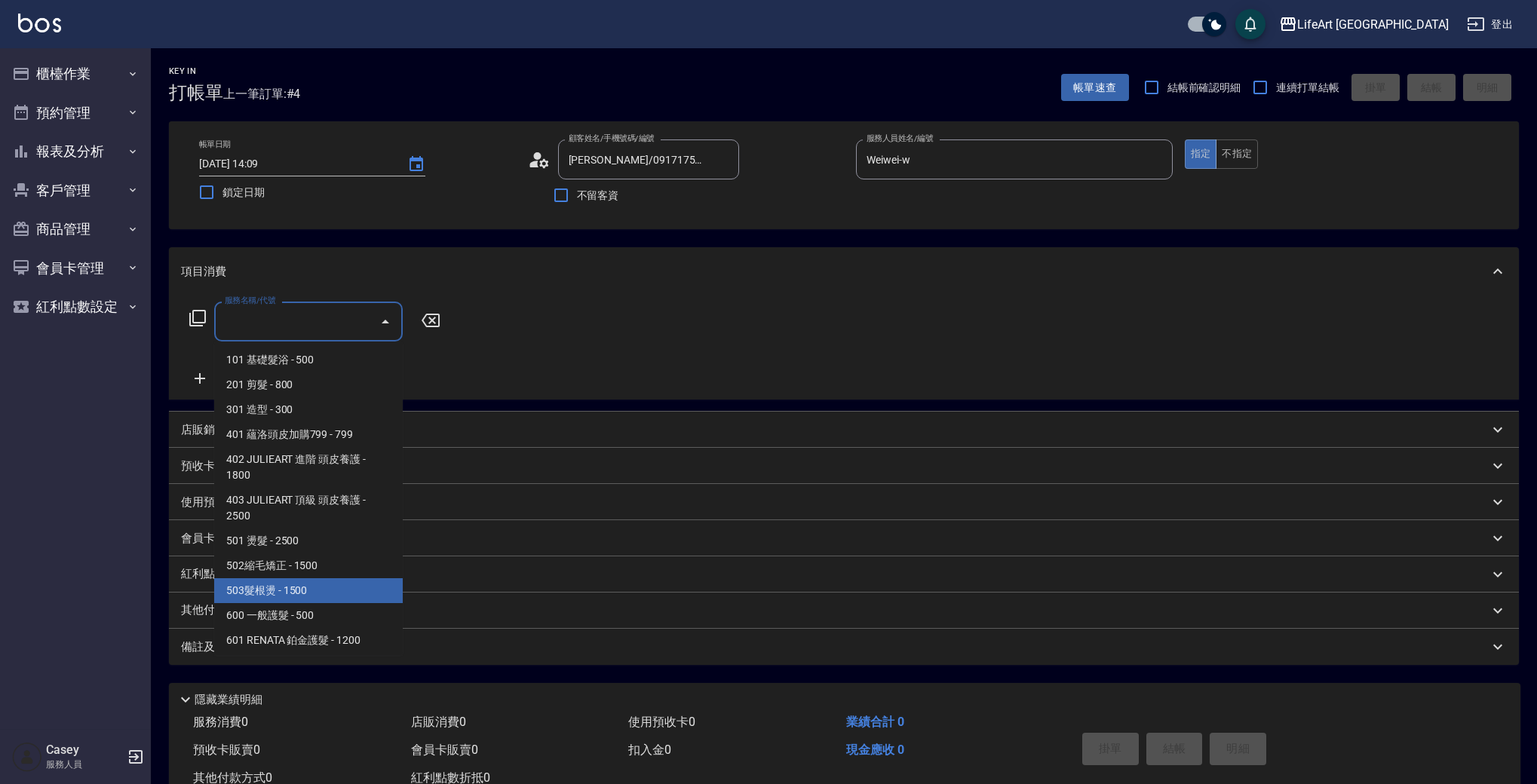
scroll to position [203, 0]
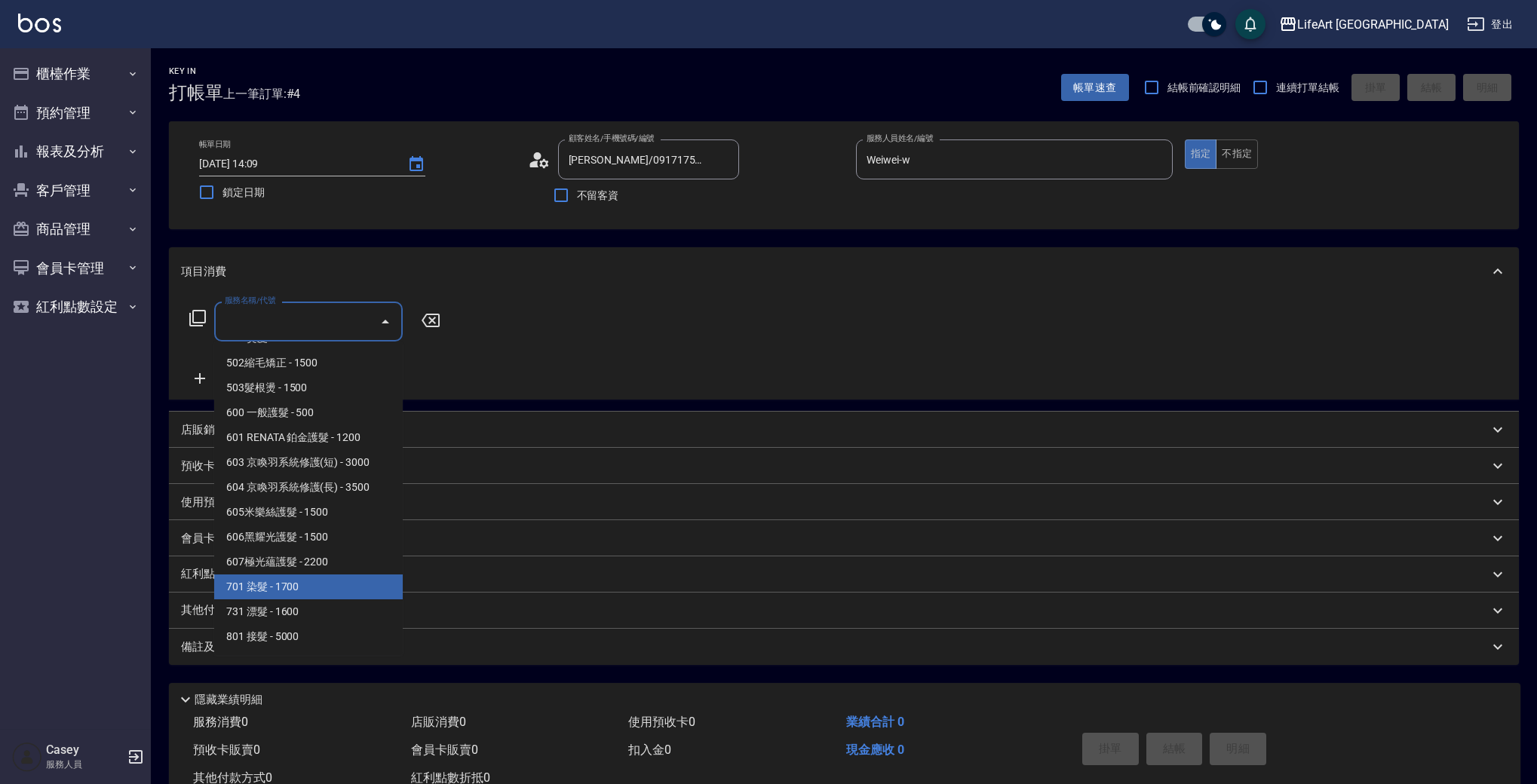
click at [365, 593] on span "701 染髮 - 1700" at bounding box center [309, 587] width 189 height 25
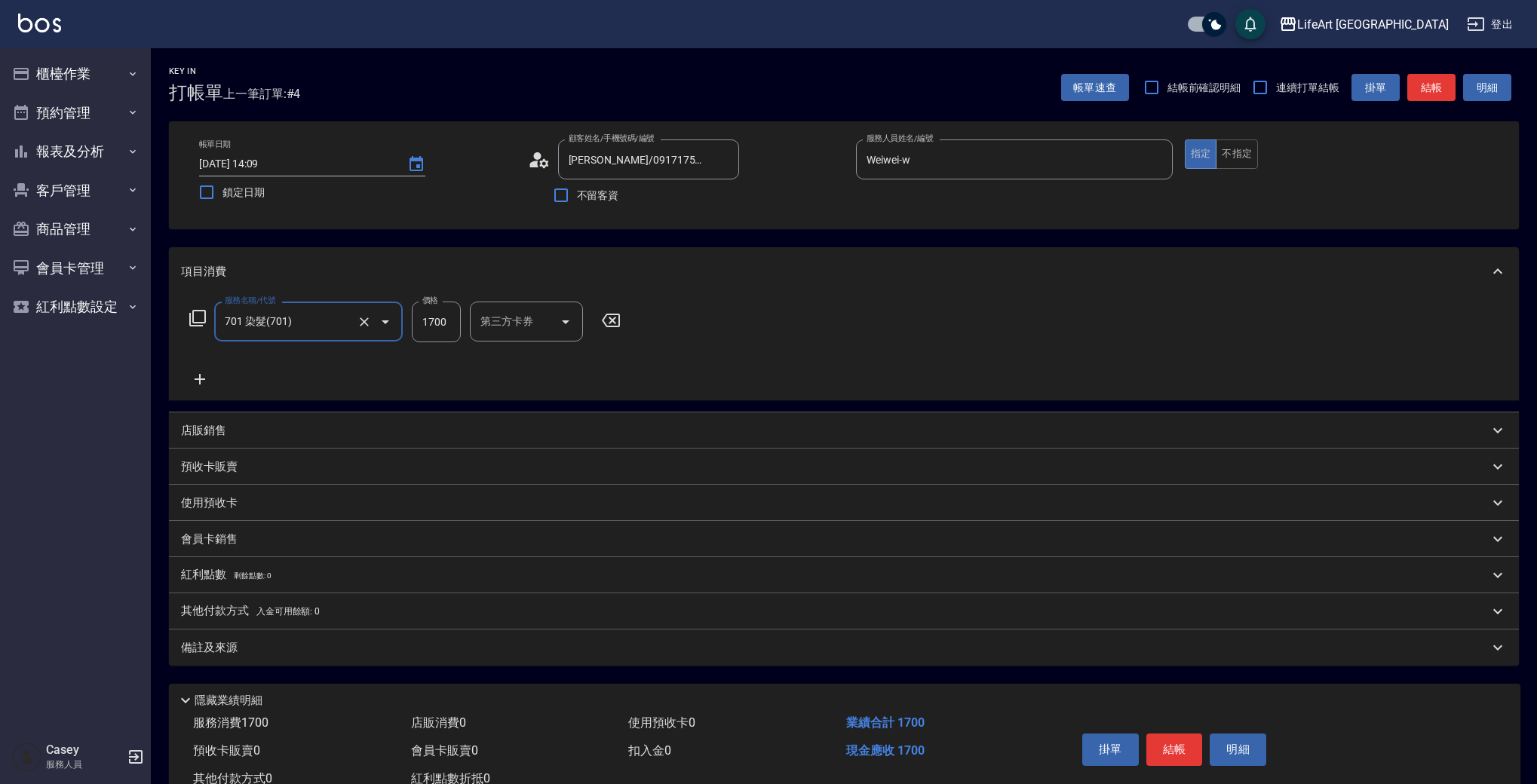
type input "701 染髮(701)"
click at [443, 319] on input "1700" at bounding box center [435, 322] width 49 height 41
click at [202, 373] on icon at bounding box center [200, 379] width 38 height 18
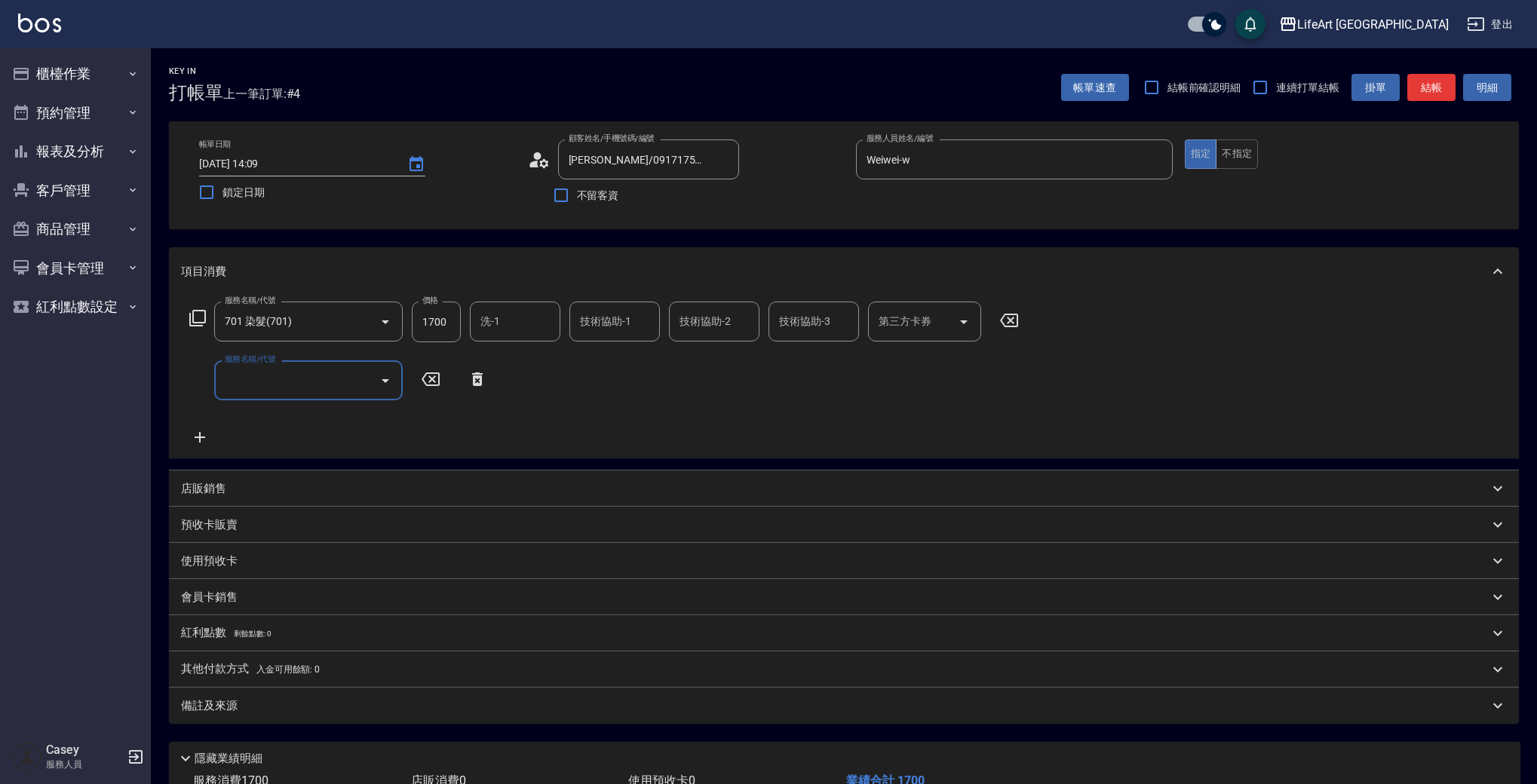
click at [255, 383] on input "服務名稱/代號" at bounding box center [297, 380] width 152 height 26
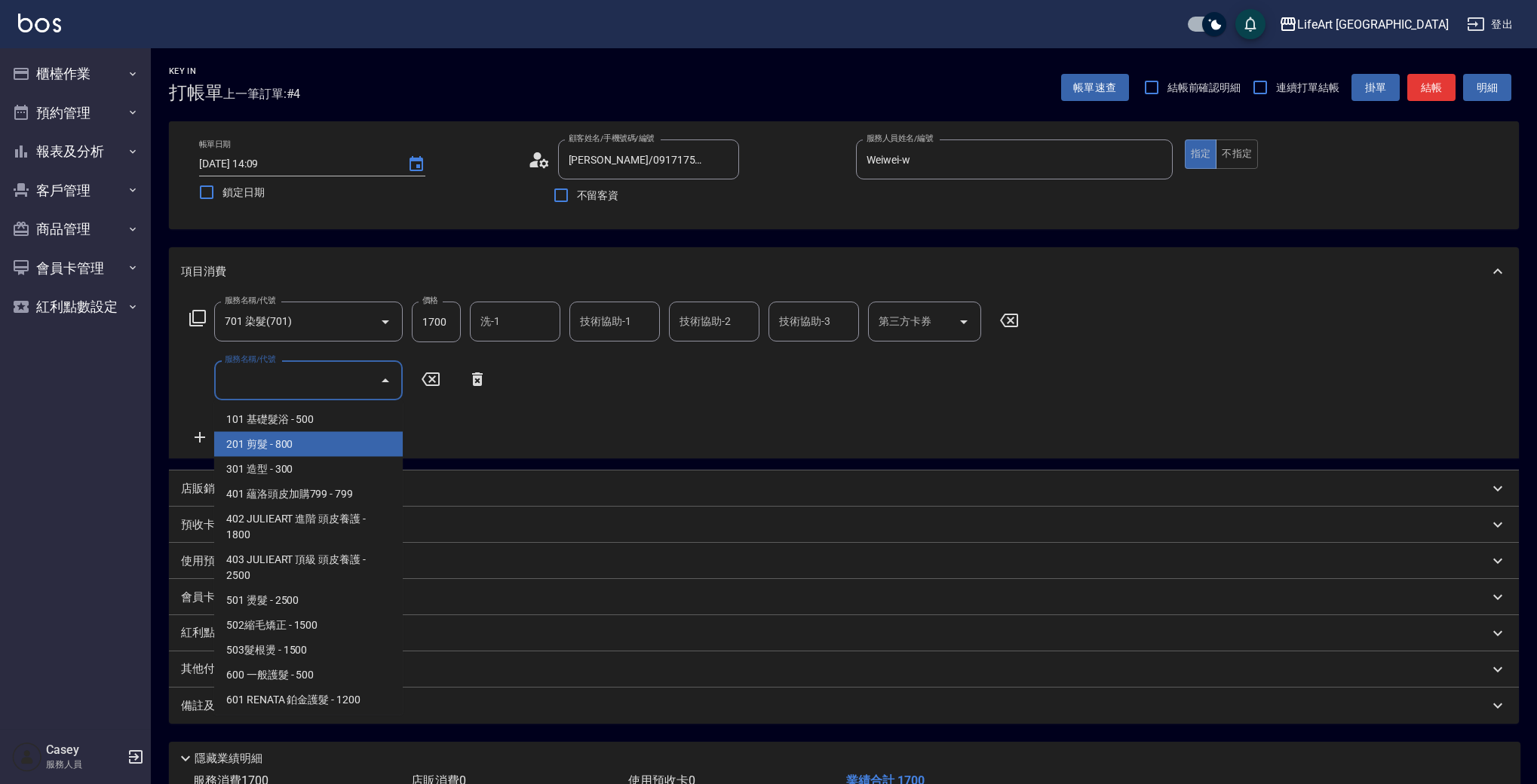
click at [285, 437] on span "201 剪髮 - 800" at bounding box center [309, 445] width 189 height 25
type input "201 剪髮(201)"
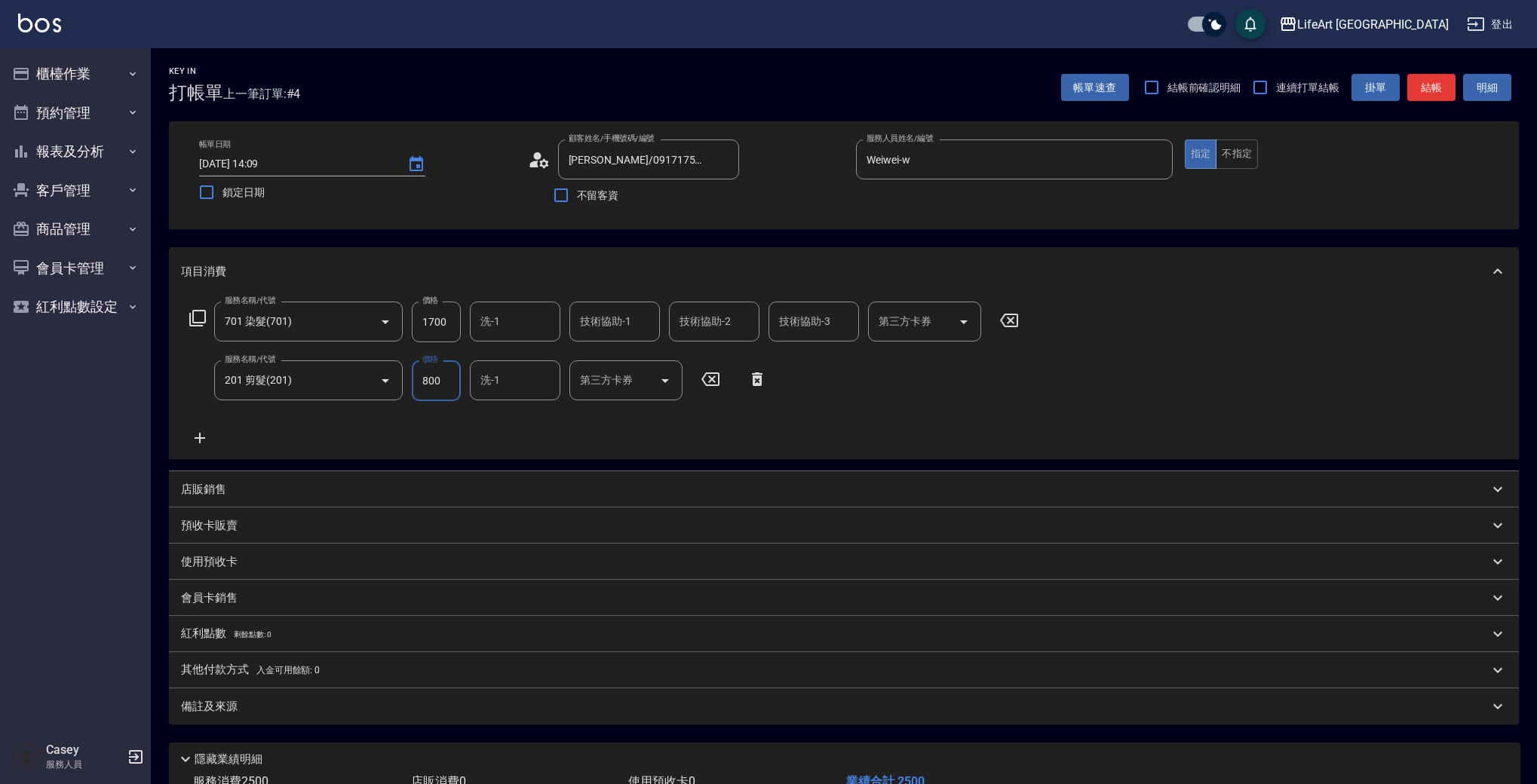
click at [443, 324] on input "1700" at bounding box center [435, 322] width 49 height 41
type input "1500"
click at [483, 426] on div "服務名稱/代號 701 染髮(701) 服務名稱/代號 價格 1500 價格 洗-1 洗-1 技術協助-1 技術協助-1 技術協助-2 技術協助-2 技術協助…" at bounding box center [604, 374] width 847 height 145
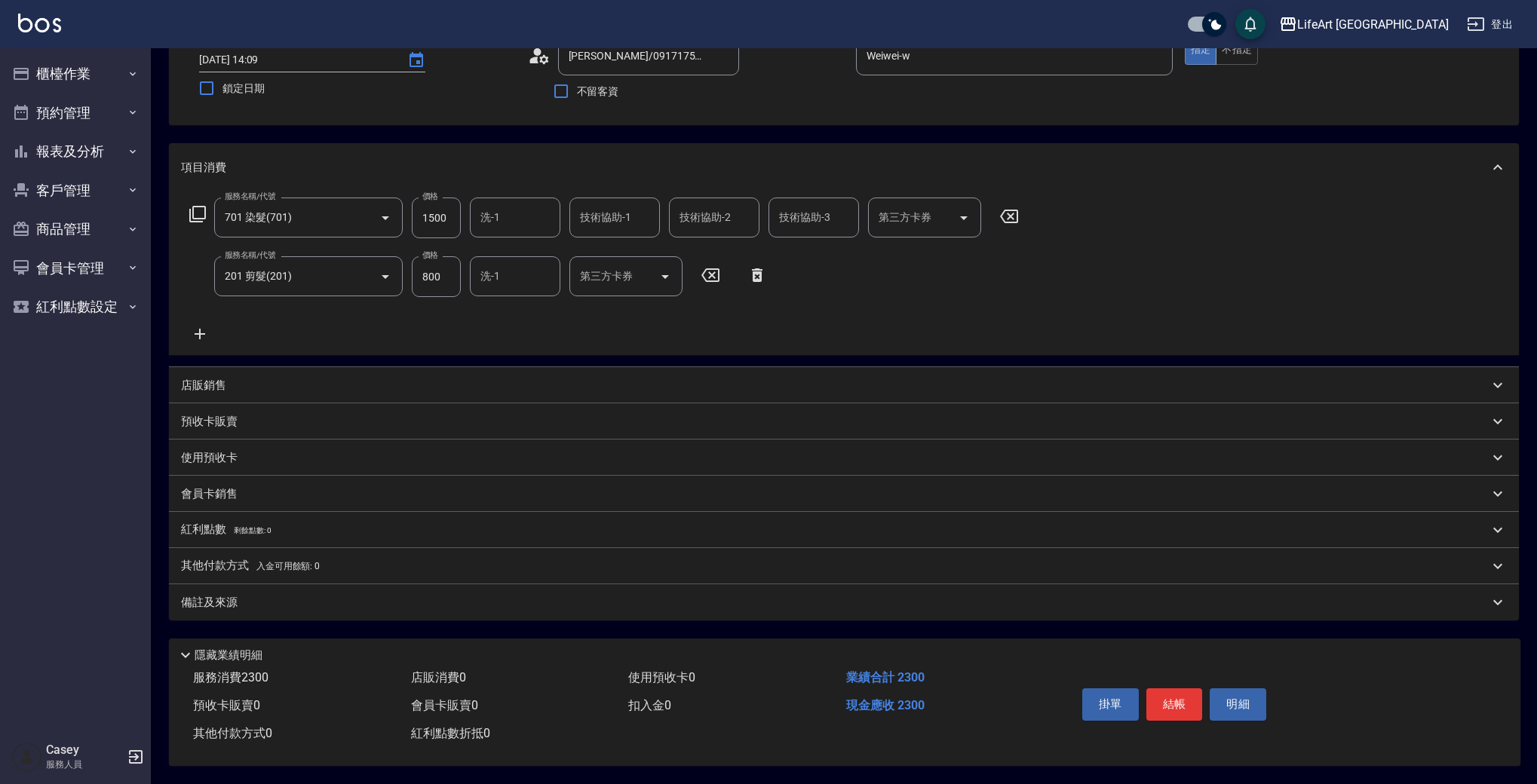
click at [332, 602] on div "備註及來源" at bounding box center [835, 602] width 1308 height 15
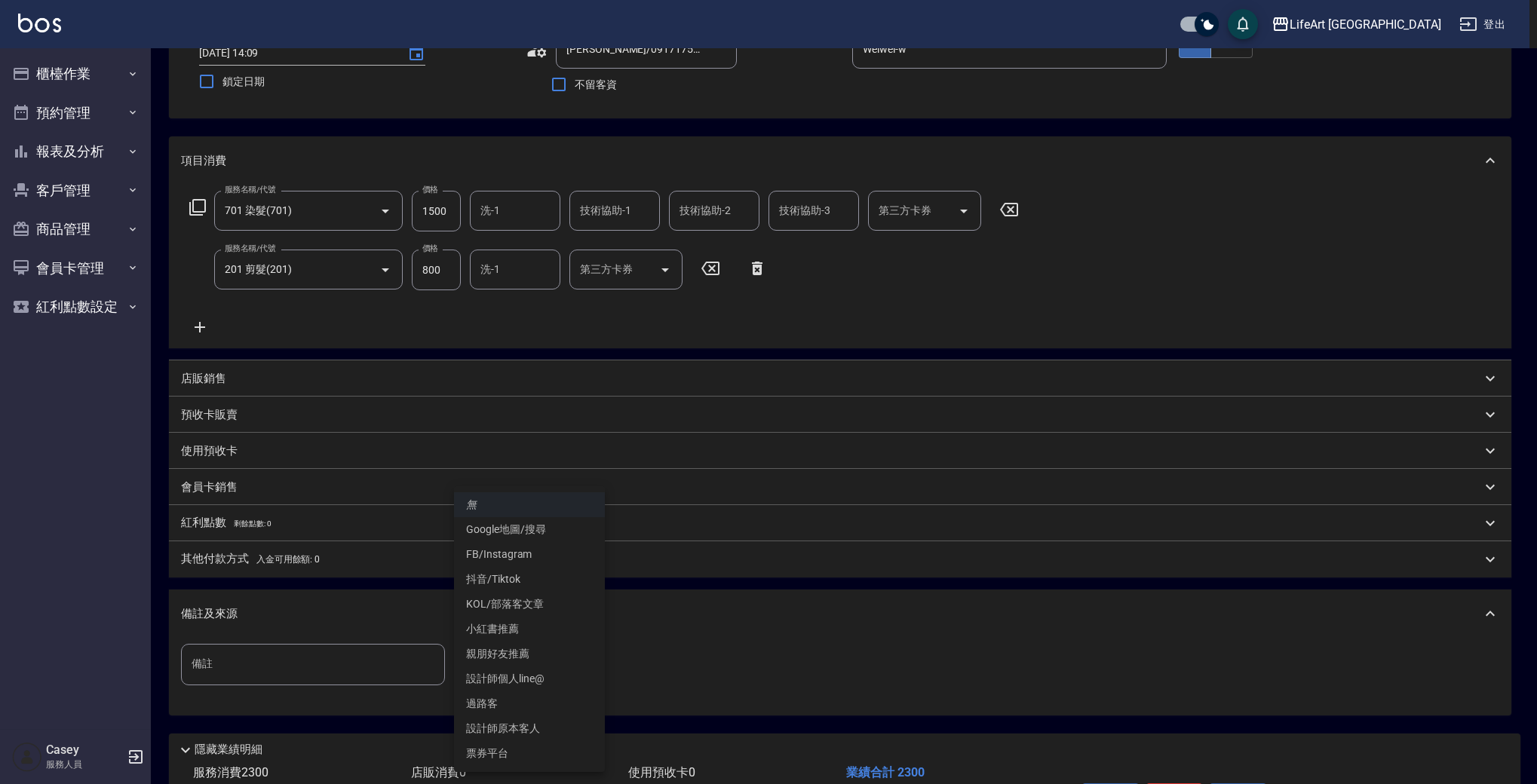
click at [542, 658] on body "LifeArt 蘆洲 登出 櫃檯作業 打帳單 帳單列表 現金收支登錄 高階收支登錄 材料自購登錄 每日結帳 排班表 現場電腦打卡 預約管理 預約管理 單日預約…" at bounding box center [768, 384] width 1537 height 990
click at [546, 546] on li "FB/Instagram" at bounding box center [529, 554] width 151 height 25
type input "FB/Instagram"
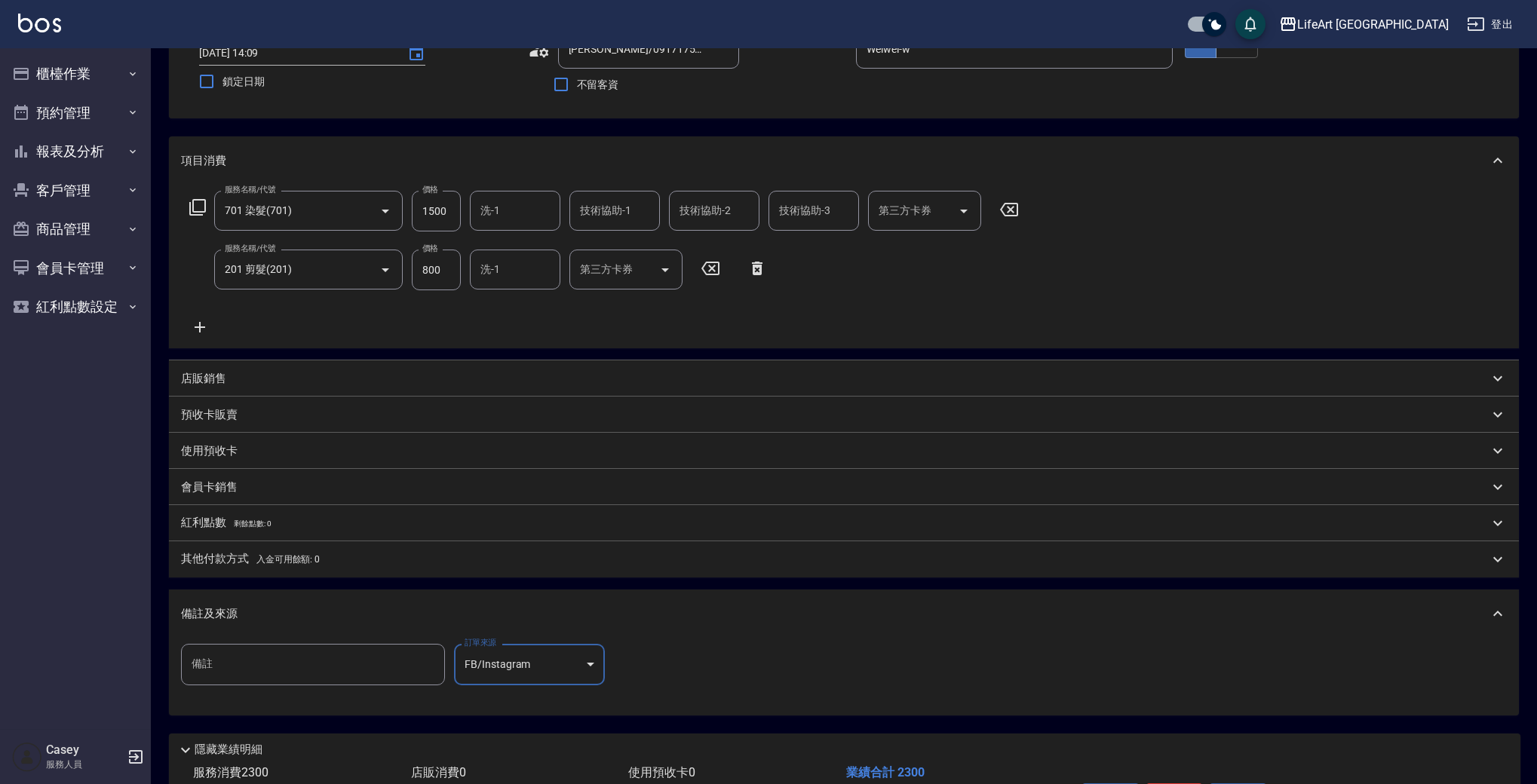
click at [618, 202] on div "技術協助-1 技術協助-1" at bounding box center [614, 211] width 91 height 40
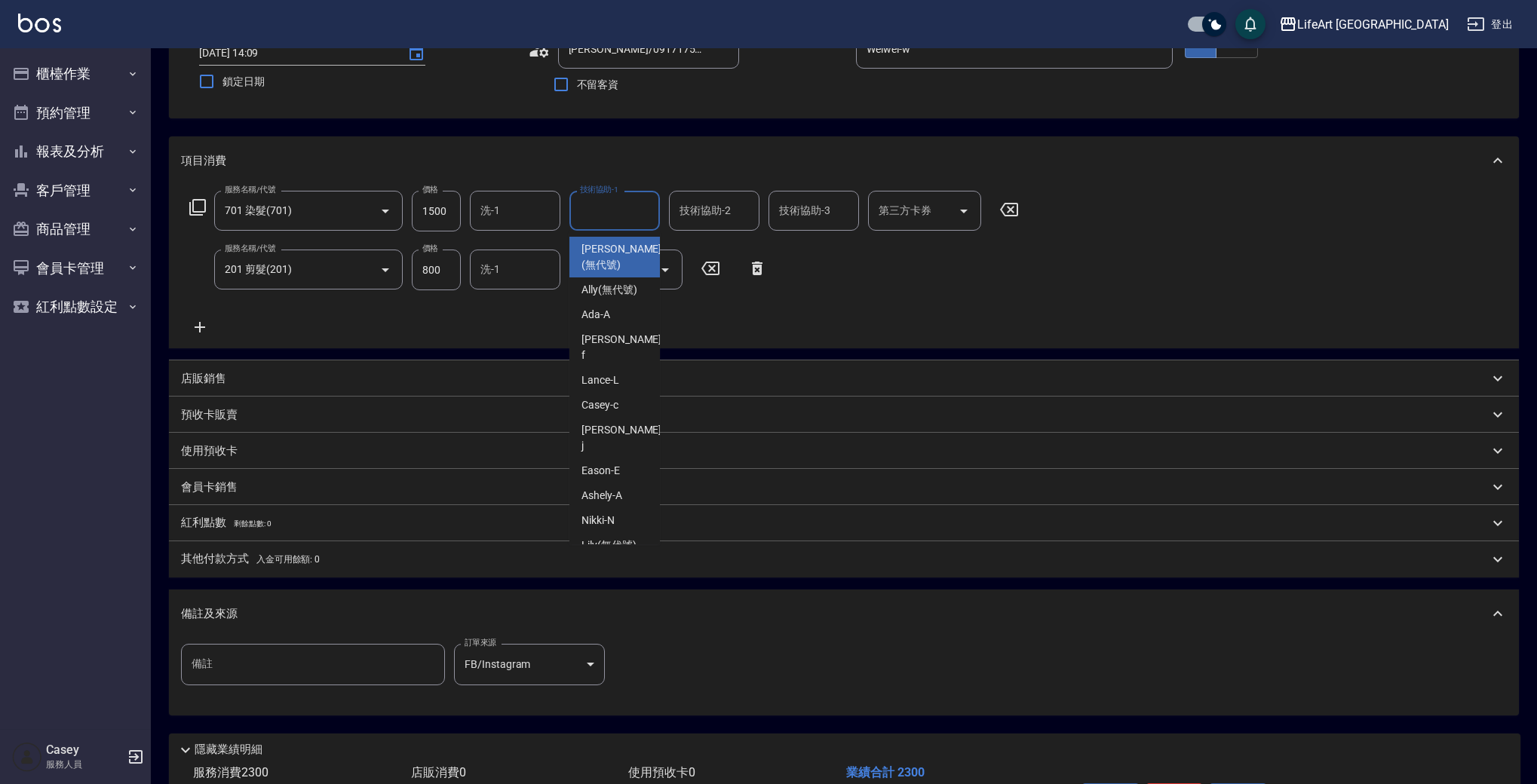
click at [618, 203] on input "技術協助-1" at bounding box center [614, 210] width 77 height 26
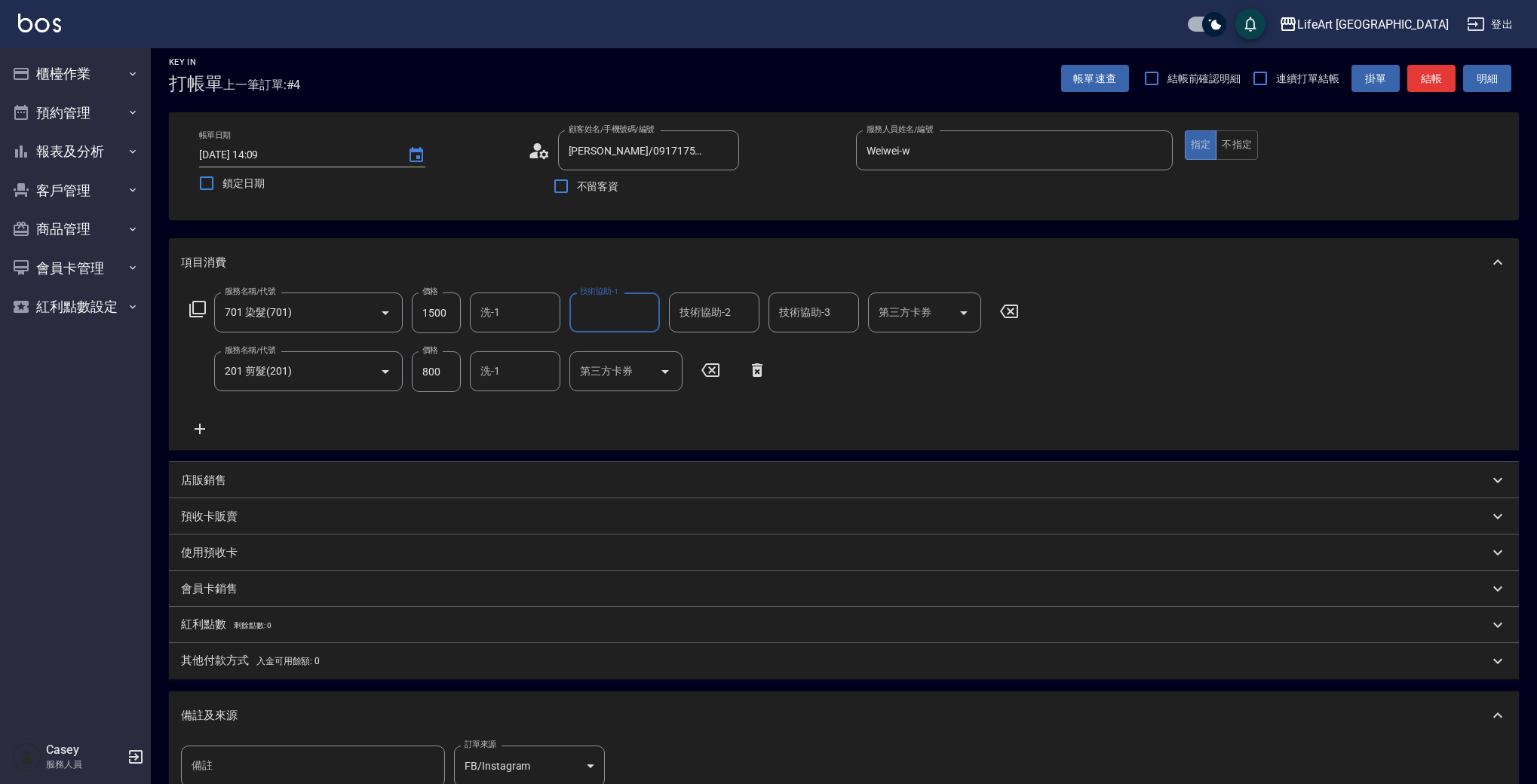
scroll to position [0, 0]
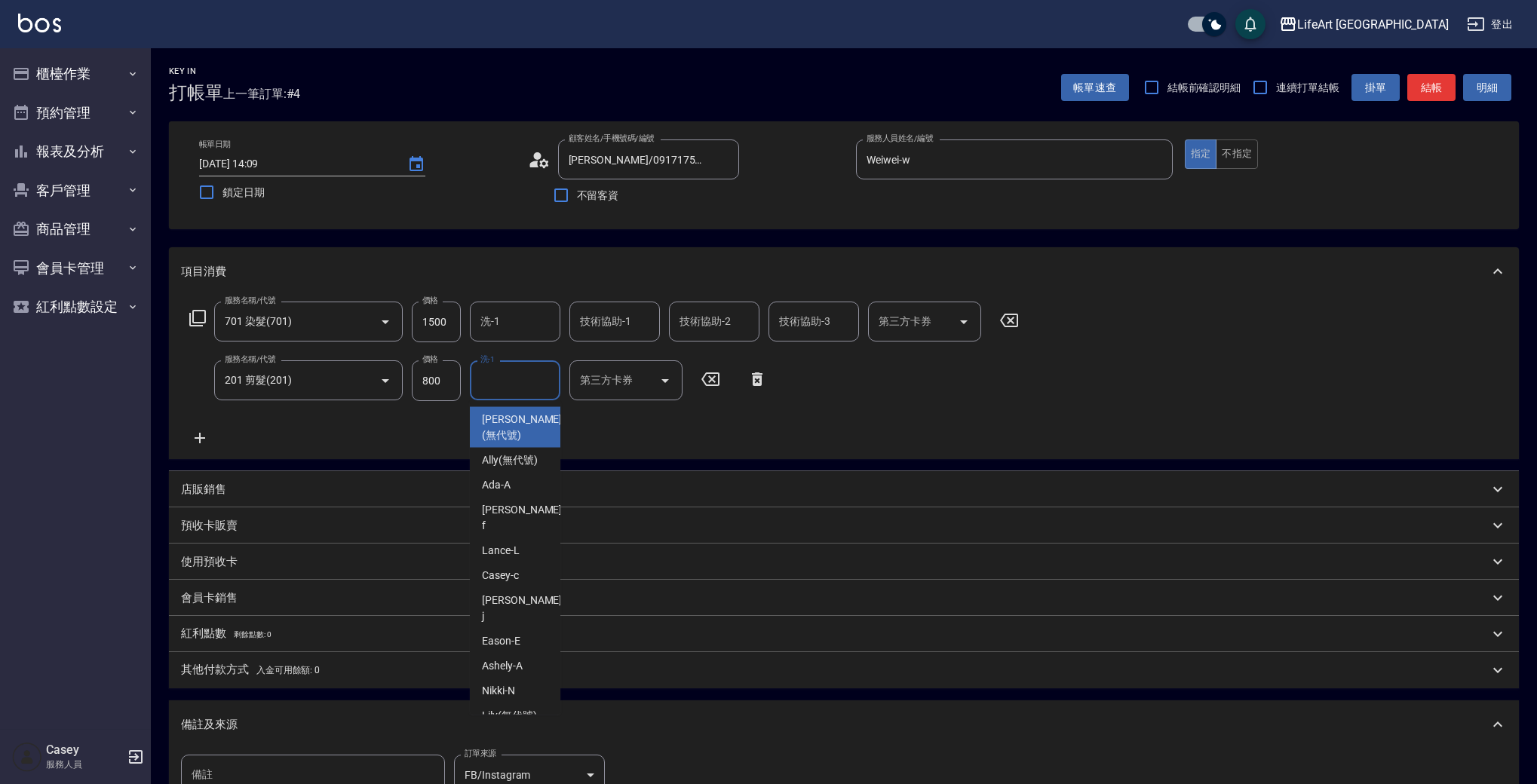
click at [497, 370] on input "洗-1" at bounding box center [514, 380] width 77 height 26
click at [502, 421] on span "Lily (無代號)" at bounding box center [509, 419] width 55 height 15
type input "Lily(無代號)"
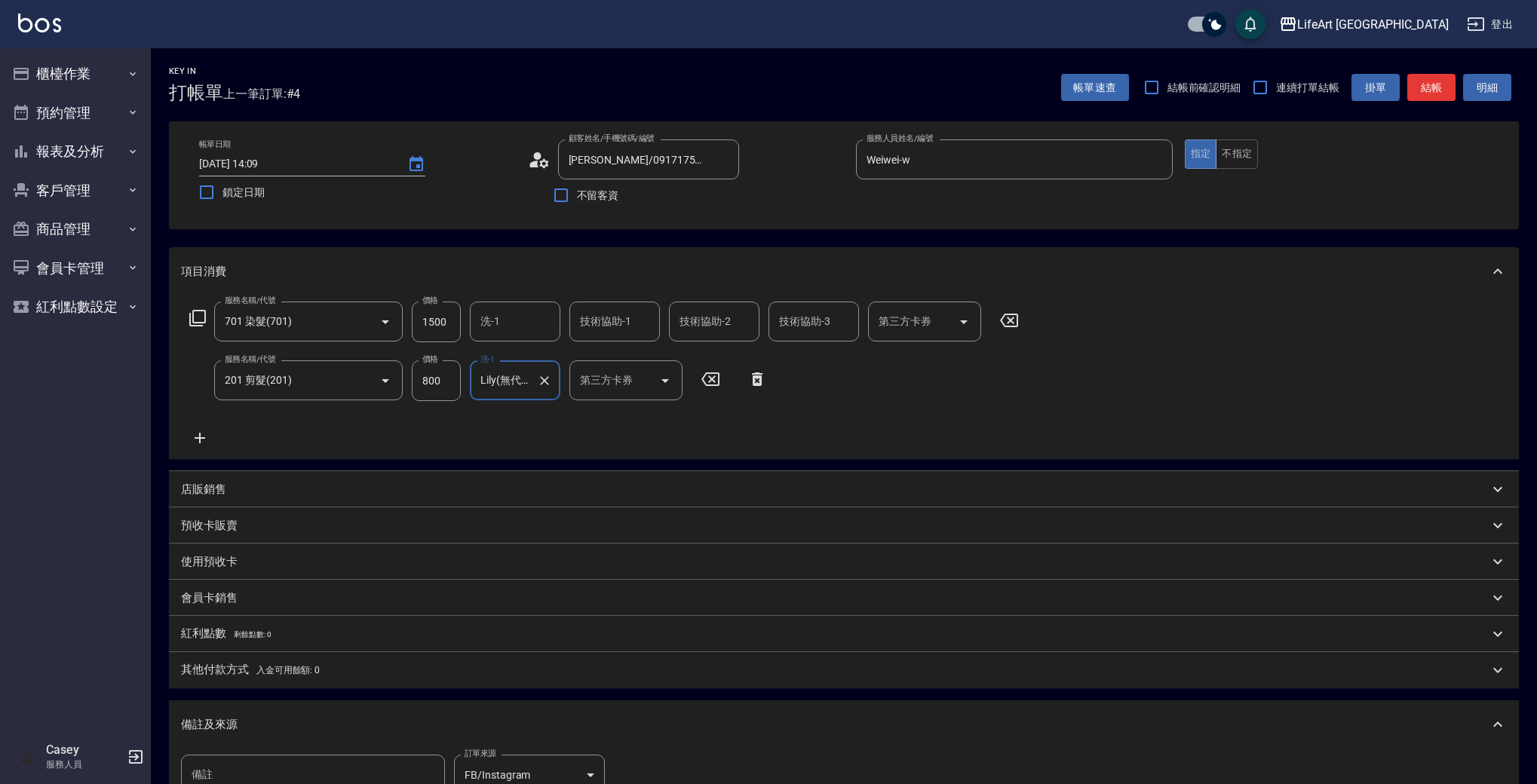
click at [589, 436] on div "服務名稱/代號 701 染髮(701) 服務名稱/代號 價格 1500 價格 洗-1 洗-1 技術協助-1 技術協助-1 技術協助-2 技術協助-2 技術協助…" at bounding box center [604, 374] width 847 height 145
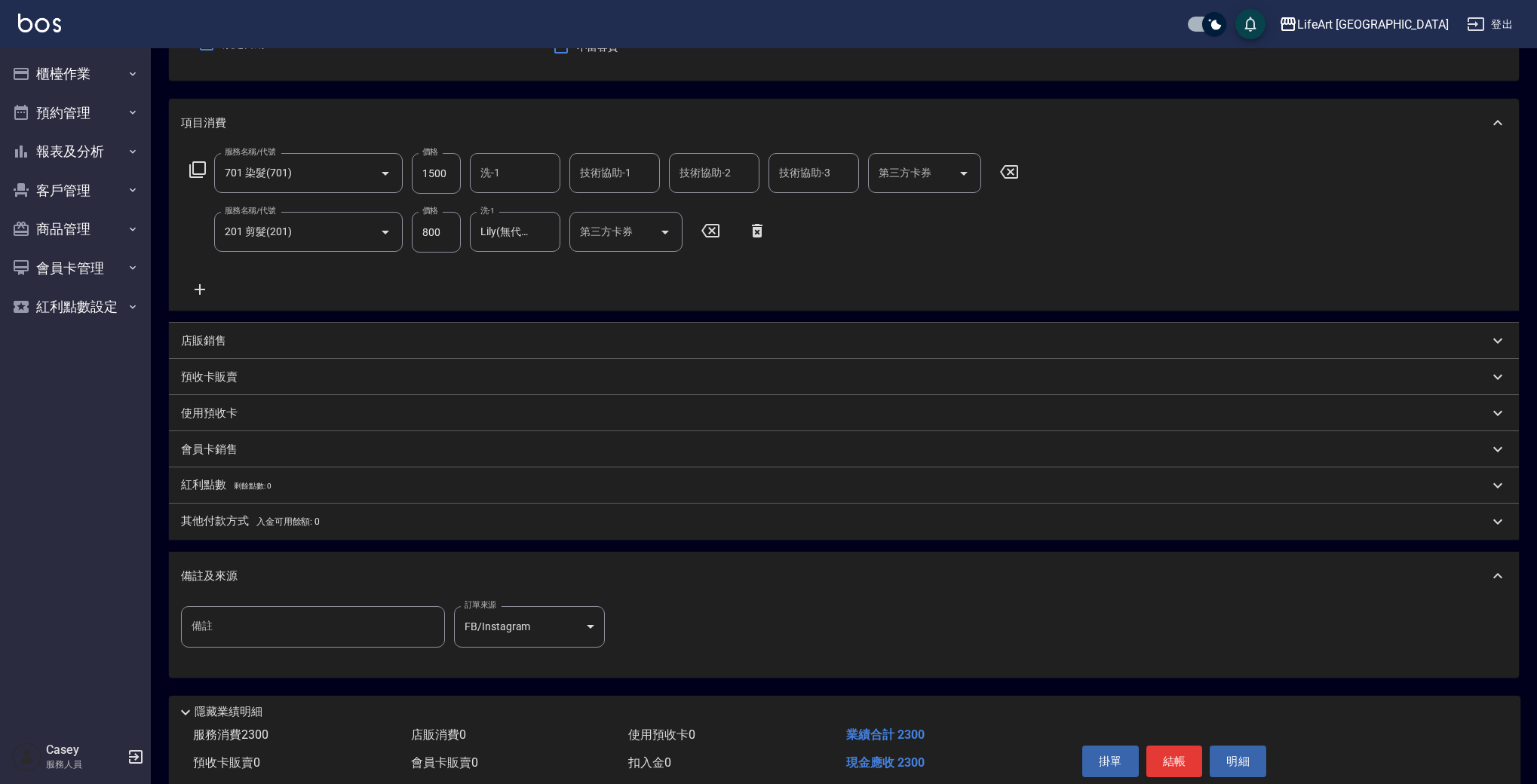
scroll to position [212, 0]
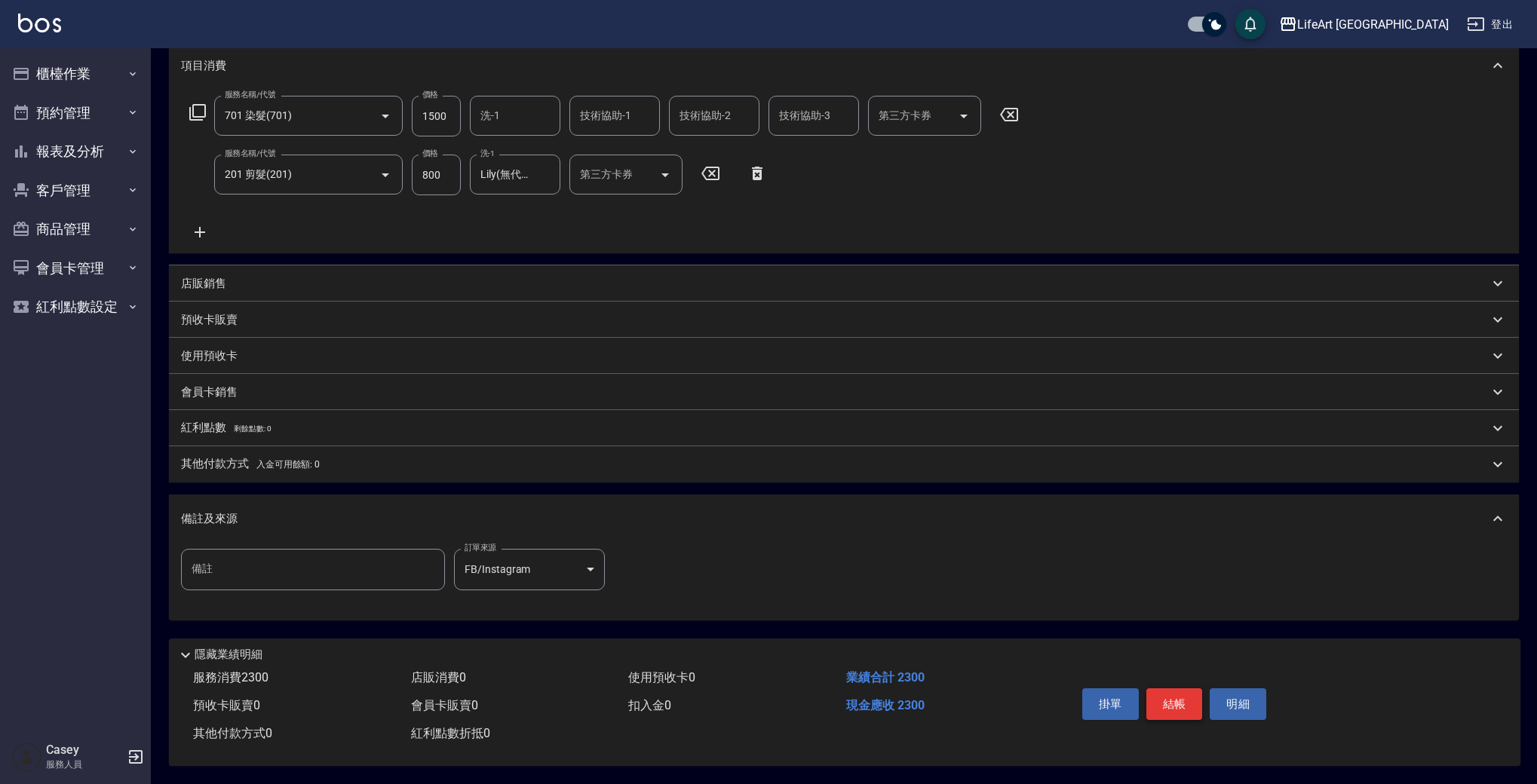
click at [1160, 695] on button "結帳" at bounding box center [1174, 704] width 56 height 32
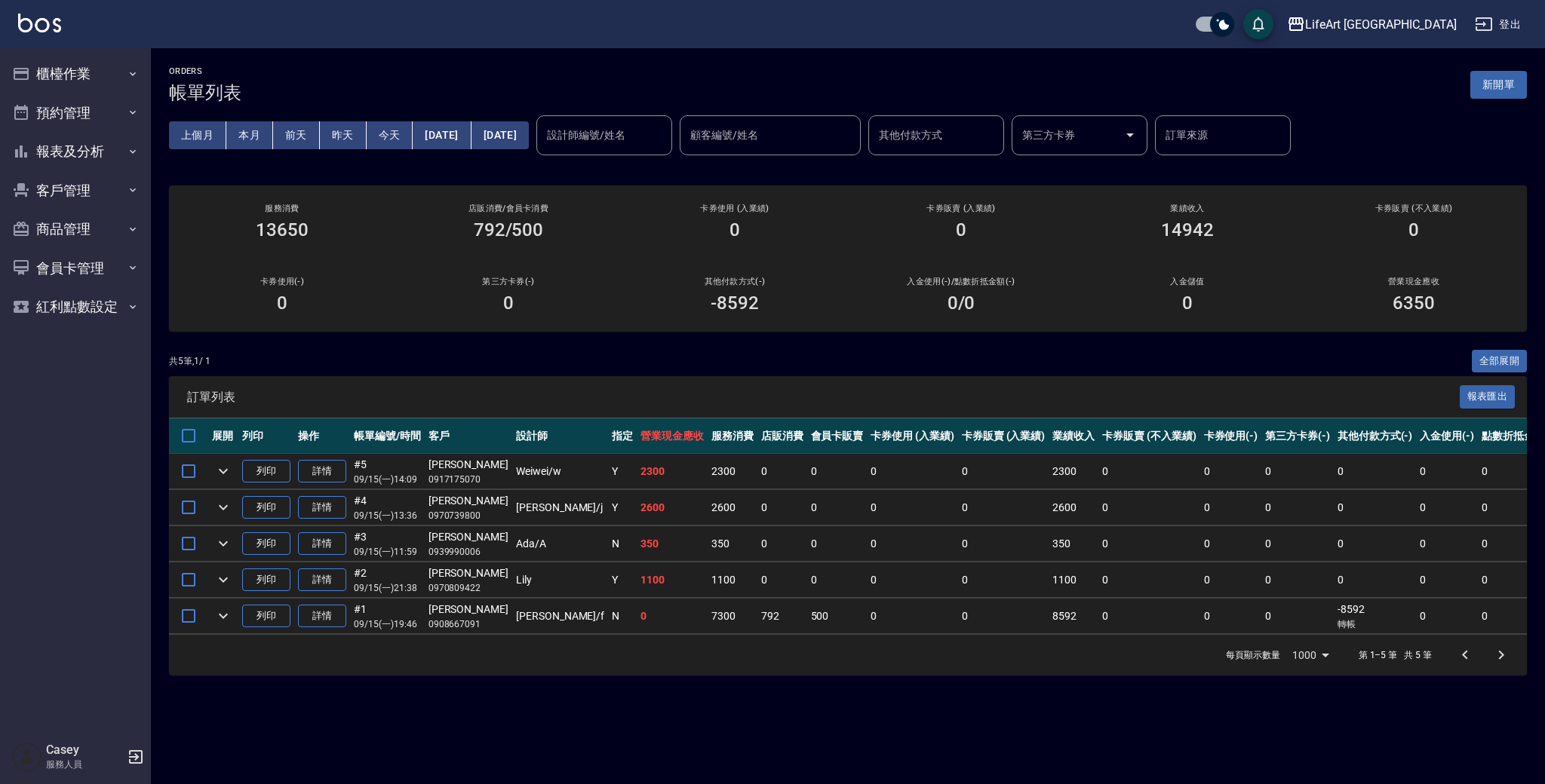
click at [1503, 82] on button "新開單" at bounding box center [1498, 85] width 56 height 28
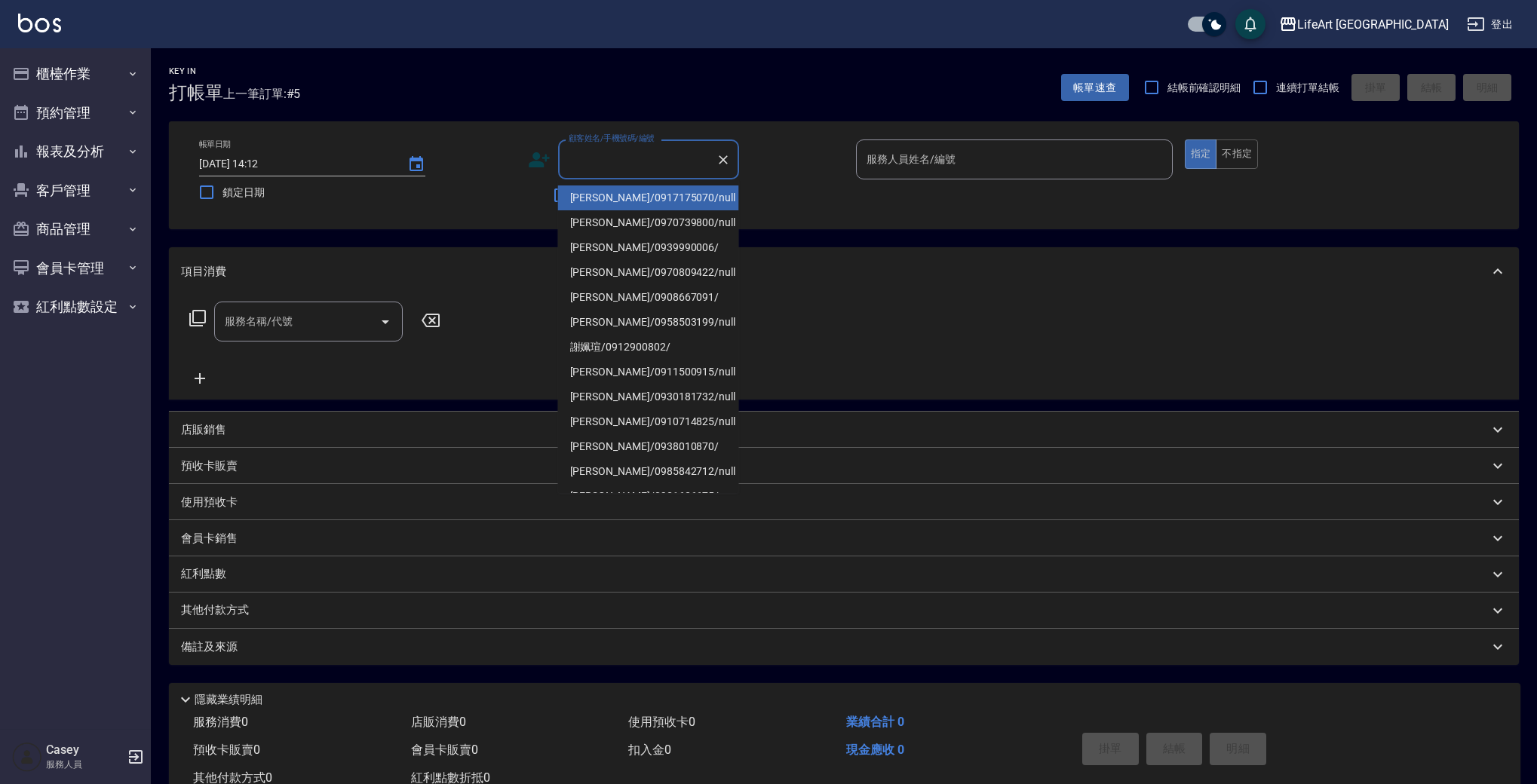
click at [618, 156] on input "顧客姓名/手機號碼/編號" at bounding box center [637, 159] width 145 height 26
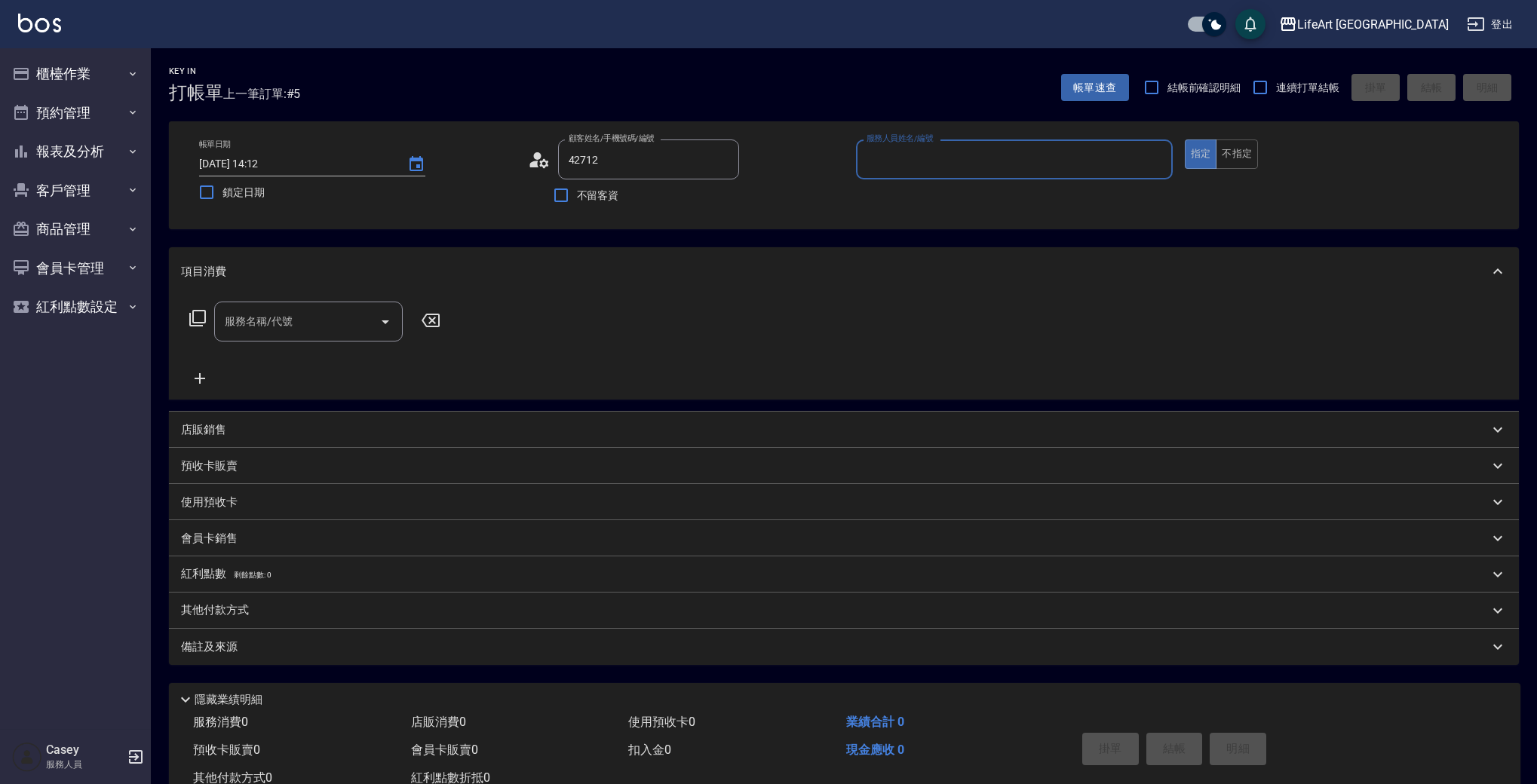
type input "[PERSON_NAME]/0985842712/null"
click at [966, 131] on div "帳單日期 [DATE] 14:12 鎖定日期 顧客姓名/手機號碼/編號 [PERSON_NAME]/0985842712/null 顧客姓名/手機號碼/編號 …" at bounding box center [843, 175] width 1350 height 107
click at [951, 150] on input "服務人員姓名/編號" at bounding box center [1015, 159] width 303 height 26
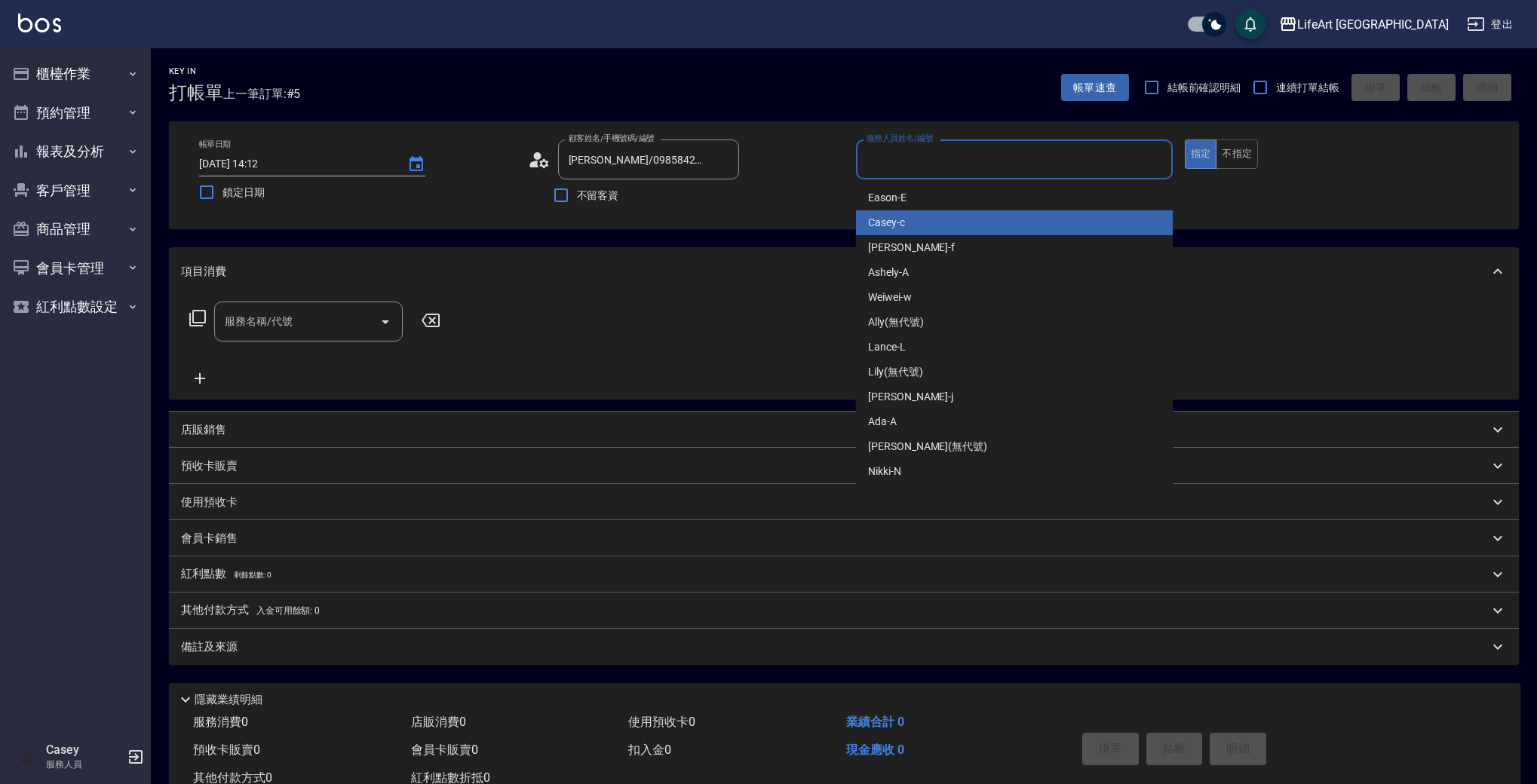
click at [919, 227] on div "Casey -c" at bounding box center [1015, 223] width 317 height 25
type input "Casey-c"
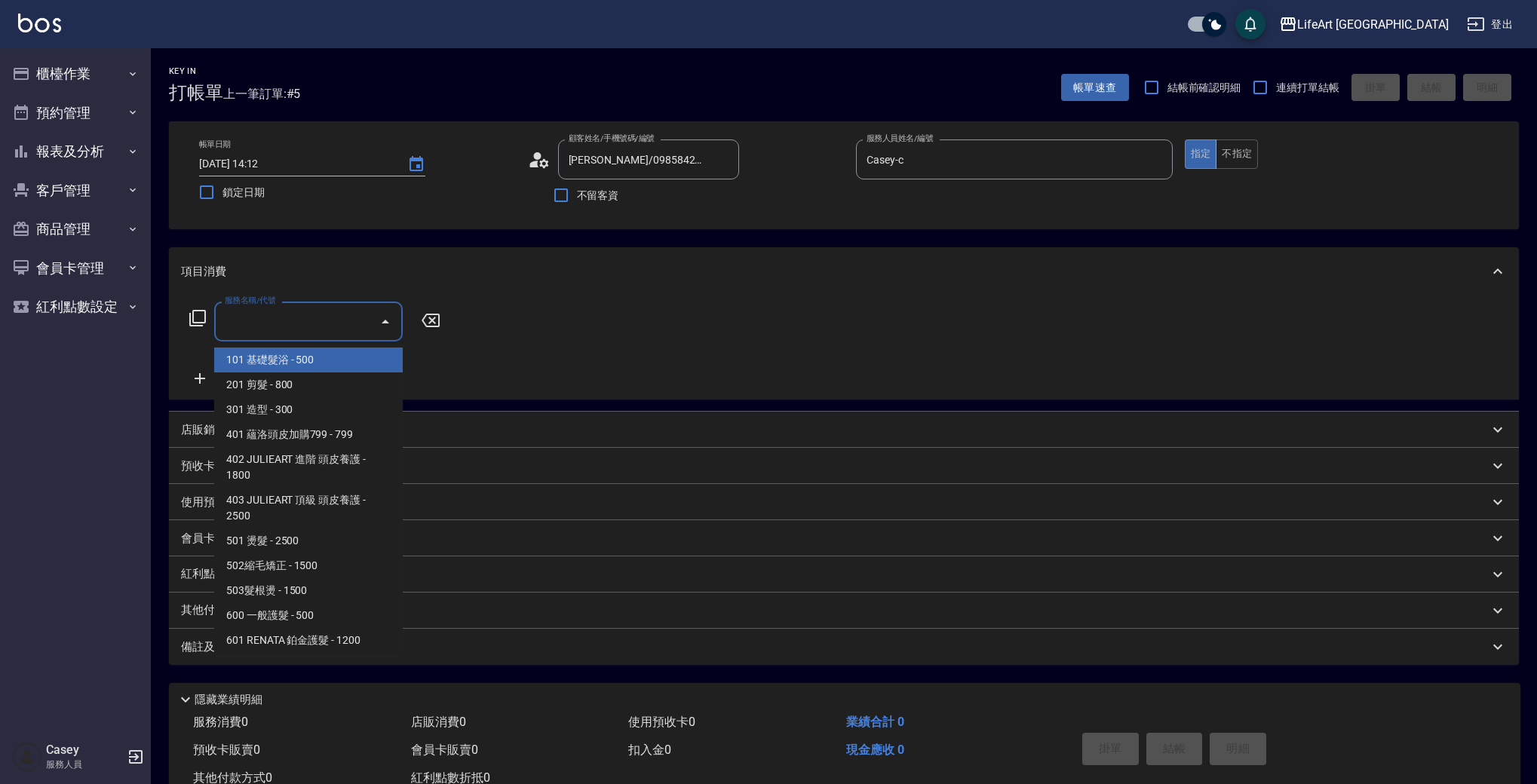
drag, startPoint x: 309, startPoint y: 332, endPoint x: 309, endPoint y: 348, distance: 16.0
click at [309, 332] on input "服務名稱/代號" at bounding box center [297, 322] width 152 height 26
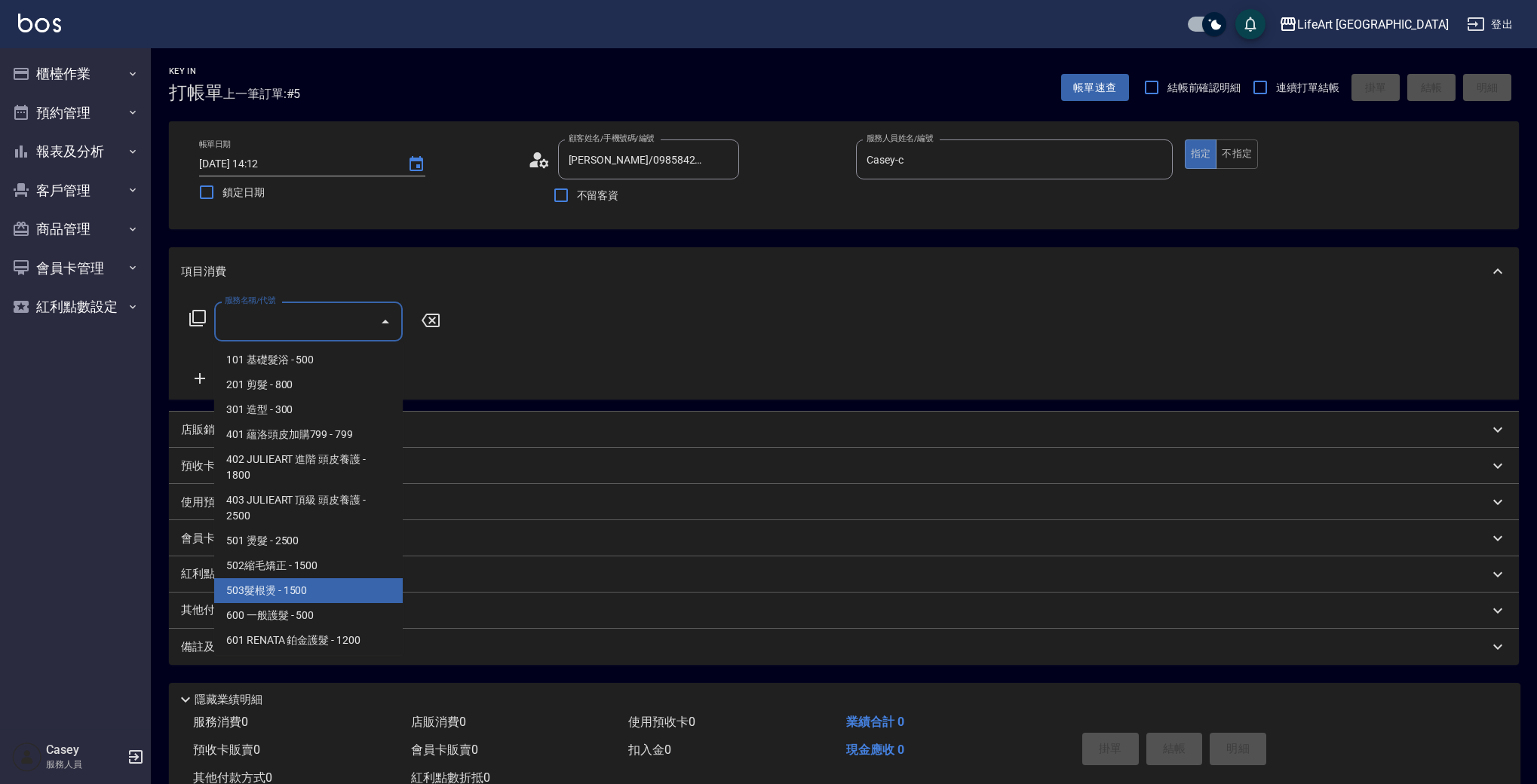
scroll to position [203, 0]
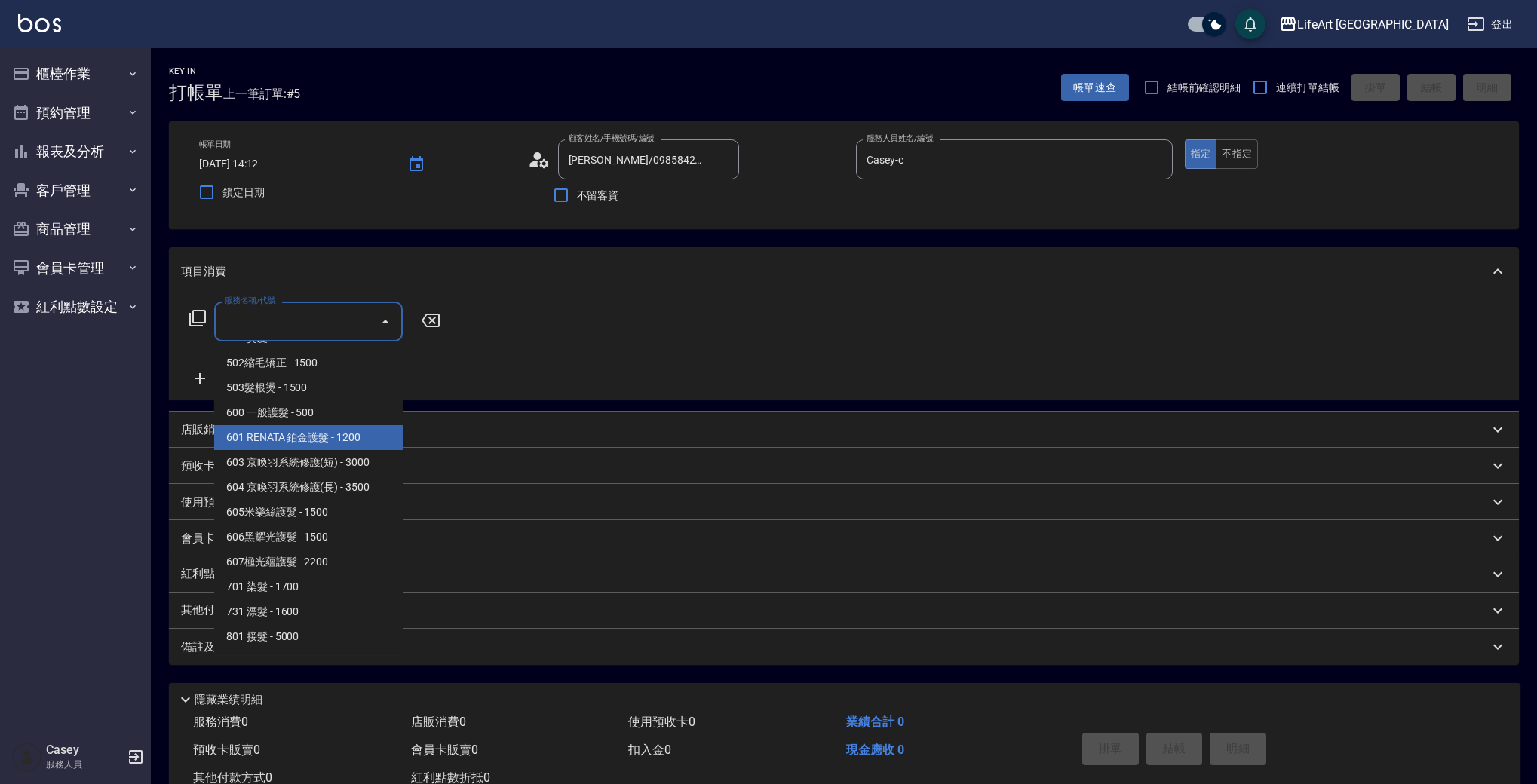
click at [355, 439] on span "601 RENATA 鉑金護髮 - 1200" at bounding box center [309, 438] width 189 height 25
type input "601 RENATA 鉑金護髮(601)"
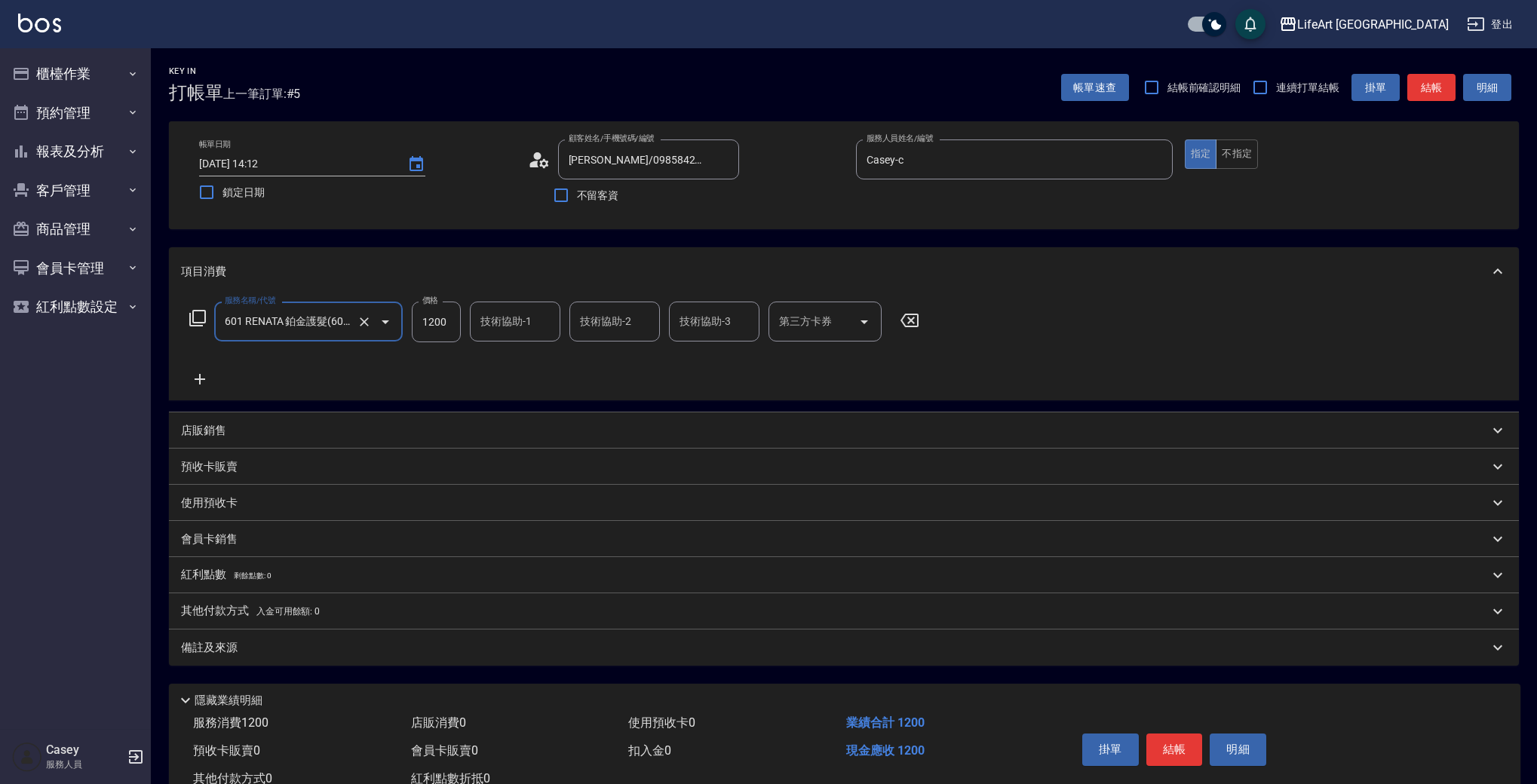
click at [346, 661] on div "備註及來源" at bounding box center [843, 647] width 1350 height 36
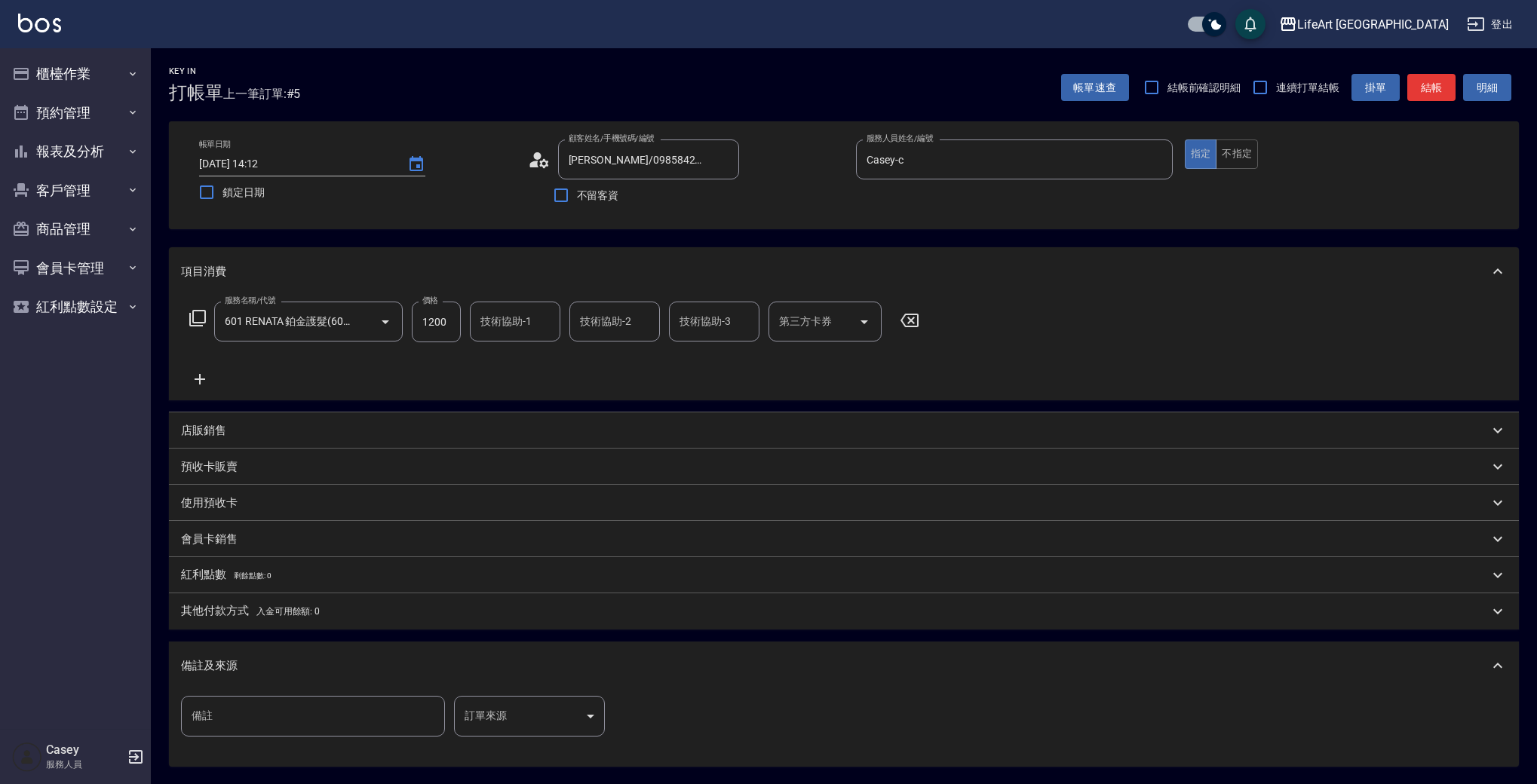
click at [545, 720] on body "LifeArt 蘆洲 登出 櫃檯作業 打帳單 帳單列表 現金收支登錄 高階收支登錄 材料自購登錄 每日結帳 排班表 現場電腦打卡 預約管理 預約管理 單日預約…" at bounding box center [768, 465] width 1537 height 930
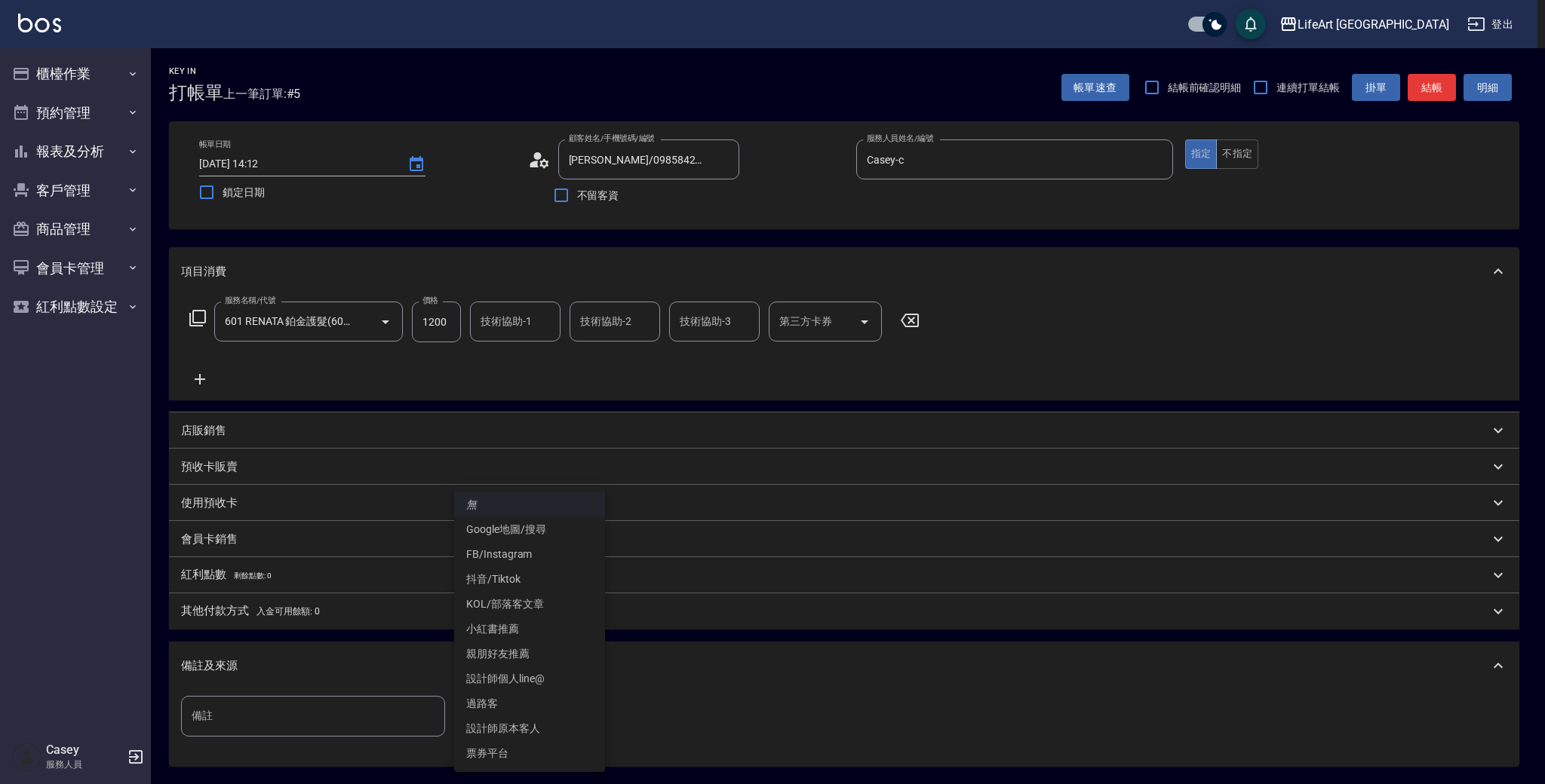
click at [675, 687] on div at bounding box center [772, 392] width 1545 height 784
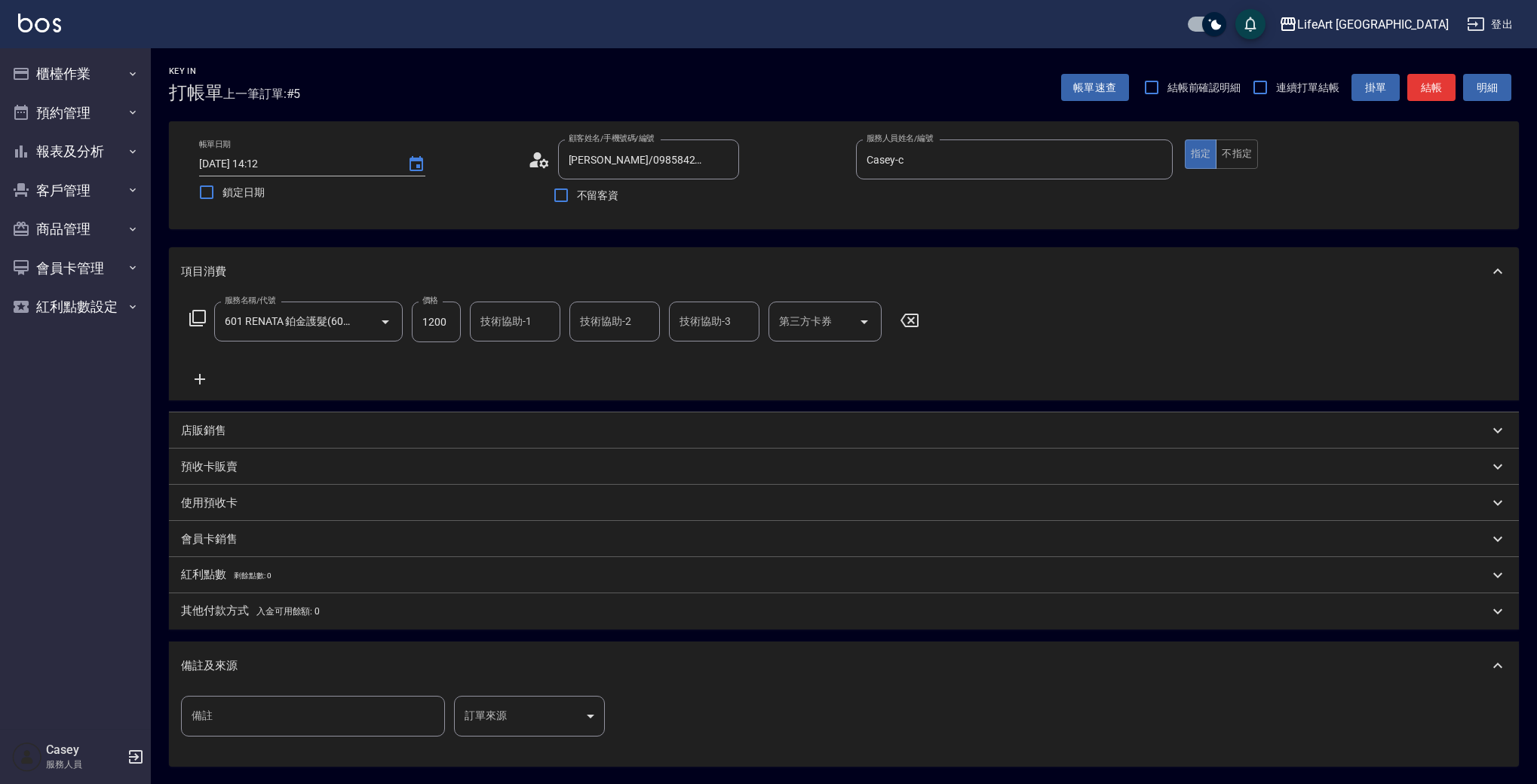
click at [689, 666] on div "備註及來源" at bounding box center [835, 666] width 1308 height 15
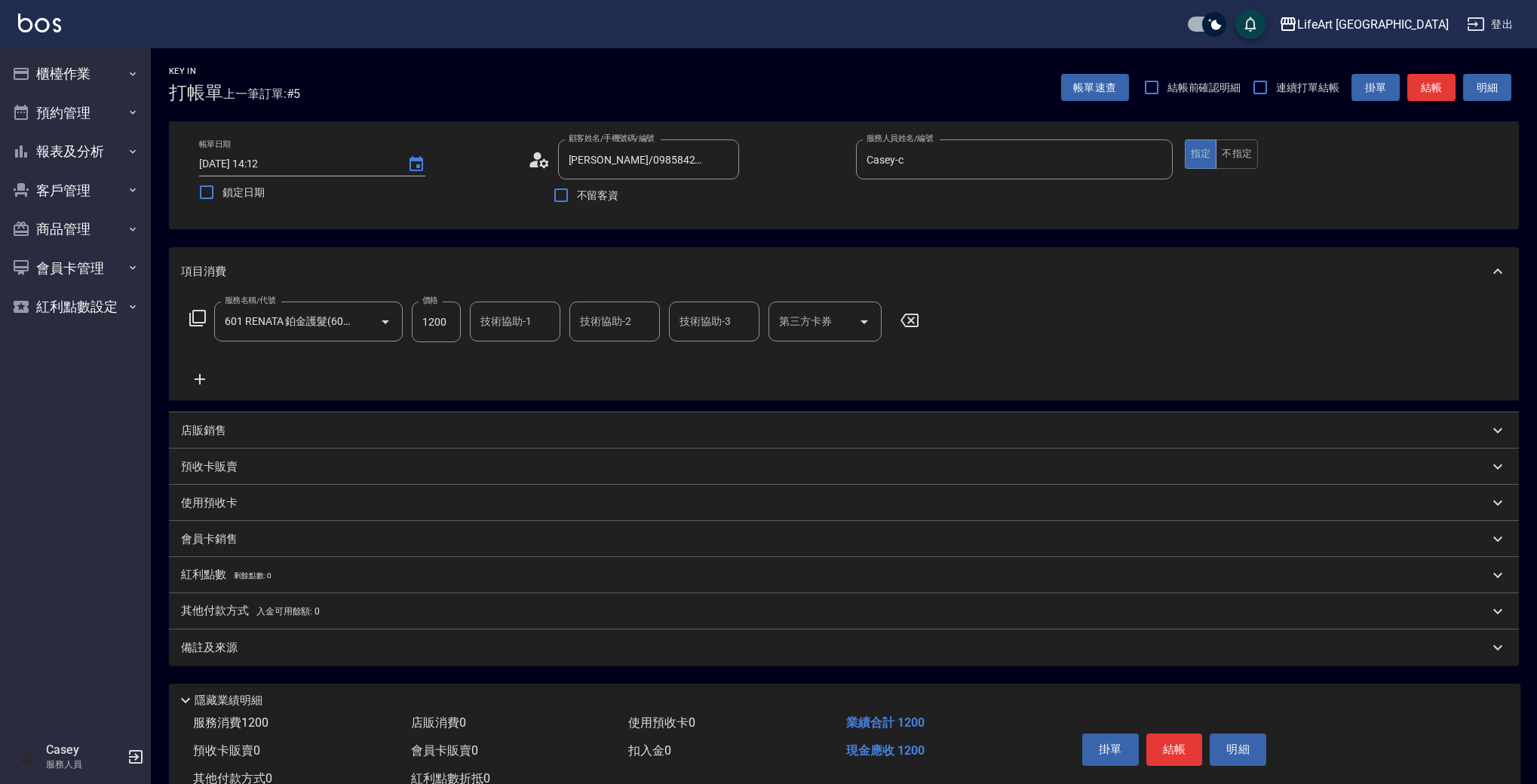
click at [698, 648] on div "備註及來源" at bounding box center [835, 648] width 1308 height 15
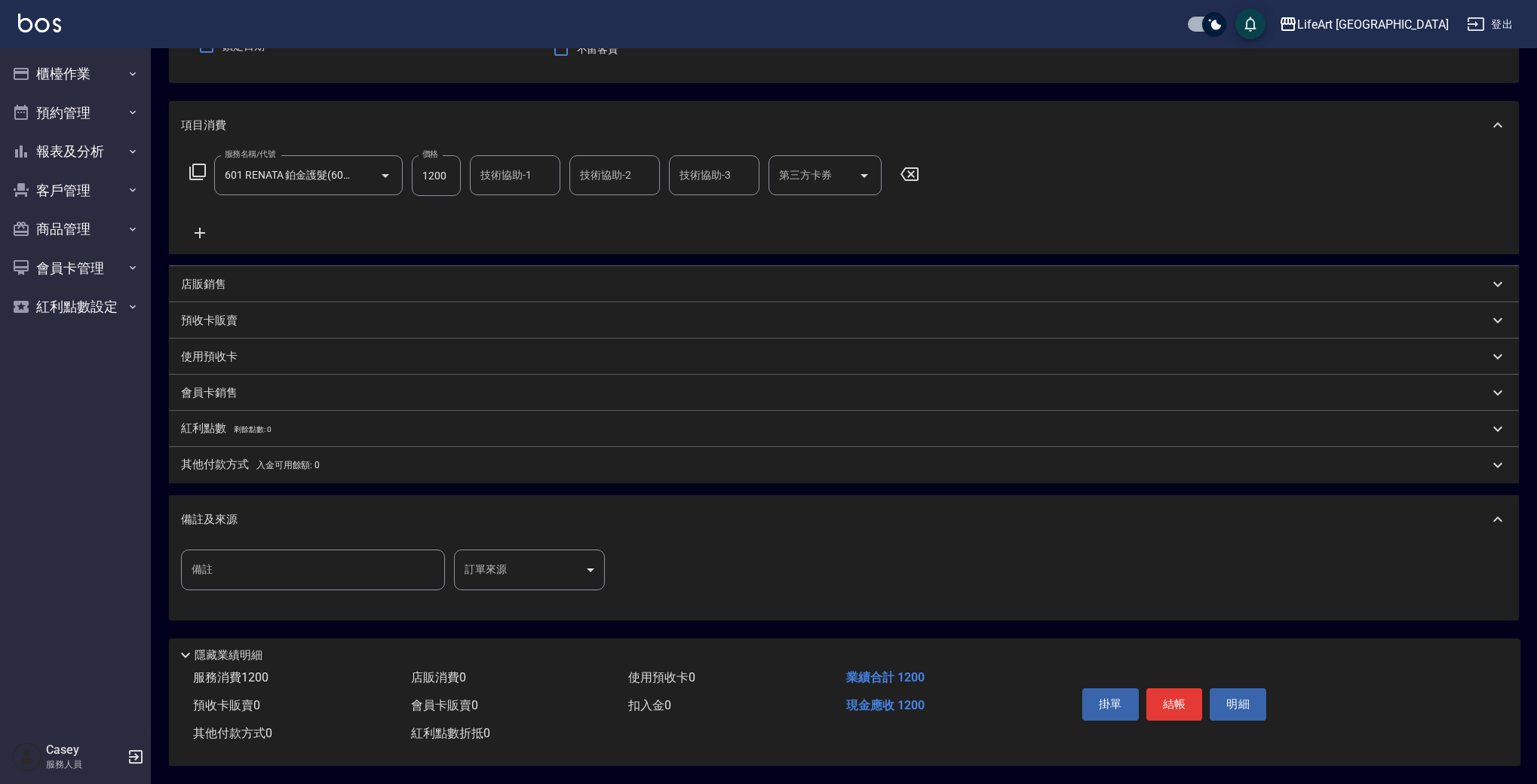
scroll to position [153, 0]
click at [1180, 695] on button "結帳" at bounding box center [1174, 704] width 56 height 32
